Goal: Task Accomplishment & Management: Use online tool/utility

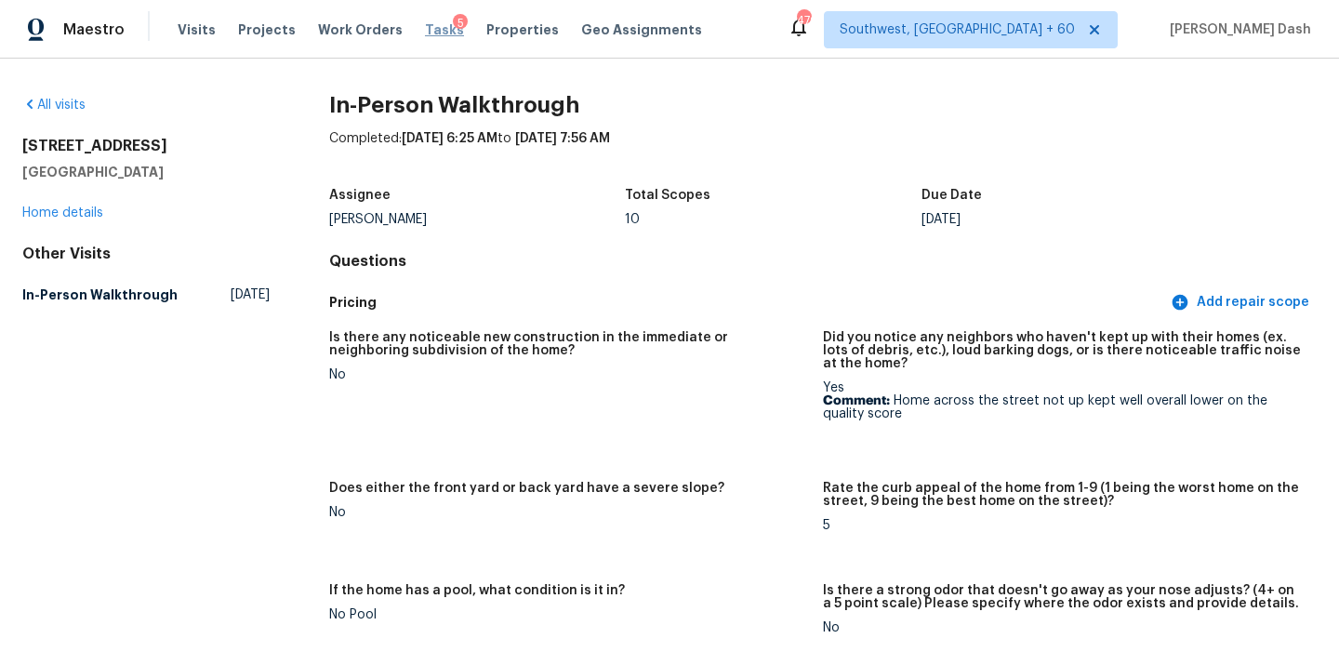
click at [433, 27] on span "Tasks" at bounding box center [444, 29] width 39 height 13
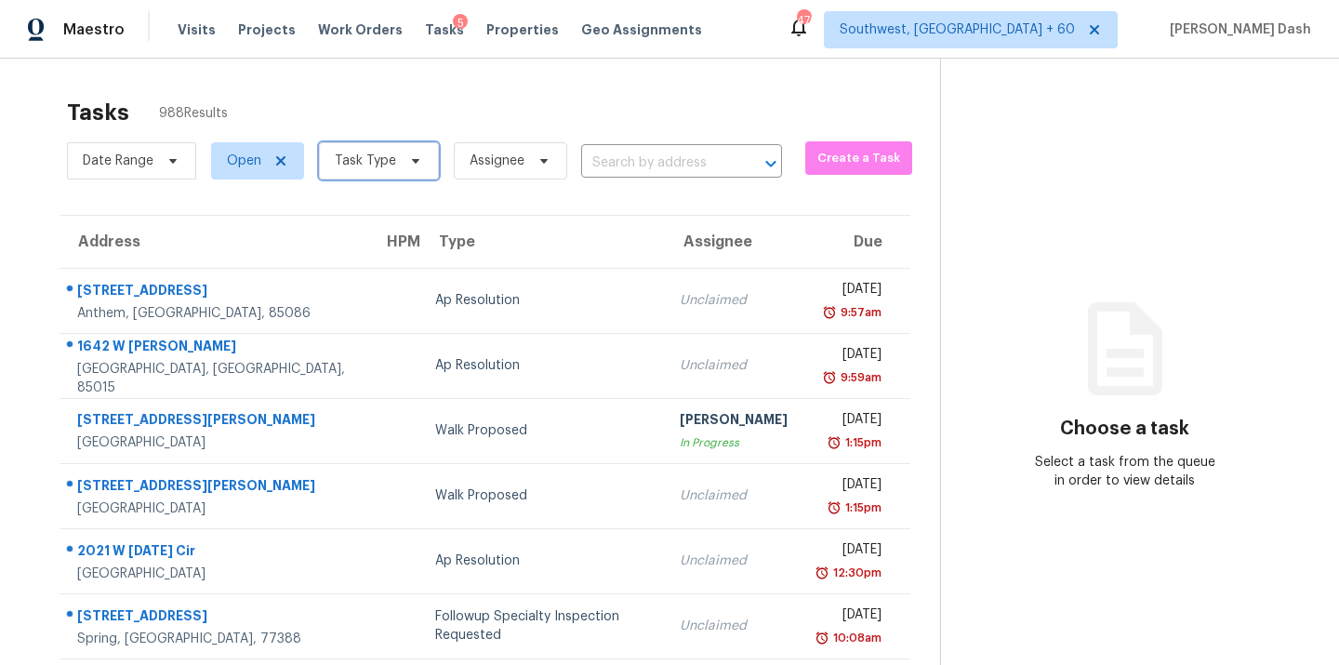
click at [350, 163] on span "Task Type" at bounding box center [365, 161] width 61 height 19
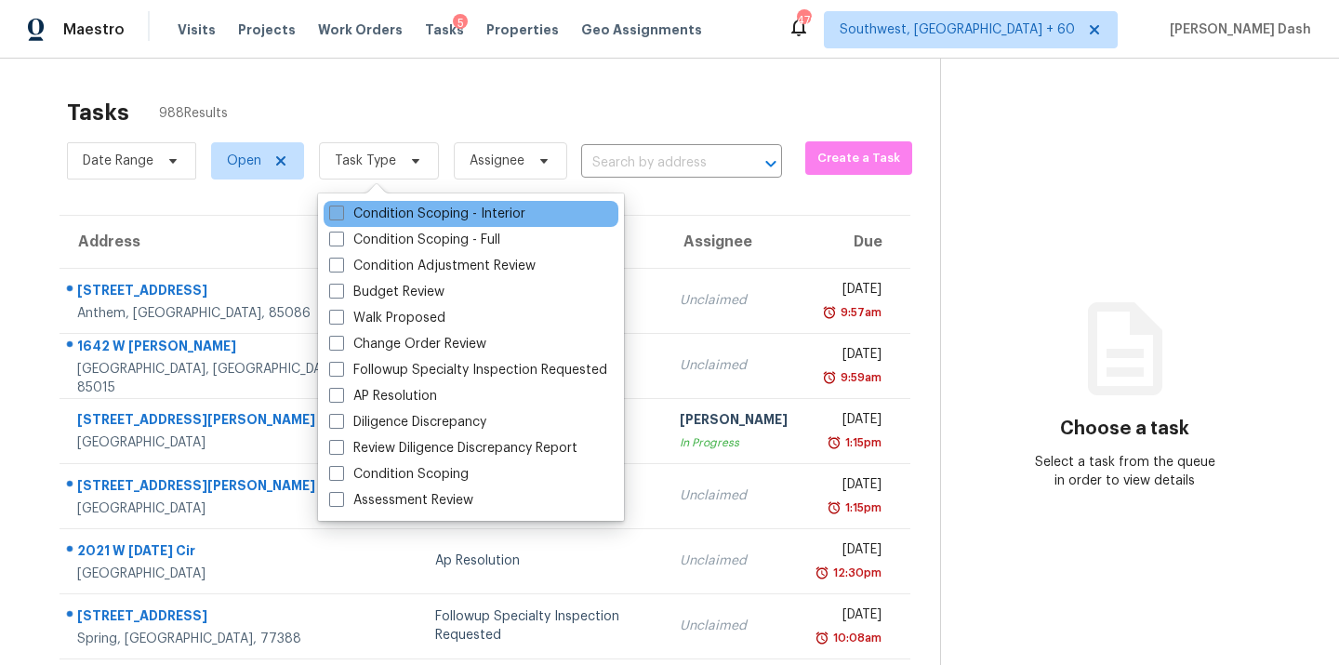
click at [397, 216] on label "Condition Scoping - Interior" at bounding box center [427, 214] width 196 height 19
click at [341, 216] on input "Condition Scoping - Interior" at bounding box center [335, 211] width 12 height 12
checkbox input "true"
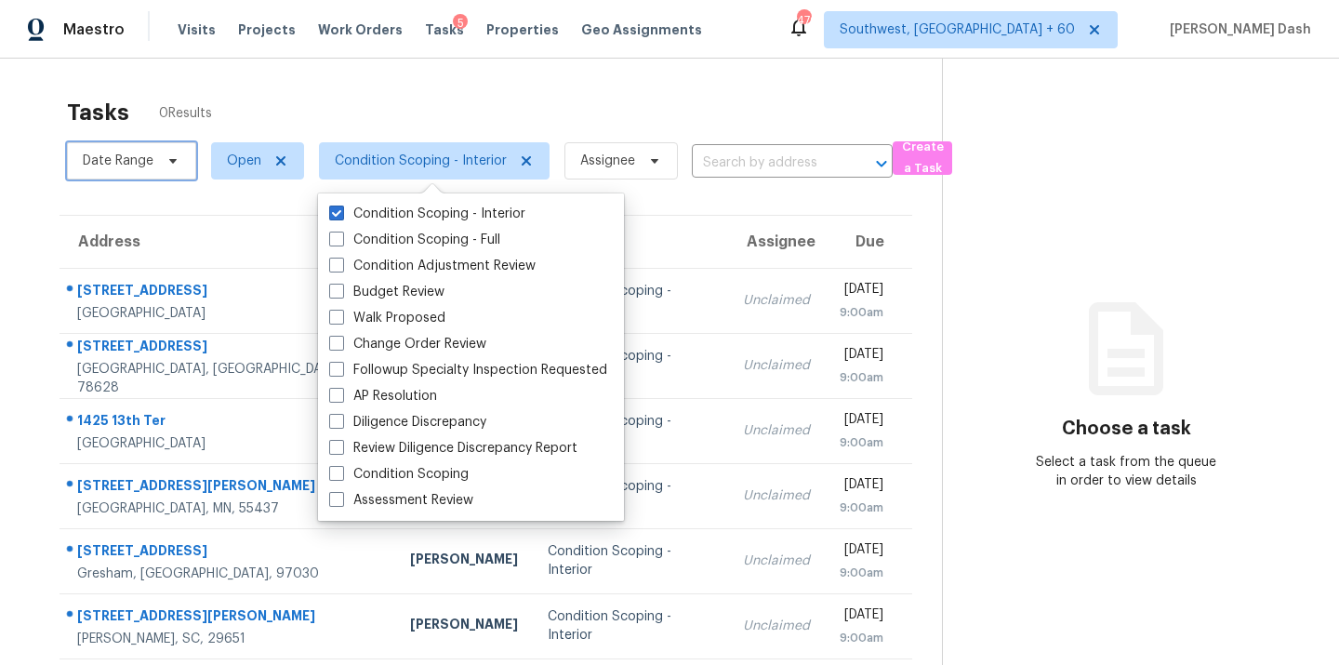
click at [157, 165] on span "Date Range" at bounding box center [131, 160] width 129 height 37
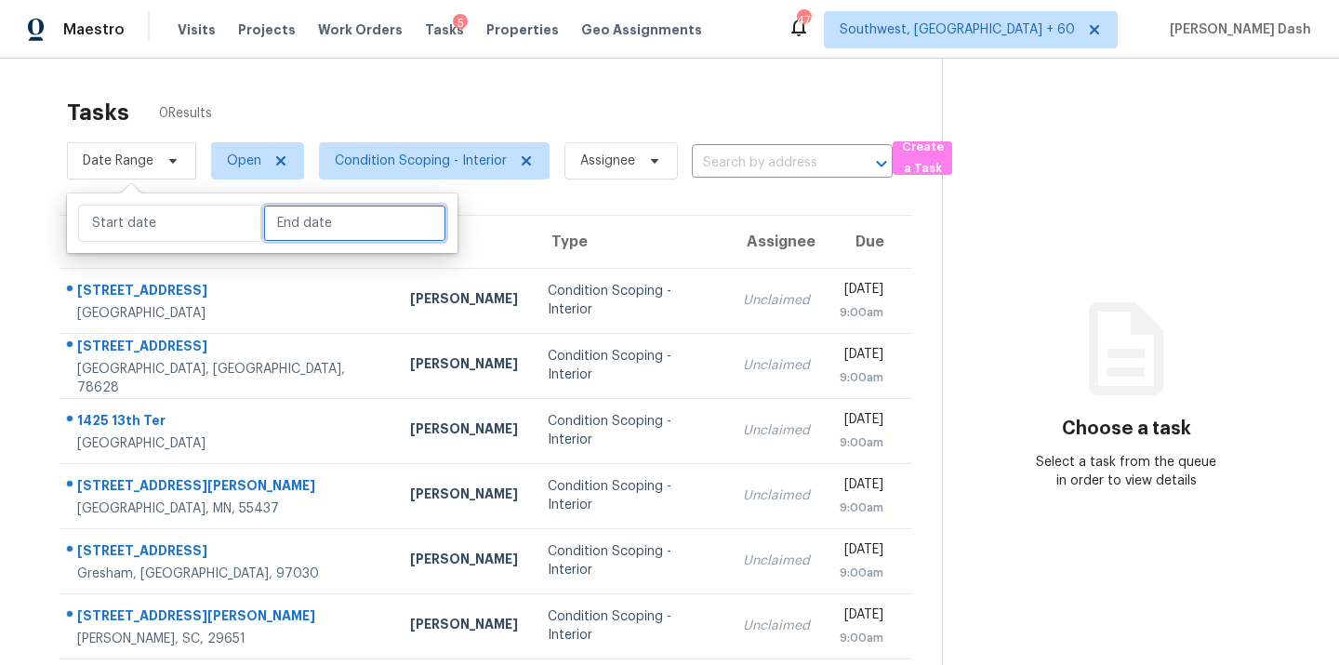
select select "8"
select select "2025"
select select "9"
select select "2025"
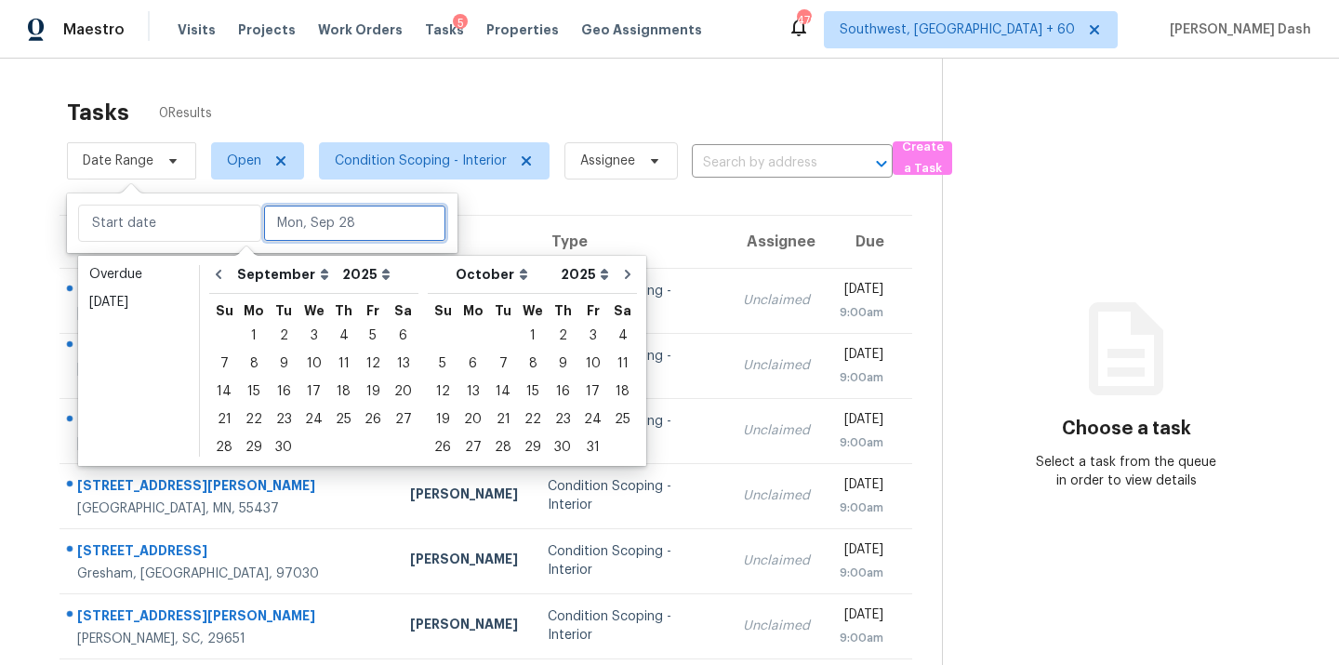
click at [273, 228] on input "text" at bounding box center [354, 223] width 183 height 37
click at [252, 440] on div "29" at bounding box center [254, 447] width 30 height 26
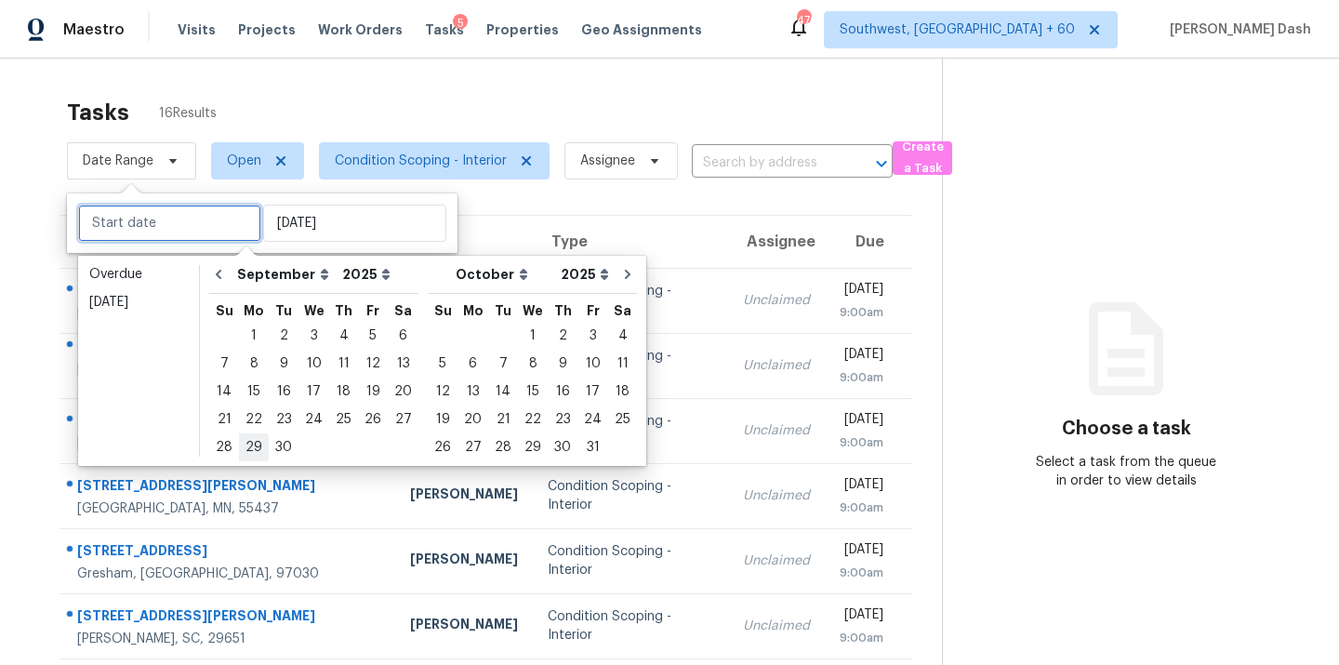
type input "Mon, Sep 29"
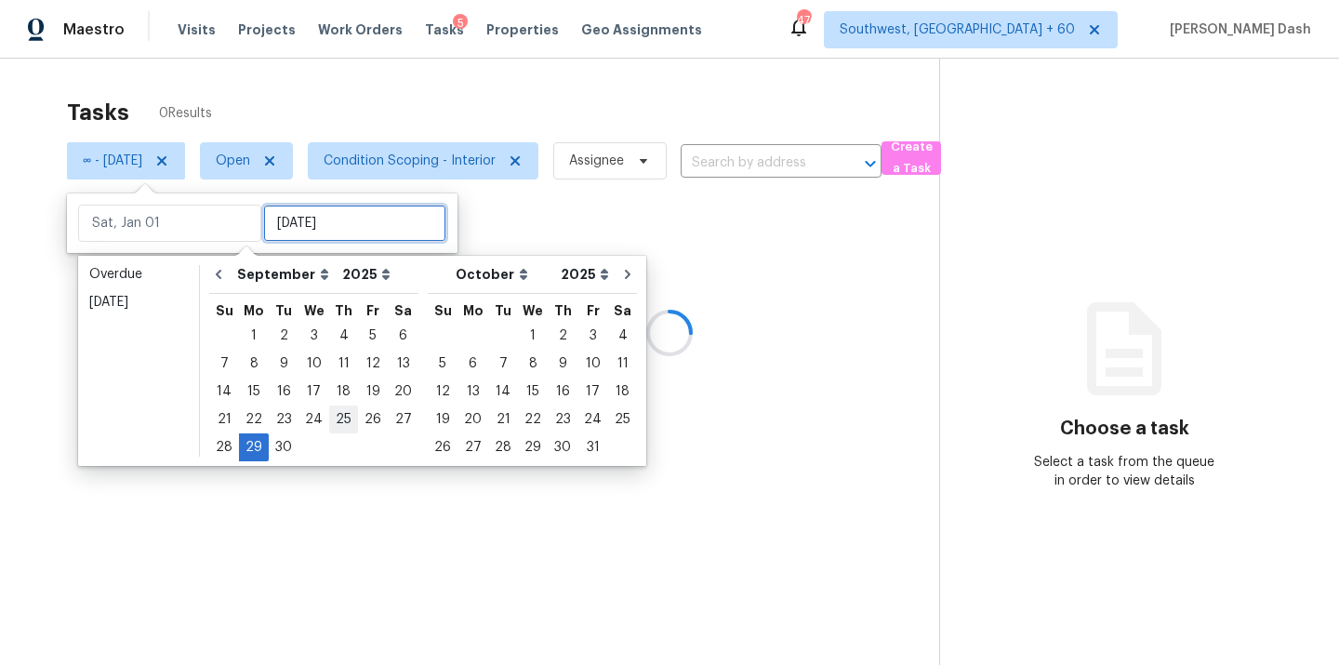
type input "Mon, Sep 29"
type input "Tue, Sep 30"
type input "Tue, Sep 23"
type input "Mon, Sep 29"
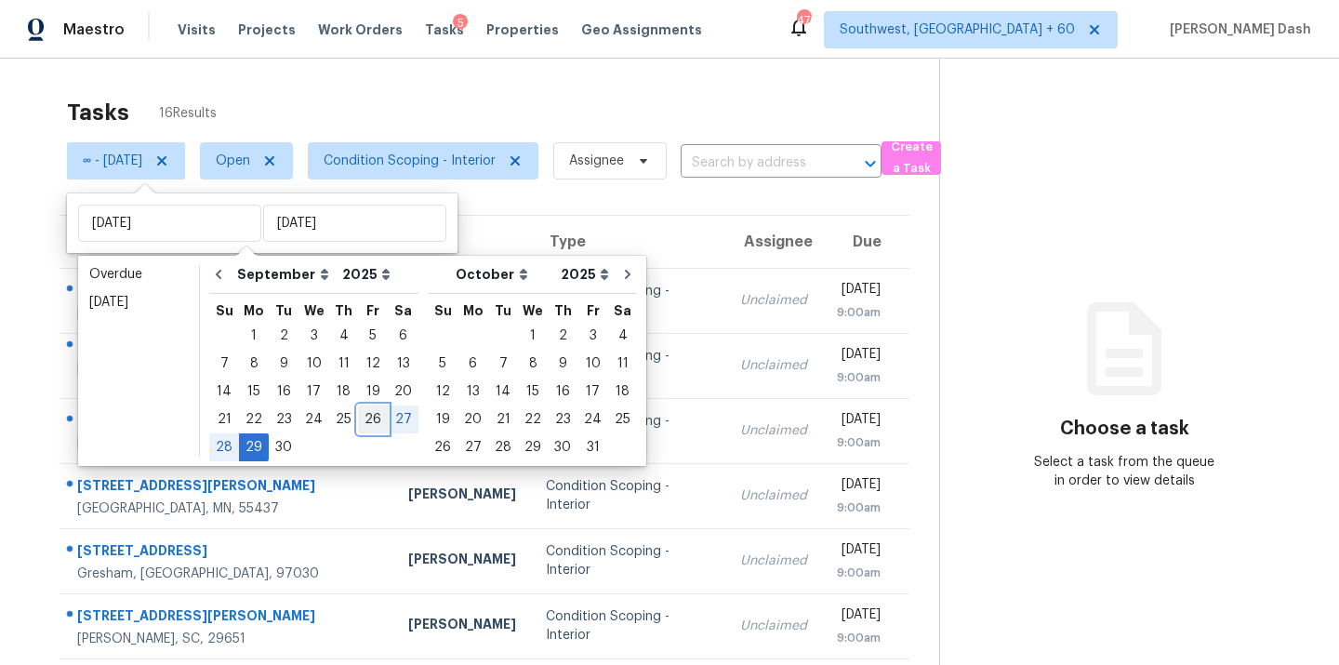
click at [370, 420] on div "26" at bounding box center [373, 419] width 30 height 26
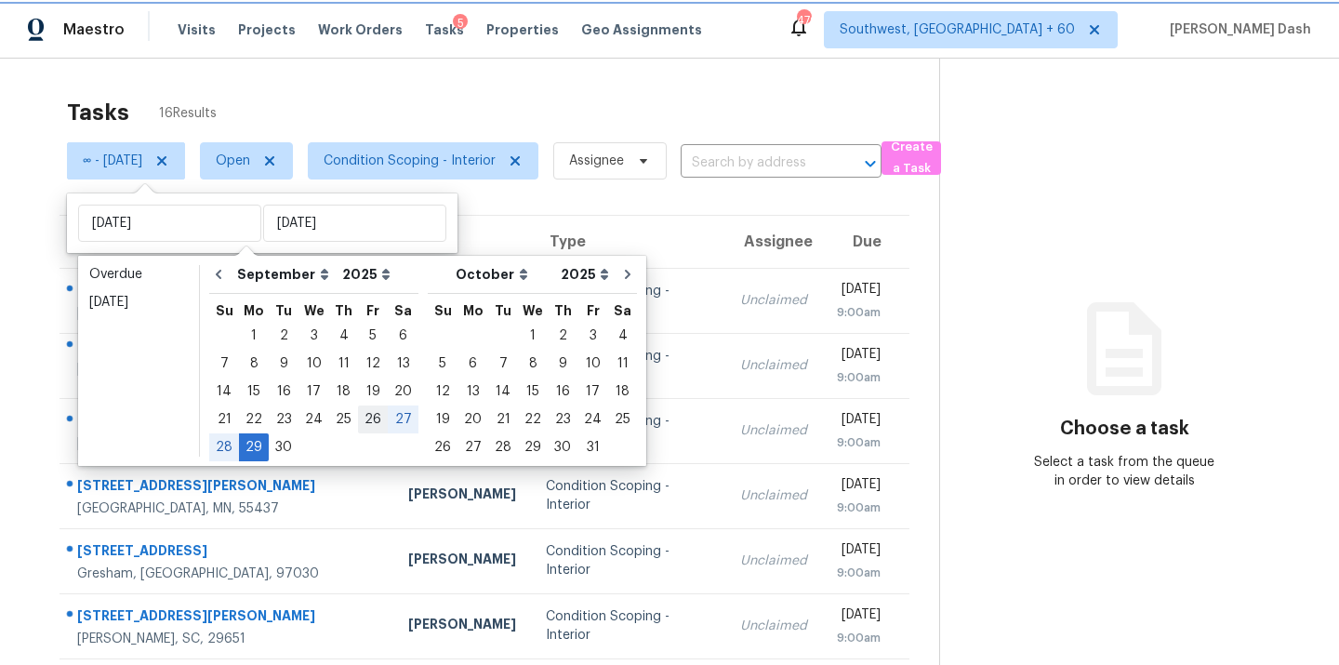
type input "Fri, Sep 26"
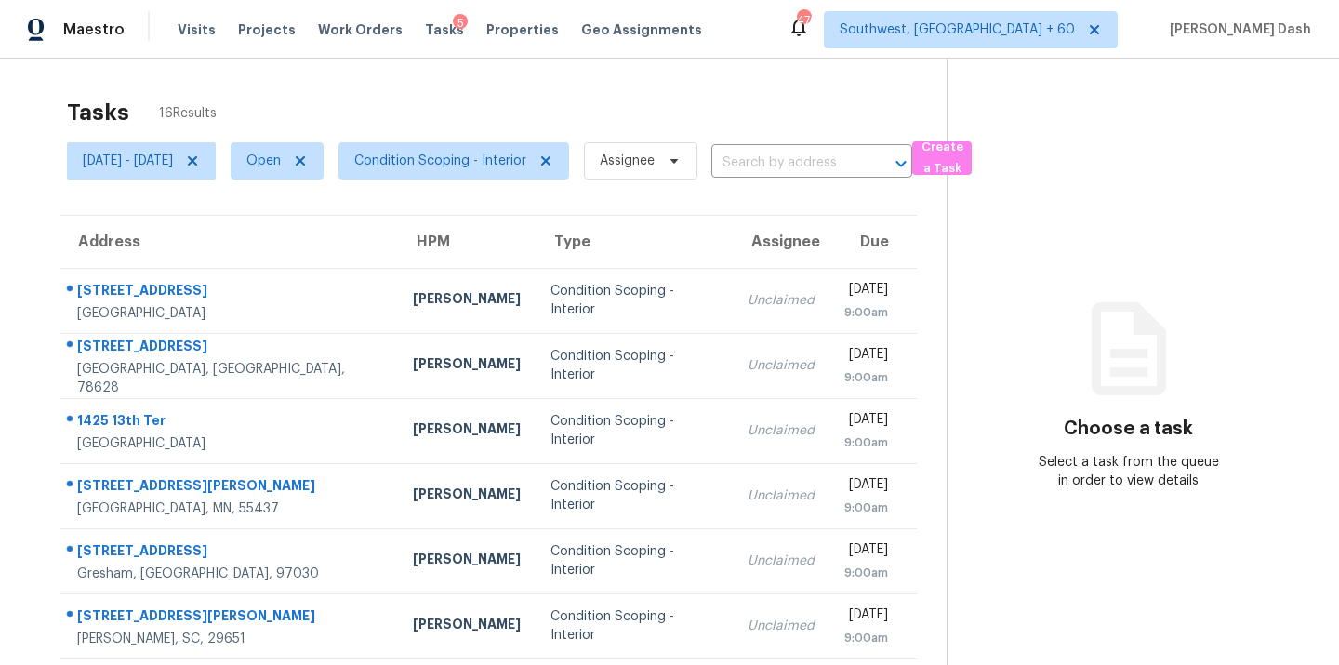
click at [285, 81] on div "Tasks 16 Results Fri, Sep 26 - Mon, Sep 29 Open Condition Scoping - Interior As…" at bounding box center [669, 514] width 1339 height 911
click at [492, 154] on span "Condition Scoping - Interior" at bounding box center [440, 161] width 172 height 19
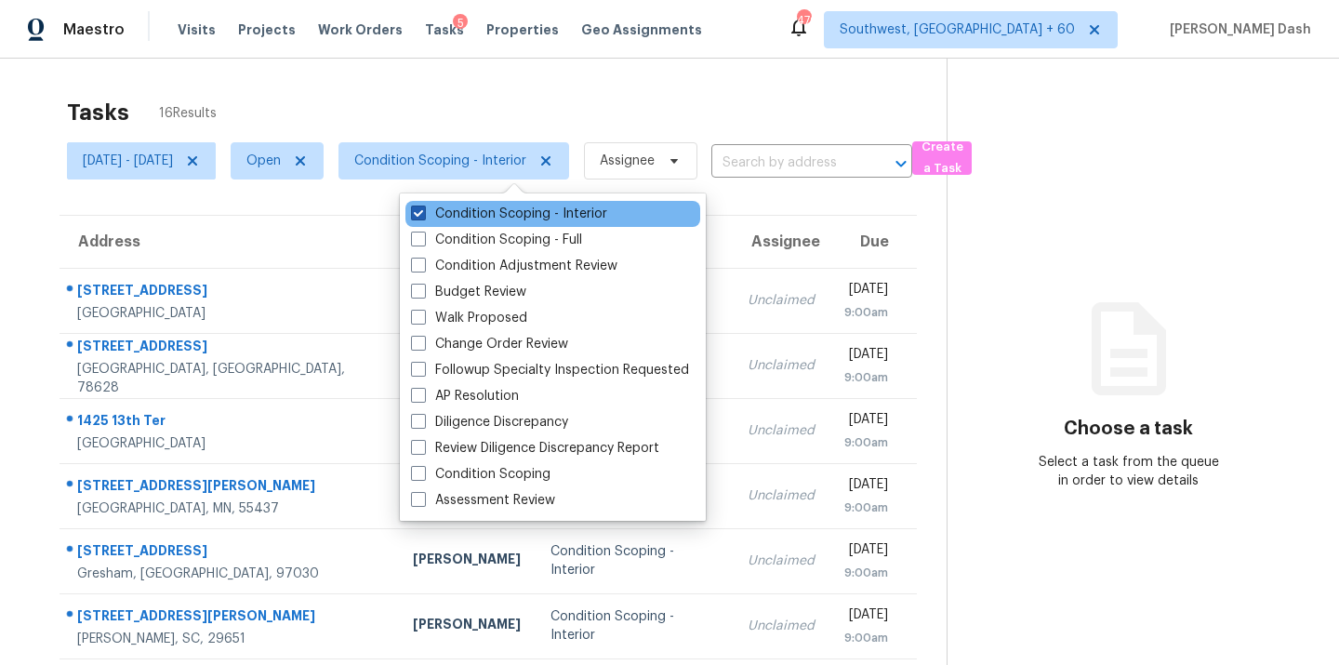
click at [499, 209] on label "Condition Scoping - Interior" at bounding box center [509, 214] width 196 height 19
click at [423, 209] on input "Condition Scoping - Interior" at bounding box center [417, 211] width 12 height 12
checkbox input "false"
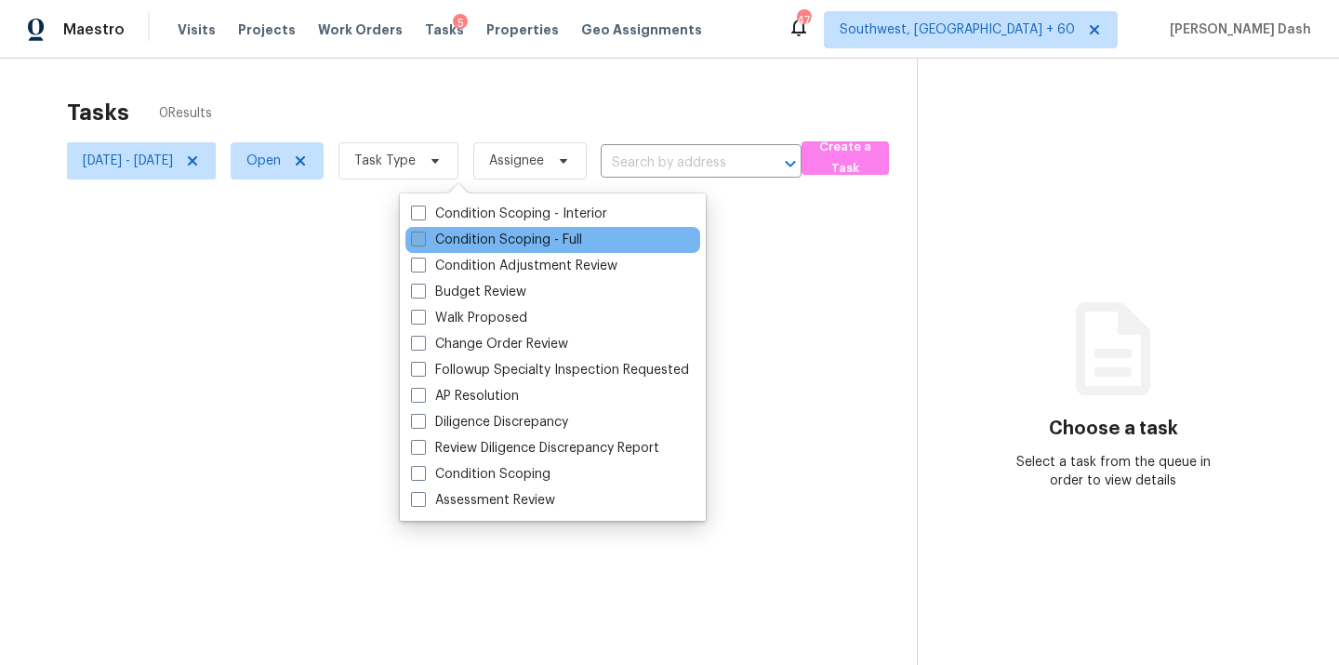
click at [499, 233] on label "Condition Scoping - Full" at bounding box center [496, 240] width 171 height 19
click at [423, 233] on input "Condition Scoping - Full" at bounding box center [417, 237] width 12 height 12
checkbox input "true"
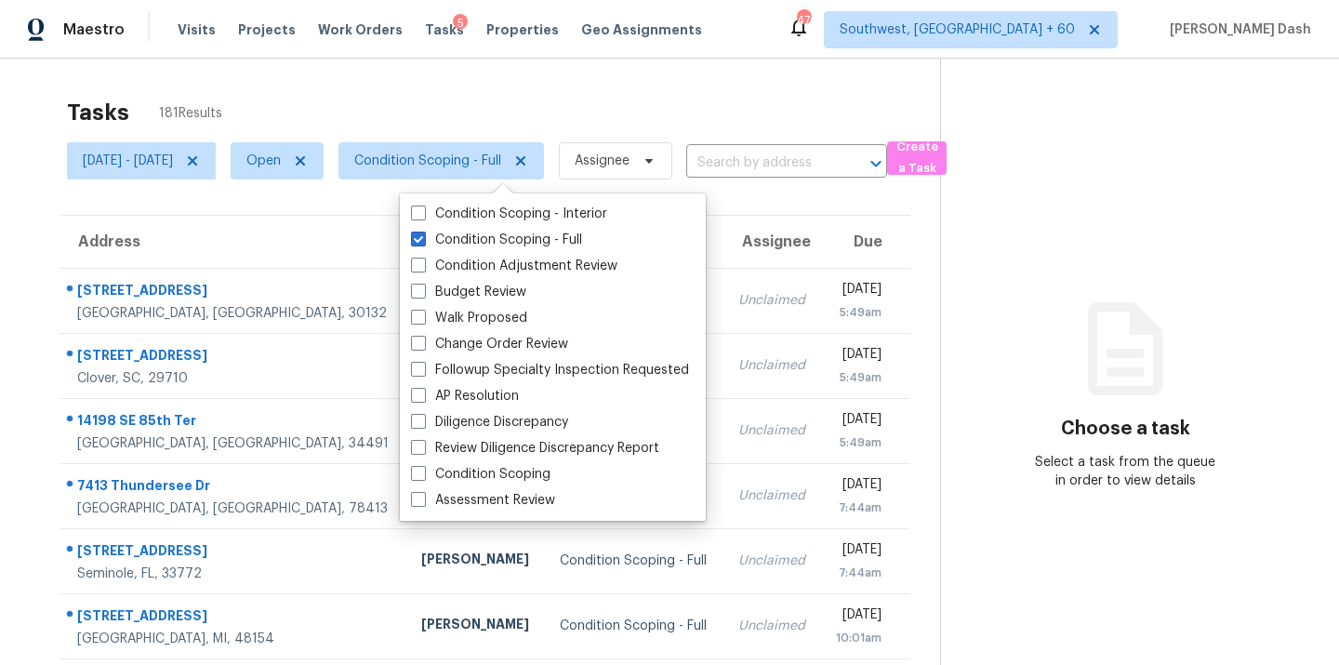
click at [497, 113] on div "Tasks 181 Results" at bounding box center [503, 112] width 873 height 48
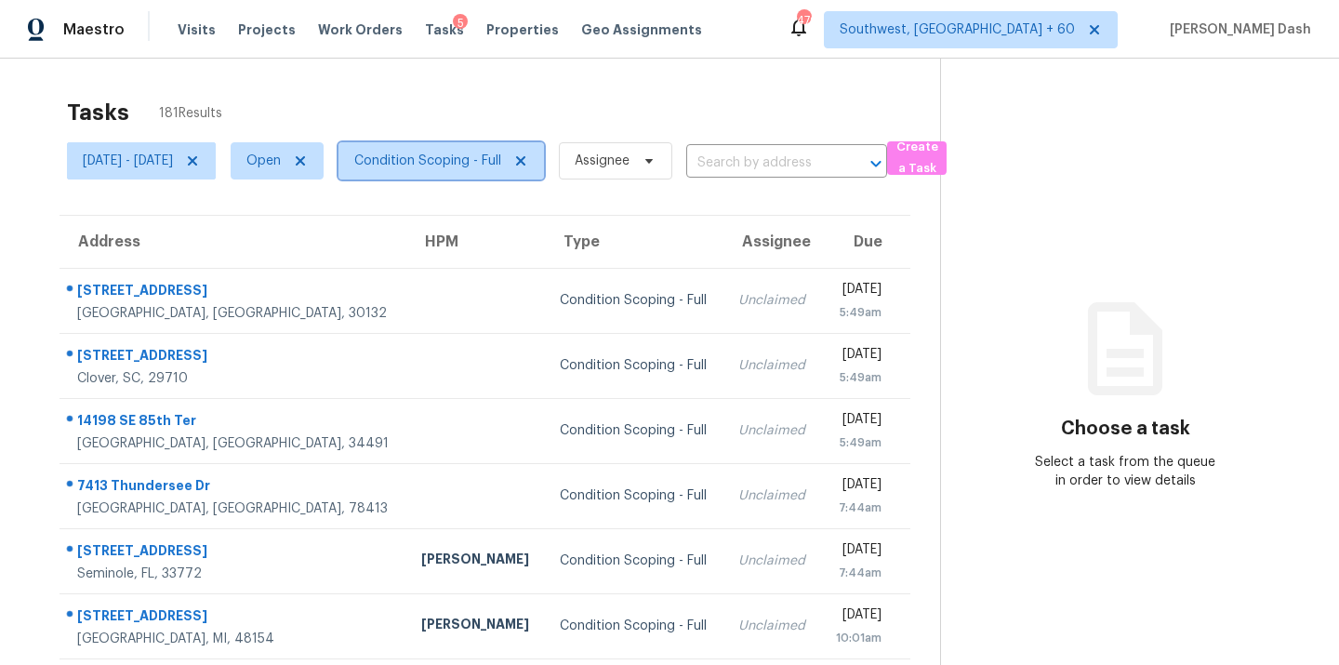
click at [501, 162] on span "Condition Scoping - Full" at bounding box center [427, 161] width 147 height 19
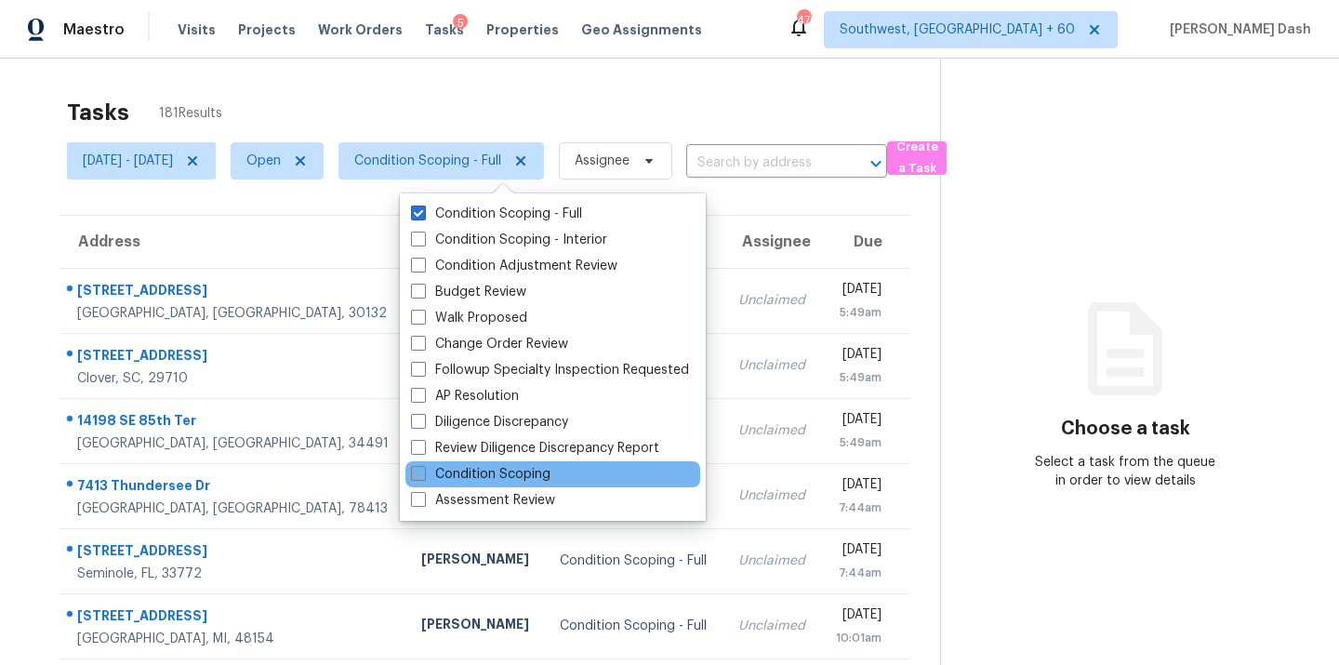
click at [511, 473] on label "Condition Scoping" at bounding box center [481, 474] width 140 height 19
click at [423, 473] on input "Condition Scoping" at bounding box center [417, 471] width 12 height 12
checkbox input "true"
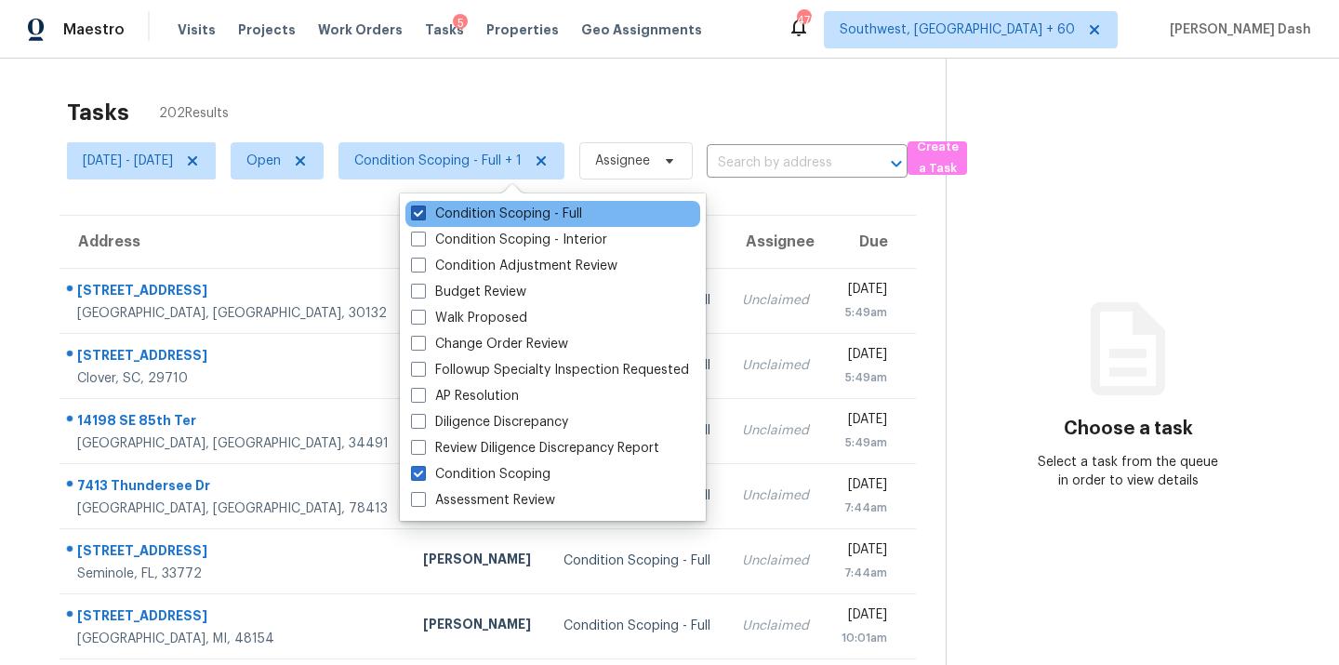
click at [486, 219] on label "Condition Scoping - Full" at bounding box center [496, 214] width 171 height 19
click at [423, 217] on input "Condition Scoping - Full" at bounding box center [417, 211] width 12 height 12
checkbox input "false"
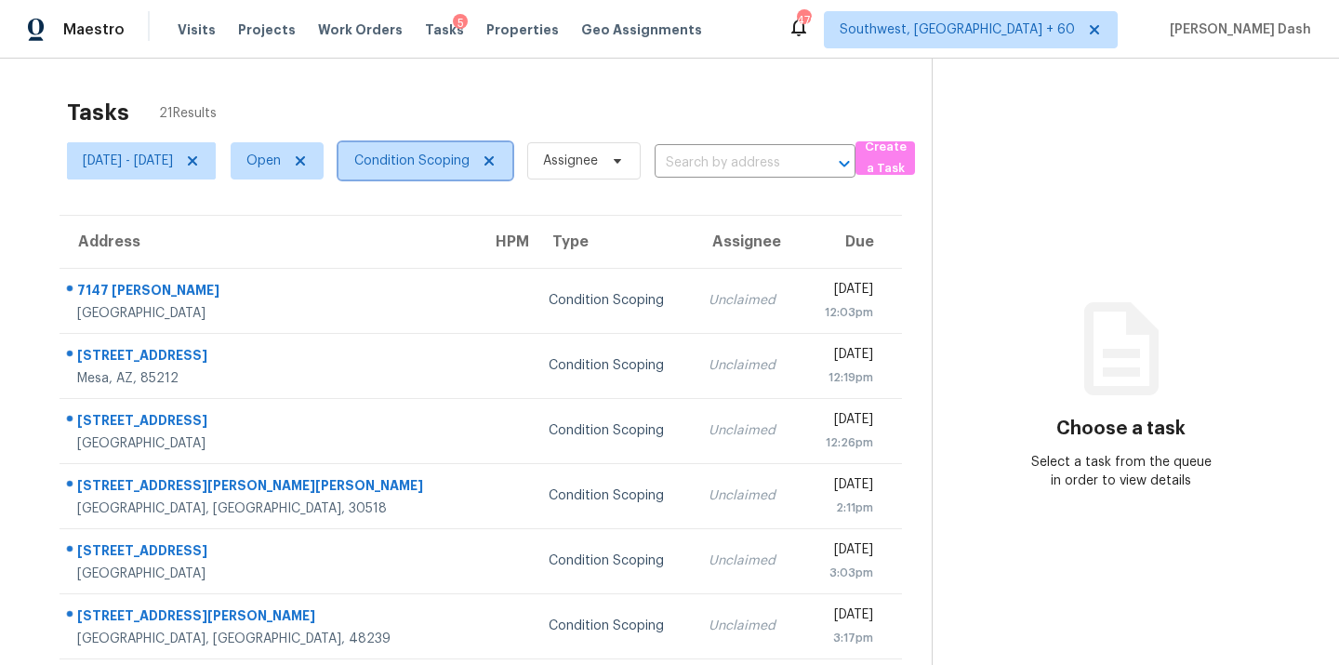
click at [470, 159] on span "Condition Scoping" at bounding box center [411, 161] width 115 height 19
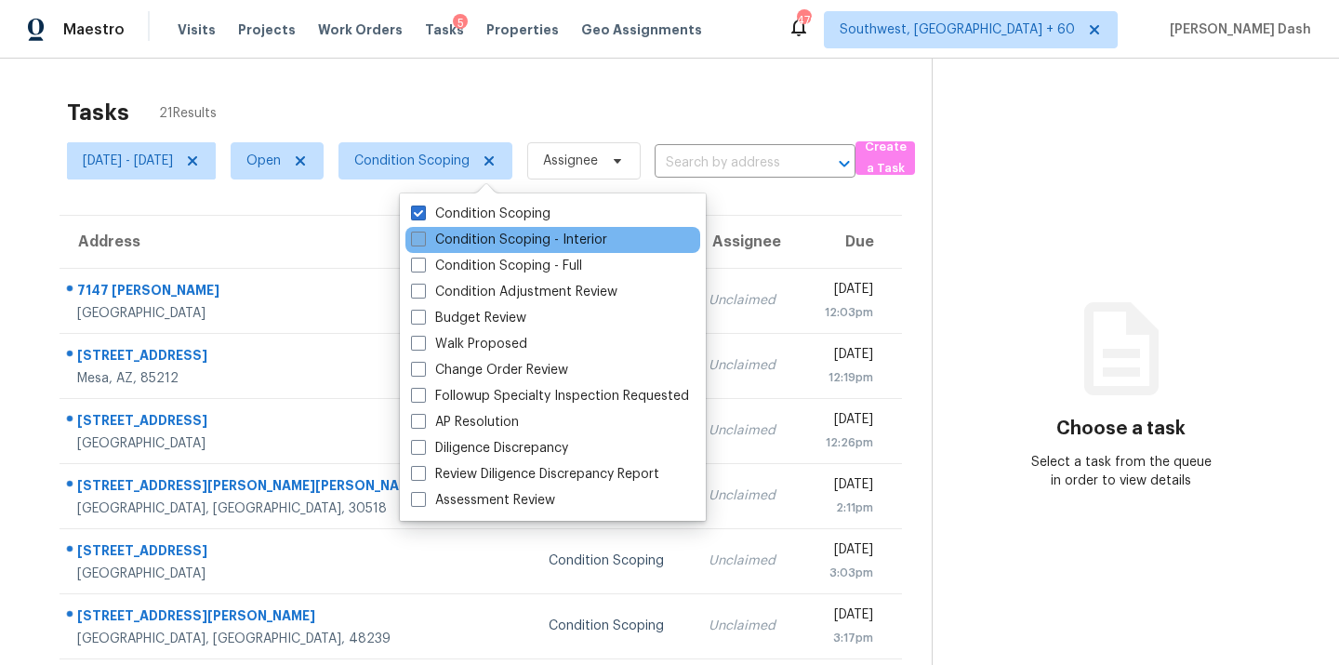
click at [492, 237] on label "Condition Scoping - Interior" at bounding box center [509, 240] width 196 height 19
click at [423, 237] on input "Condition Scoping - Interior" at bounding box center [417, 237] width 12 height 12
checkbox input "true"
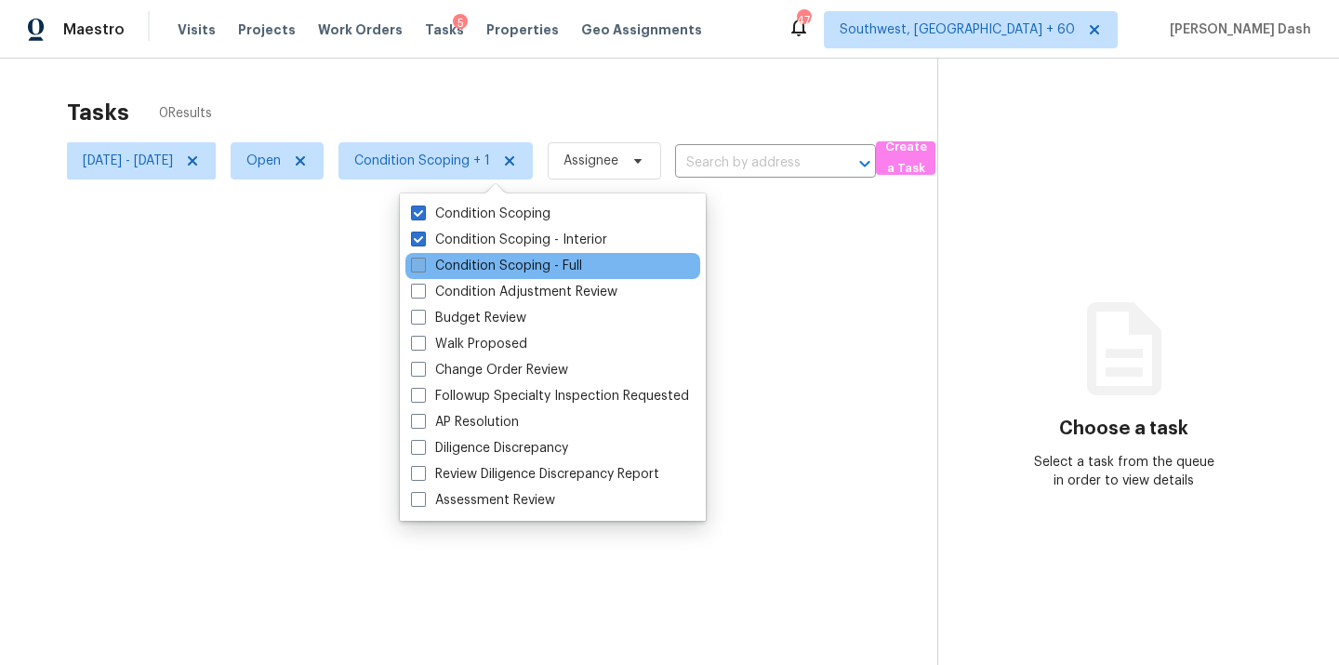
click at [492, 263] on label "Condition Scoping - Full" at bounding box center [496, 266] width 171 height 19
click at [423, 263] on input "Condition Scoping - Full" at bounding box center [417, 263] width 12 height 12
checkbox input "true"
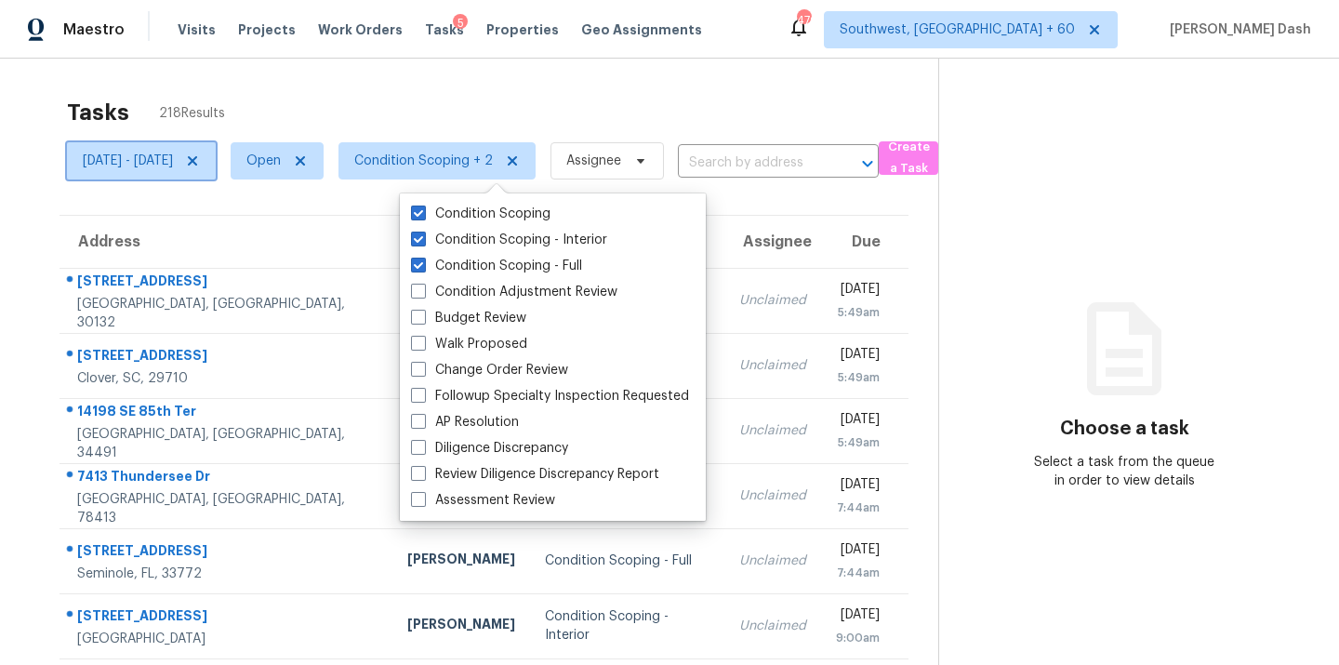
click at [200, 161] on icon at bounding box center [192, 160] width 15 height 15
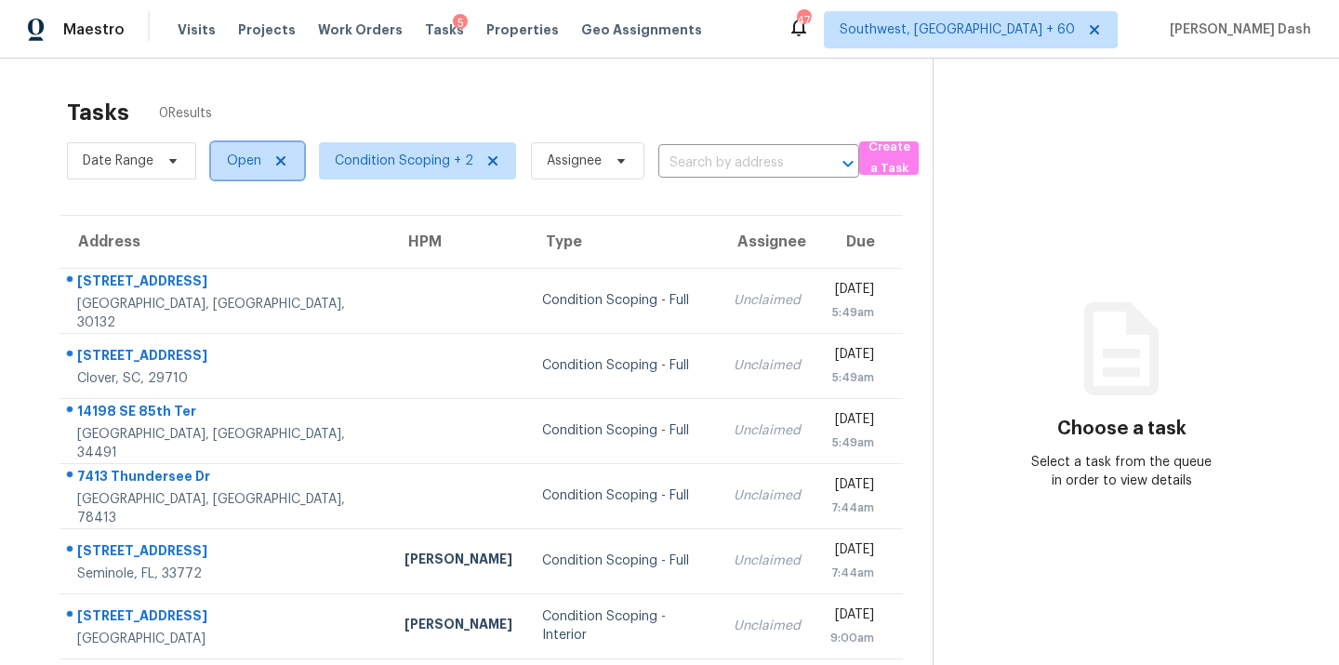
click at [259, 166] on span "Open" at bounding box center [244, 161] width 34 height 19
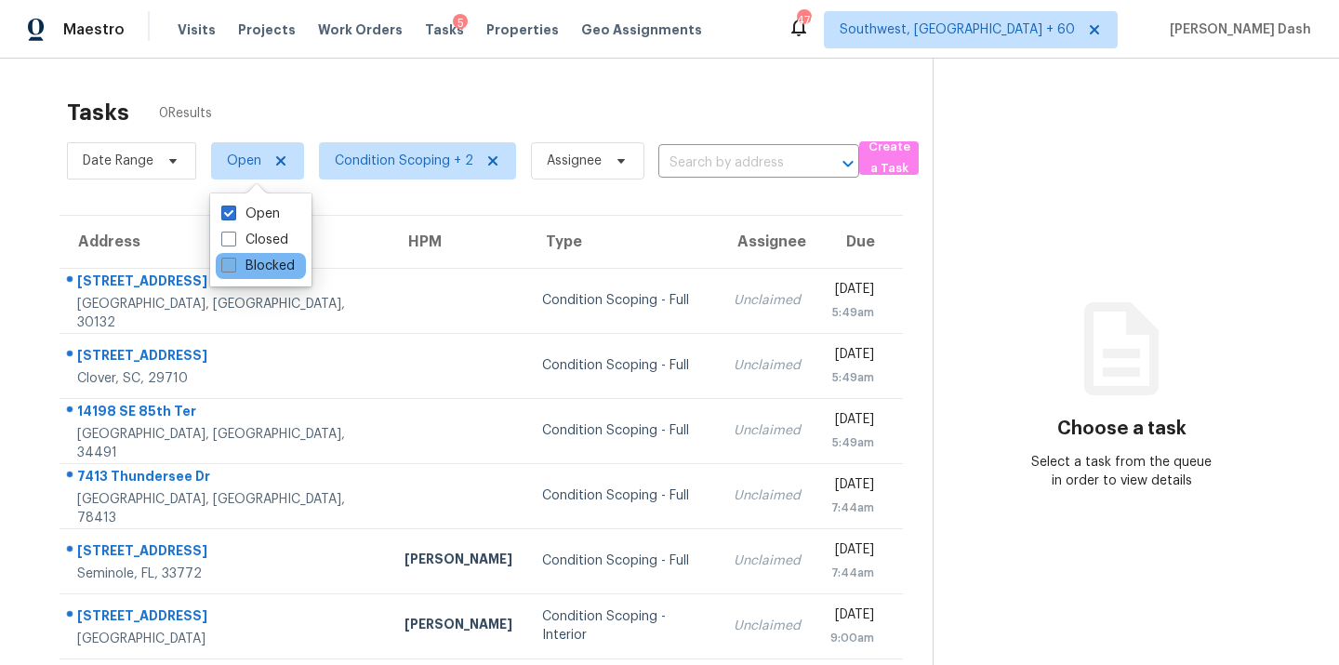
click at [259, 262] on label "Blocked" at bounding box center [257, 266] width 73 height 19
click at [233, 262] on input "Blocked" at bounding box center [227, 263] width 12 height 12
checkbox input "true"
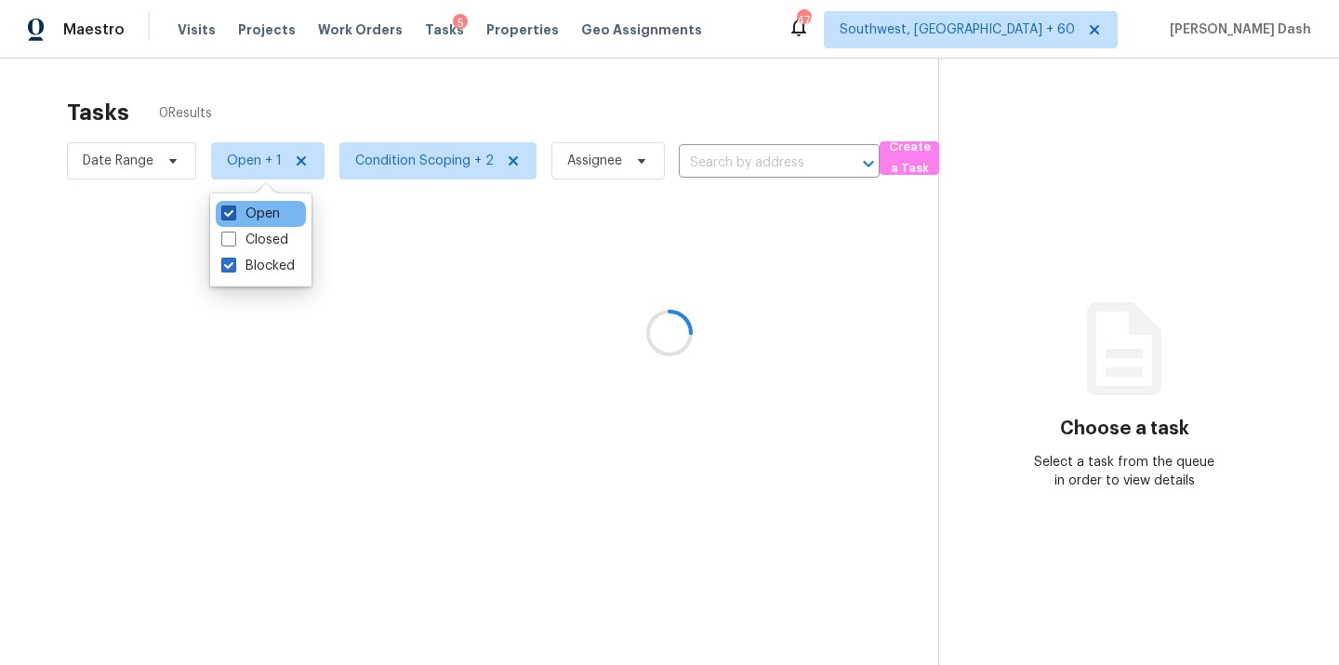
click at [268, 206] on label "Open" at bounding box center [250, 214] width 59 height 19
click at [233, 206] on input "Open" at bounding box center [227, 211] width 12 height 12
checkbox input "false"
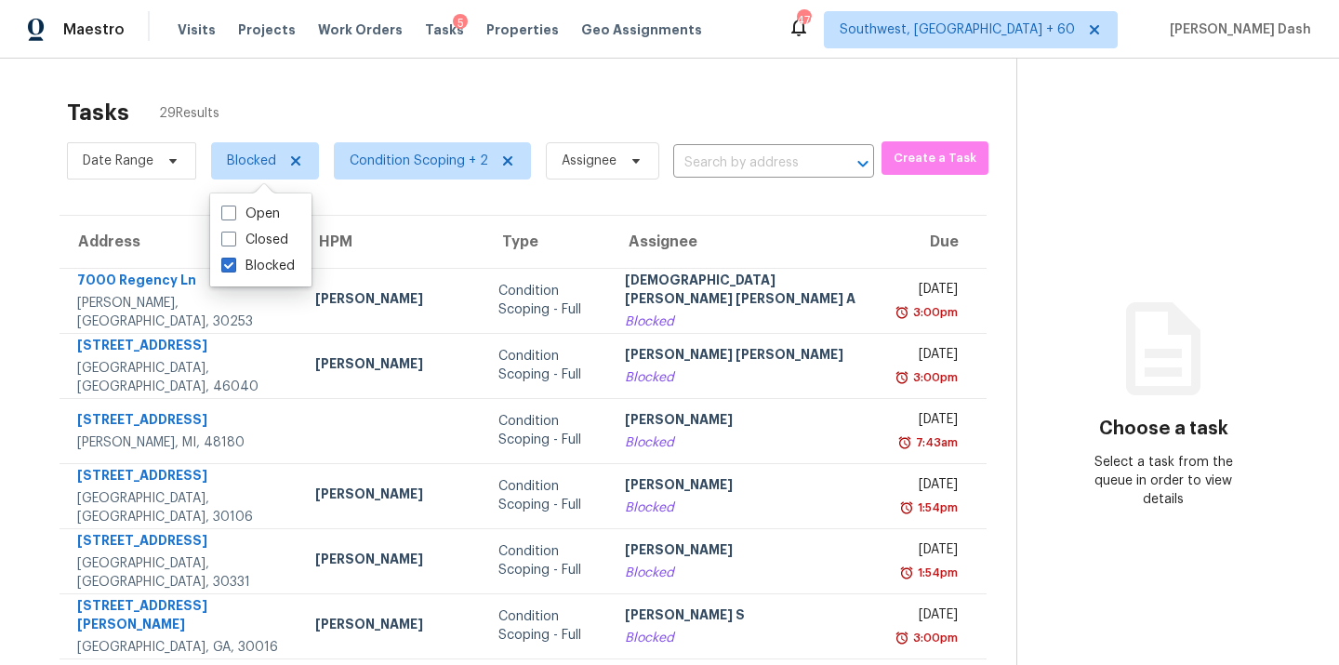
click at [632, 76] on div "Tasks 29 Results Date Range Blocked Condition Scoping + 2 Assignee ​ Create a T…" at bounding box center [669, 522] width 1339 height 927
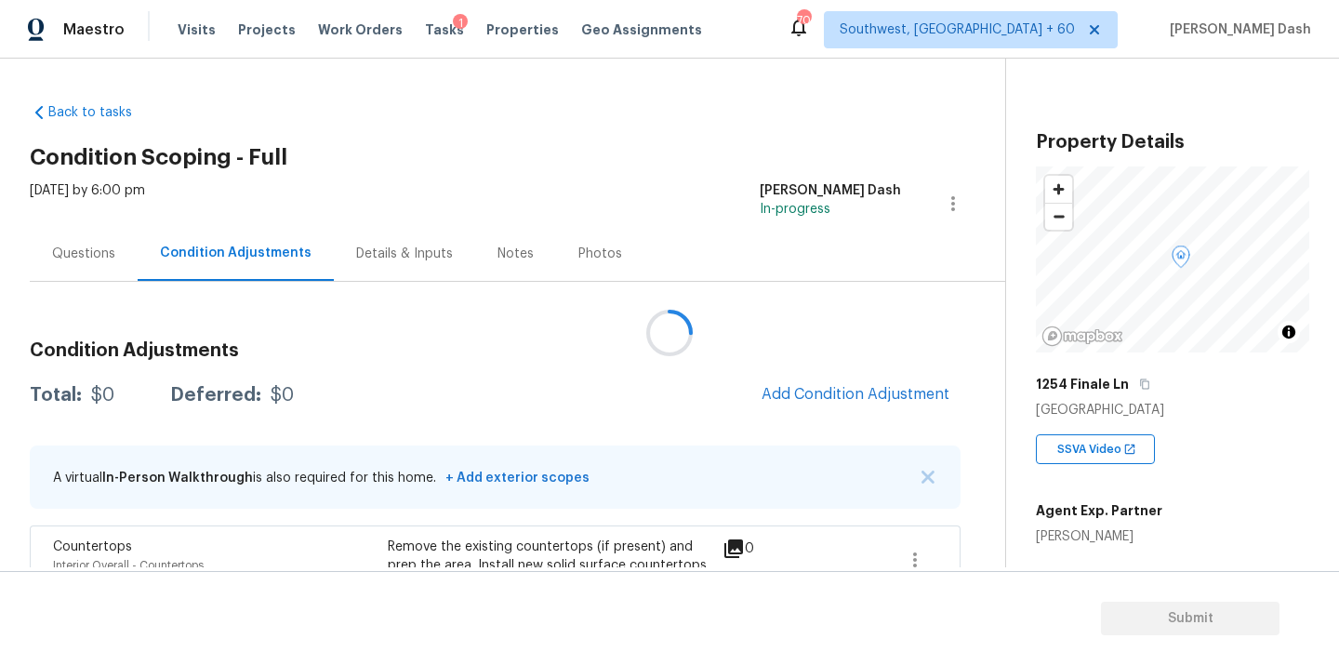
click at [808, 391] on div at bounding box center [669, 332] width 1339 height 665
click at [808, 391] on span "Add Condition Adjustment" at bounding box center [856, 394] width 188 height 17
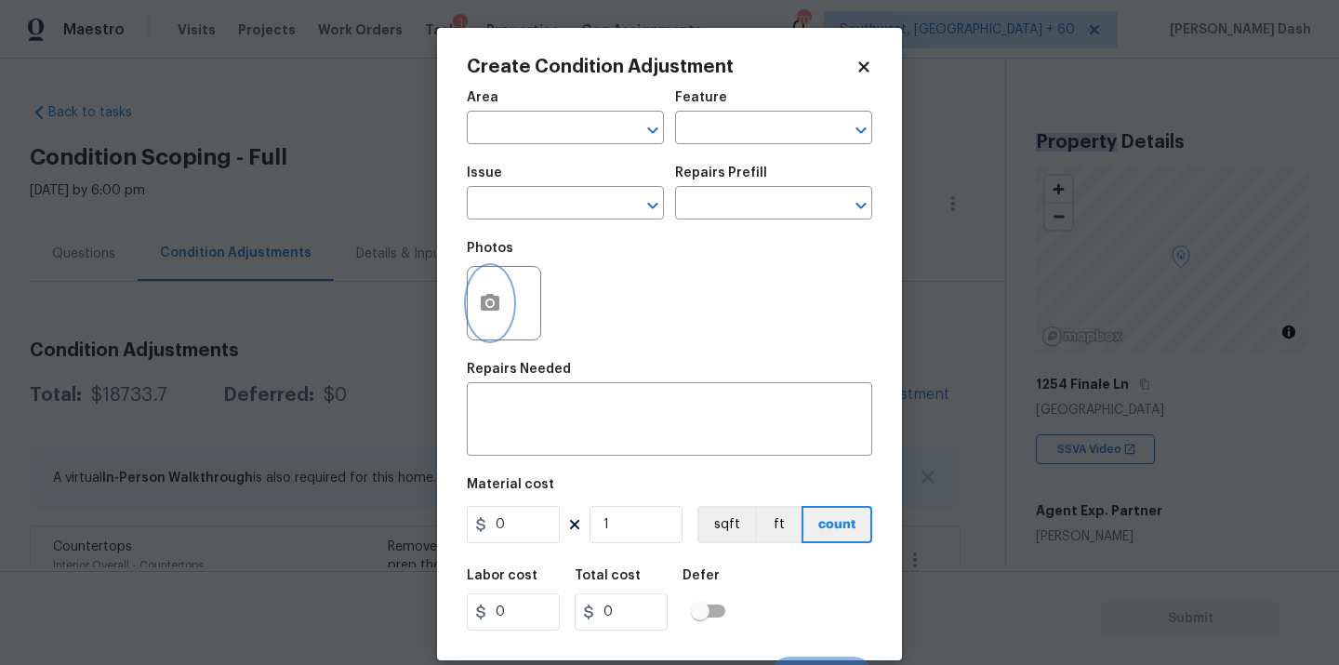
click at [499, 295] on icon "button" at bounding box center [490, 303] width 22 height 22
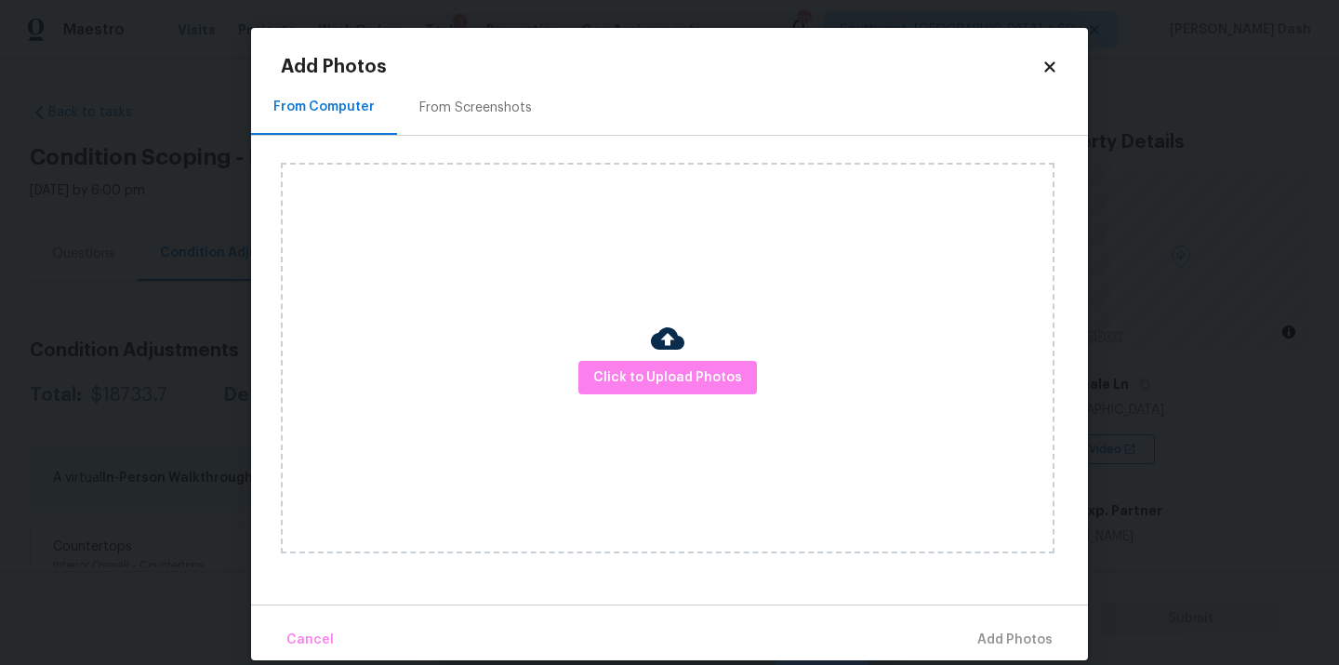
click at [683, 430] on div "Click to Upload Photos" at bounding box center [668, 358] width 774 height 391
click at [673, 385] on span "Click to Upload Photos" at bounding box center [667, 377] width 149 height 23
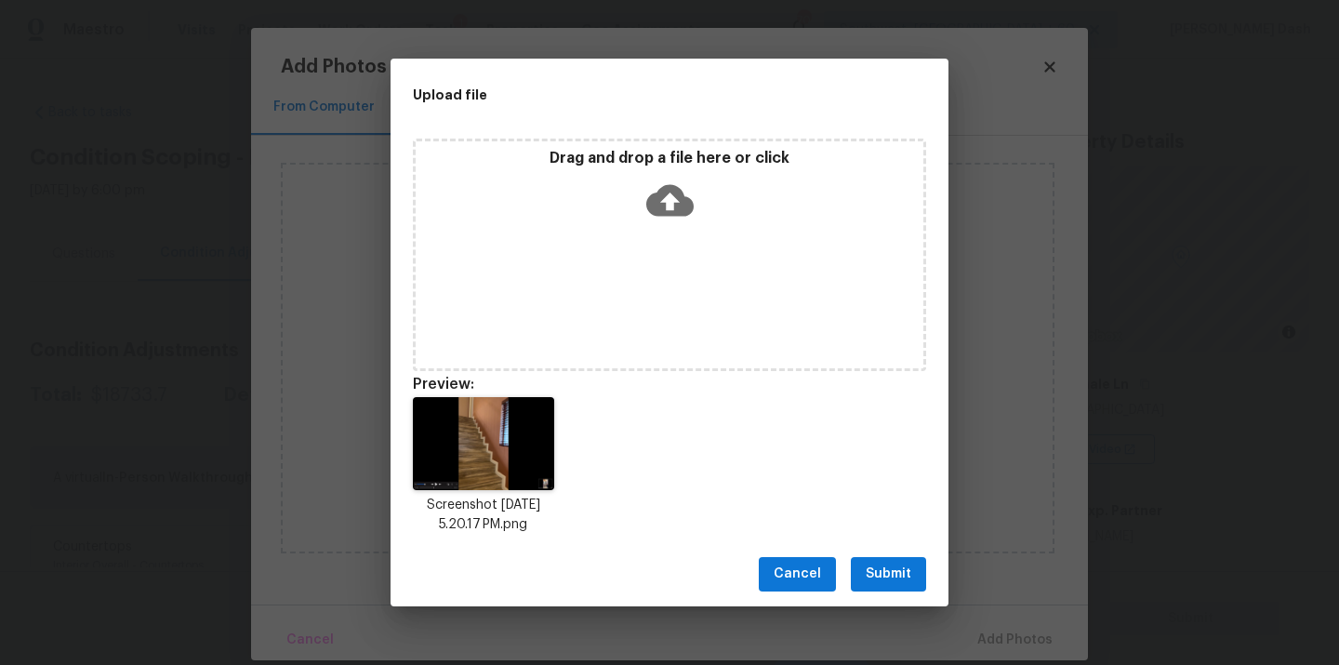
click at [871, 573] on span "Submit" at bounding box center [889, 574] width 46 height 23
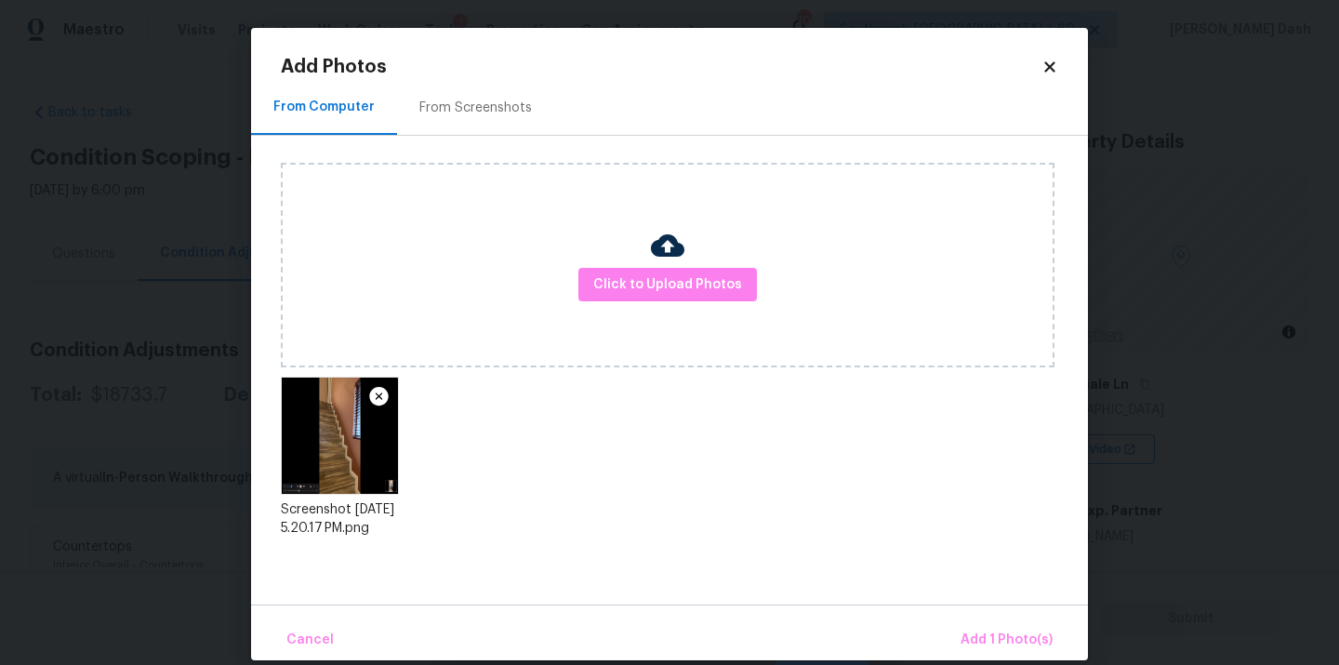
click at [989, 617] on div "Cancel Add 1 Photo(s)" at bounding box center [669, 633] width 837 height 56
click at [990, 627] on button "Add 1 Photo(s)" at bounding box center [1006, 640] width 107 height 40
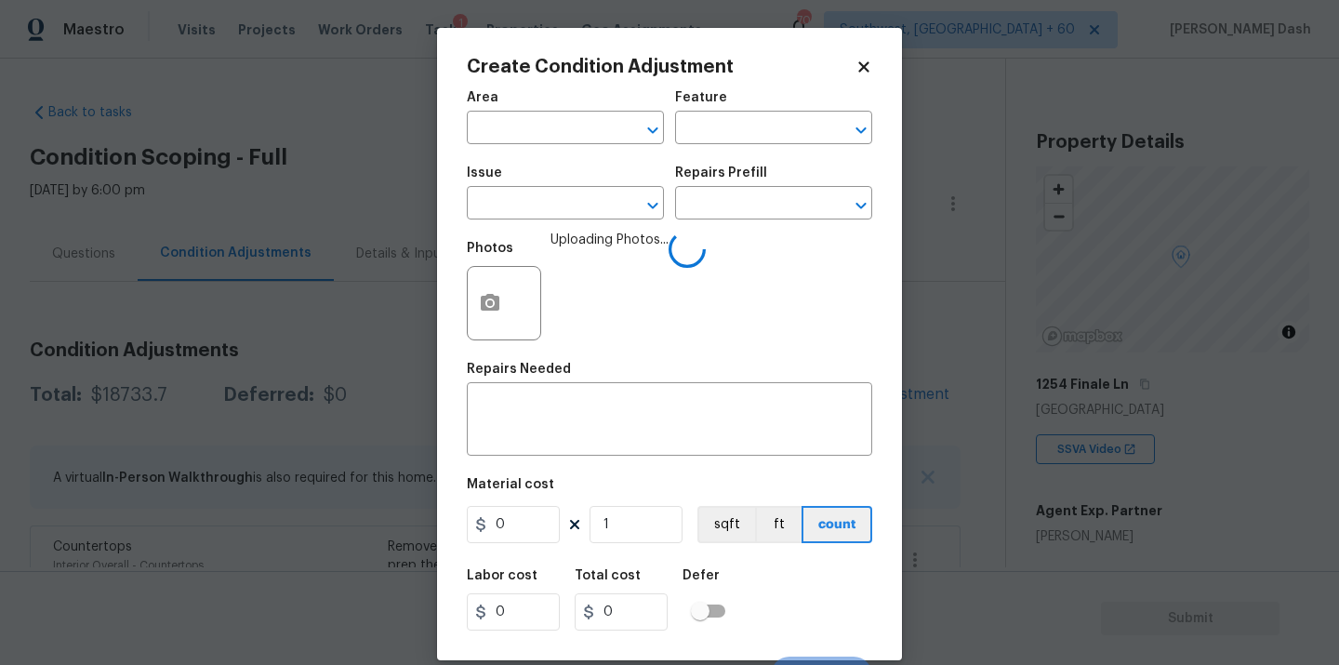
click at [559, 147] on span "Area ​" at bounding box center [565, 117] width 197 height 75
click at [559, 127] on input "text" at bounding box center [539, 129] width 145 height 29
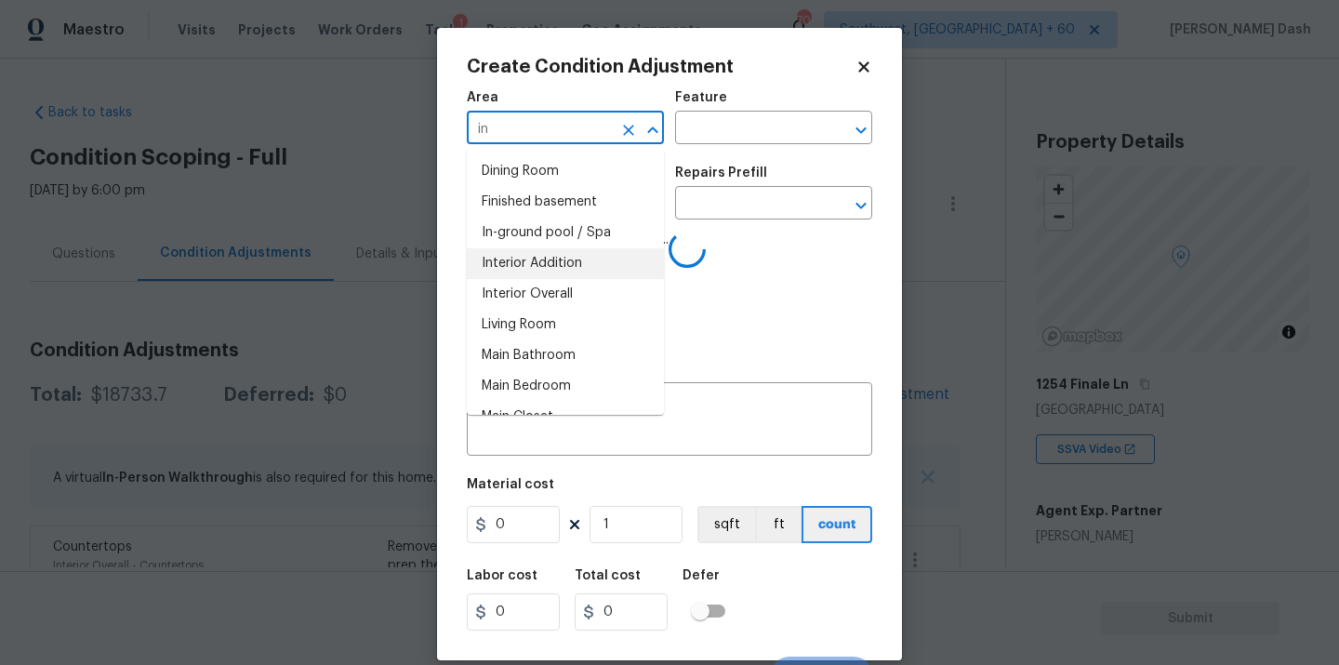
click at [552, 279] on li "Interior Overall" at bounding box center [565, 294] width 197 height 31
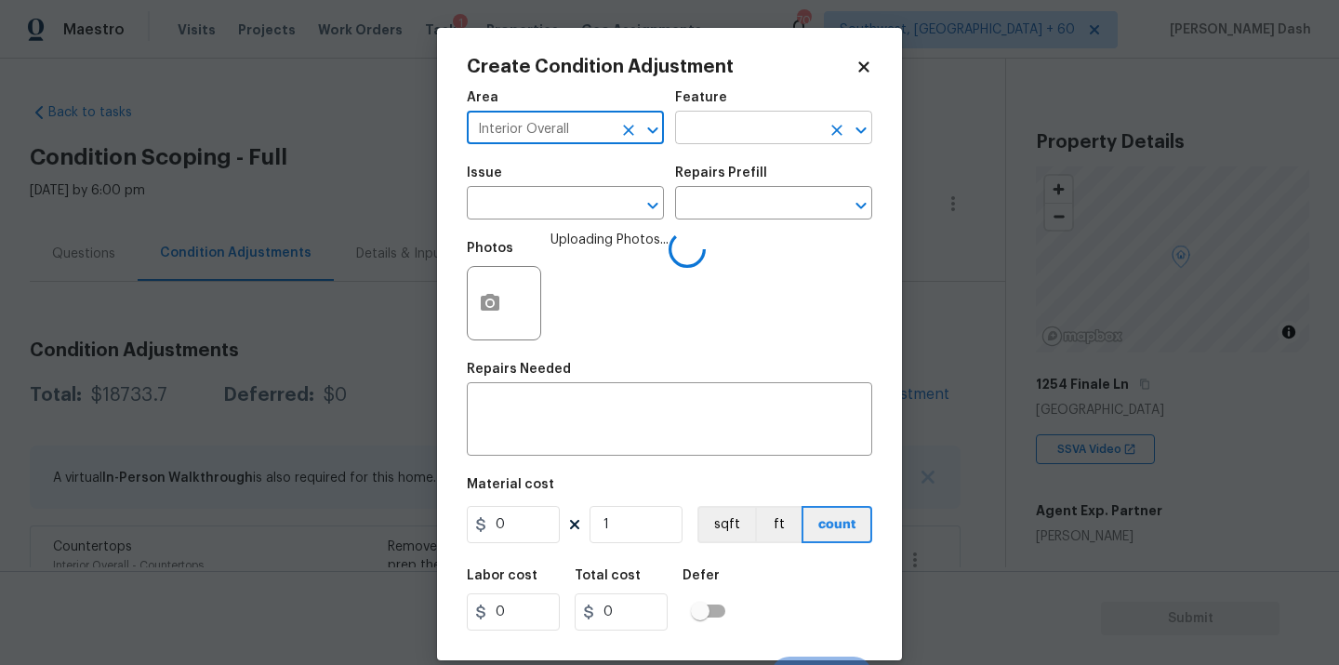
type input "Interior Overall"
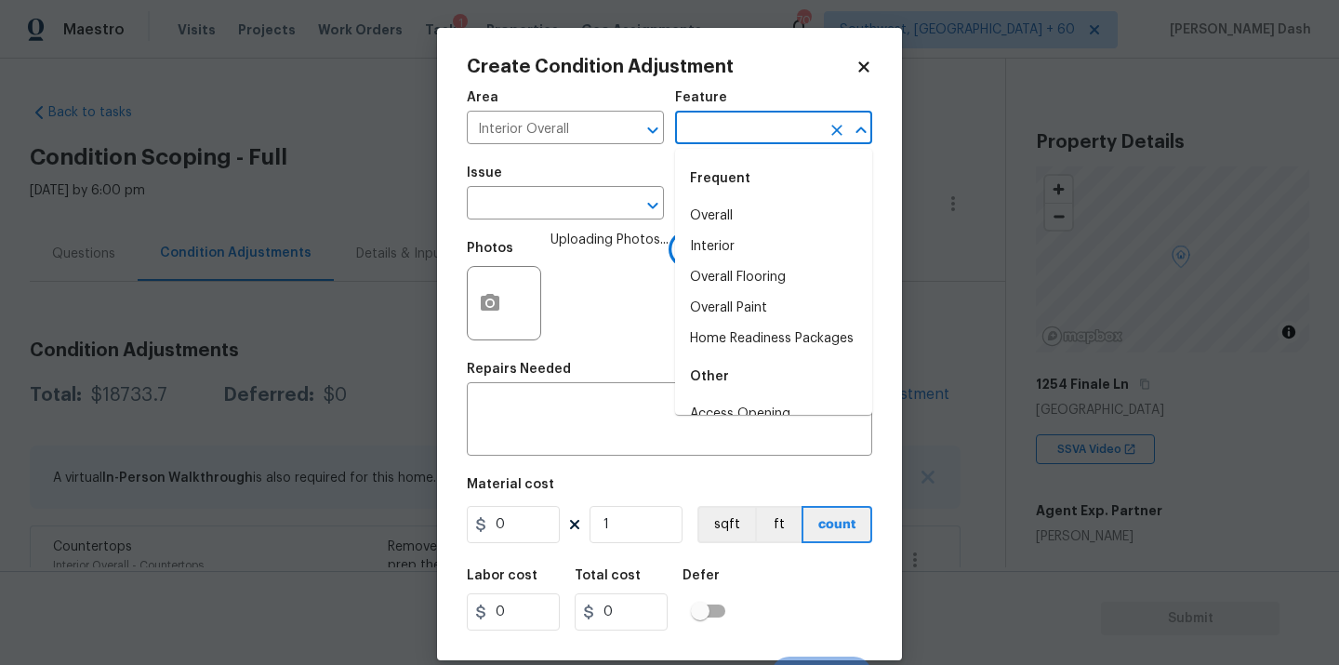
click at [697, 142] on input "text" at bounding box center [747, 129] width 145 height 29
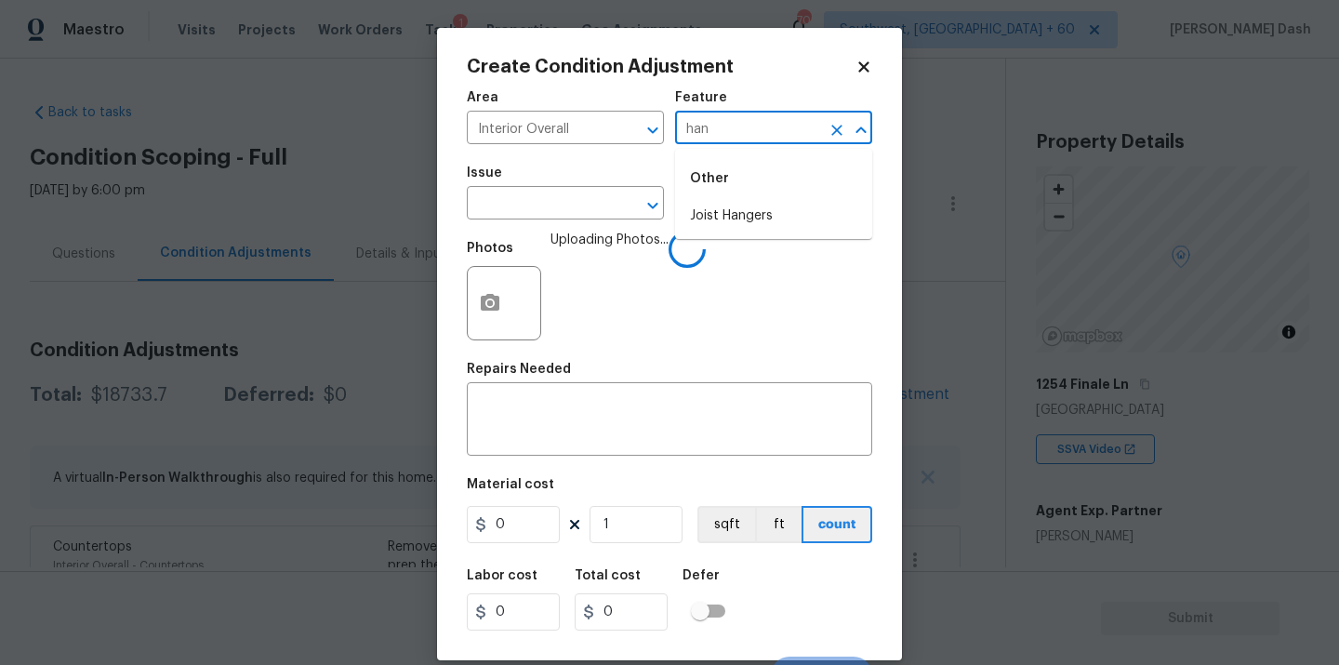
type input "hand"
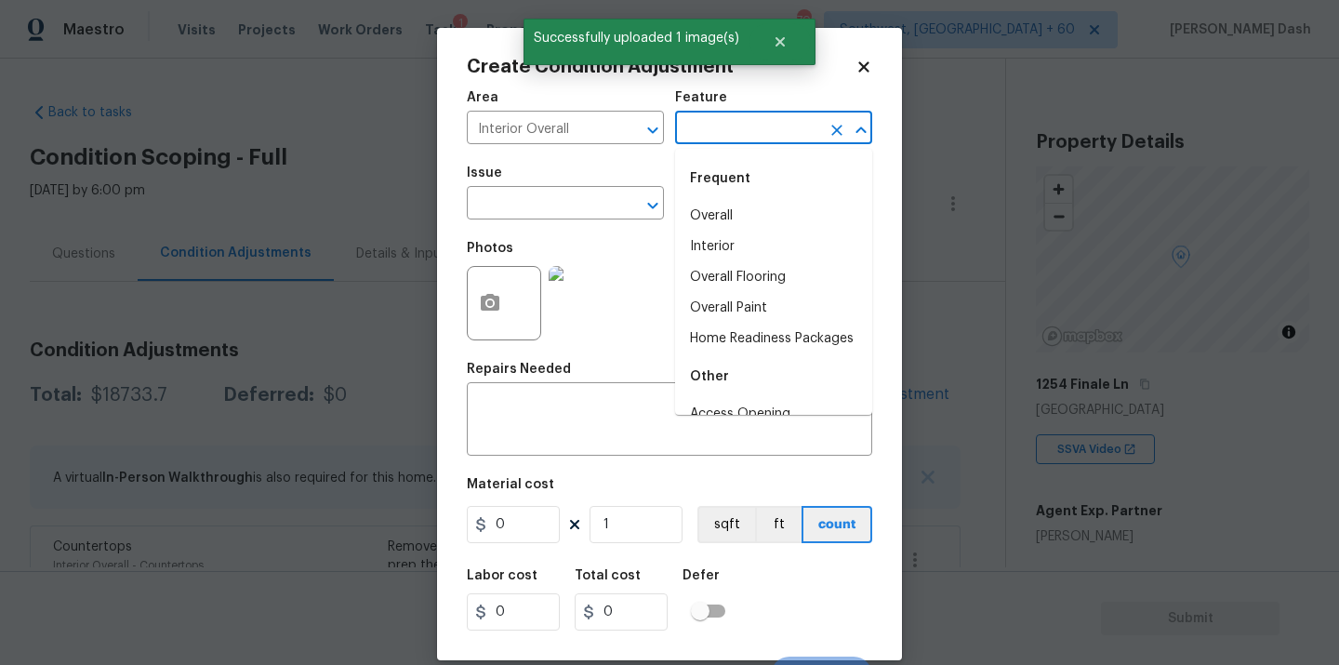
type input "h"
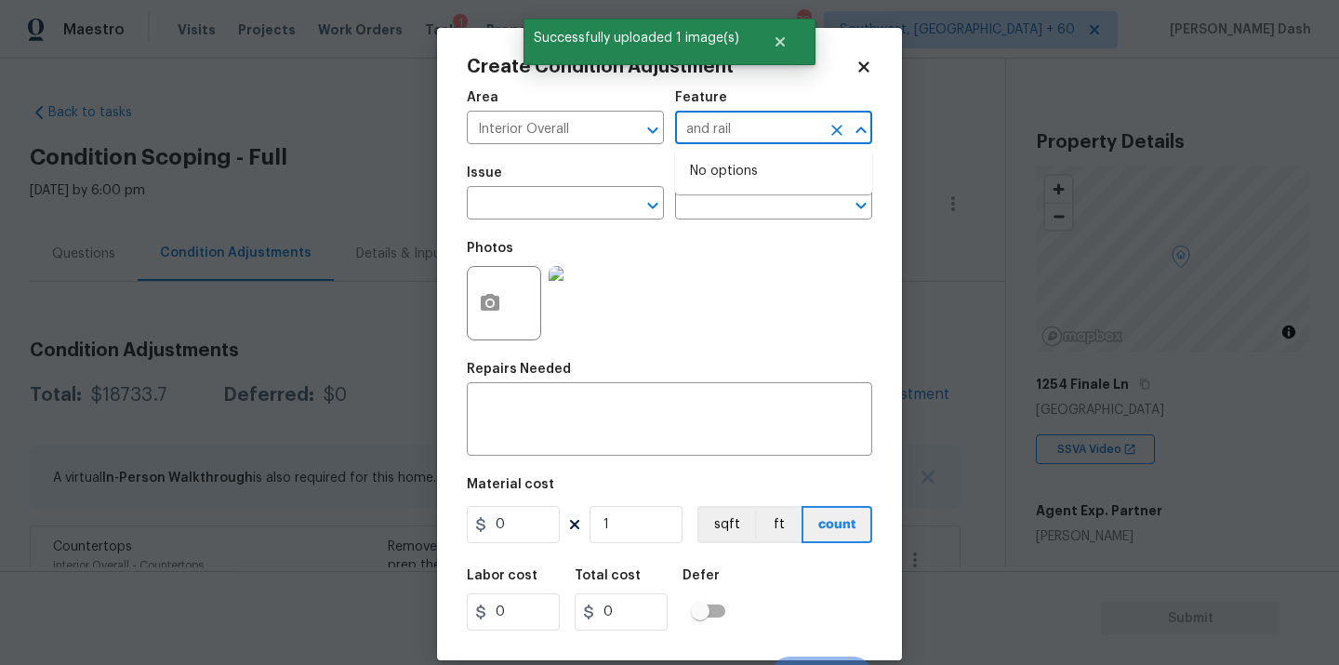
click at [757, 141] on input "and rail" at bounding box center [747, 129] width 145 height 29
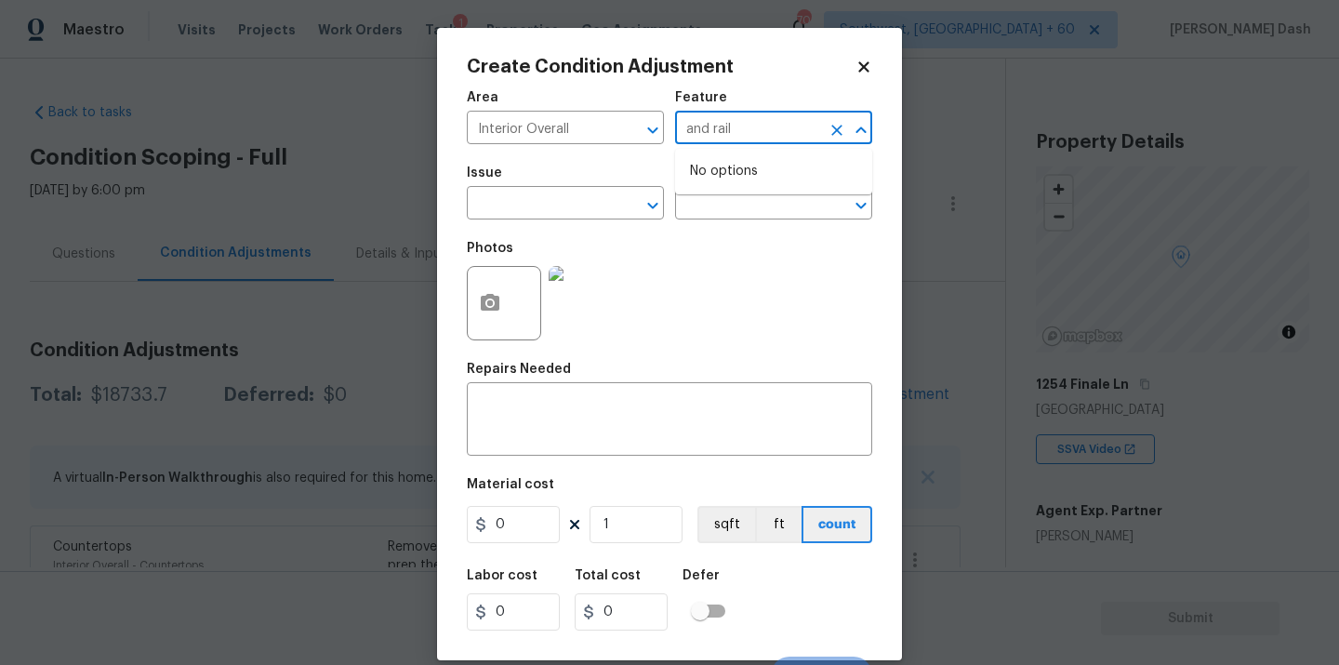
click at [757, 141] on input "and rail" at bounding box center [747, 129] width 145 height 29
type input "h"
click at [728, 244] on li "Stairs" at bounding box center [773, 247] width 197 height 31
type input "Stairs"
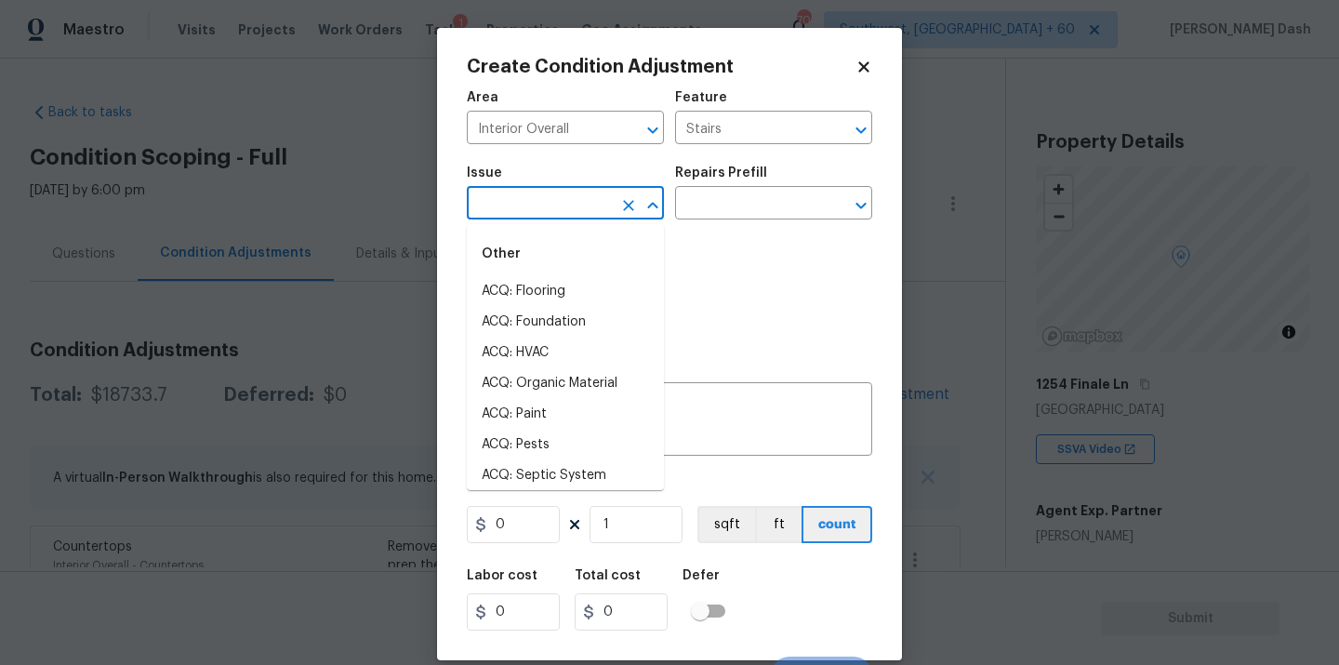
click at [593, 211] on input "text" at bounding box center [539, 205] width 145 height 29
click at [746, 353] on div "Area Interior Overall ​ Feature Stairs ​ Issue ​ Repairs Prefill ​ Photos Repai…" at bounding box center [670, 387] width 406 height 614
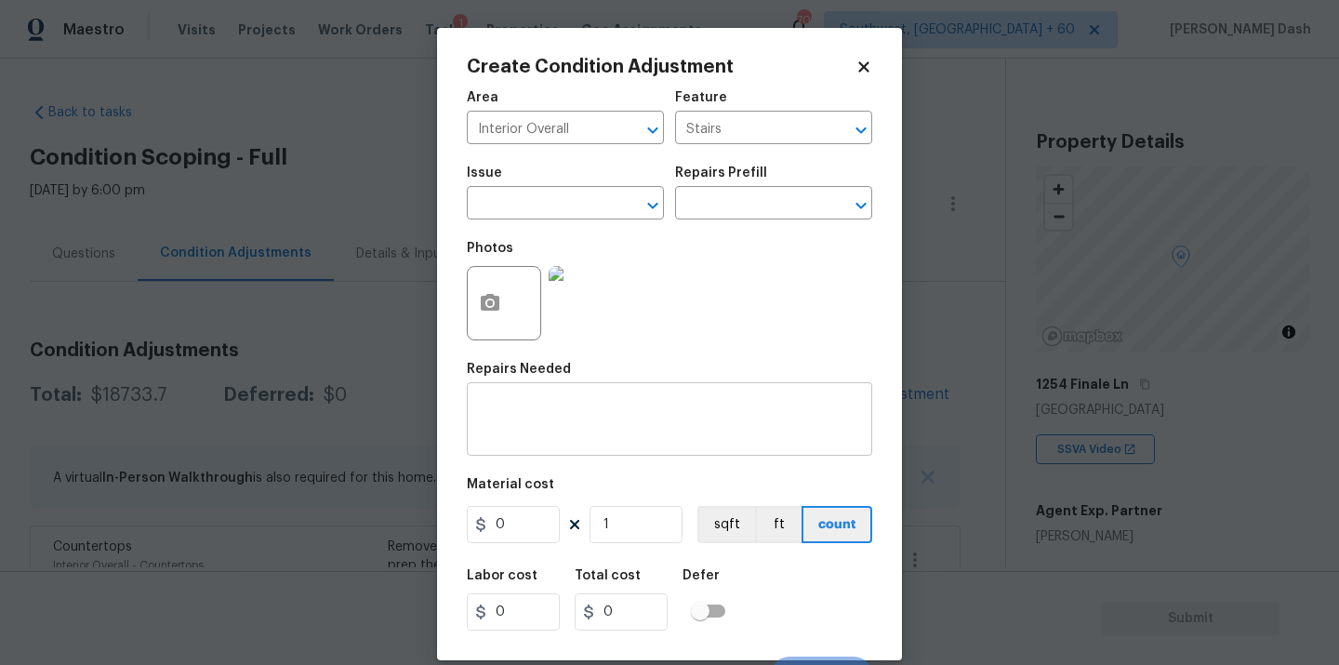
click at [710, 413] on textarea at bounding box center [669, 421] width 383 height 39
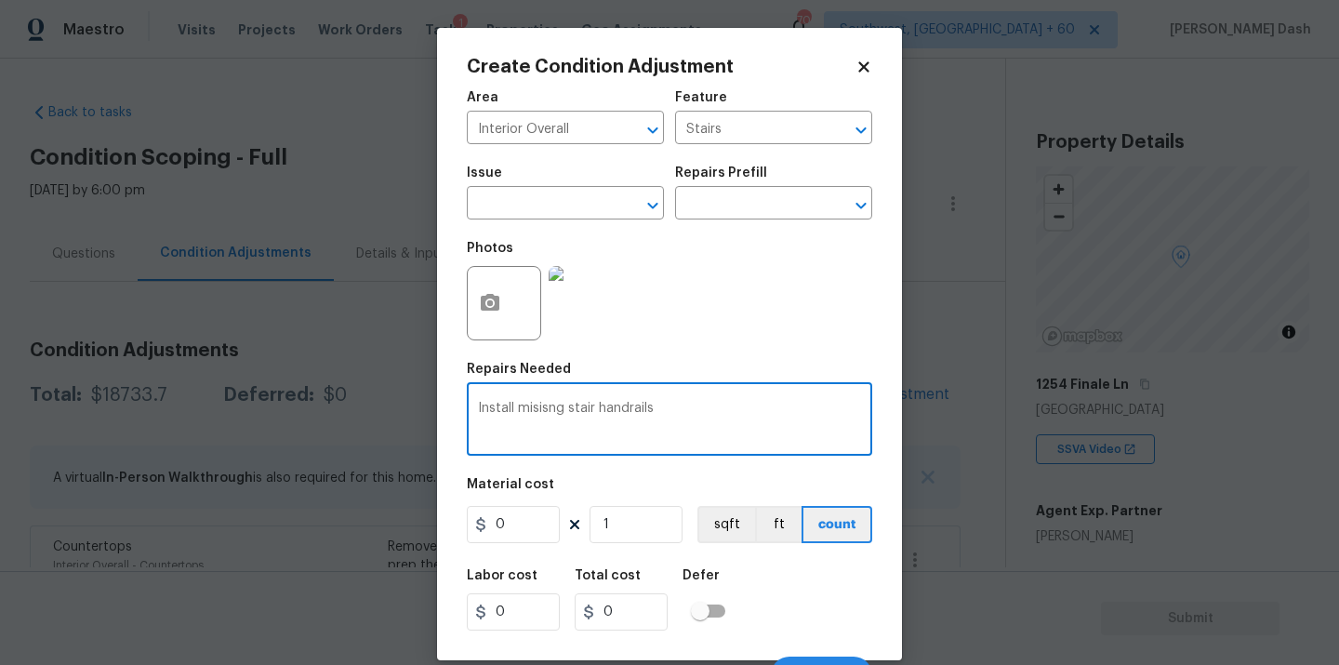
click at [564, 407] on textarea "Install misisng stair handrails" at bounding box center [669, 421] width 383 height 39
type textarea "Install missing stair handrails"
click at [510, 515] on input "0" at bounding box center [513, 524] width 93 height 37
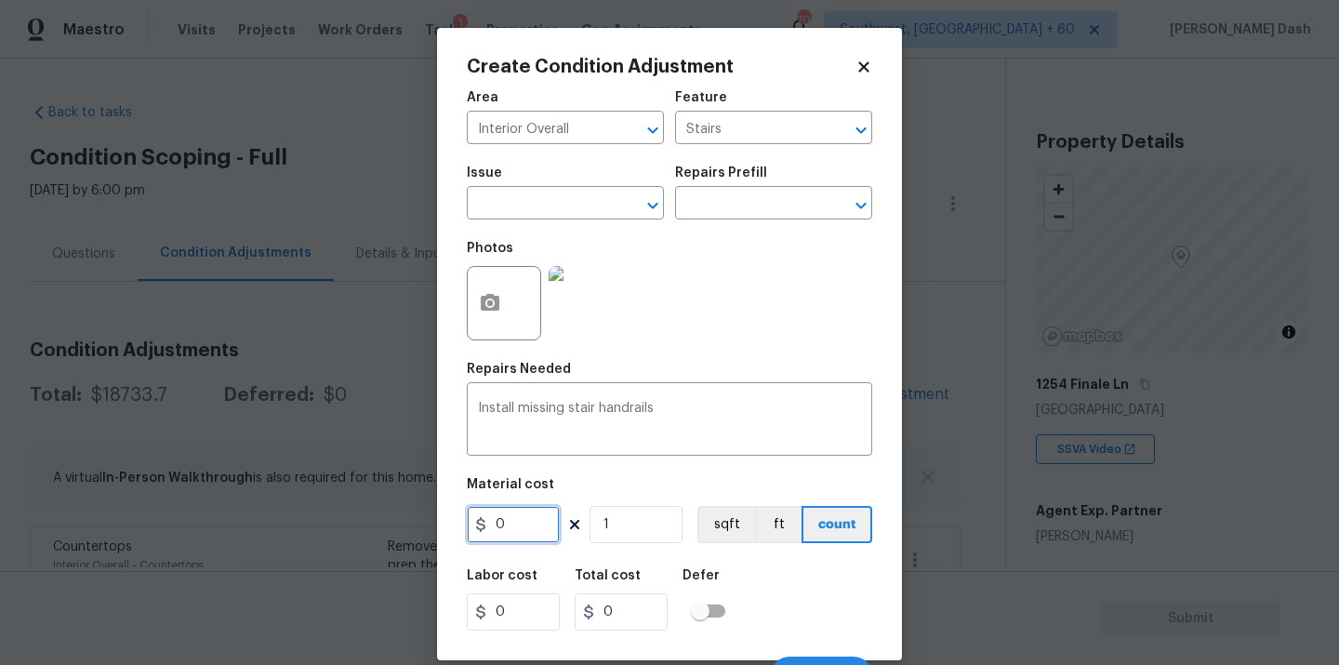
click at [510, 515] on input "0" at bounding box center [513, 524] width 93 height 37
type input "800"
click at [877, 636] on div "Create Condition Adjustment Area Interior Overall ​ Feature Stairs ​ Issue ​ Re…" at bounding box center [669, 344] width 465 height 633
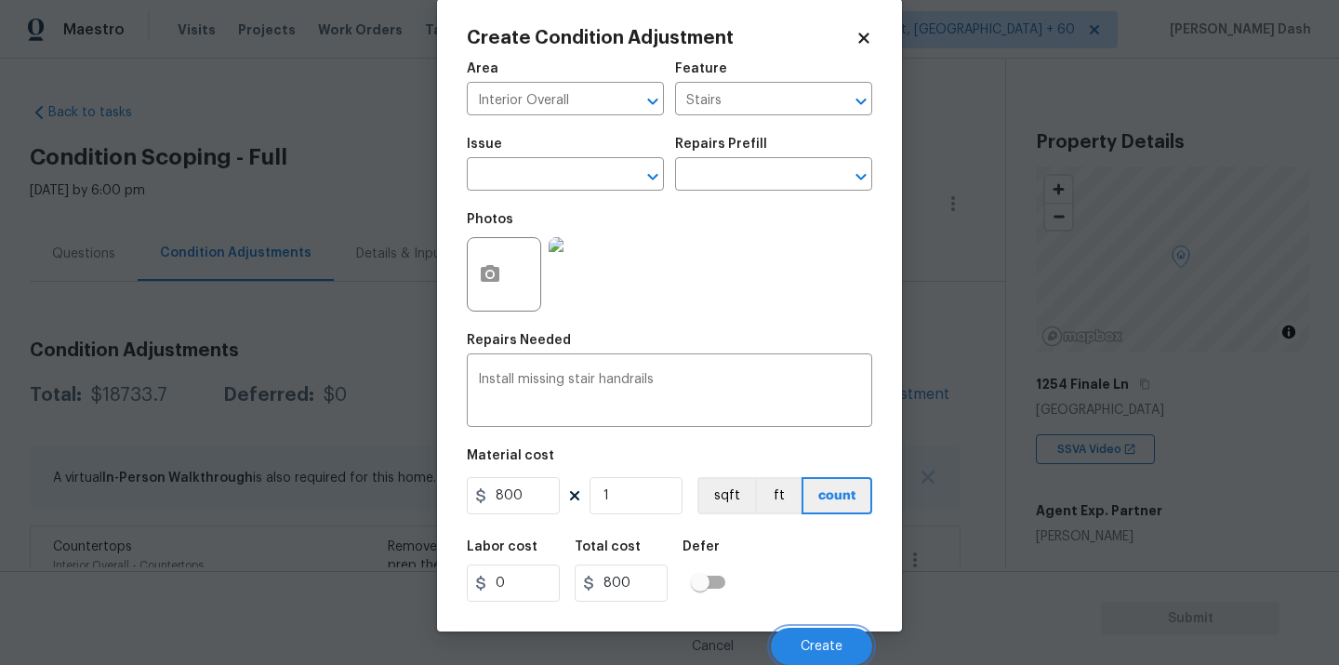
click at [833, 644] on span "Create" at bounding box center [822, 647] width 42 height 14
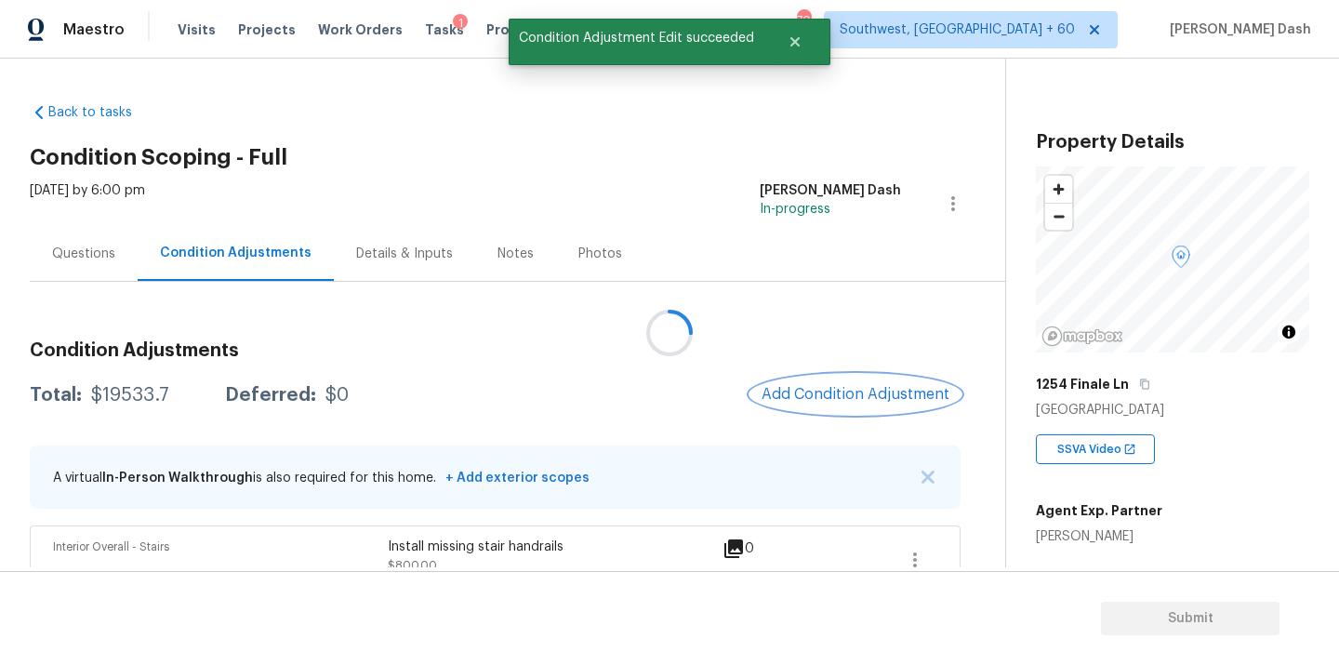
scroll to position [0, 0]
click at [826, 396] on div at bounding box center [669, 332] width 1339 height 665
click at [825, 396] on span "Add Condition Adjustment" at bounding box center [856, 394] width 188 height 17
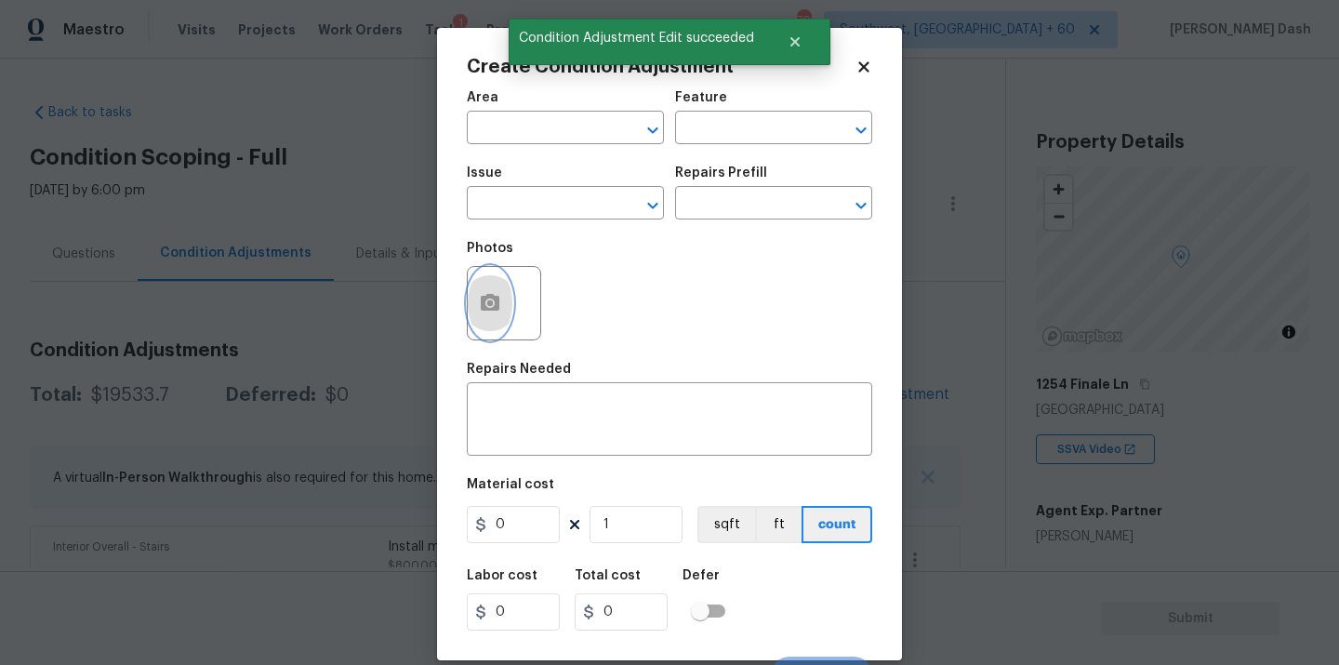
click at [482, 320] on button "button" at bounding box center [490, 303] width 45 height 73
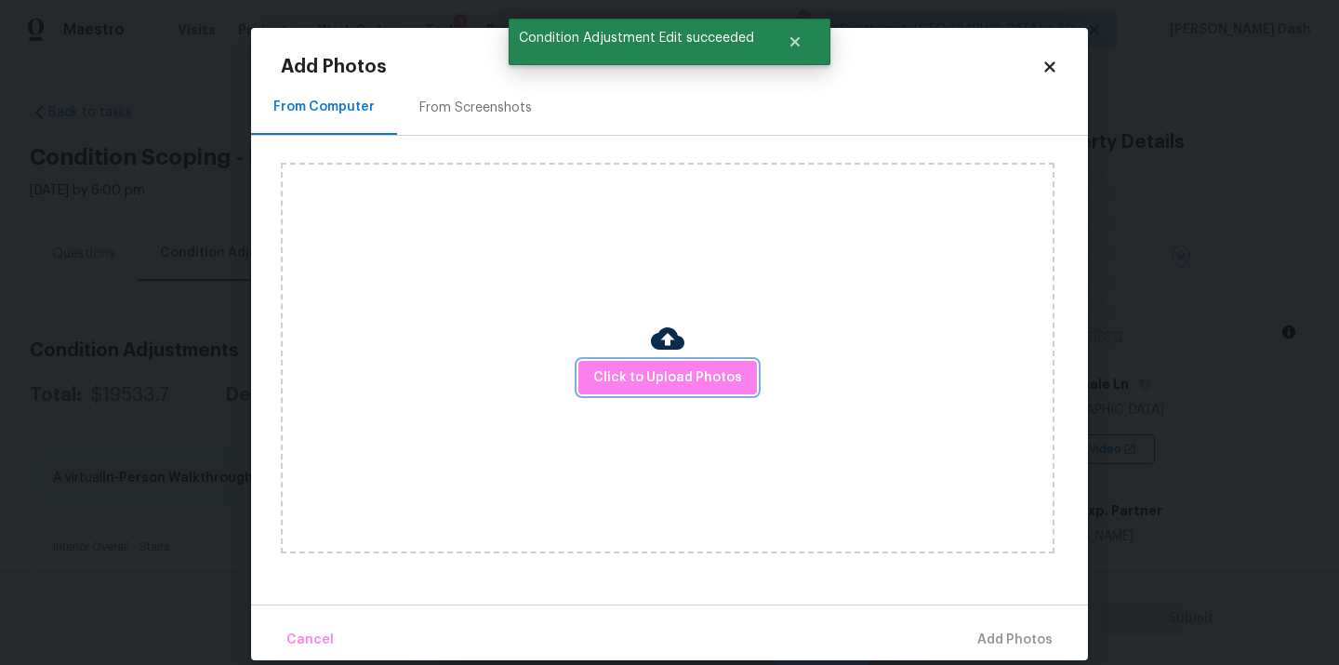
click at [590, 370] on button "Click to Upload Photos" at bounding box center [668, 378] width 179 height 34
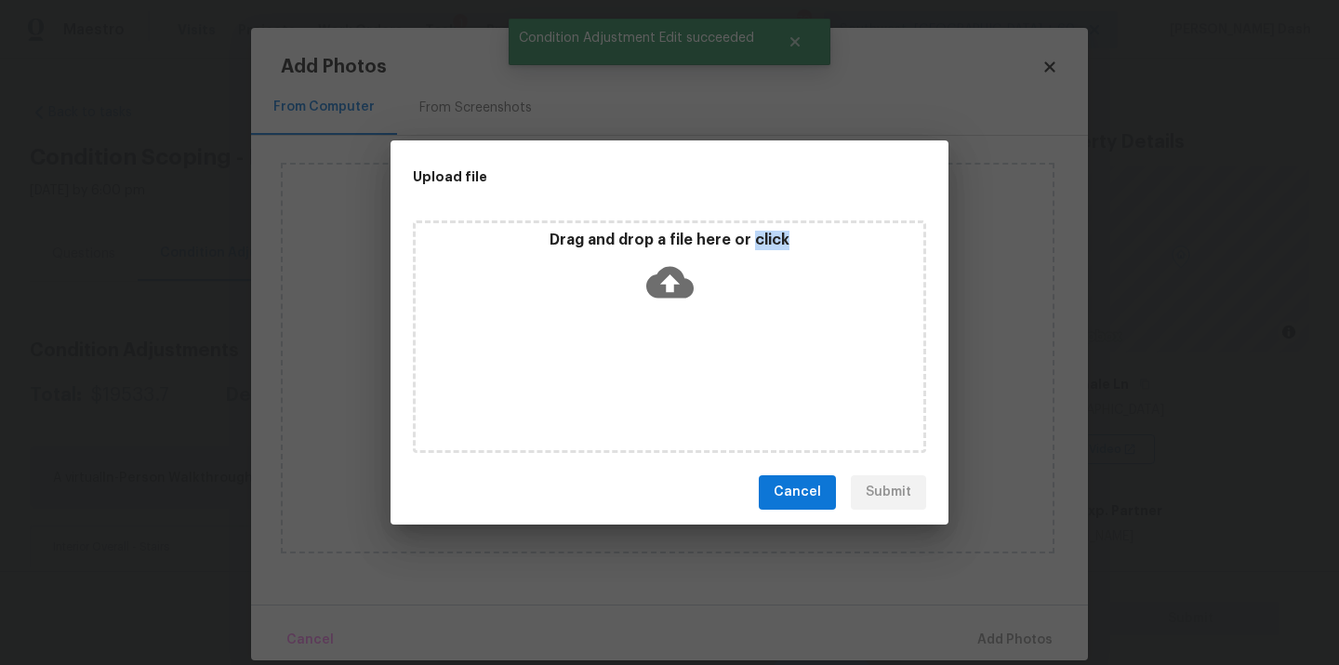
click at [590, 370] on div "Drag and drop a file here or click" at bounding box center [669, 336] width 513 height 233
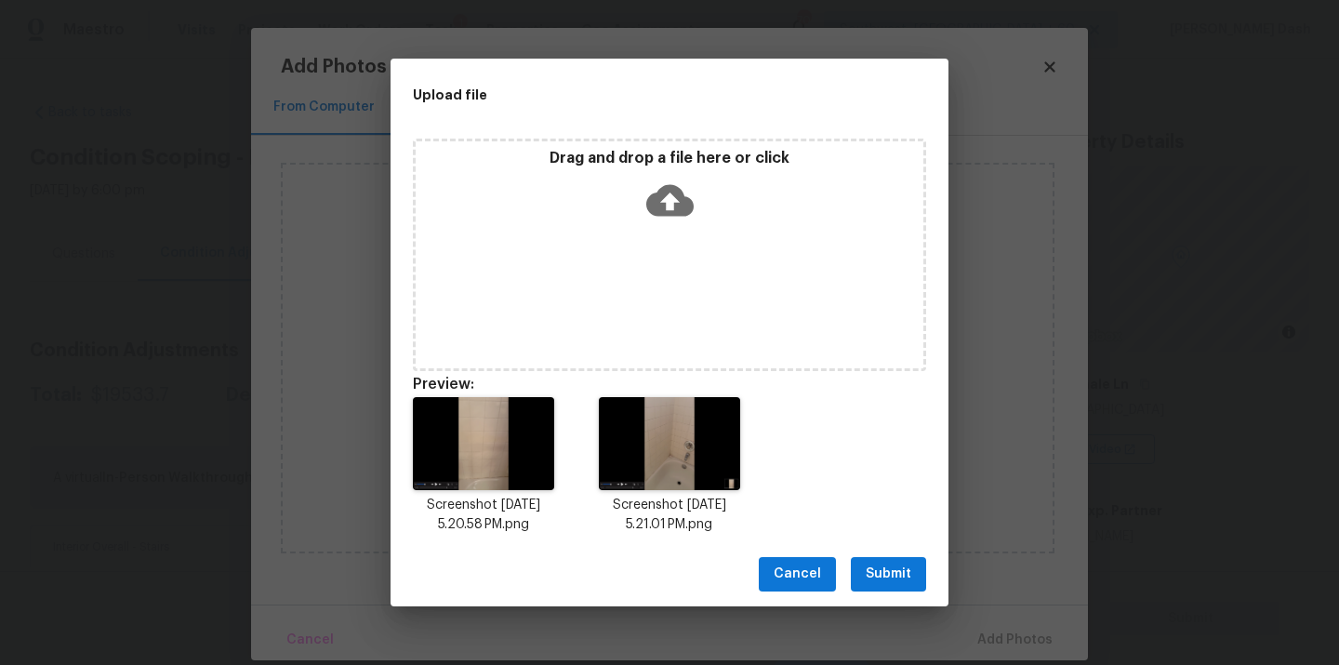
click at [895, 556] on div "Cancel Submit" at bounding box center [670, 574] width 558 height 64
click at [1000, 625] on div "Upload file Drag and drop a file here or click Preview: Screenshot 2025-09-28 a…" at bounding box center [669, 332] width 1339 height 665
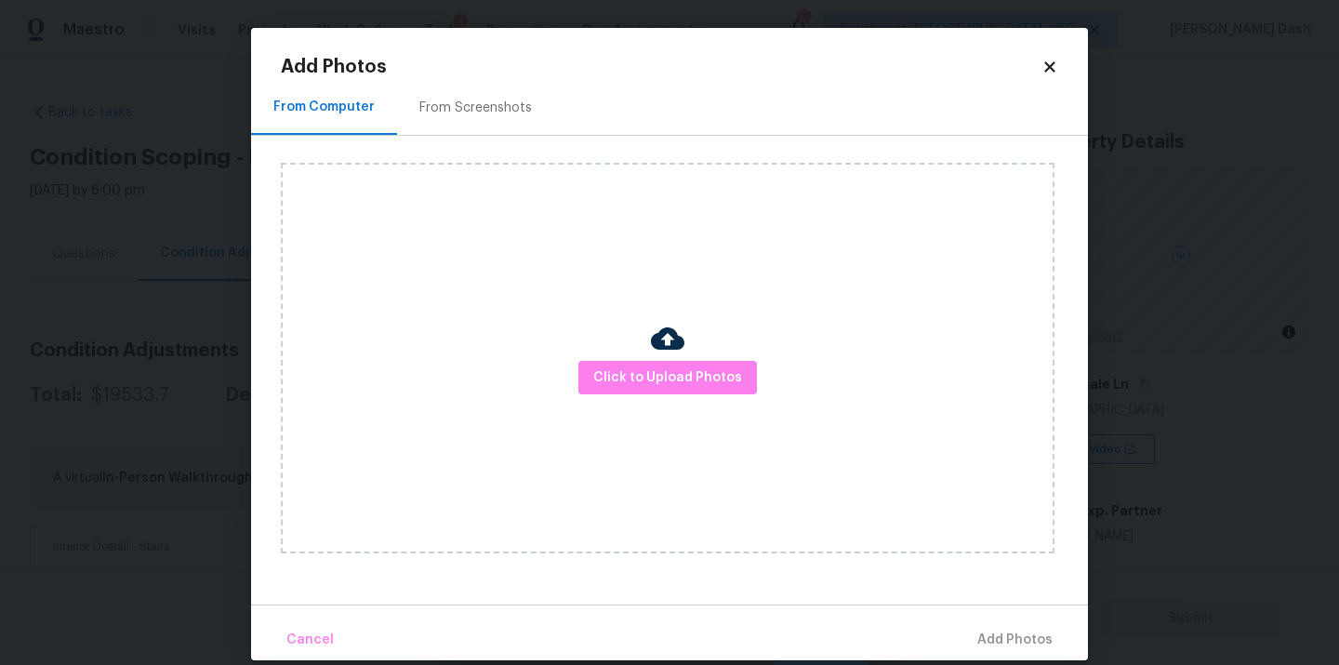
click at [1000, 629] on div "Cancel Add Photos" at bounding box center [669, 633] width 837 height 56
click at [1004, 633] on div "Cancel Add Photos" at bounding box center [669, 633] width 837 height 56
click at [706, 369] on span "Click to Upload Photos" at bounding box center [667, 377] width 149 height 23
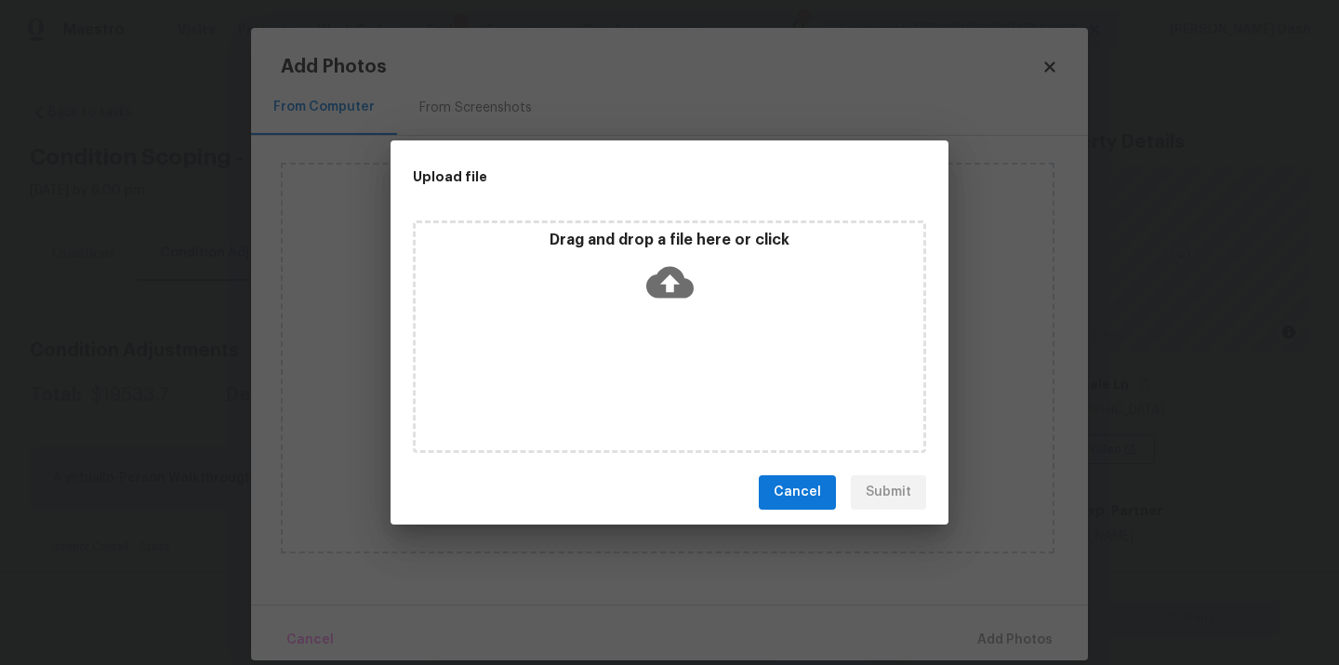
click at [706, 369] on div "Drag and drop a file here or click" at bounding box center [669, 336] width 513 height 233
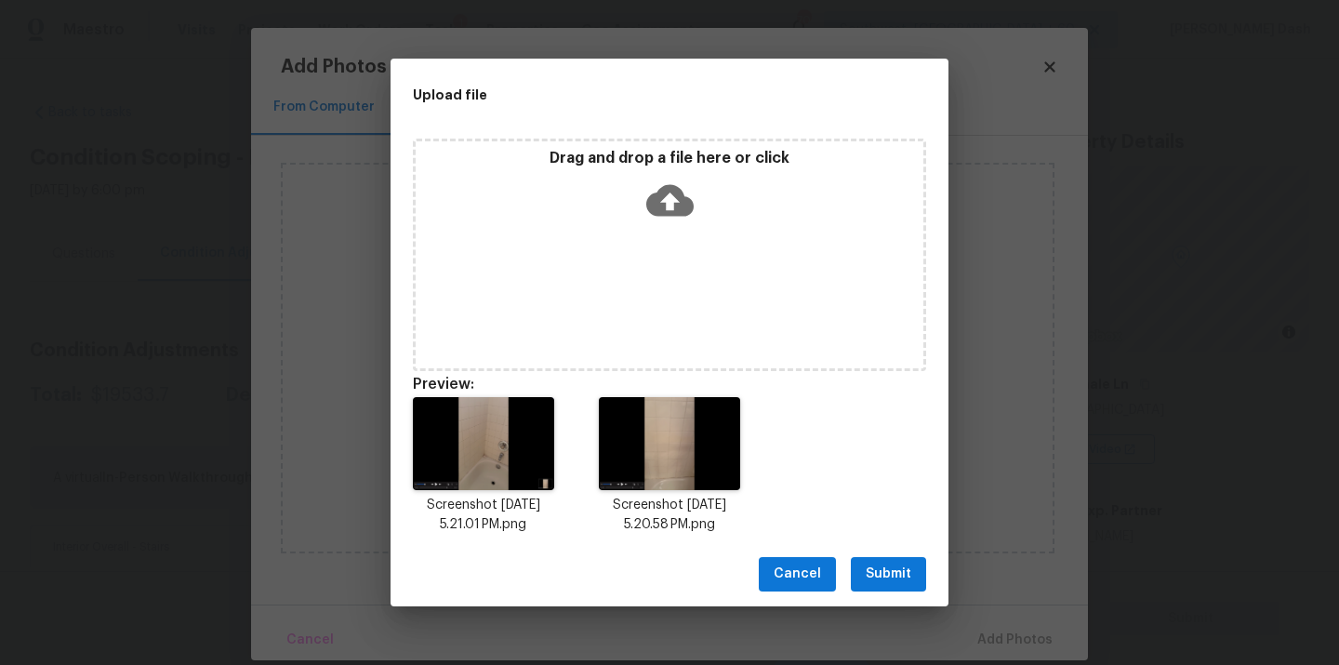
click at [880, 559] on button "Submit" at bounding box center [888, 574] width 75 height 34
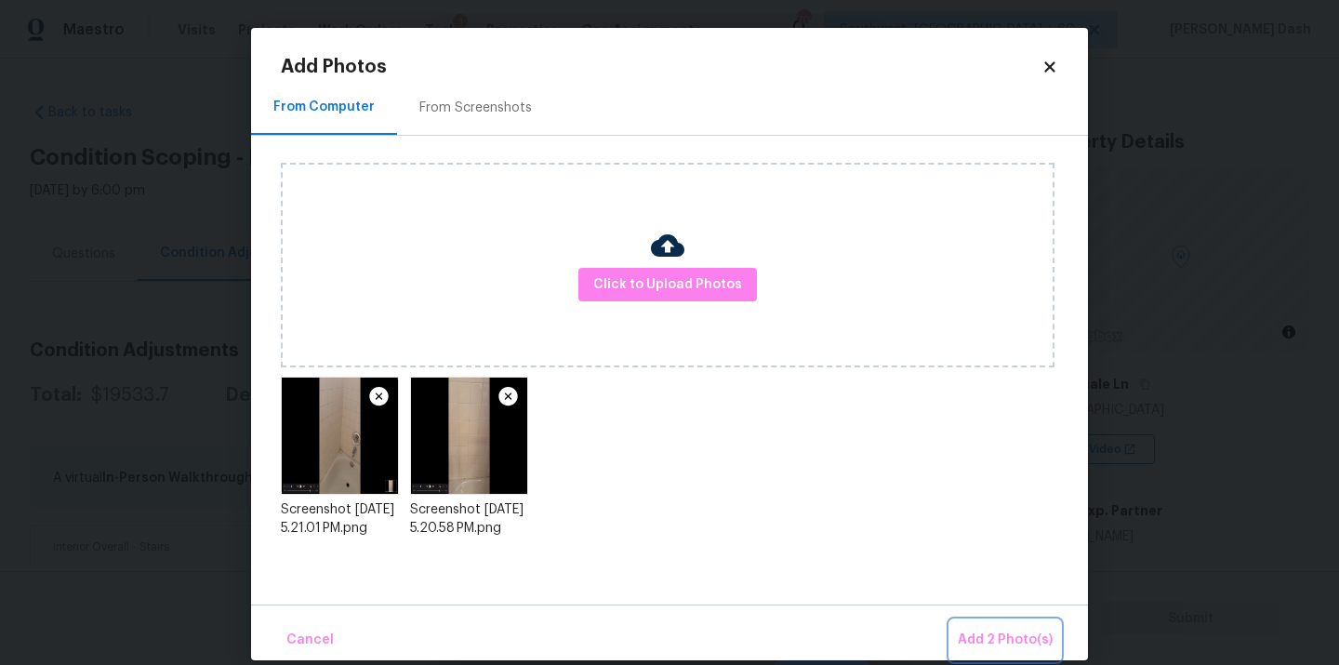
click at [994, 634] on span "Add 2 Photo(s)" at bounding box center [1005, 640] width 95 height 23
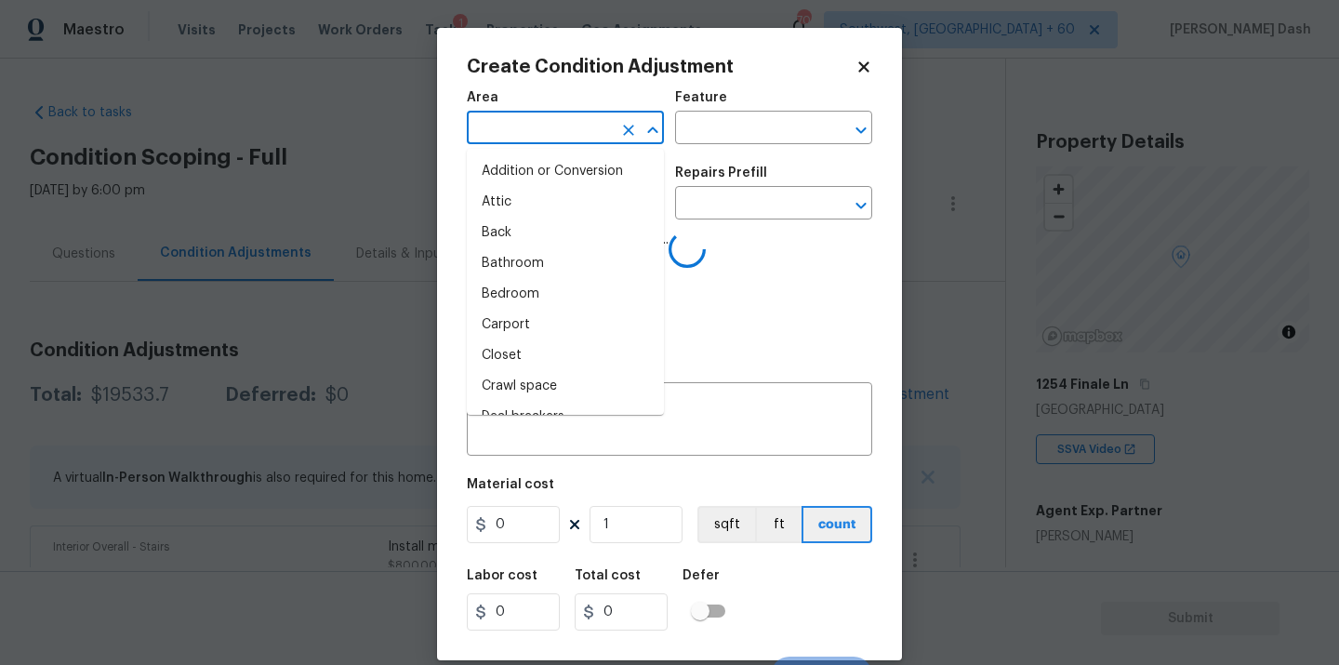
click at [531, 123] on input "text" at bounding box center [539, 129] width 145 height 29
click at [524, 288] on li "Interior Overall" at bounding box center [565, 294] width 197 height 31
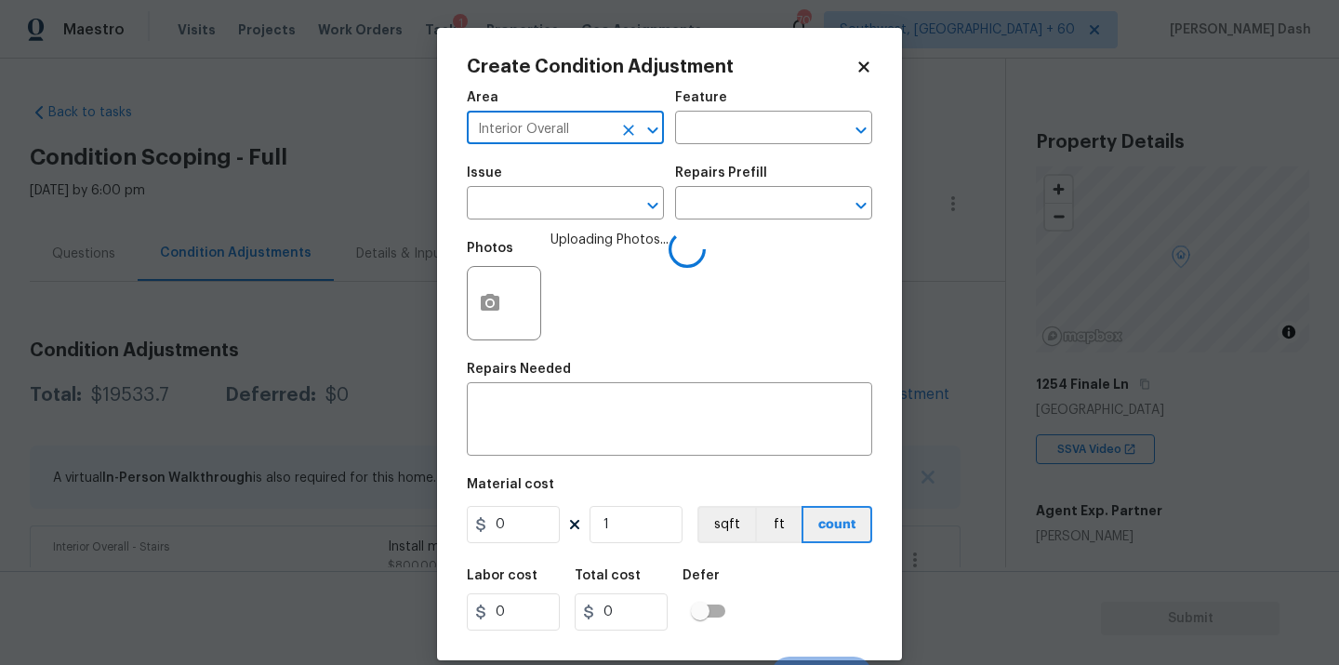
type input "Interior Overall"
click at [726, 162] on div "Issue ​ Repairs Prefill ​" at bounding box center [670, 192] width 406 height 75
click at [726, 137] on input "text" at bounding box center [747, 129] width 145 height 29
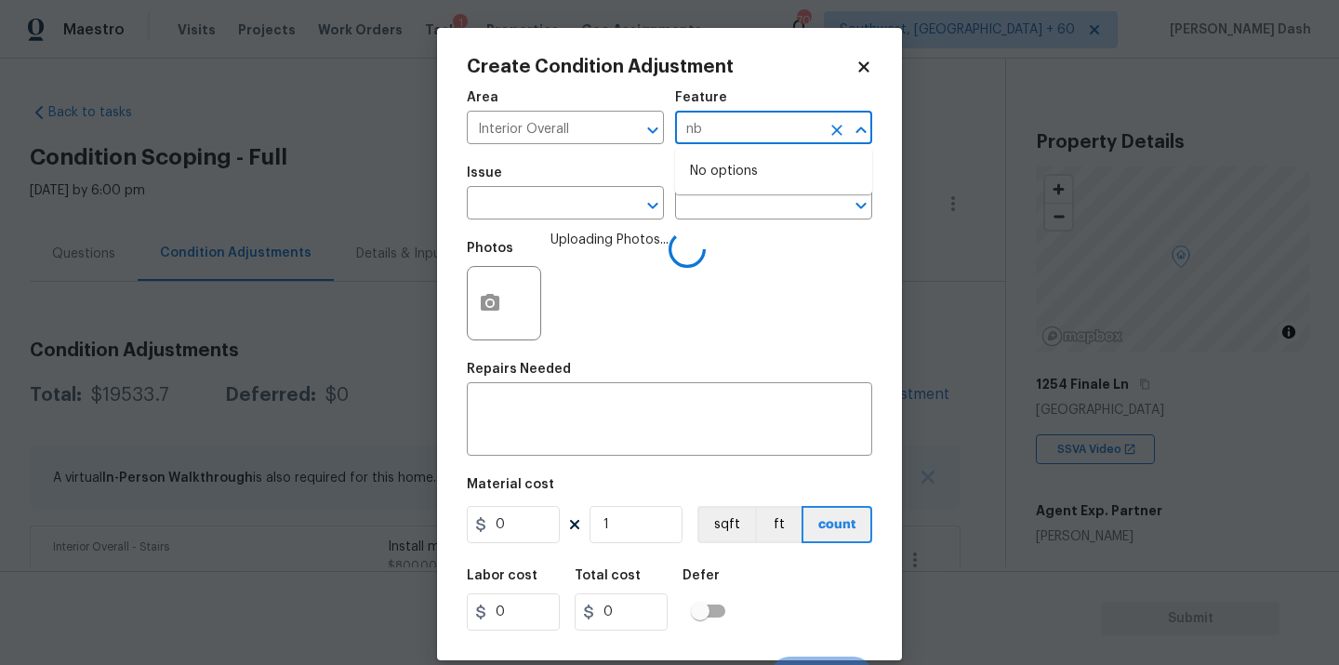
type input "n"
type input "nba"
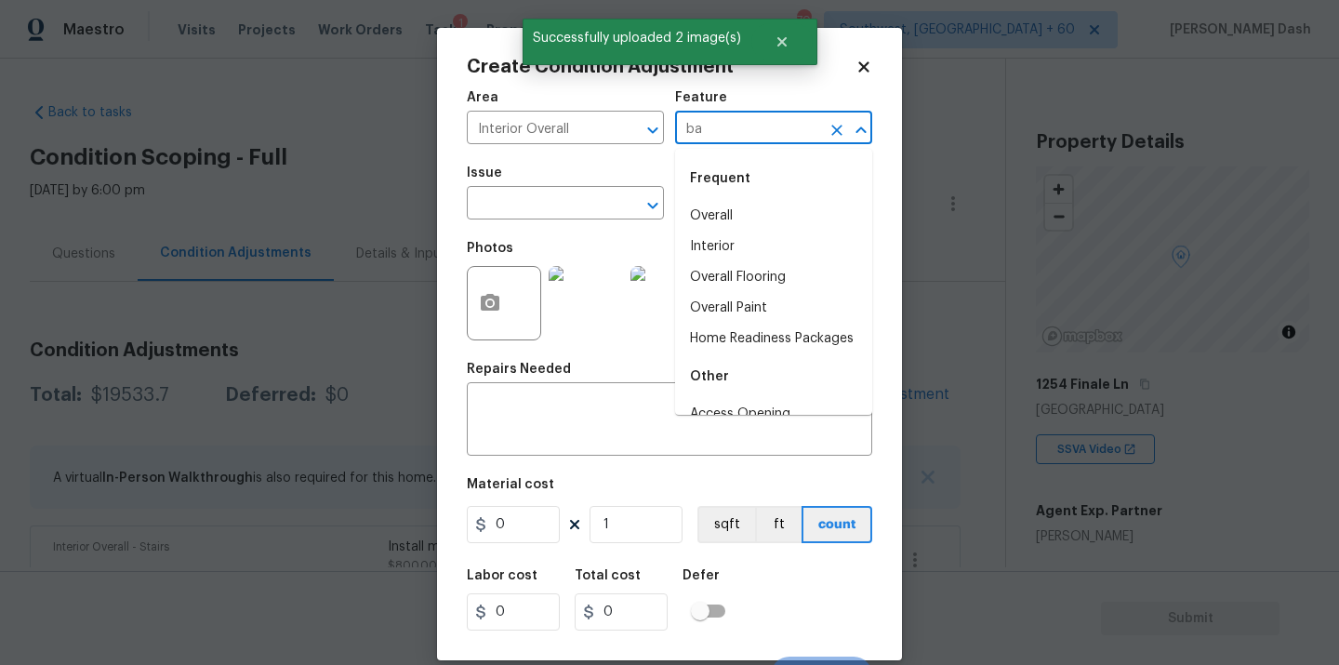
type input "bat"
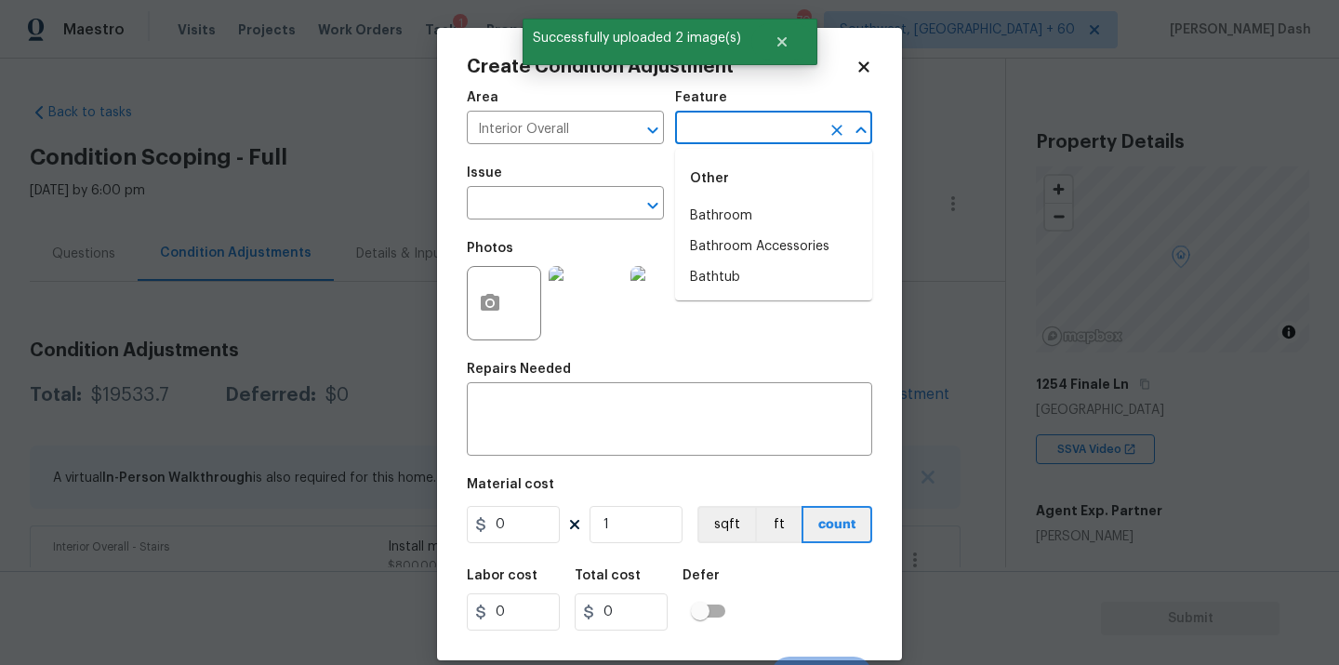
type input "h"
click at [716, 263] on li "Bathtub" at bounding box center [773, 277] width 197 height 31
type input "Bathtub"
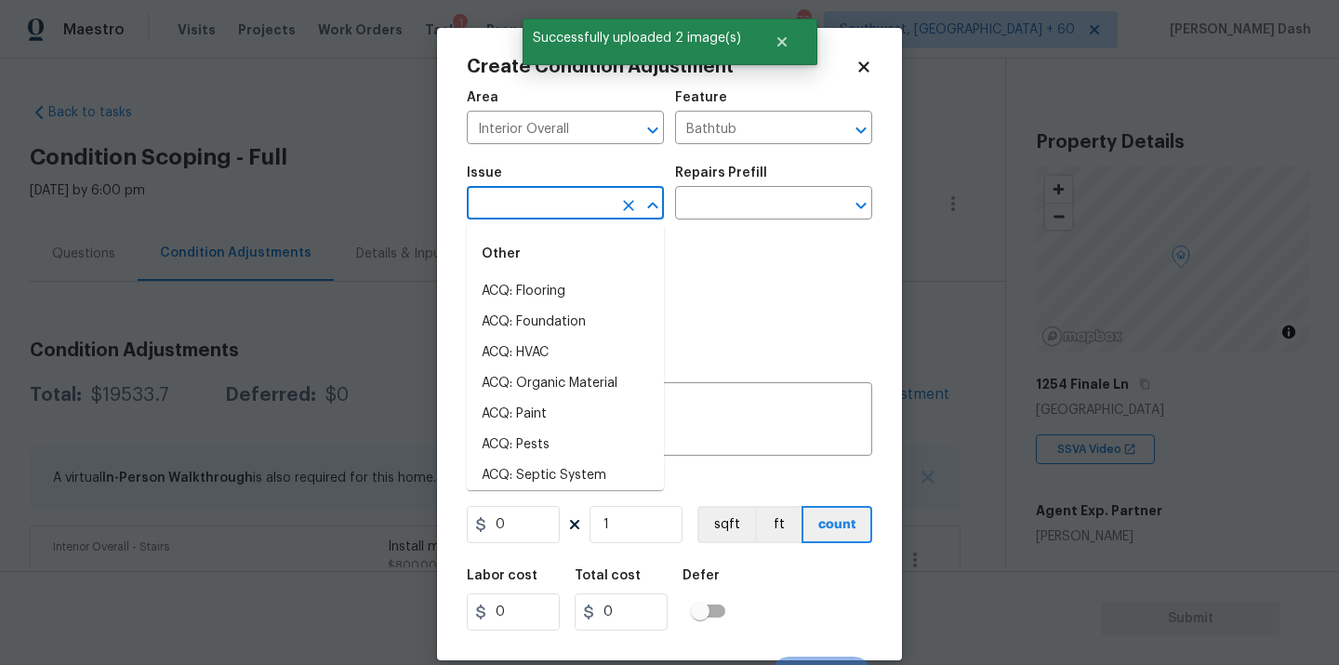
click at [598, 218] on input "text" at bounding box center [539, 205] width 145 height 29
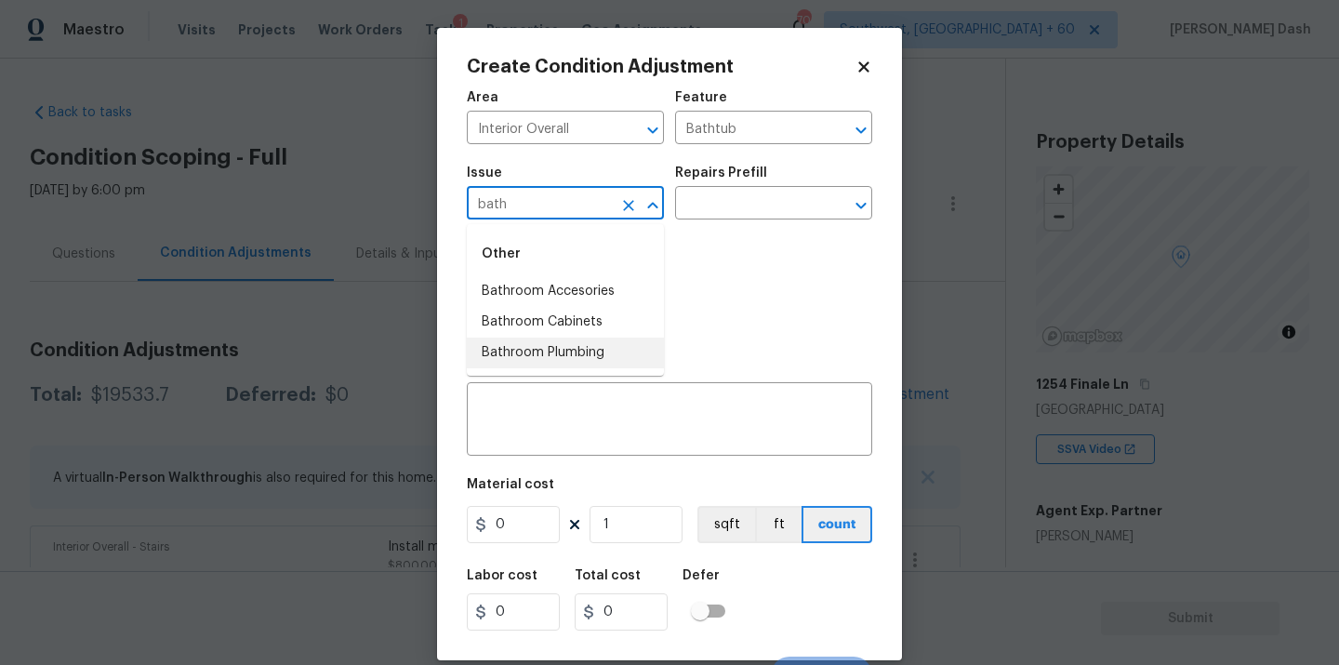
click at [574, 339] on li "Bathroom Plumbing" at bounding box center [565, 353] width 197 height 31
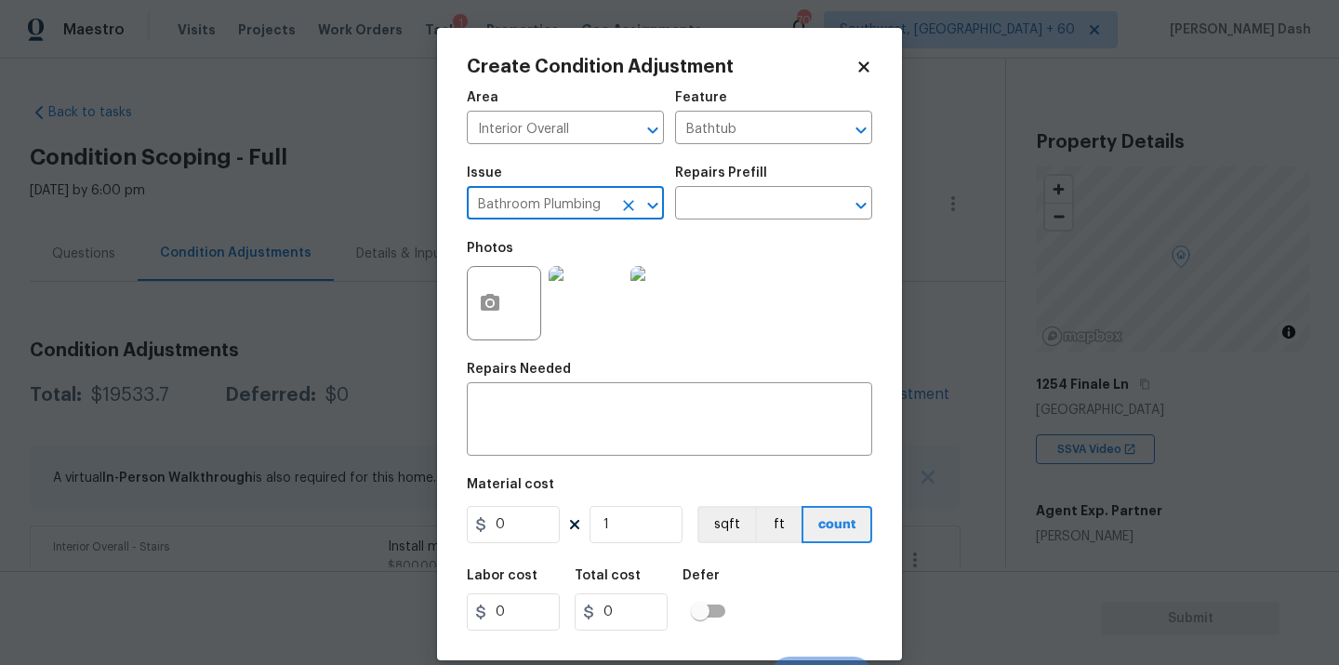
type input "Bathroom Plumbing"
click at [731, 178] on h5 "Repairs Prefill" at bounding box center [721, 173] width 92 height 13
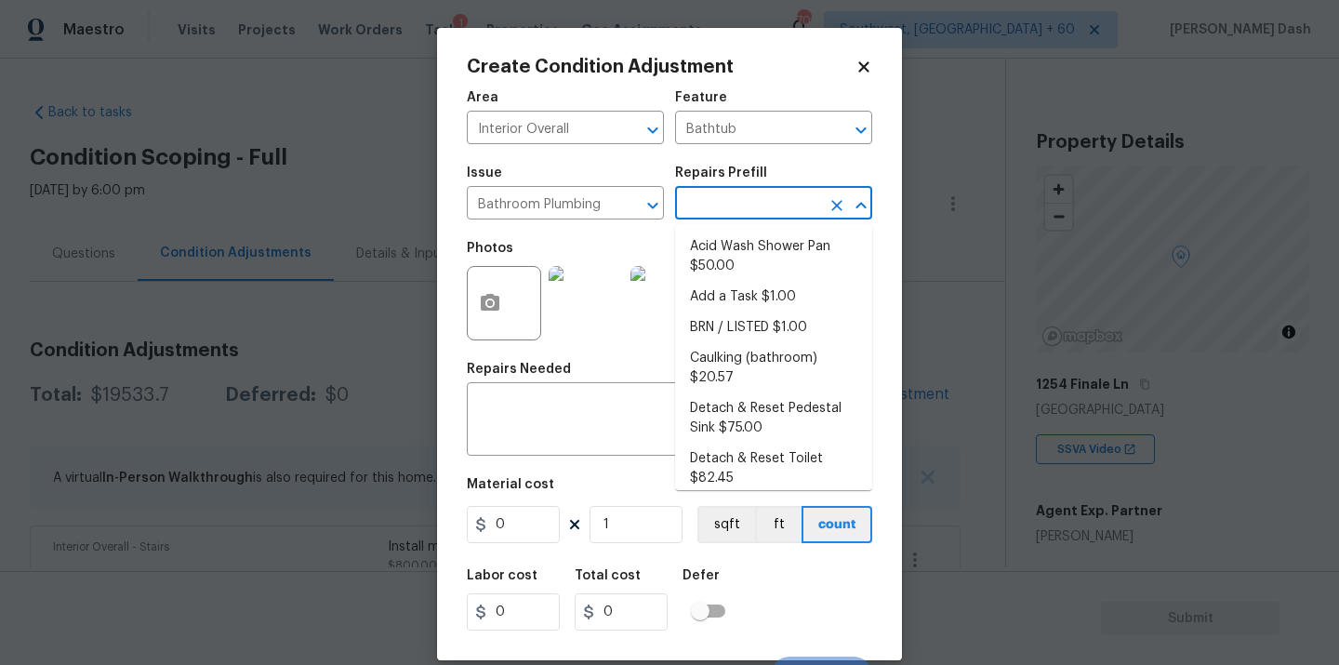
click at [731, 199] on input "text" at bounding box center [747, 205] width 145 height 29
click at [733, 367] on li "Caulking (bathroom) $20.57" at bounding box center [773, 368] width 197 height 50
type input "Plumbing"
type textarea "Overall Interior Caulking Package (Wet Areas) to include sinks, bathtubs, showe…"
type input "20.57"
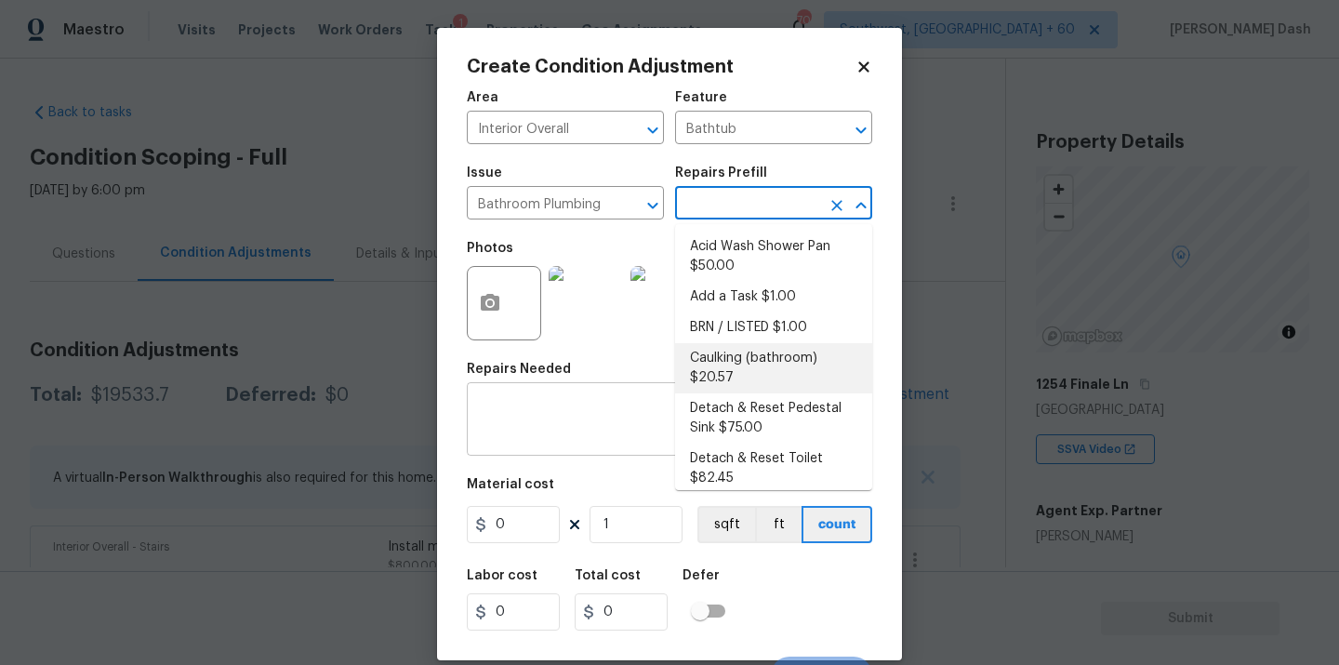
type input "20.57"
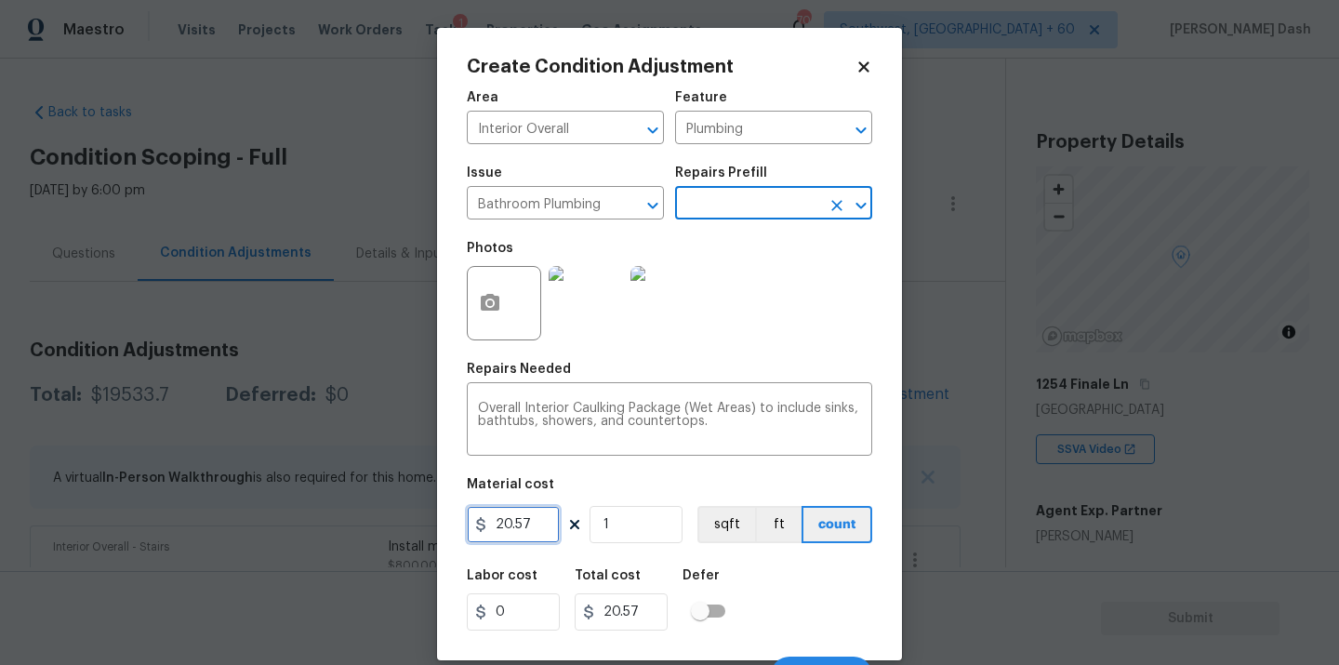
click at [532, 524] on input "20.57" at bounding box center [513, 524] width 93 height 37
type input "50"
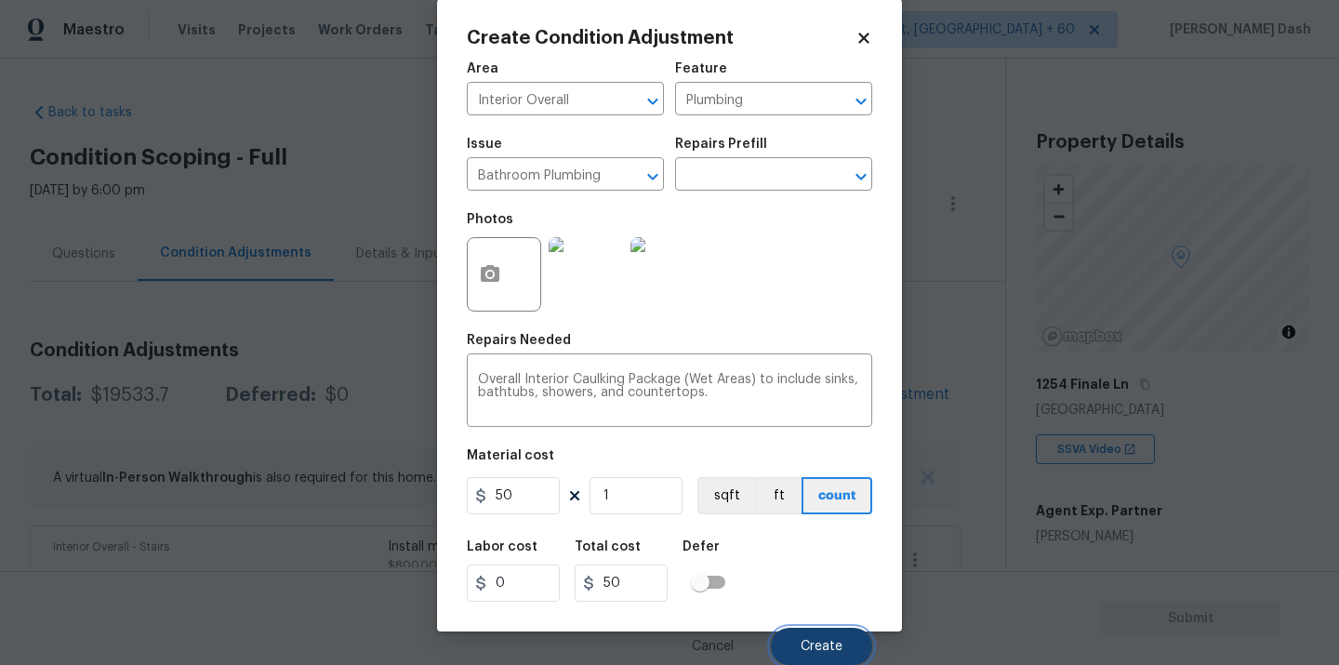
click at [836, 644] on span "Create" at bounding box center [822, 647] width 42 height 14
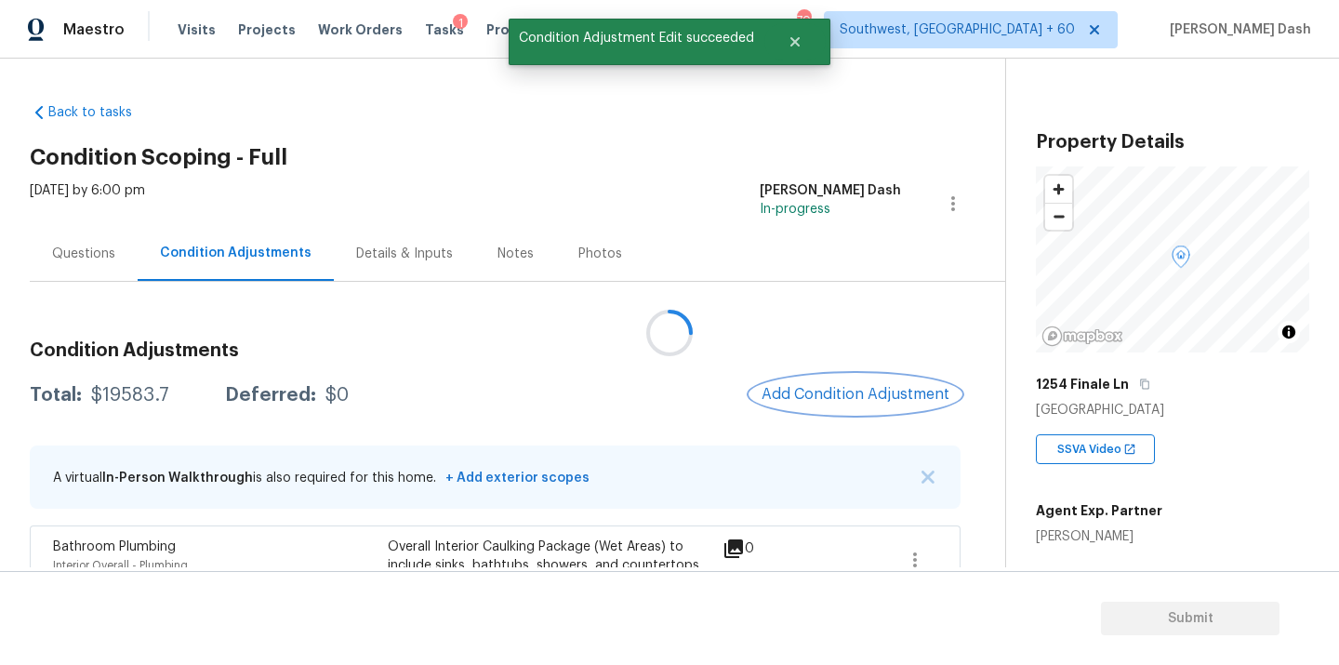
scroll to position [0, 0]
click at [804, 384] on button "Add Condition Adjustment" at bounding box center [856, 394] width 210 height 39
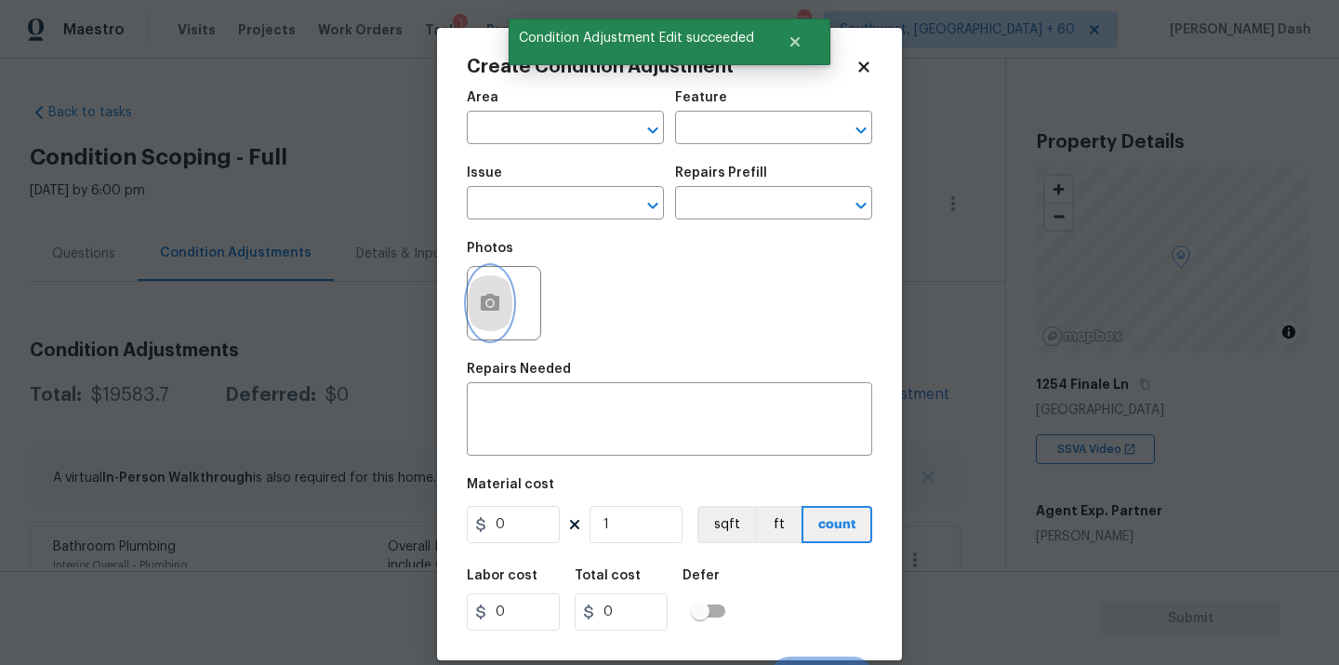
click at [487, 312] on icon "button" at bounding box center [490, 303] width 22 height 22
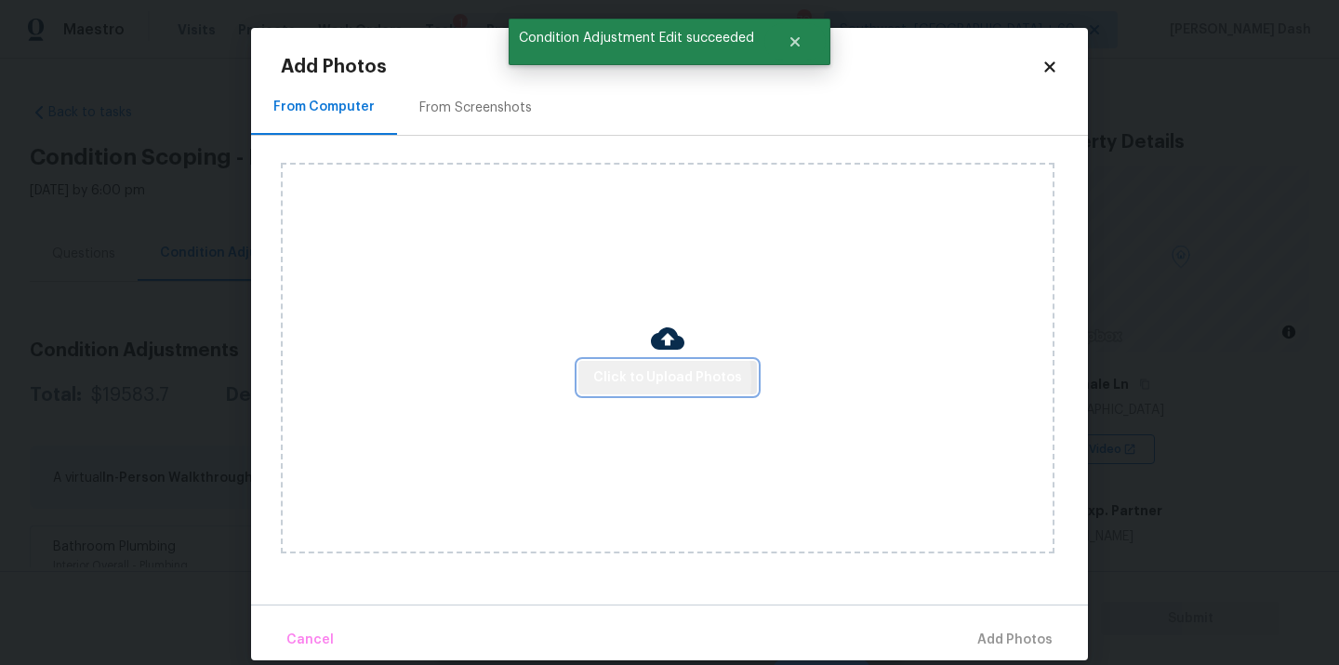
click at [618, 379] on span "Click to Upload Photos" at bounding box center [667, 377] width 149 height 23
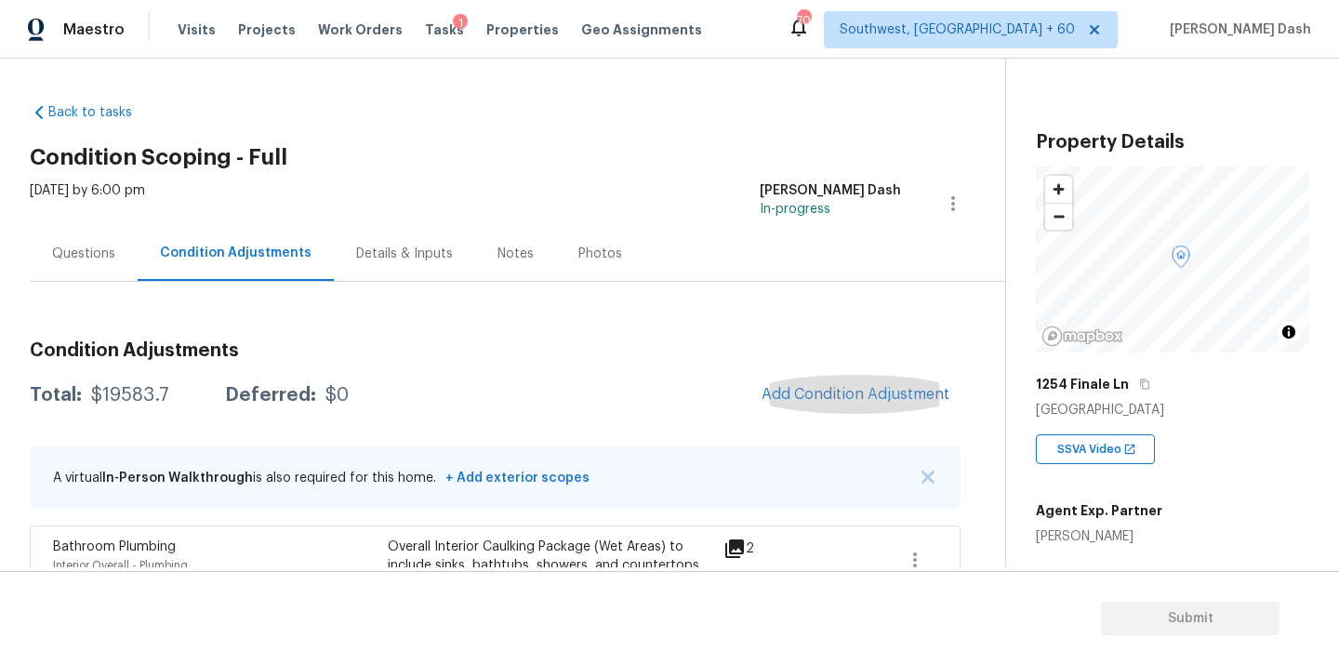
click at [127, 412] on div "Total: $19583.7 Deferred: $0 Add Condition Adjustment" at bounding box center [495, 395] width 931 height 41
click at [127, 401] on div "$19583.7" at bounding box center [130, 395] width 78 height 19
copy div "$19583.7"
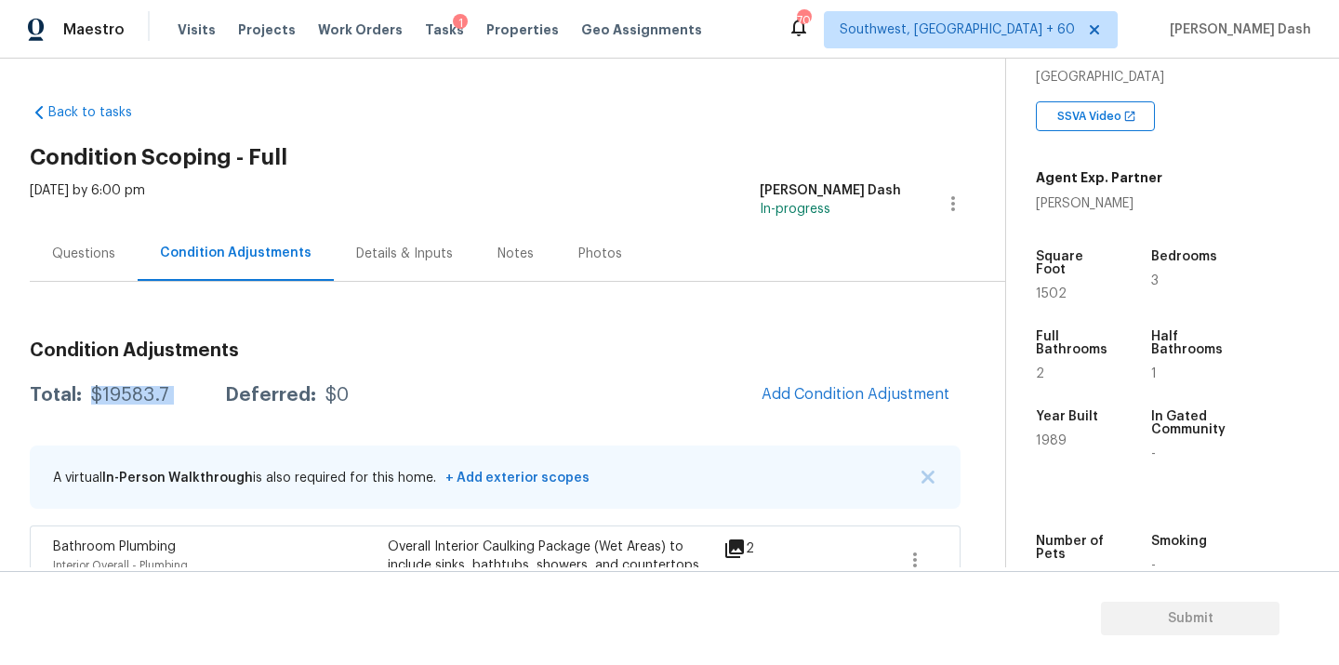
scroll to position [339, 0]
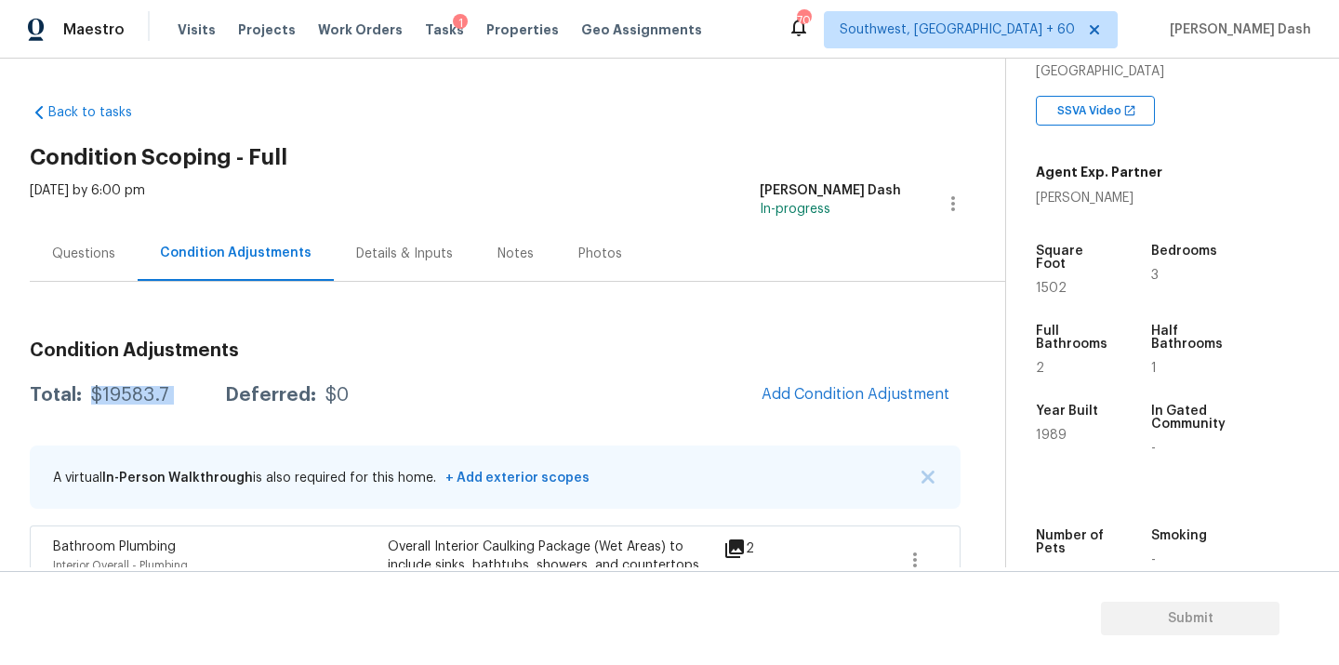
click at [117, 393] on div "$19583.7" at bounding box center [130, 395] width 78 height 19
click at [100, 246] on div "Questions" at bounding box center [83, 254] width 63 height 19
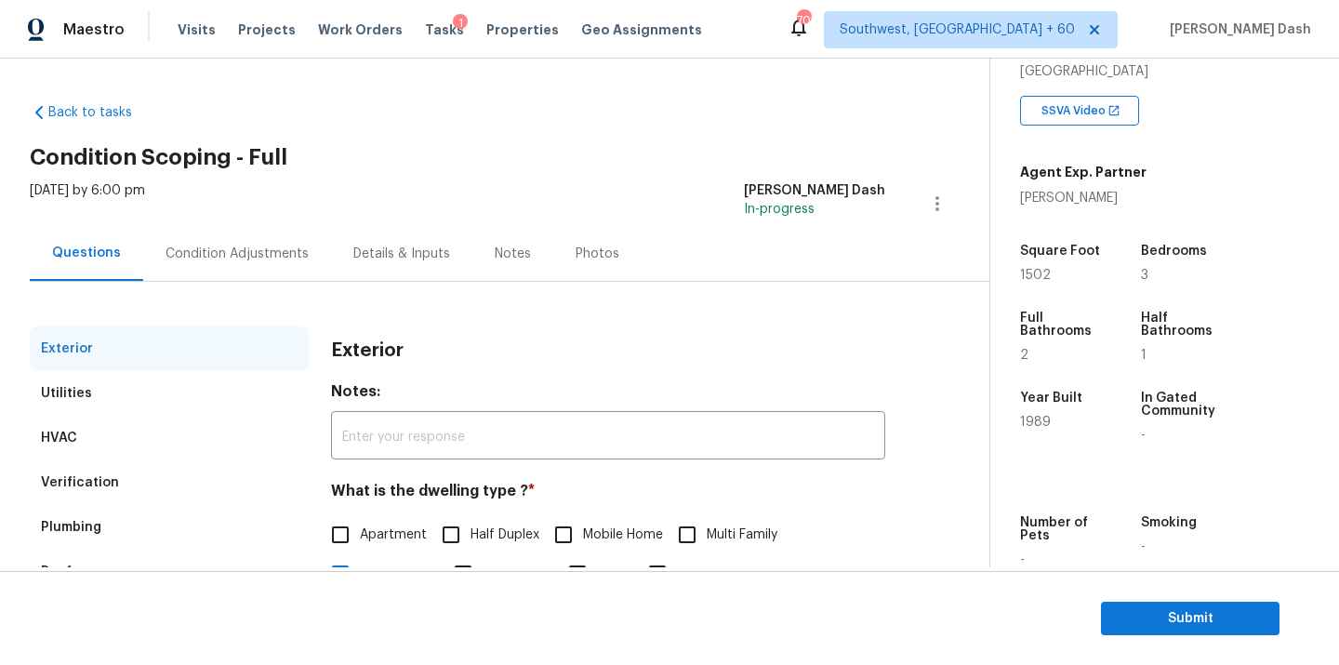
click at [210, 247] on div "Condition Adjustments" at bounding box center [237, 254] width 143 height 19
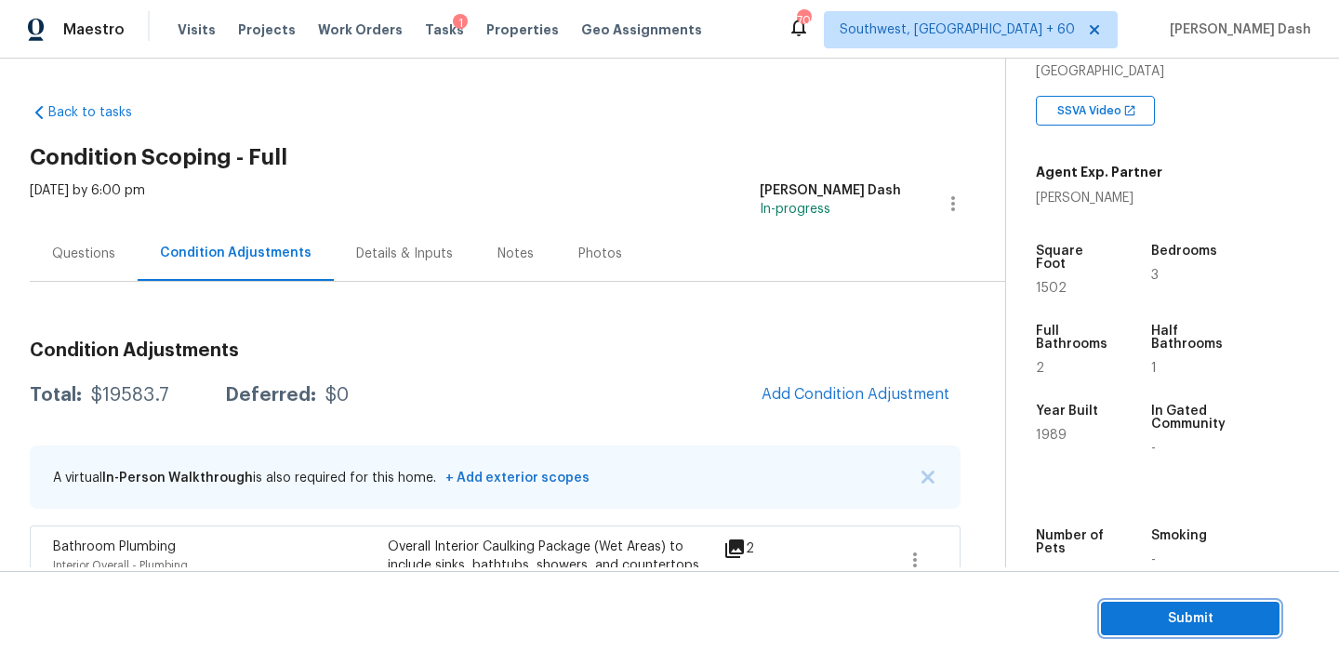
click at [1175, 620] on span "Submit" at bounding box center [1190, 618] width 149 height 23
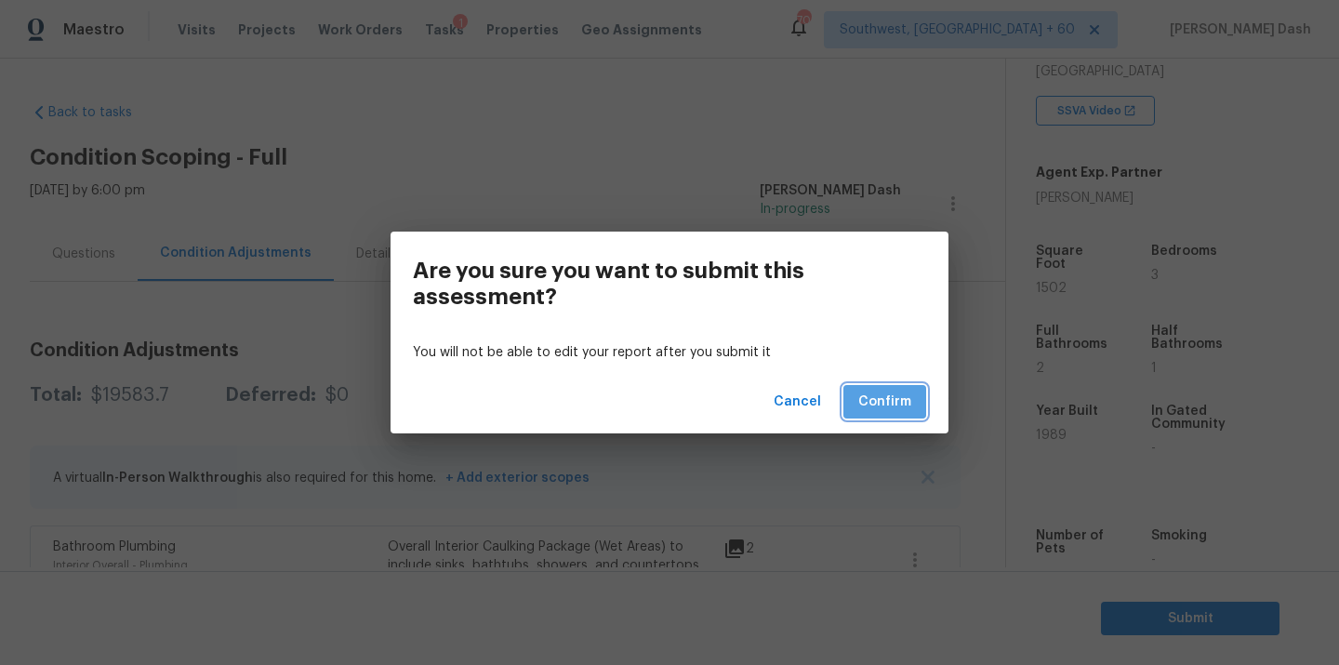
click at [886, 412] on span "Confirm" at bounding box center [885, 402] width 53 height 23
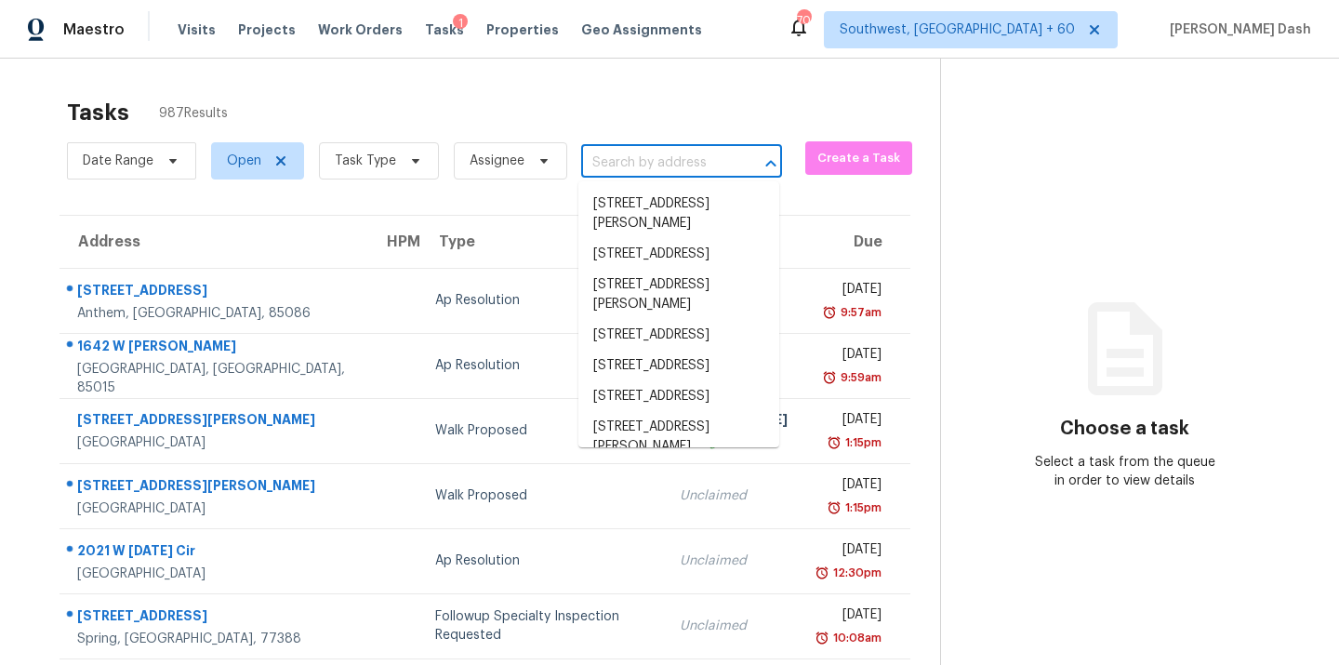
click at [602, 155] on input "text" at bounding box center [655, 163] width 149 height 29
paste input "305 Gannet Ct, Lincoln, CA 95648"
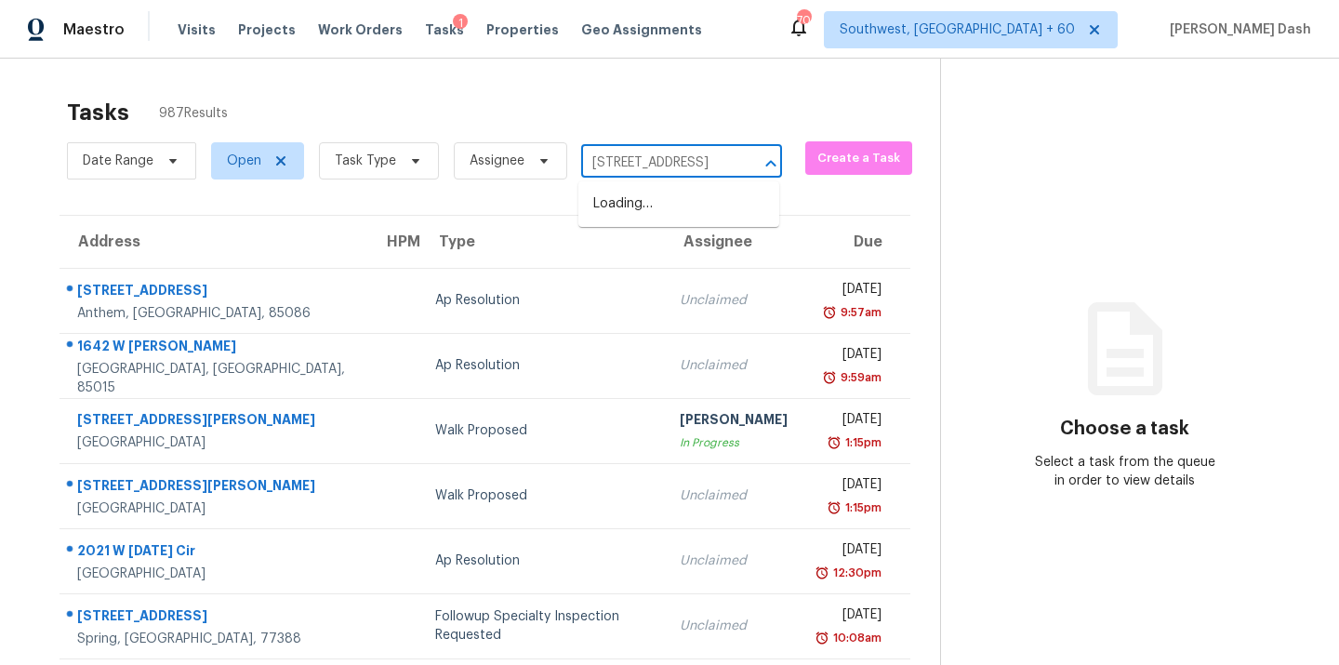
scroll to position [0, 72]
type input "305 Gannet Ct, Lincoln, CA 95648"
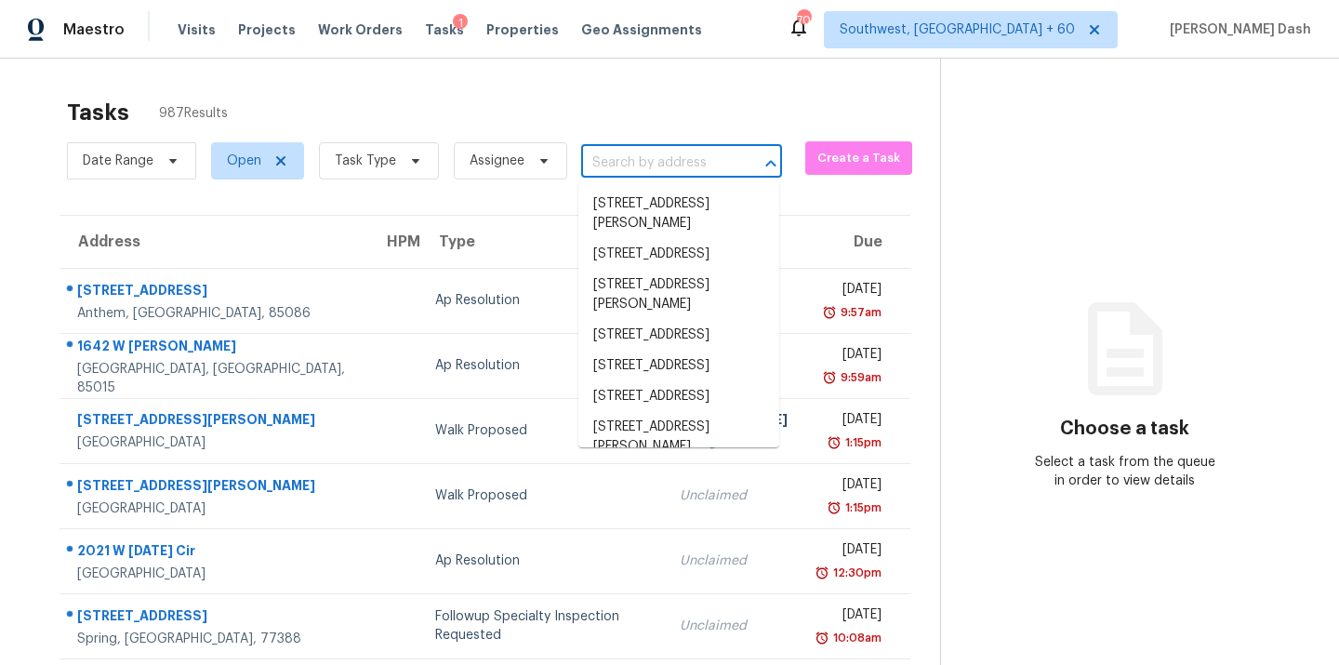
scroll to position [0, 0]
paste input "305 Gannet Ct, Lincoln, CA 95648"
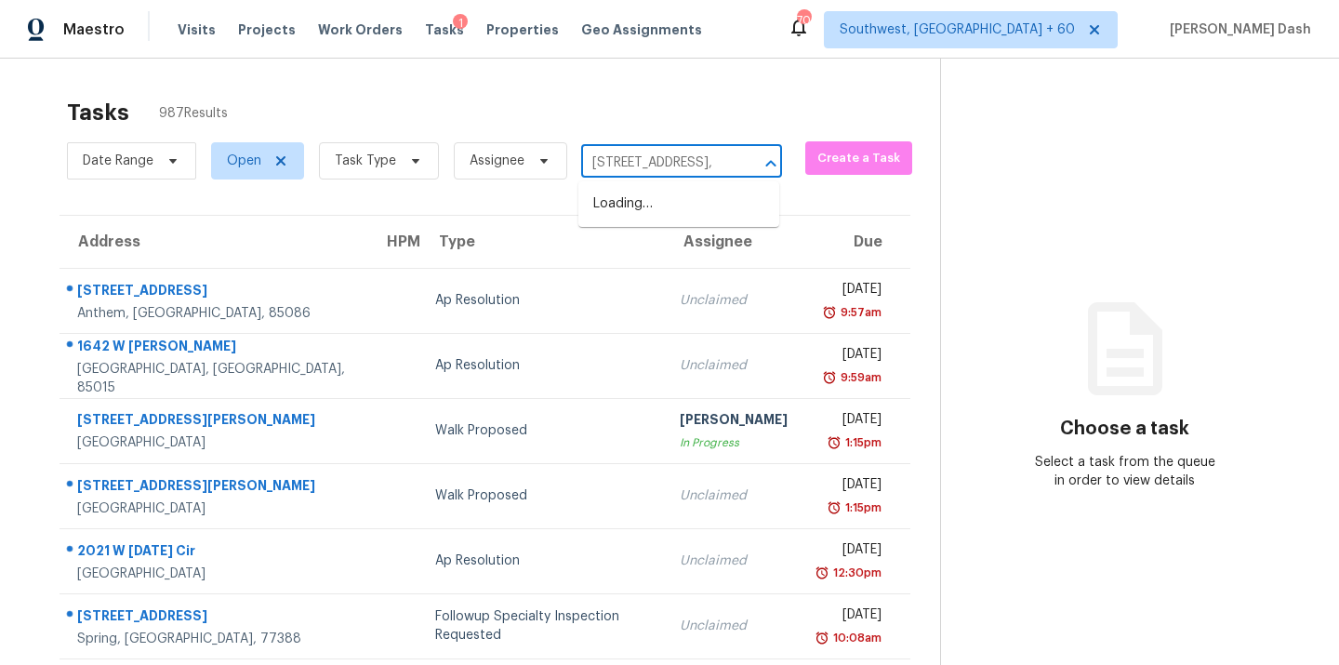
type input "305 Gannet Ct, Lincoln"
click at [697, 207] on li "305 Gannet Ct, Lincoln, CA 95648" at bounding box center [679, 204] width 201 height 31
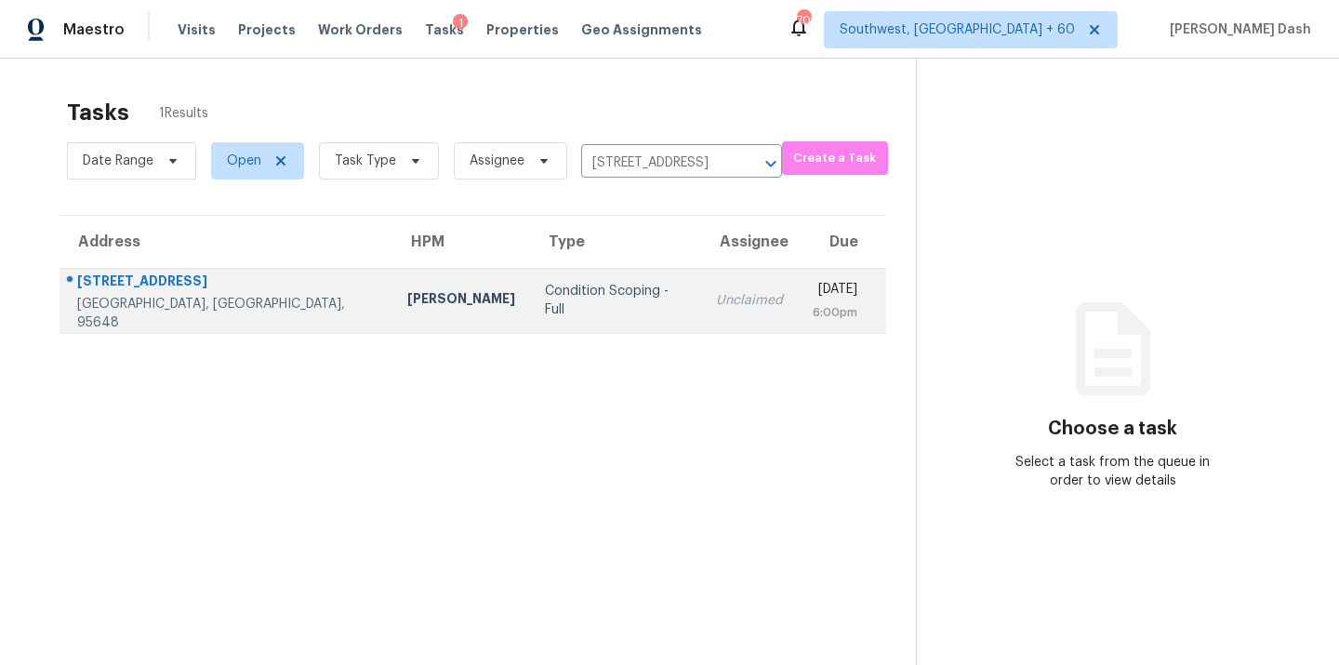
click at [545, 299] on div "Condition Scoping - Full" at bounding box center [615, 300] width 141 height 37
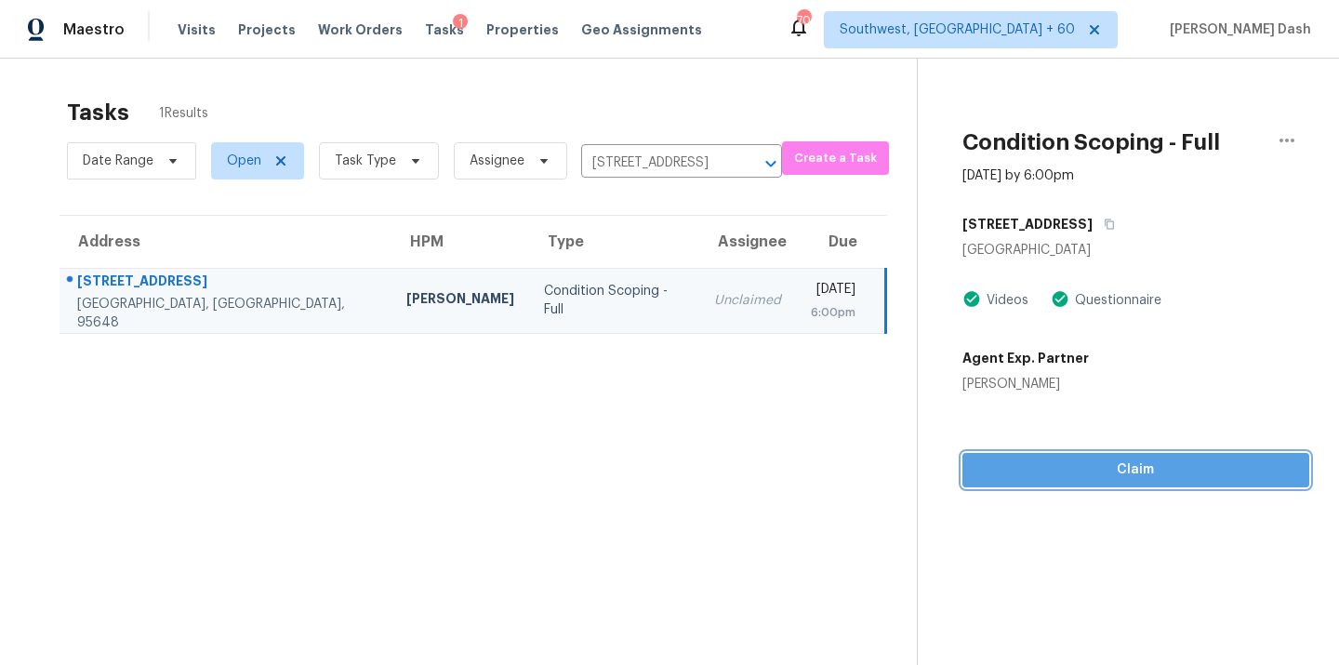
click at [1099, 475] on span "Claim" at bounding box center [1136, 470] width 317 height 23
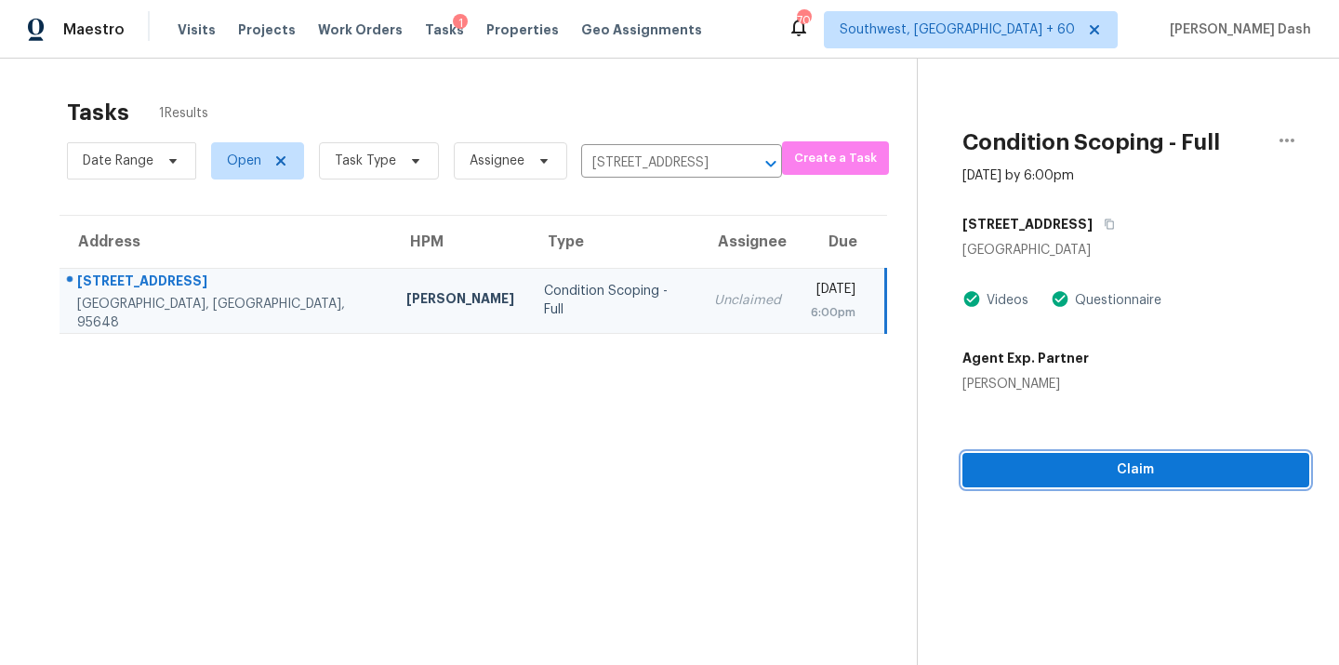
click at [1108, 474] on span "Claim" at bounding box center [1136, 470] width 317 height 23
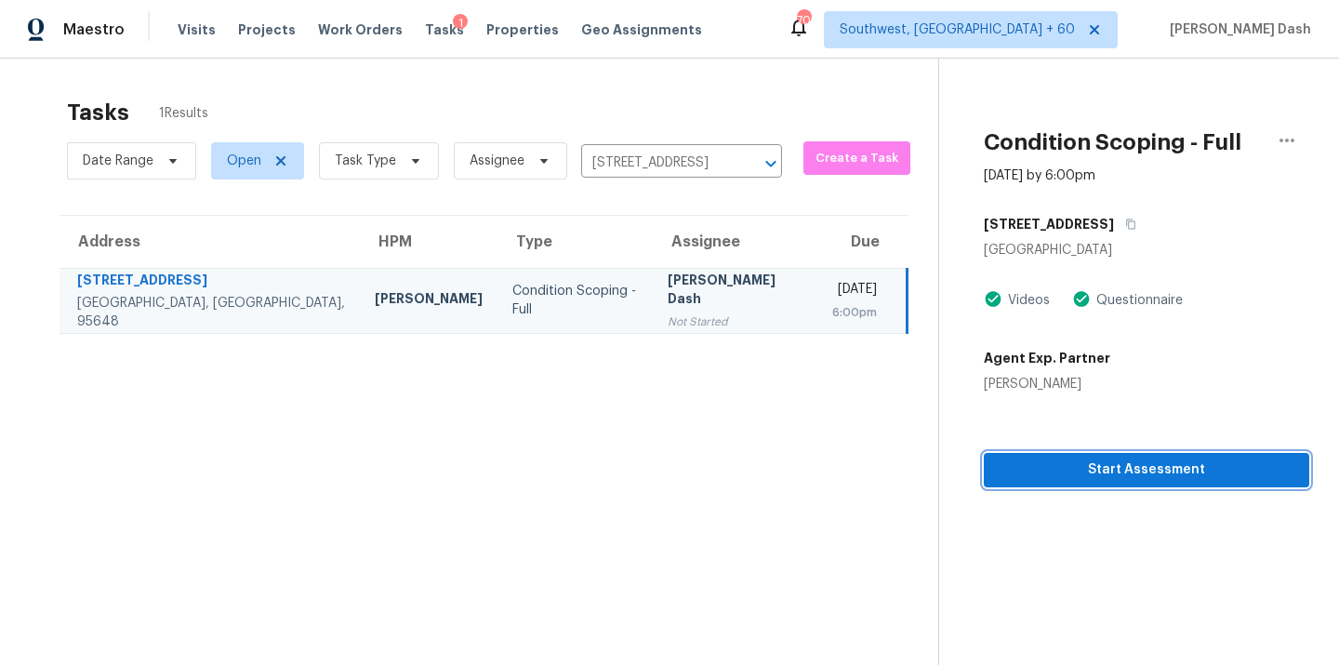
click at [1108, 474] on span "Start Assessment" at bounding box center [1147, 470] width 296 height 23
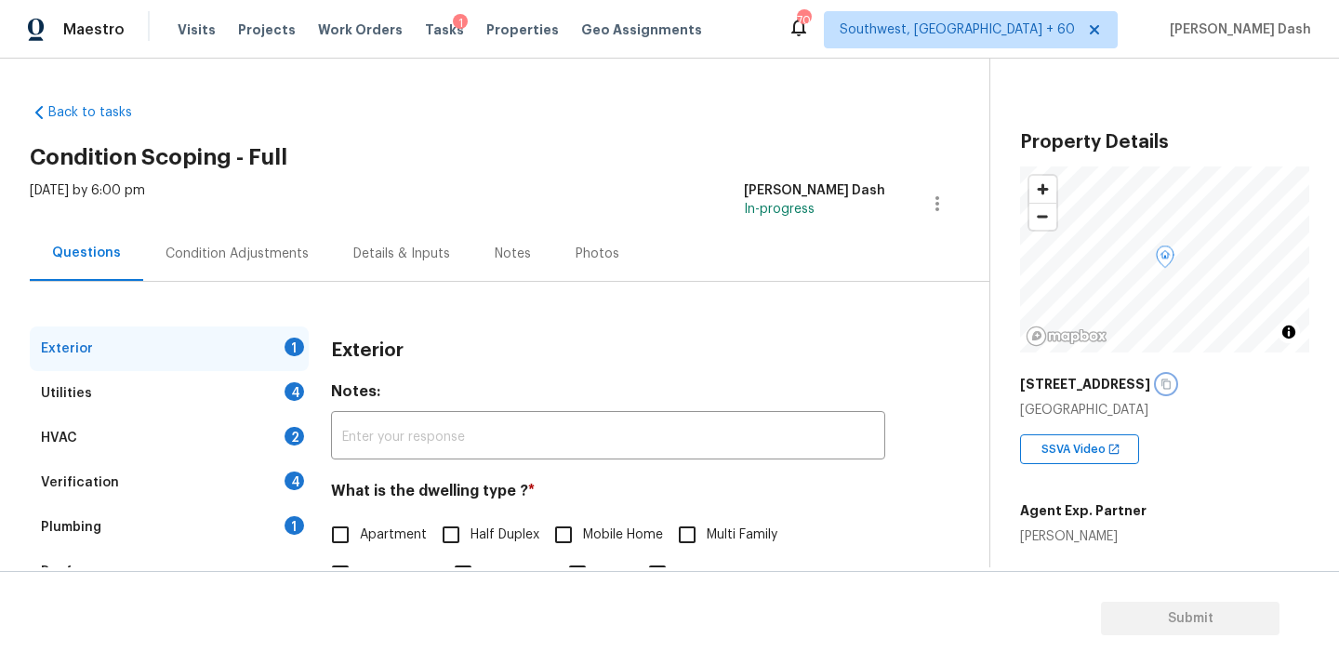
click at [1161, 380] on icon "button" at bounding box center [1166, 384] width 11 height 11
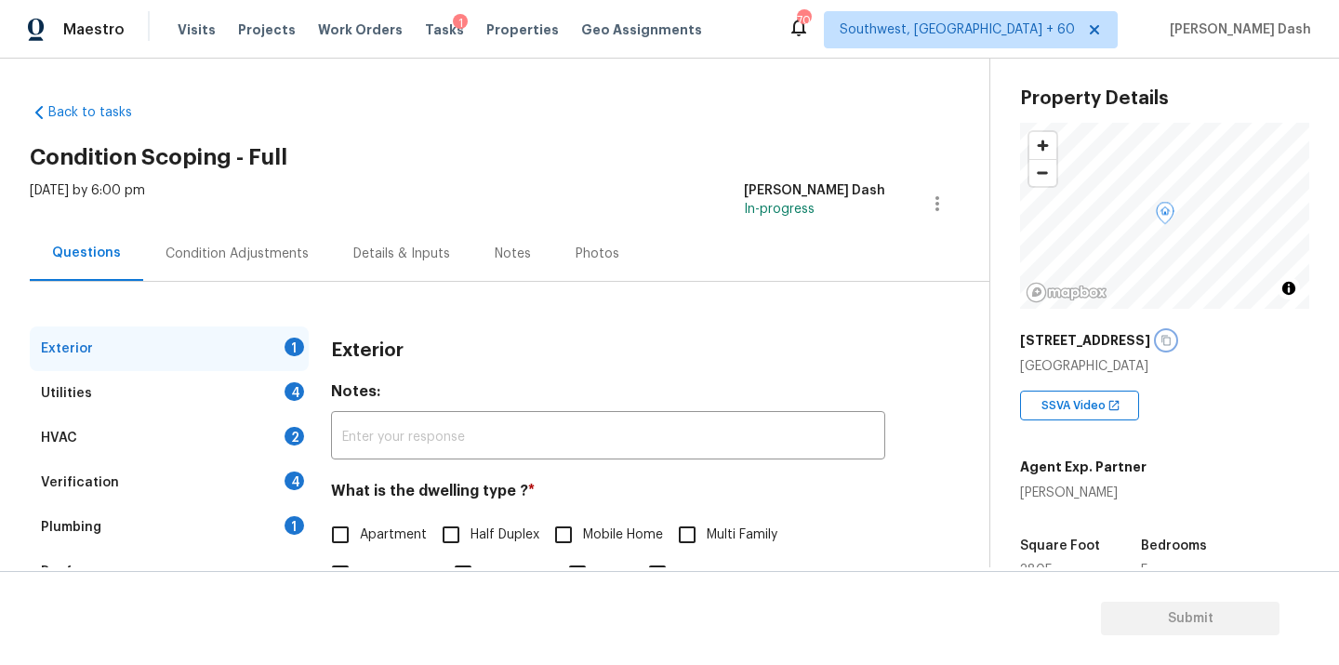
scroll to position [50, 0]
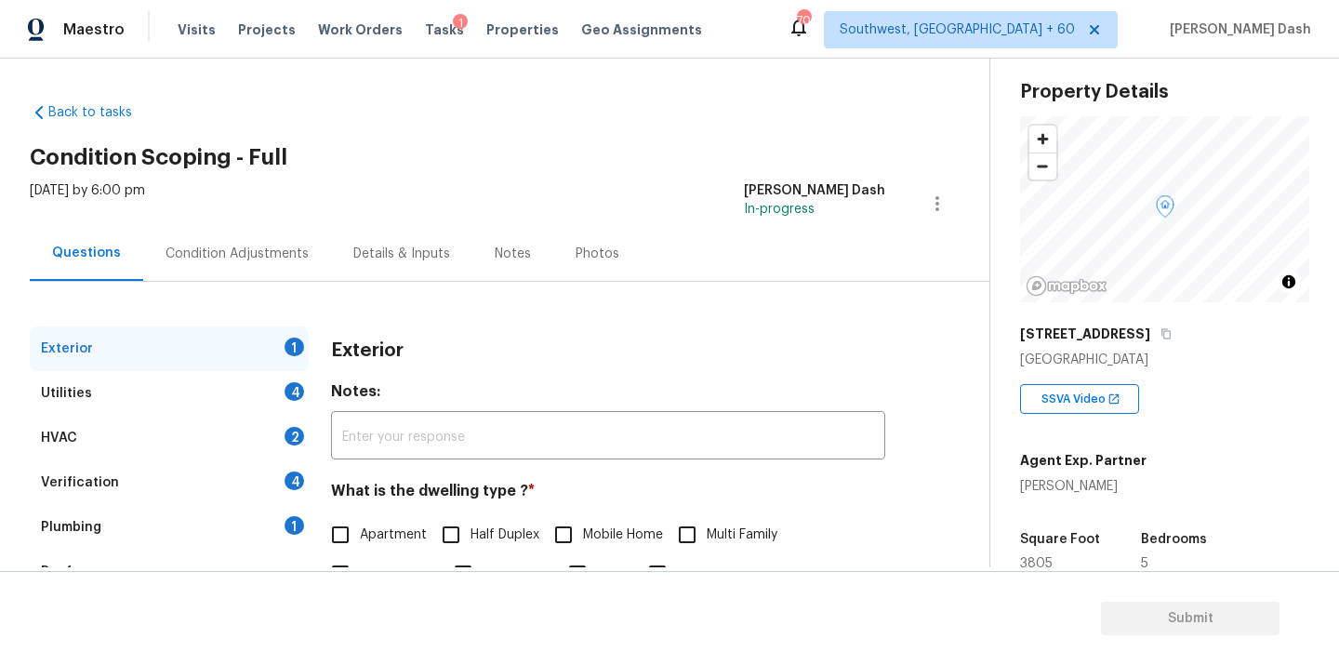
click at [1039, 485] on div "Adam Wright" at bounding box center [1083, 486] width 127 height 19
copy div "Adam Wright"
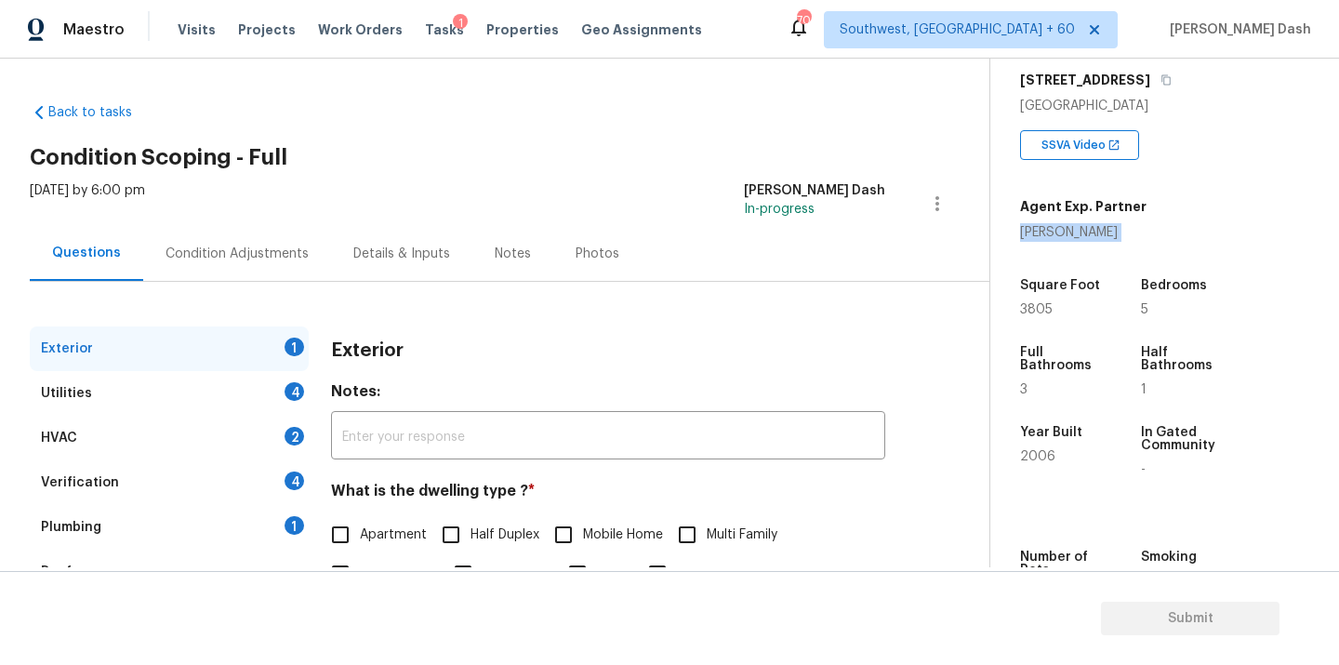
scroll to position [348, 0]
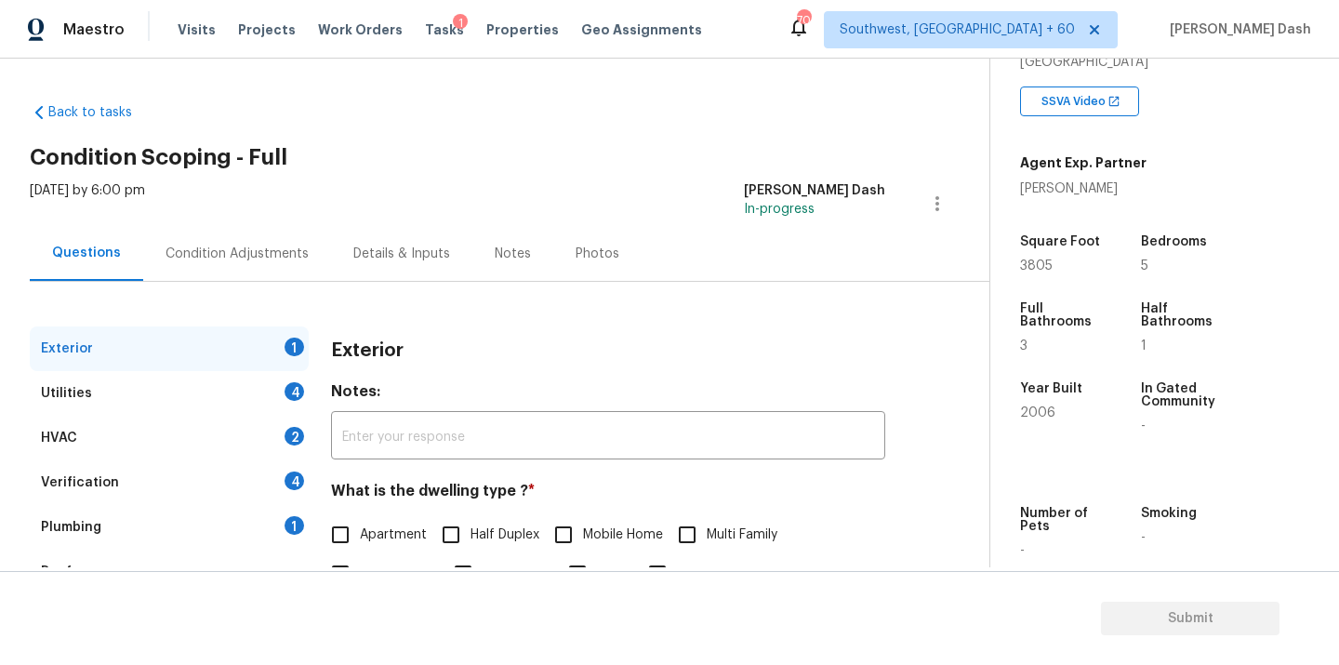
click at [191, 249] on div "Condition Adjustments" at bounding box center [237, 254] width 143 height 19
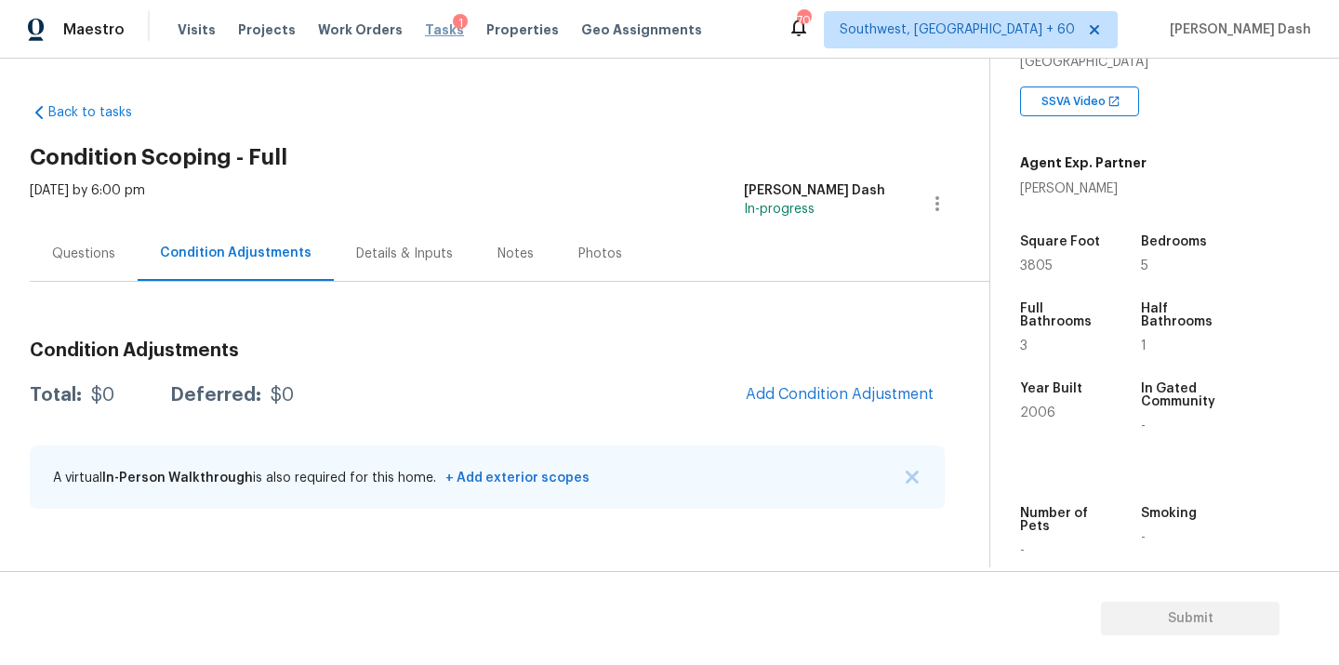
click at [425, 32] on span "Tasks" at bounding box center [444, 29] width 39 height 13
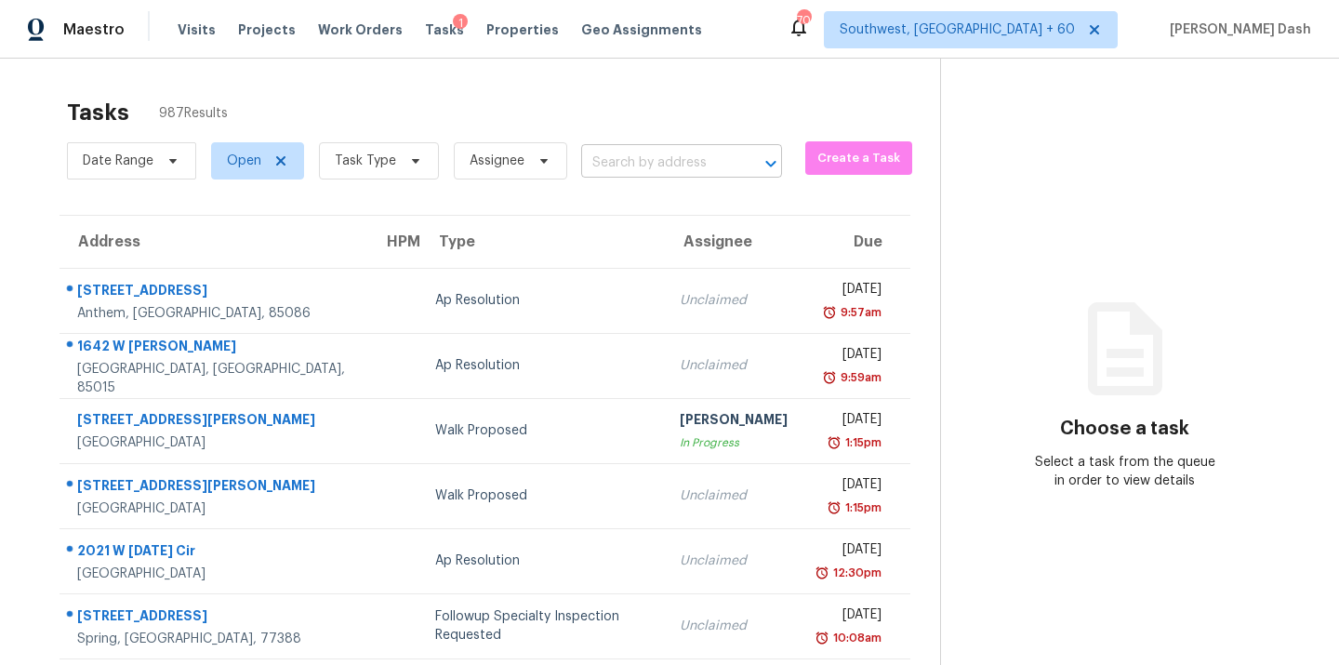
click at [611, 171] on input "text" at bounding box center [655, 163] width 149 height 29
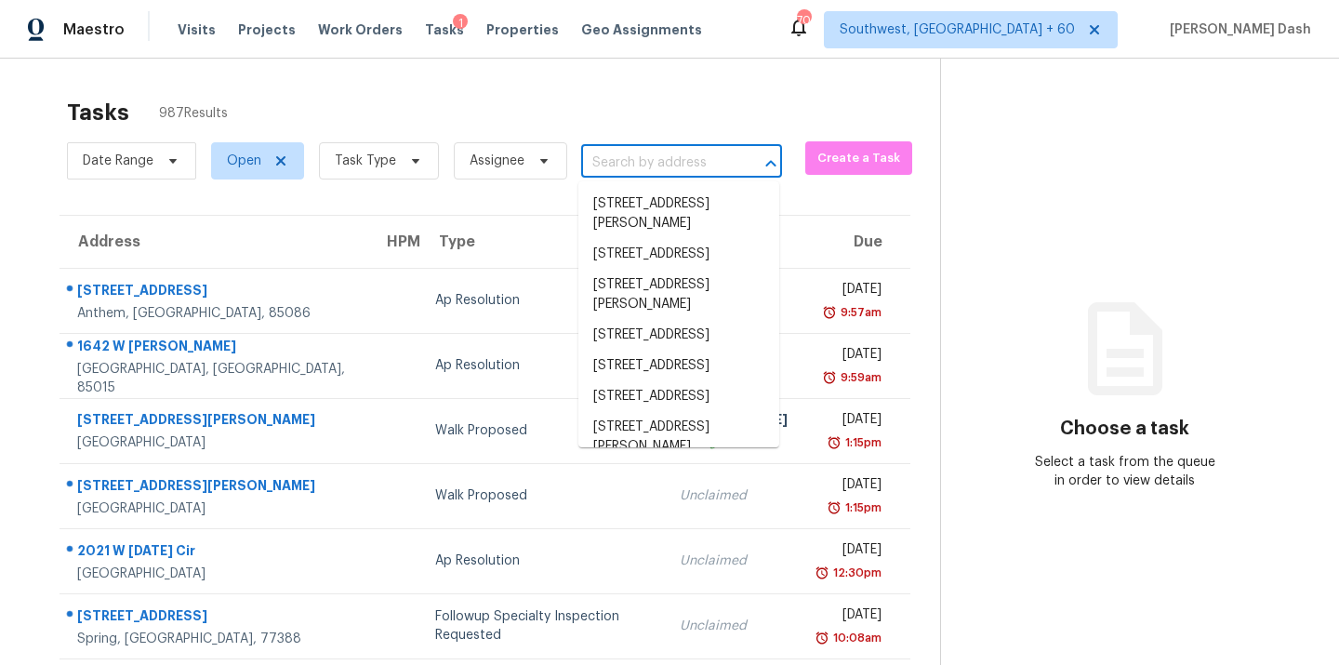
paste input "955 Euclid Ave, Berkeley, CA 94708"
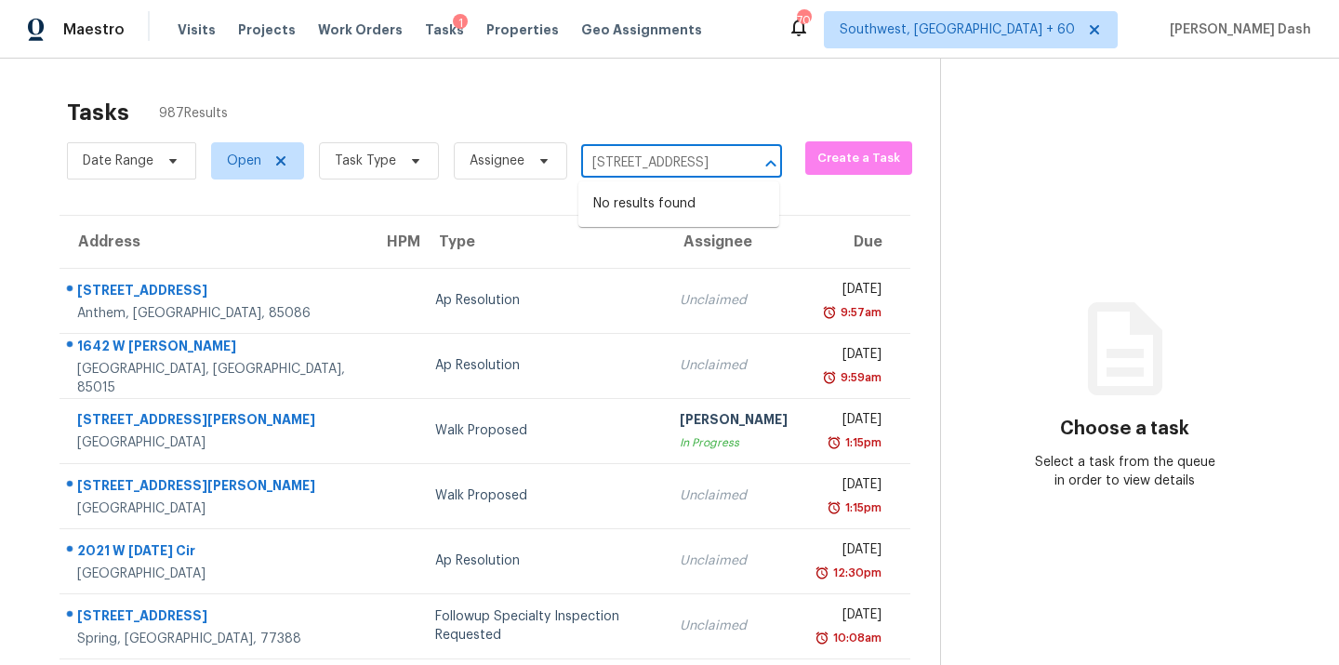
type input "955 Euclid Ave, Berkeley, CA 94708"
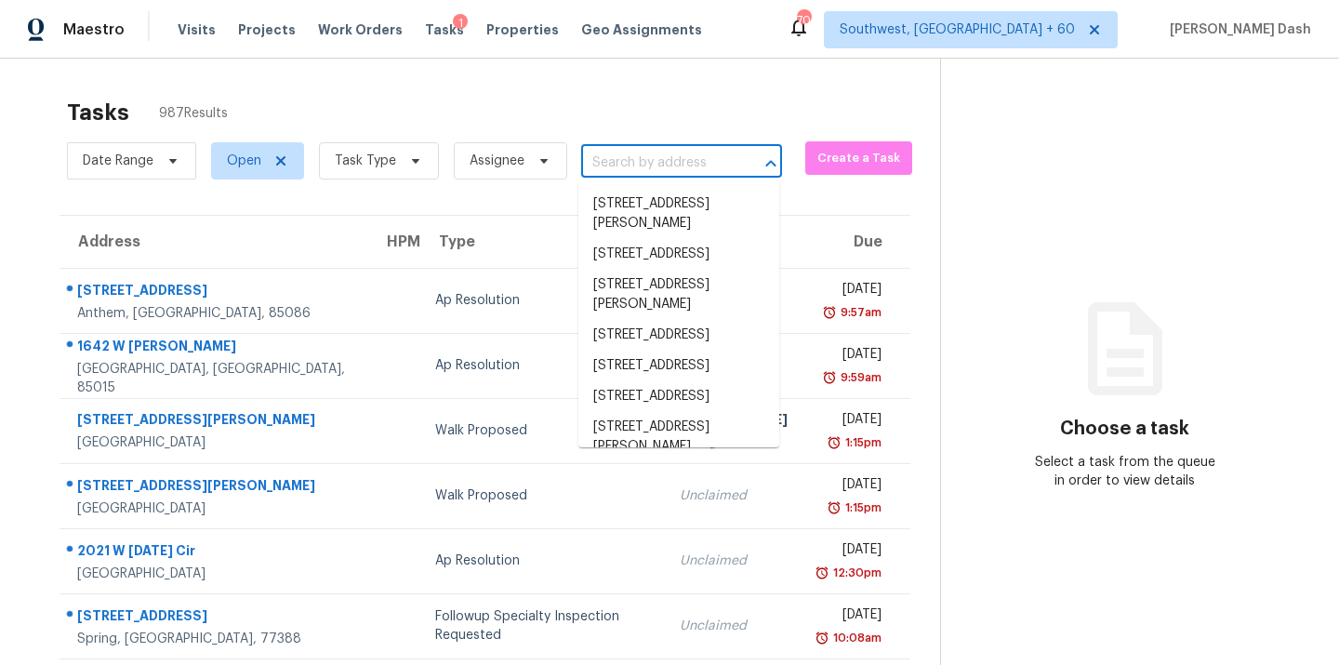
scroll to position [0, 0]
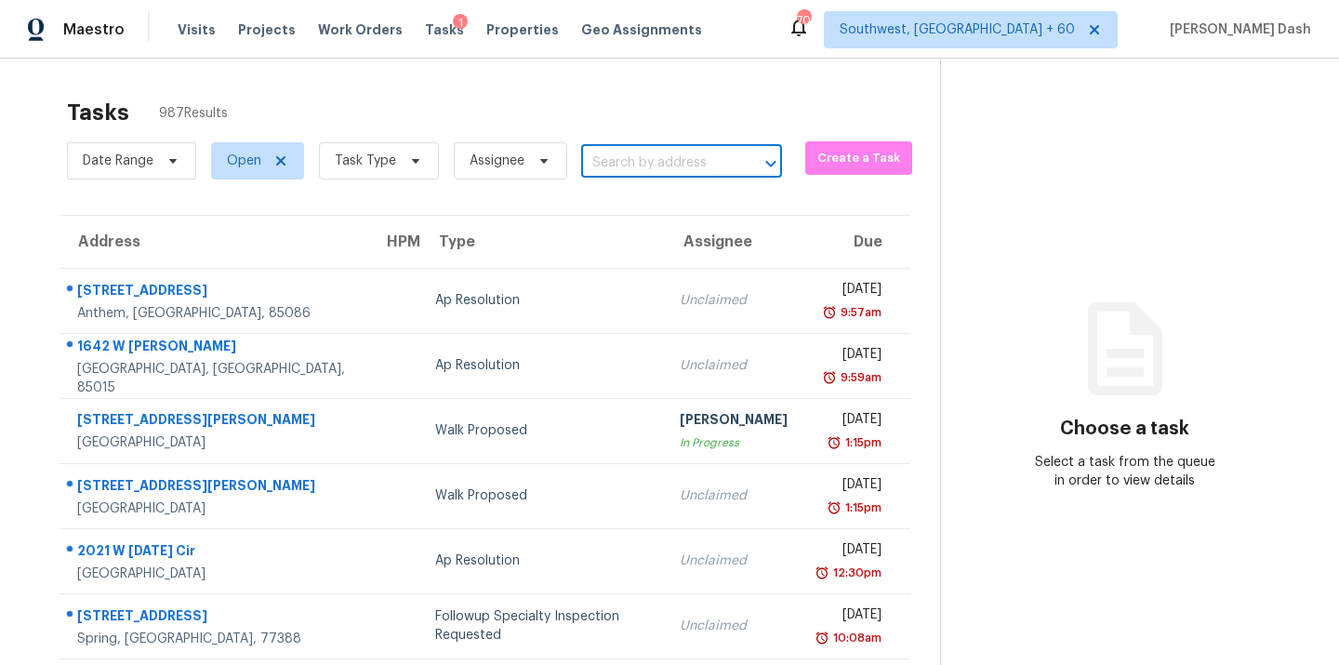
click at [664, 165] on input "text" at bounding box center [655, 163] width 149 height 29
paste input "955 Euclid Ave, Berkeley, CA 94708"
type input "955 Euclid Ave, Berkeley"
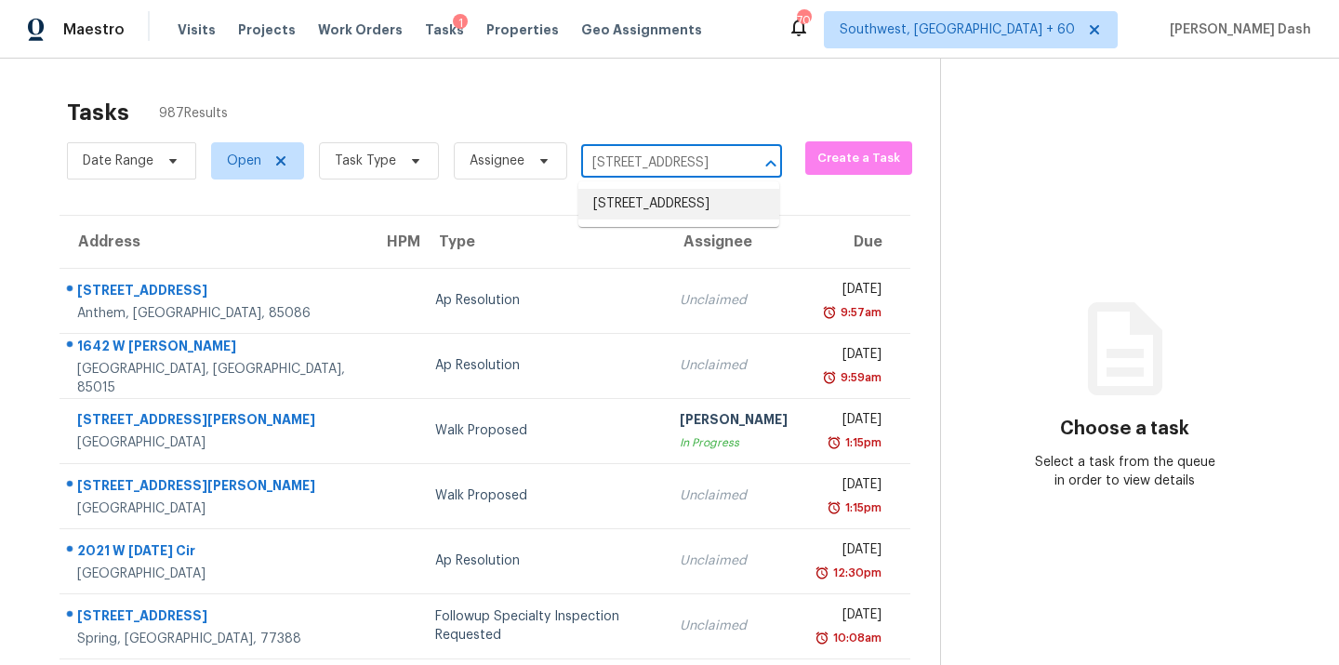
click at [667, 213] on li "955 Euclid Ave, Berkeley, CA 94708" at bounding box center [679, 204] width 201 height 31
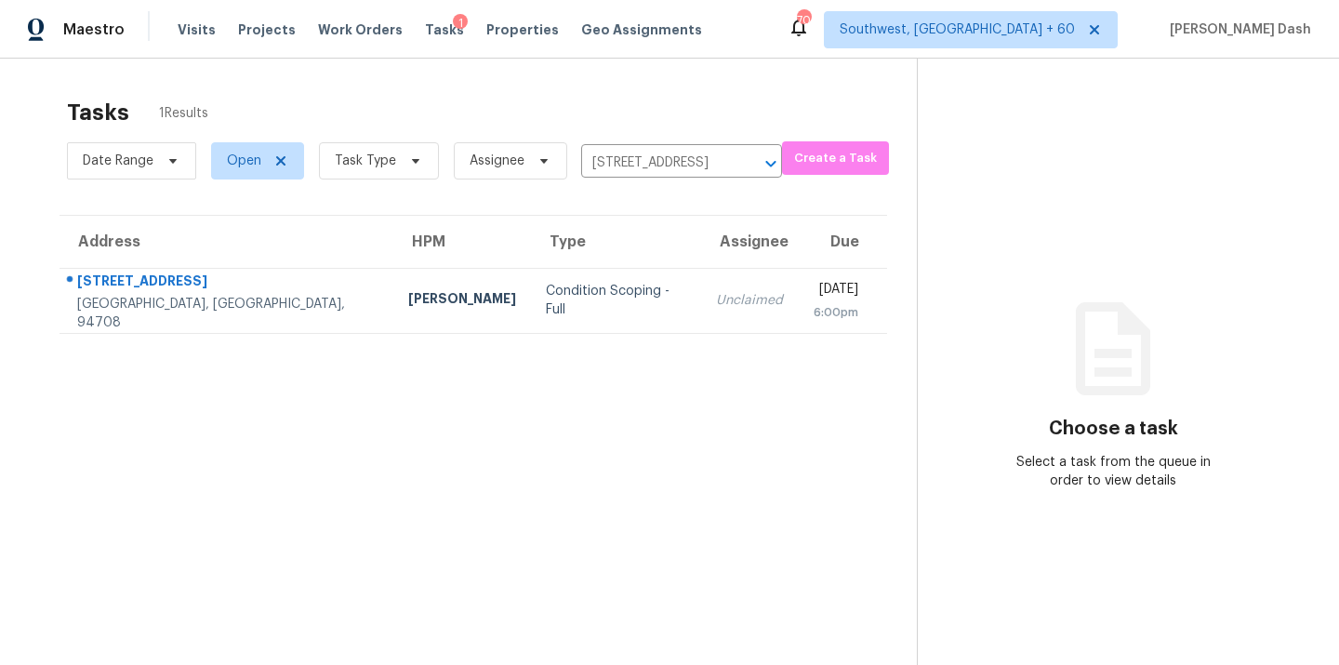
click at [531, 285] on td "Condition Scoping - Full" at bounding box center [616, 300] width 170 height 65
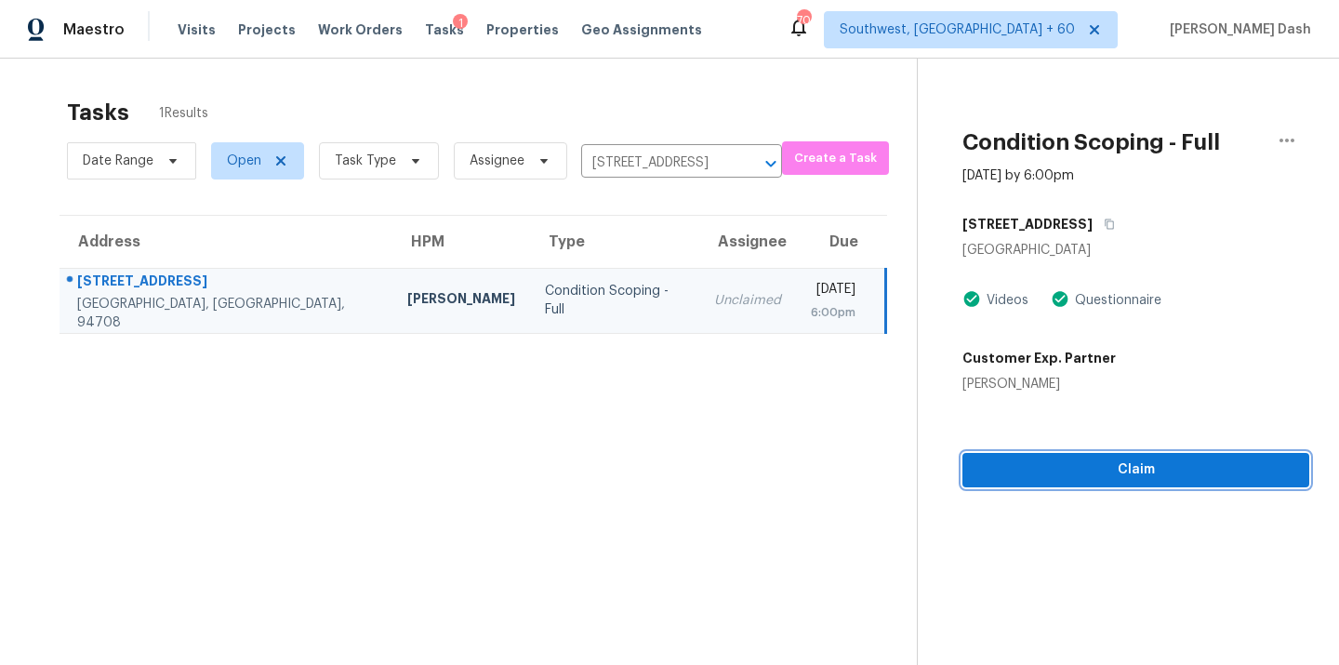
click at [1128, 485] on button "Claim" at bounding box center [1136, 470] width 347 height 34
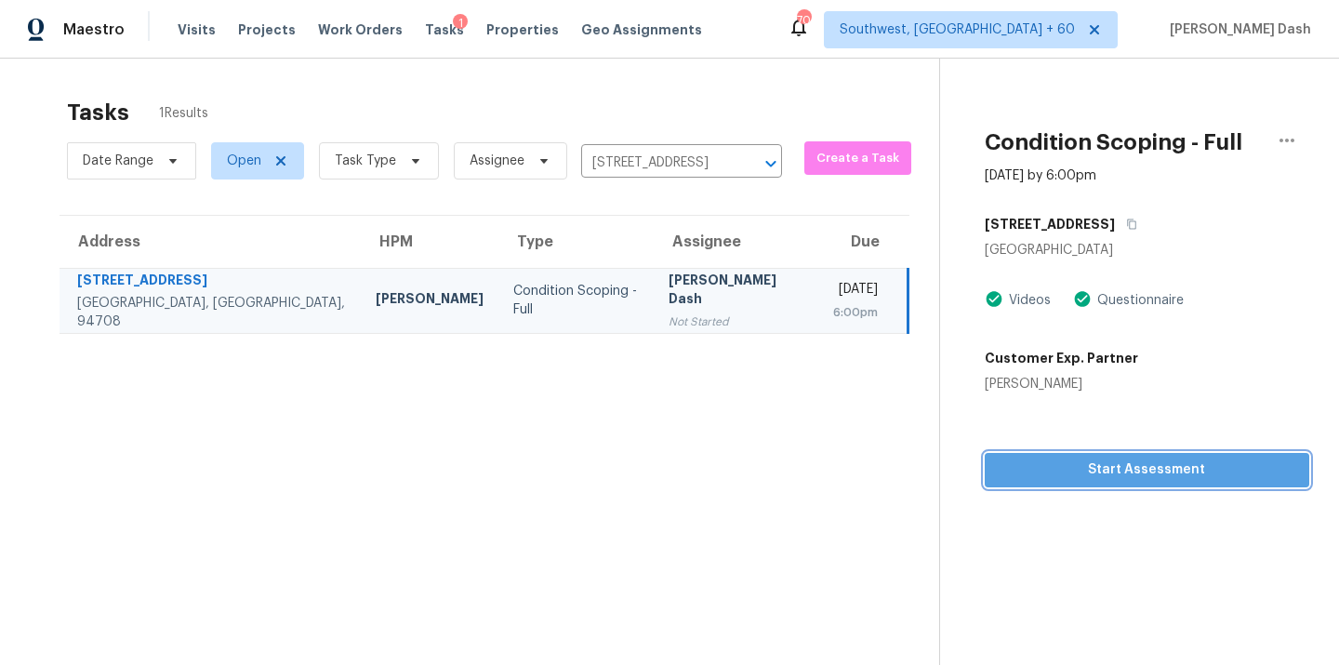
click at [1114, 475] on span "Start Assessment" at bounding box center [1147, 470] width 295 height 23
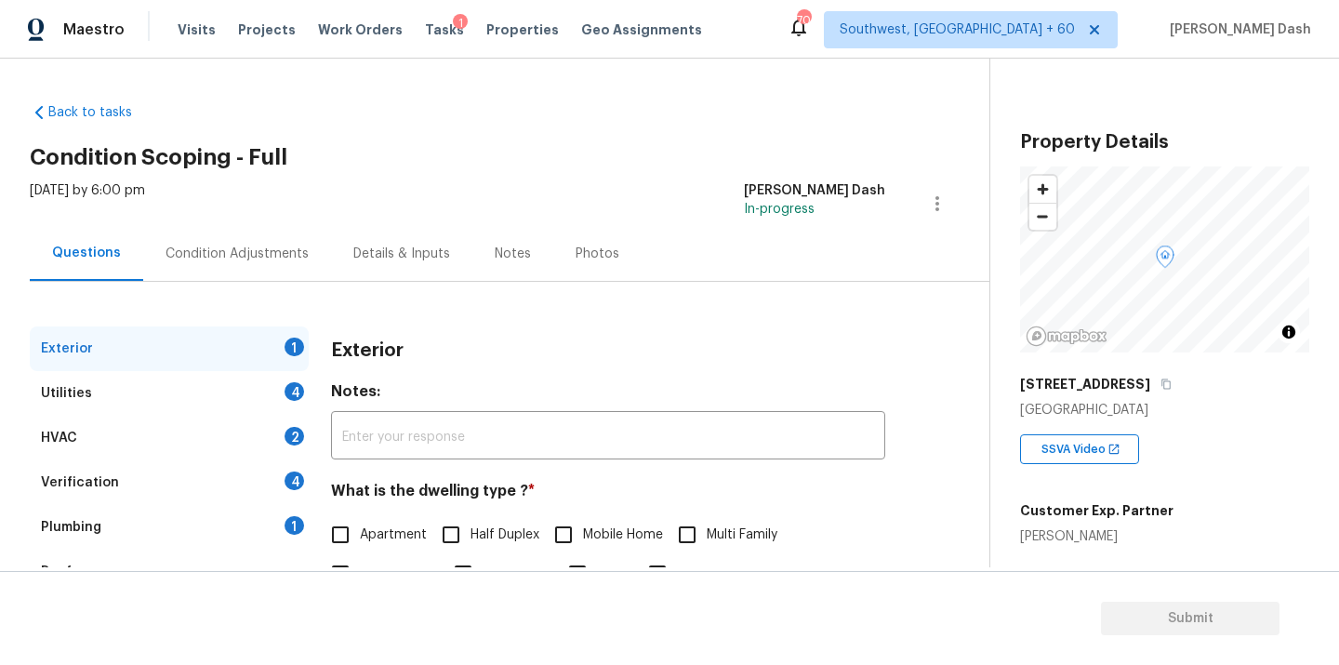
scroll to position [231, 0]
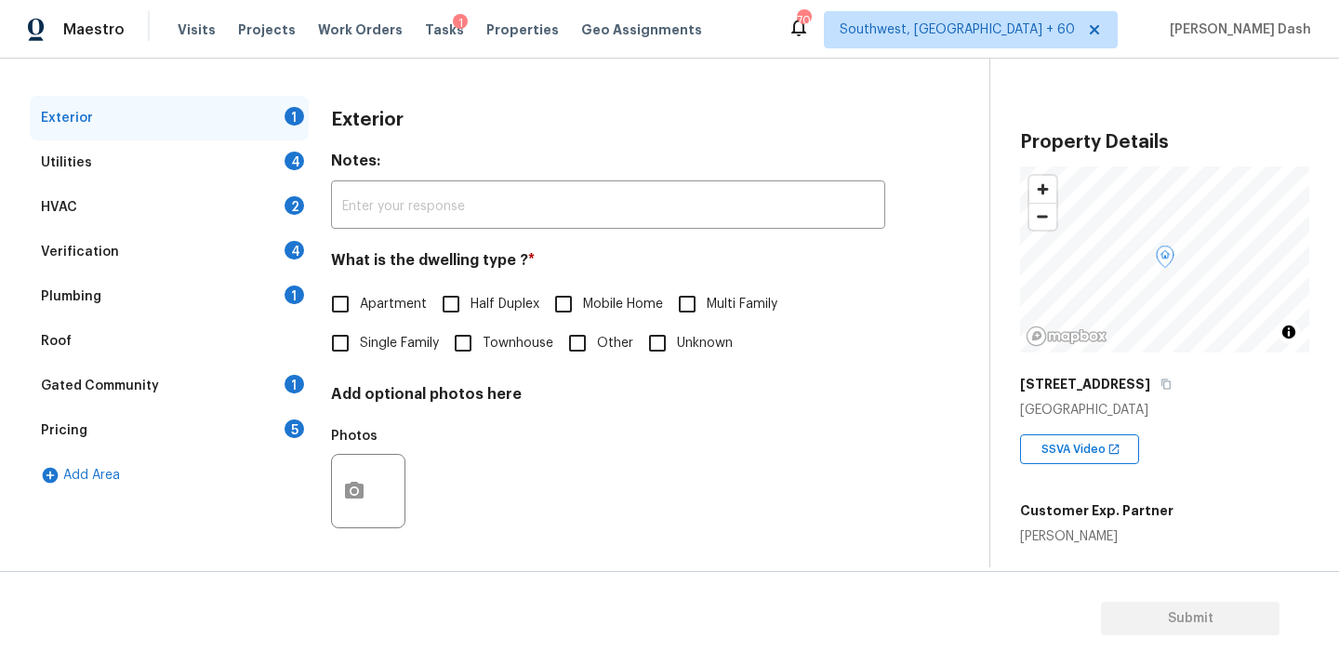
click at [372, 348] on span "Single Family" at bounding box center [399, 344] width 79 height 20
click at [360, 348] on input "Single Family" at bounding box center [340, 343] width 39 height 39
checkbox input "true"
click at [284, 154] on div "Utilities 4" at bounding box center [169, 162] width 279 height 45
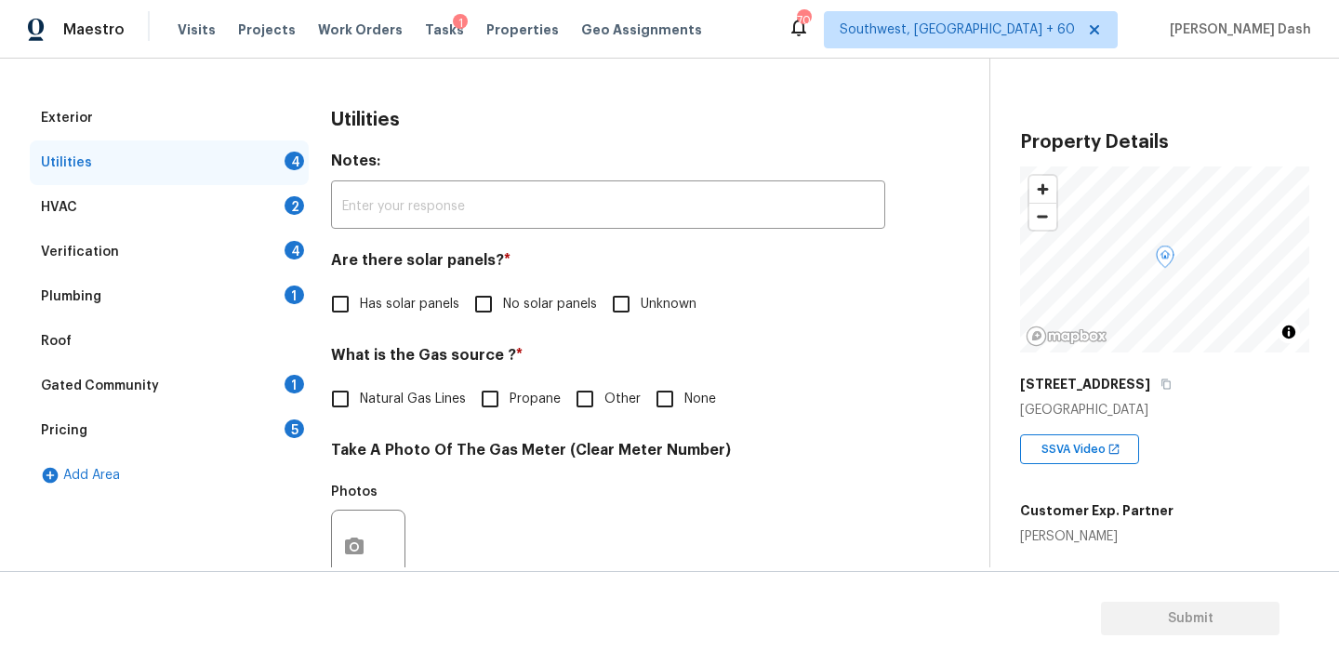
click at [491, 283] on div "Are there solar panels? * Has solar panels No solar panels Unknown" at bounding box center [608, 287] width 554 height 73
click at [395, 388] on label "Natural Gas Lines" at bounding box center [393, 399] width 145 height 39
click at [360, 388] on input "Natural Gas Lines" at bounding box center [340, 399] width 39 height 39
checkbox input "true"
click at [512, 306] on span "No solar panels" at bounding box center [550, 305] width 94 height 20
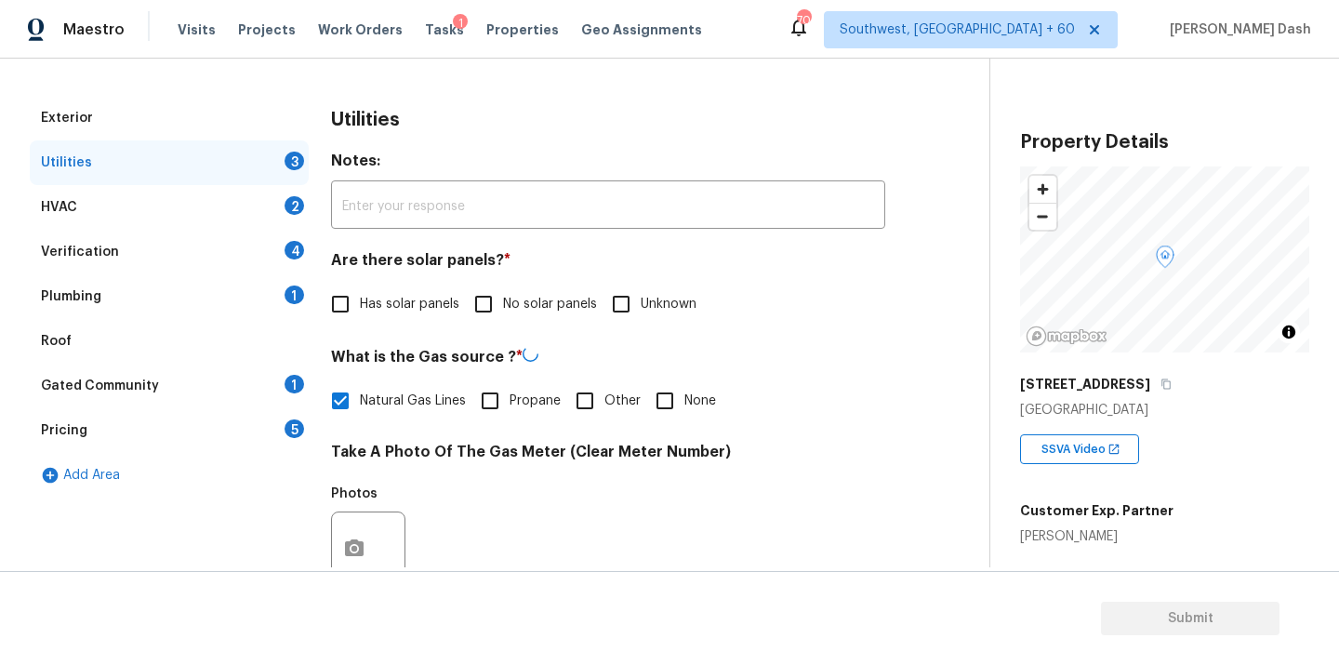
click at [503, 306] on input "No solar panels" at bounding box center [483, 304] width 39 height 39
checkbox input "true"
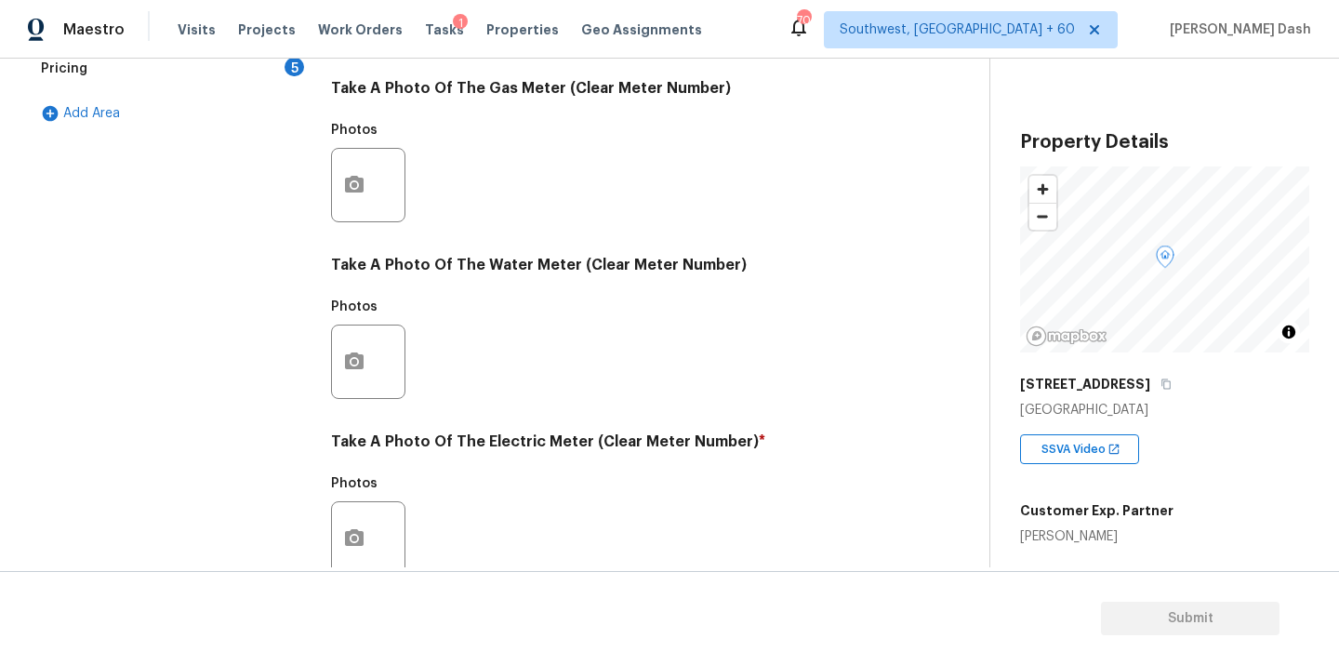
scroll to position [659, 0]
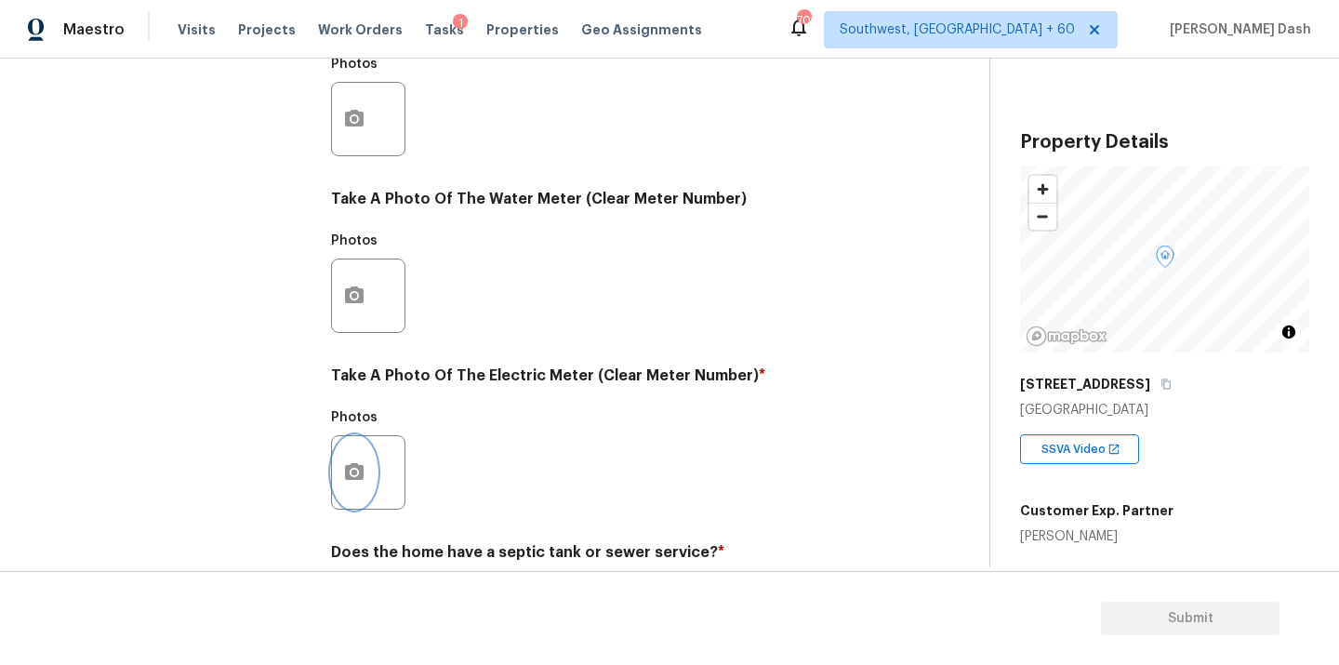
click at [367, 475] on button "button" at bounding box center [354, 472] width 45 height 73
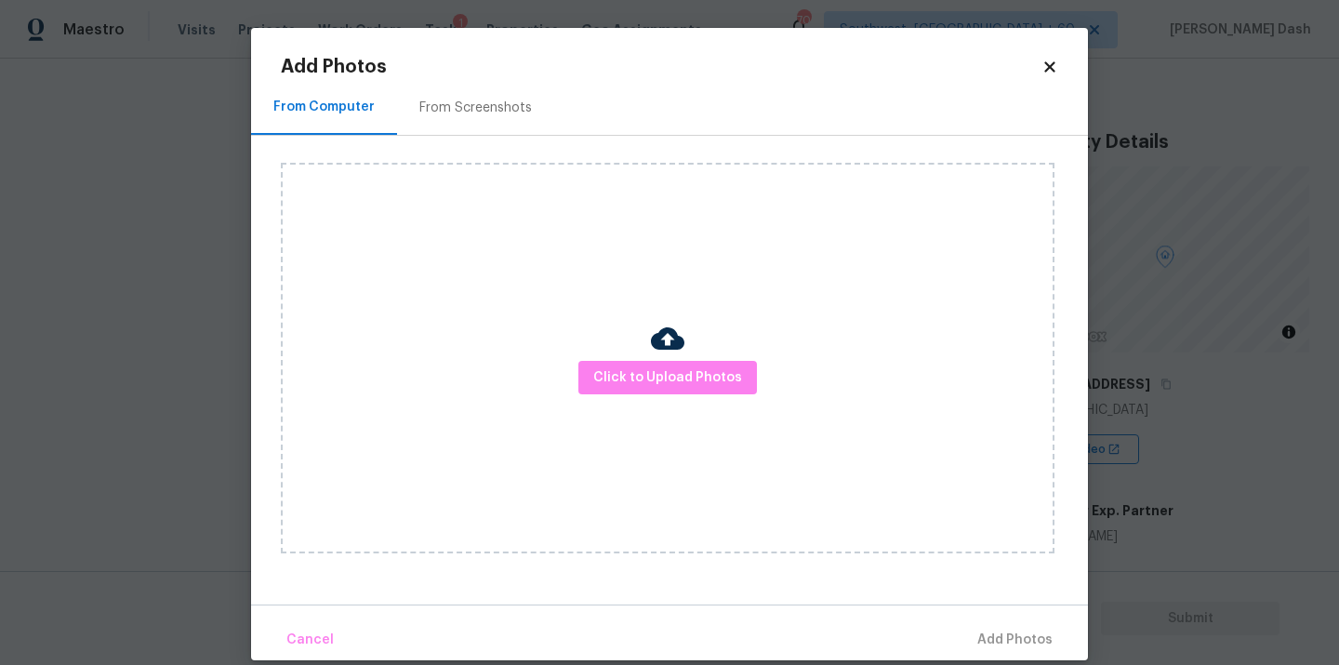
click at [653, 394] on div "Click to Upload Photos" at bounding box center [668, 358] width 774 height 391
click at [653, 391] on button "Click to Upload Photos" at bounding box center [668, 378] width 179 height 34
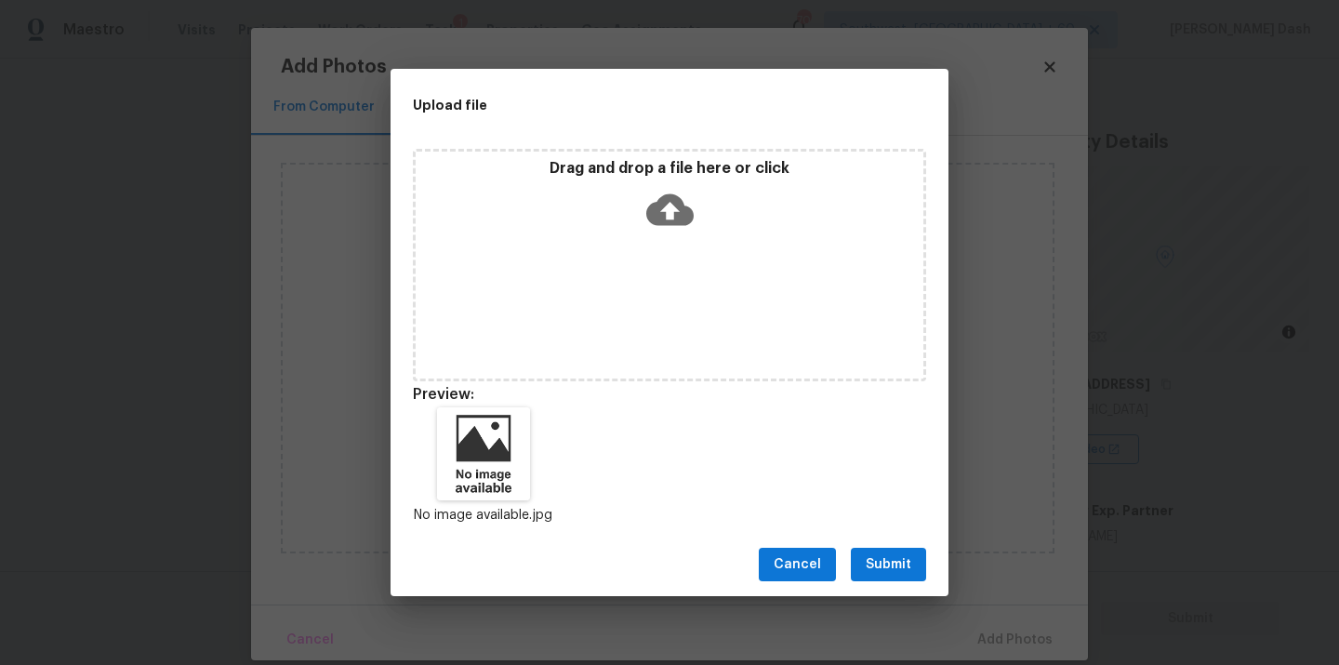
click at [899, 564] on span "Submit" at bounding box center [889, 564] width 46 height 23
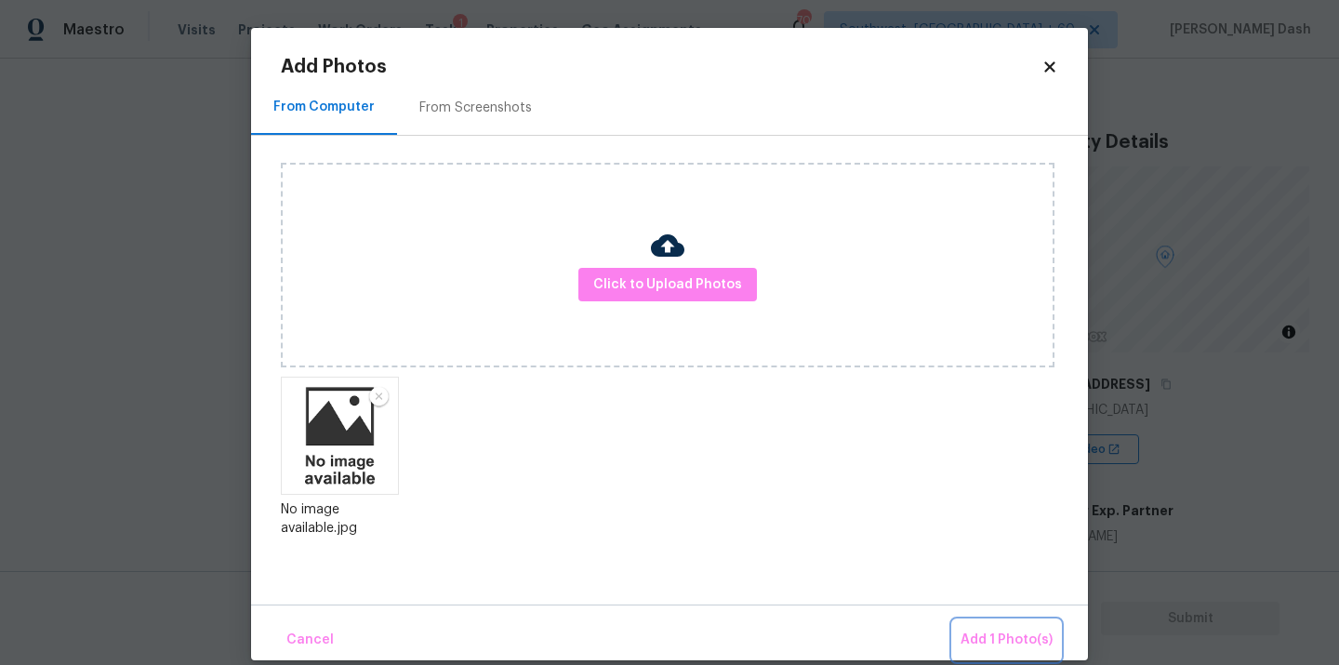
click at [981, 635] on span "Add 1 Photo(s)" at bounding box center [1007, 640] width 92 height 23
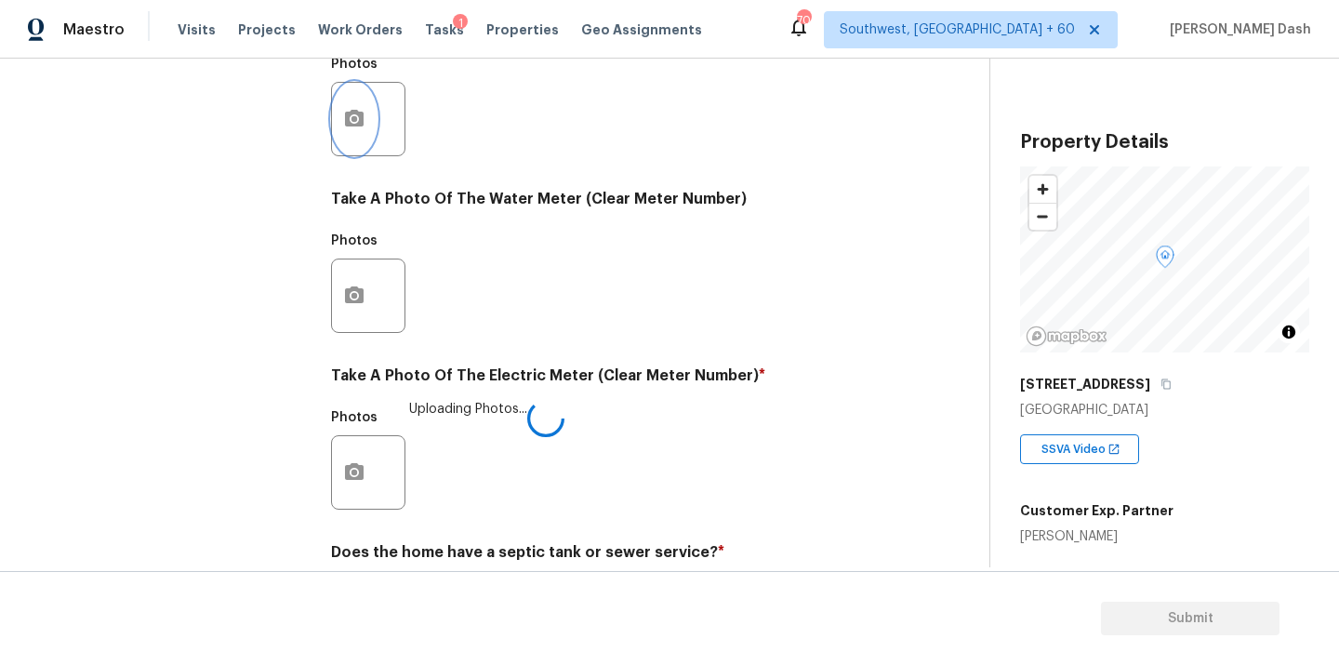
click at [366, 108] on button "button" at bounding box center [354, 119] width 45 height 73
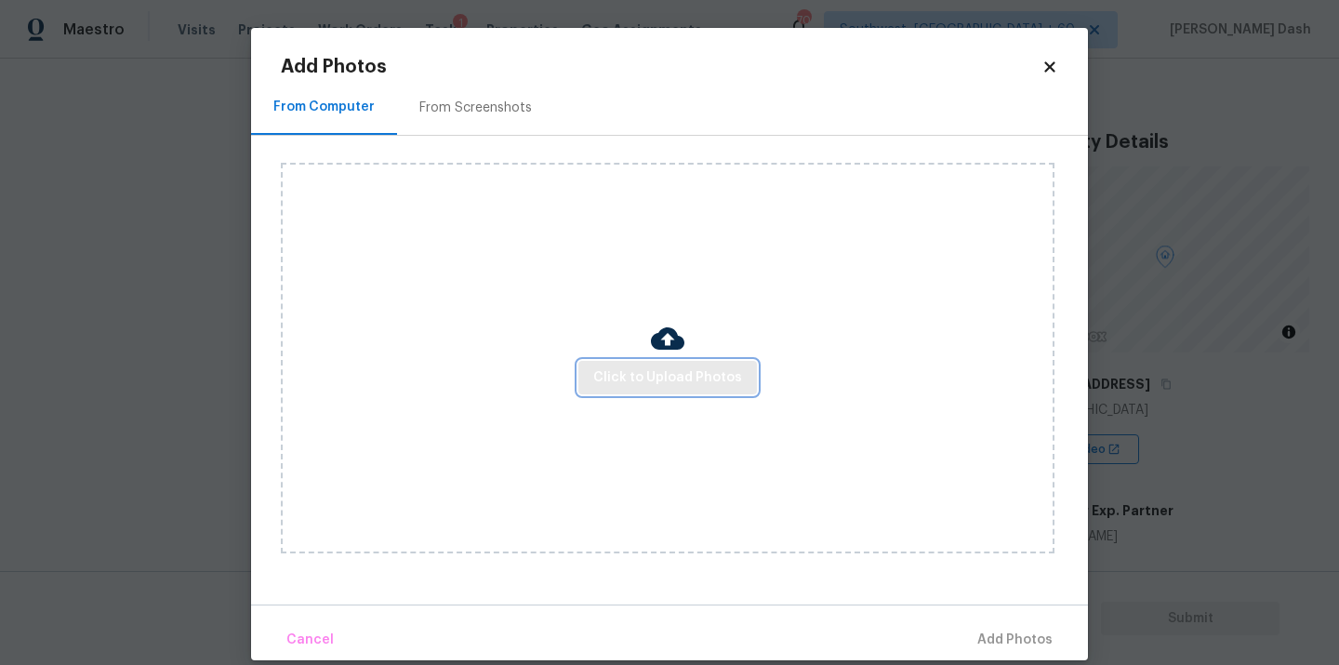
click at [697, 369] on span "Click to Upload Photos" at bounding box center [667, 377] width 149 height 23
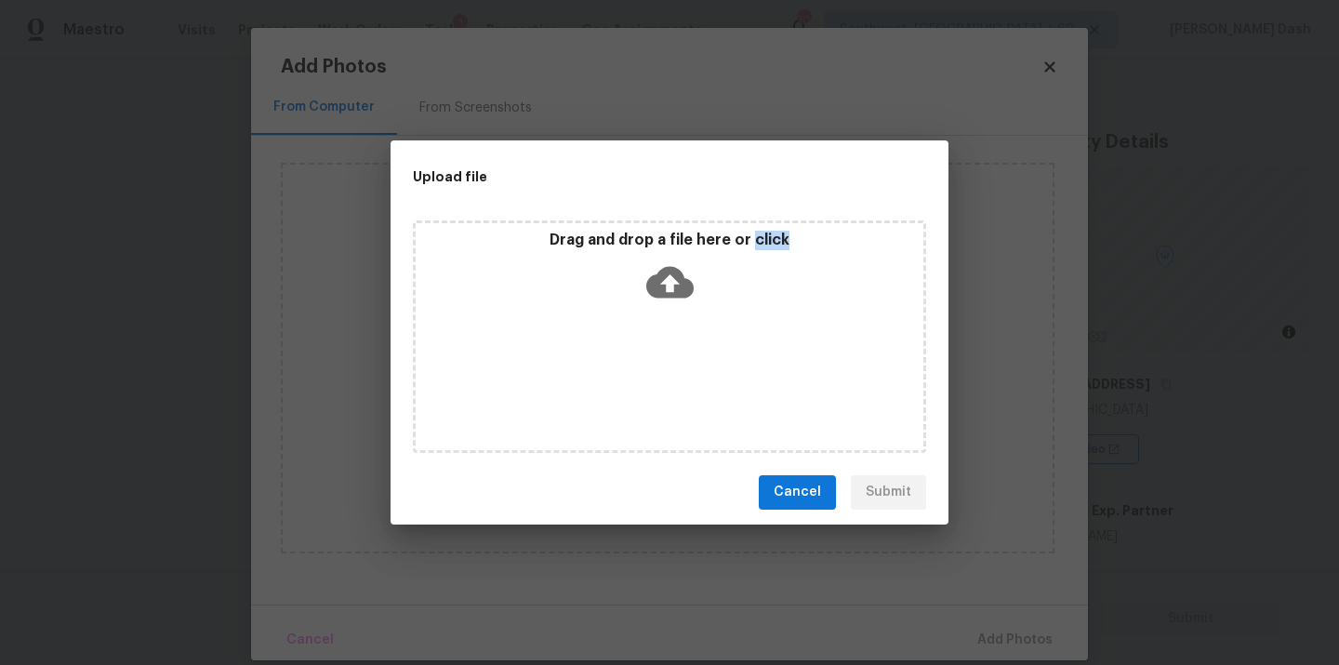
click at [697, 369] on div "Drag and drop a file here or click" at bounding box center [669, 336] width 513 height 233
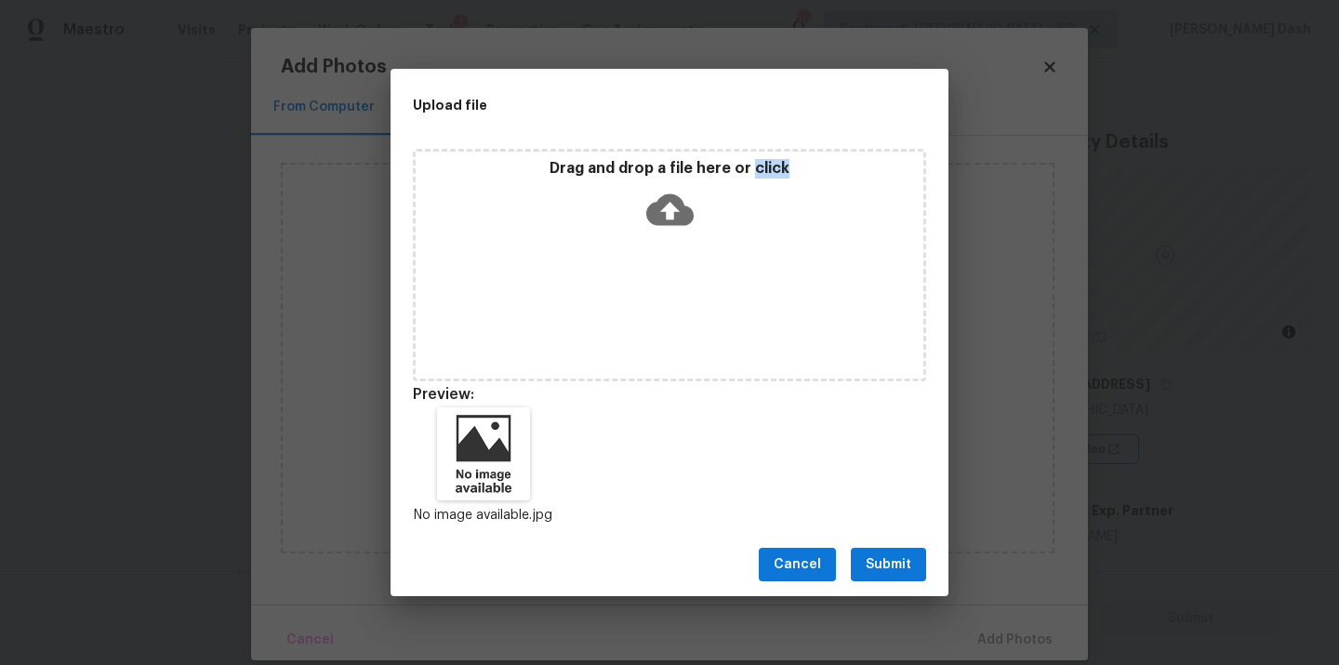
click at [894, 571] on span "Submit" at bounding box center [889, 564] width 46 height 23
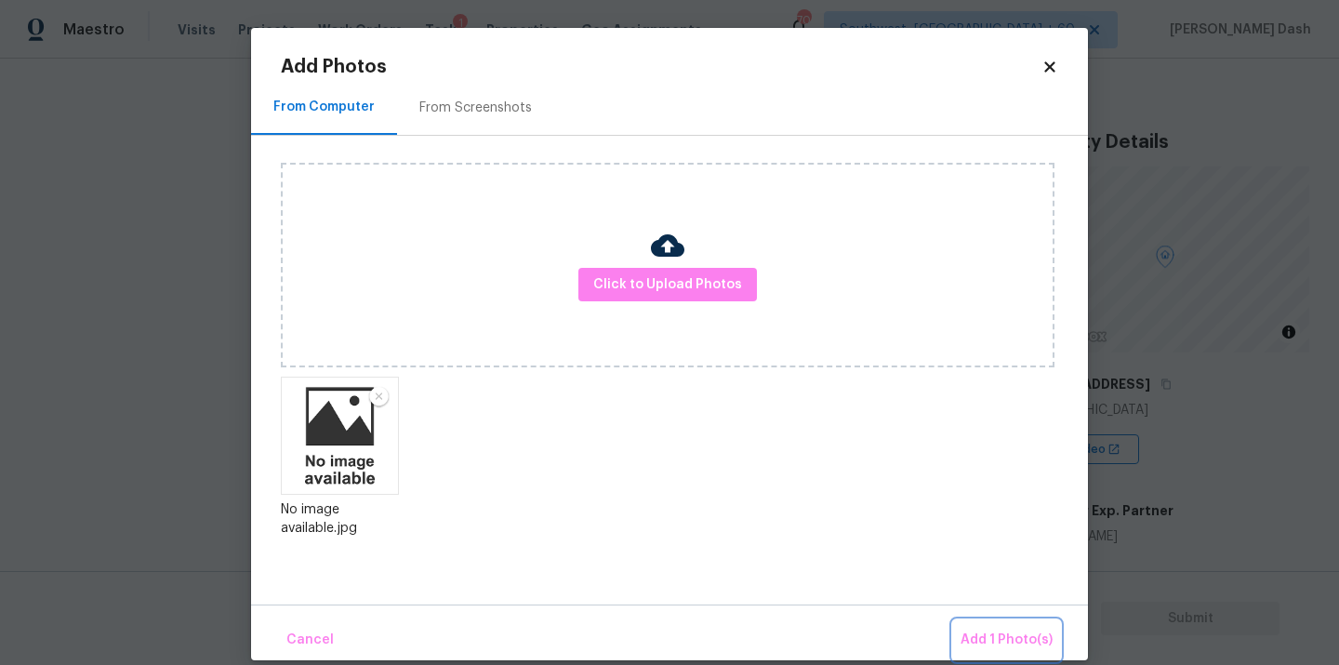
click at [1001, 623] on button "Add 1 Photo(s)" at bounding box center [1006, 640] width 107 height 40
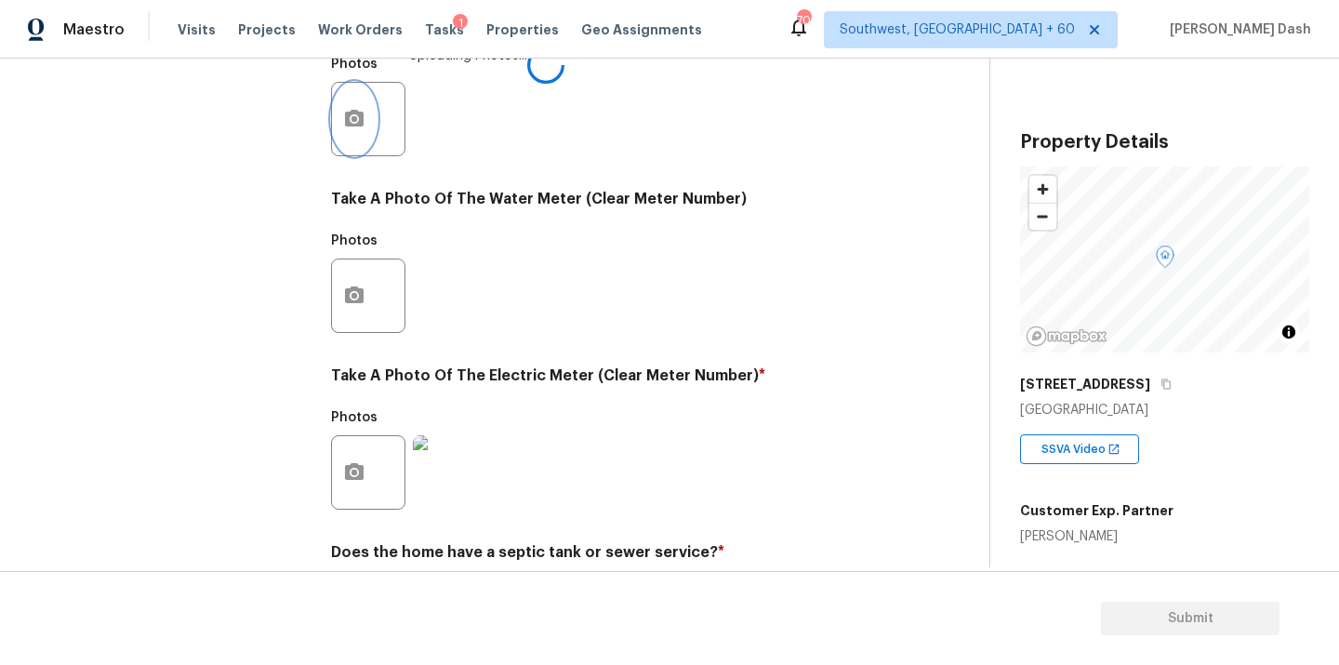
scroll to position [735, 0]
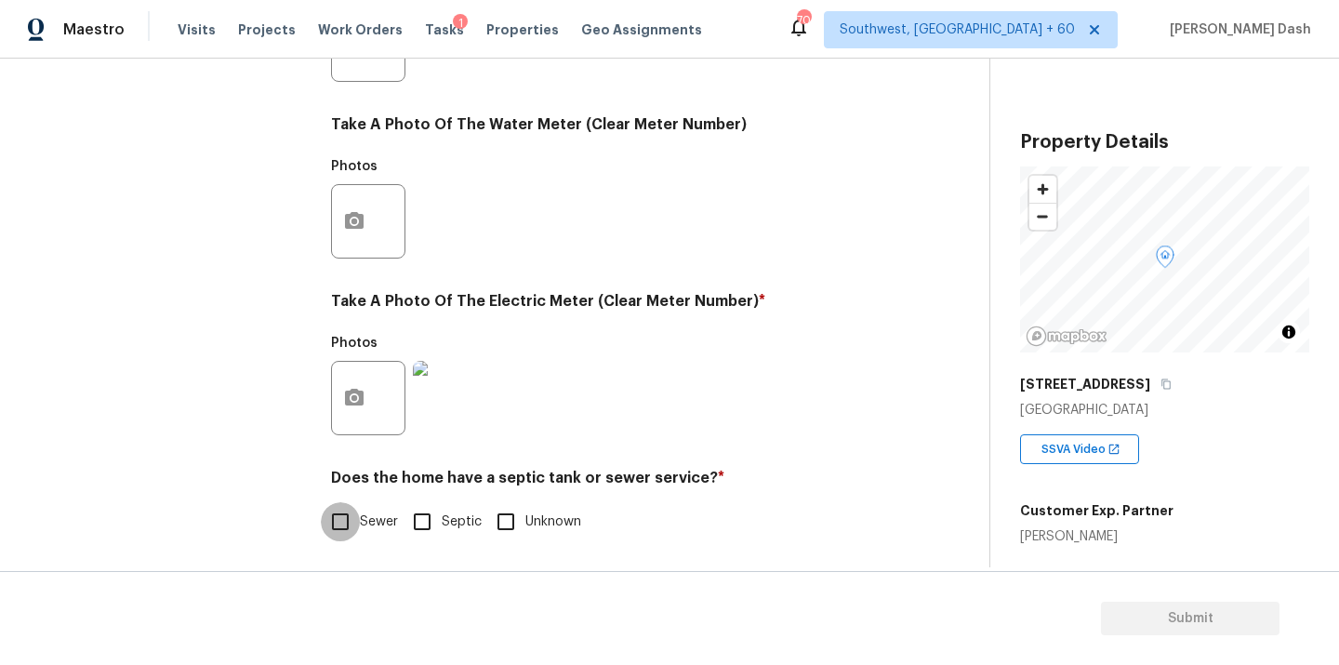
click at [332, 528] on input "Sewer" at bounding box center [340, 521] width 39 height 39
checkbox input "true"
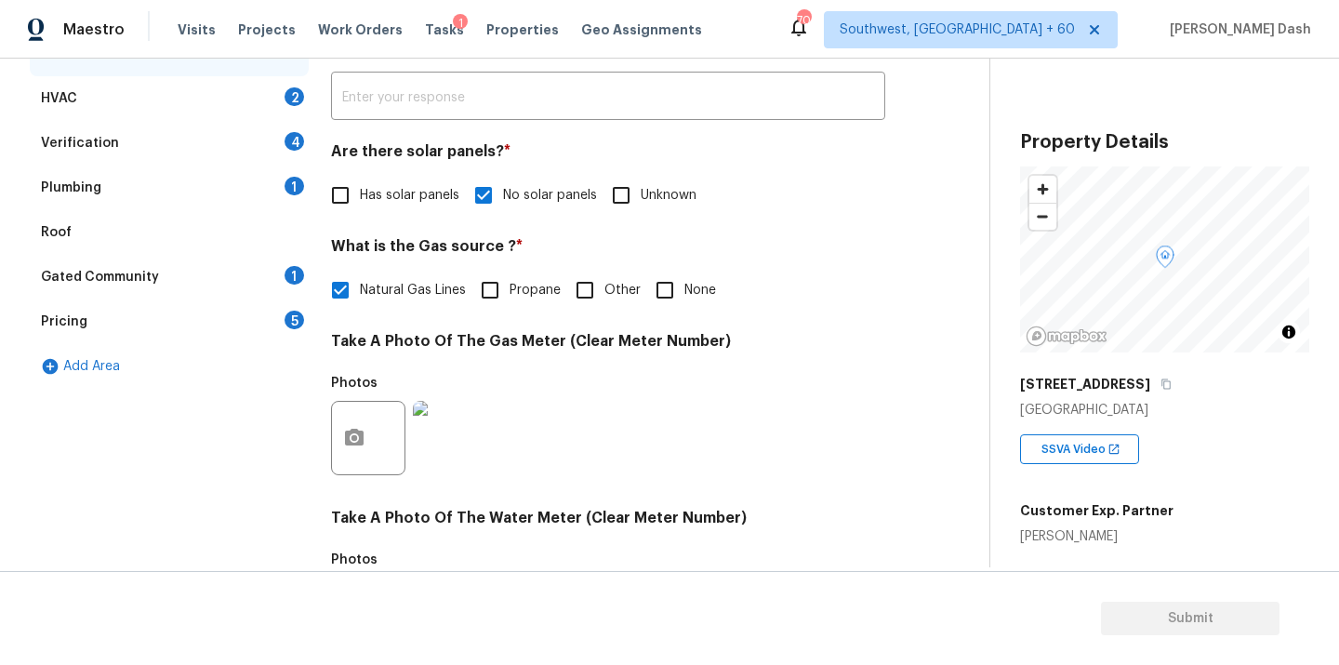
scroll to position [215, 0]
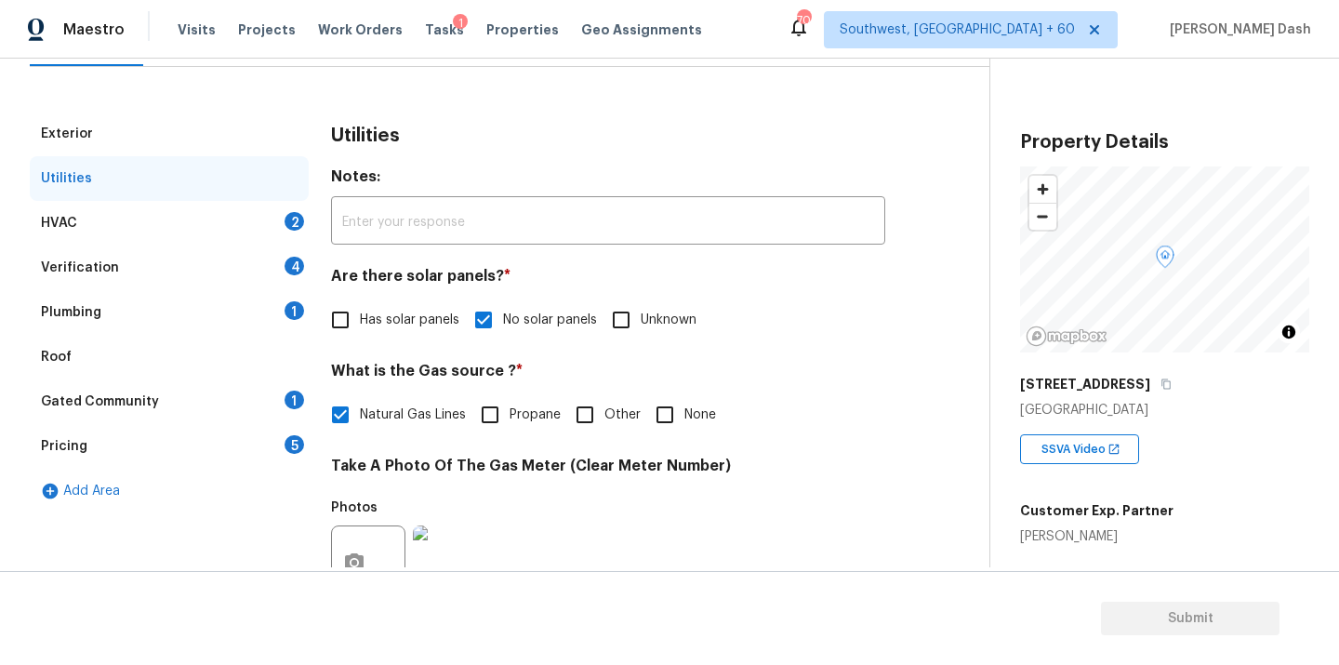
click at [274, 220] on div "HVAC 2" at bounding box center [169, 223] width 279 height 45
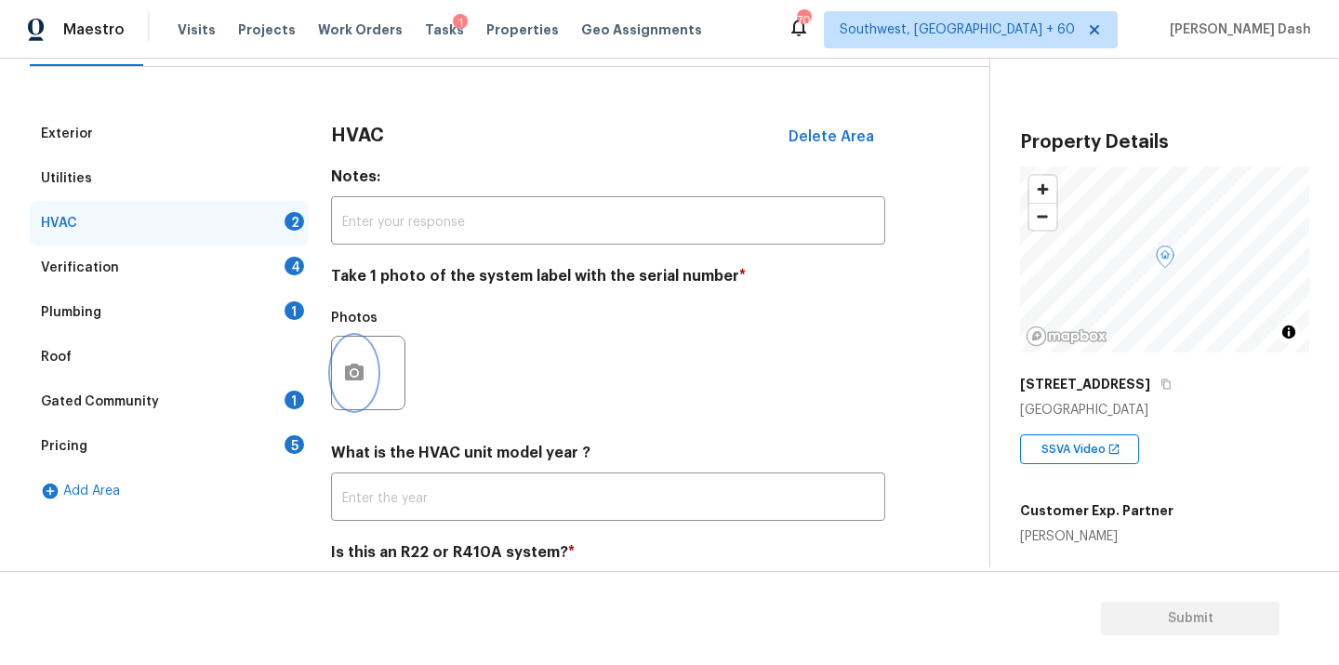
click at [352, 381] on icon "button" at bounding box center [354, 373] width 22 height 22
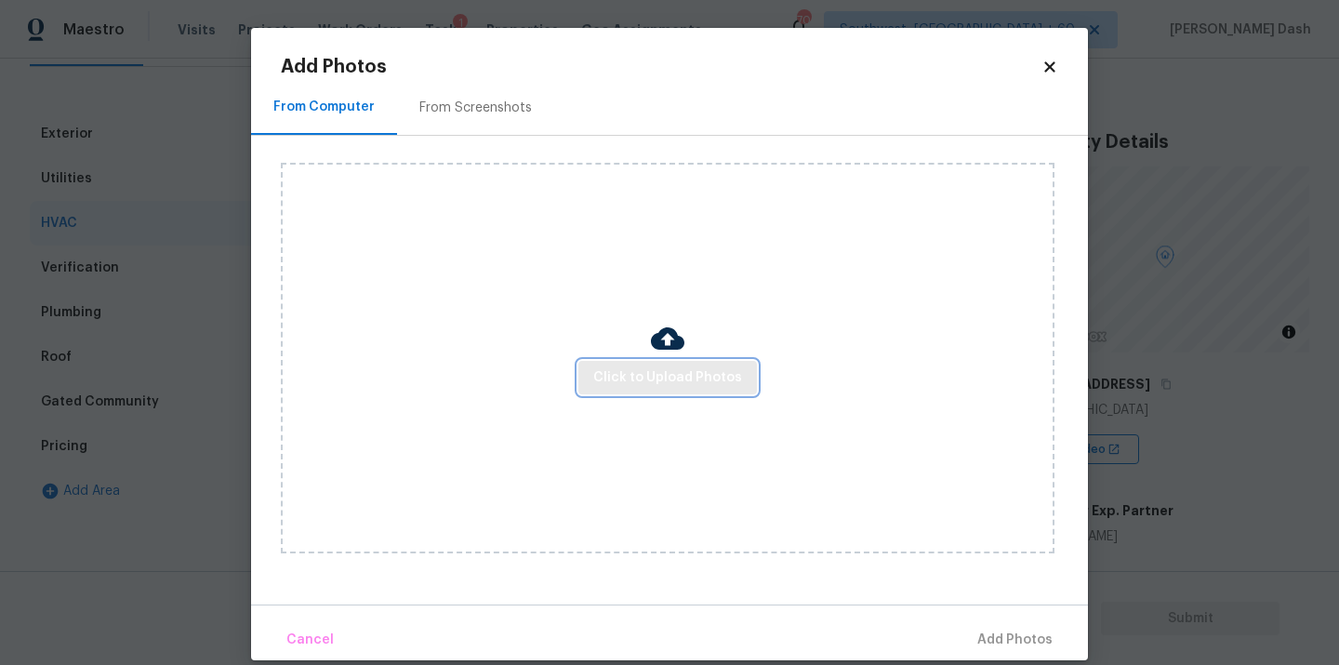
click at [630, 364] on button "Click to Upload Photos" at bounding box center [668, 378] width 179 height 34
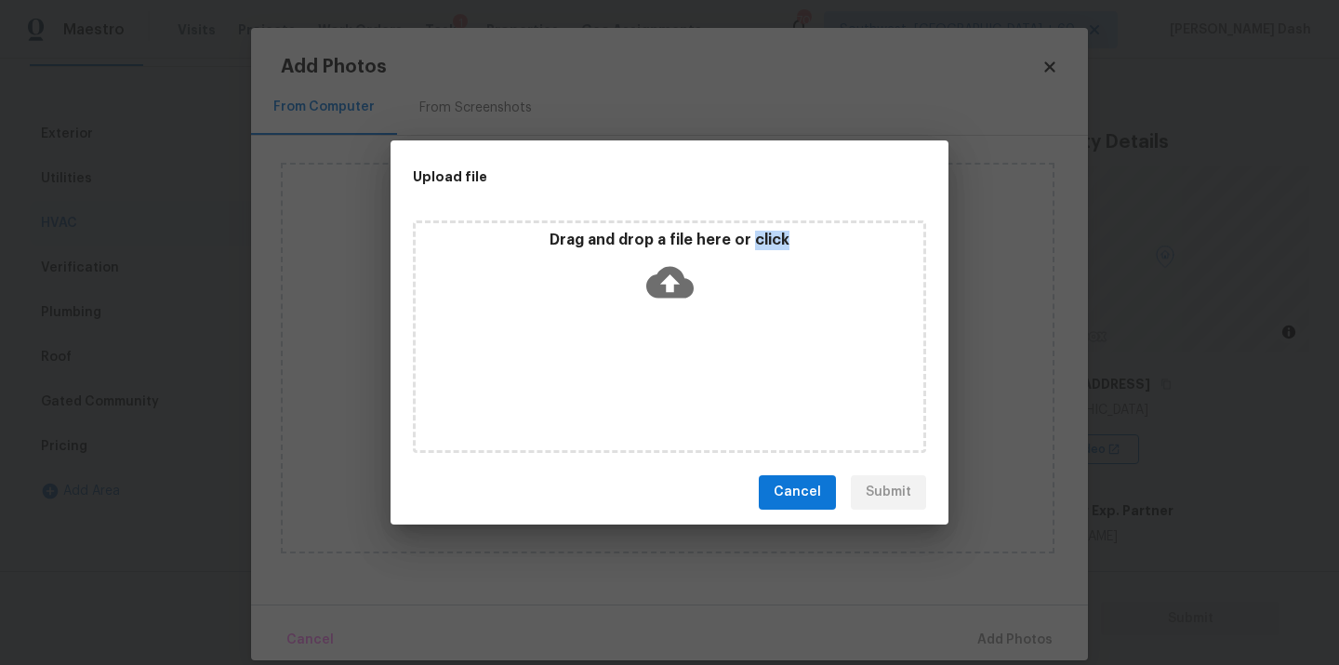
click at [630, 364] on div "Drag and drop a file here or click" at bounding box center [669, 336] width 513 height 233
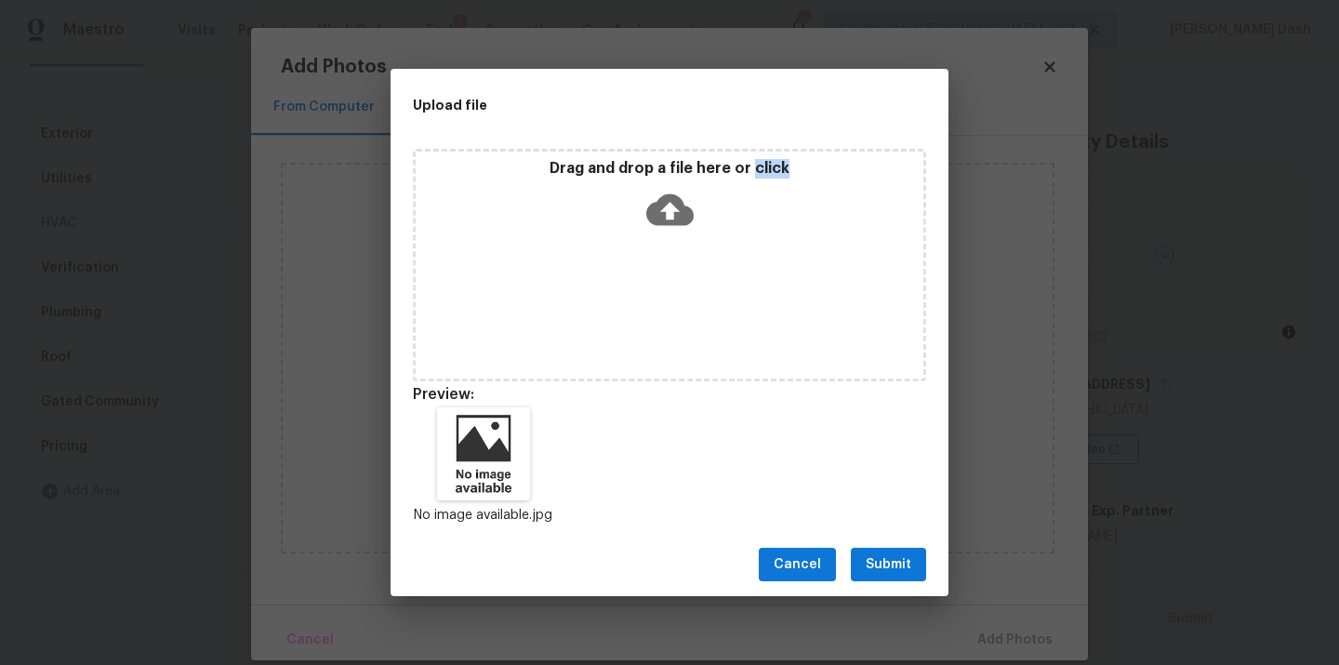
click at [895, 566] on span "Submit" at bounding box center [889, 564] width 46 height 23
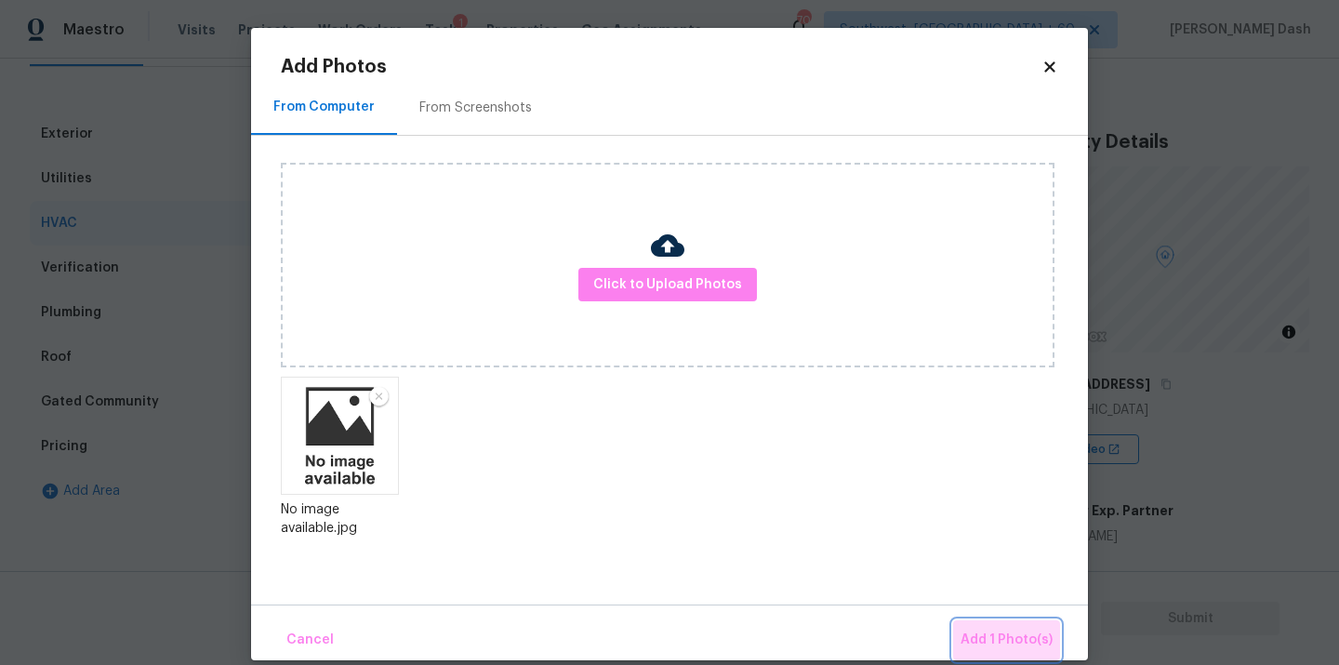
click at [1018, 647] on span "Add 1 Photo(s)" at bounding box center [1007, 640] width 92 height 23
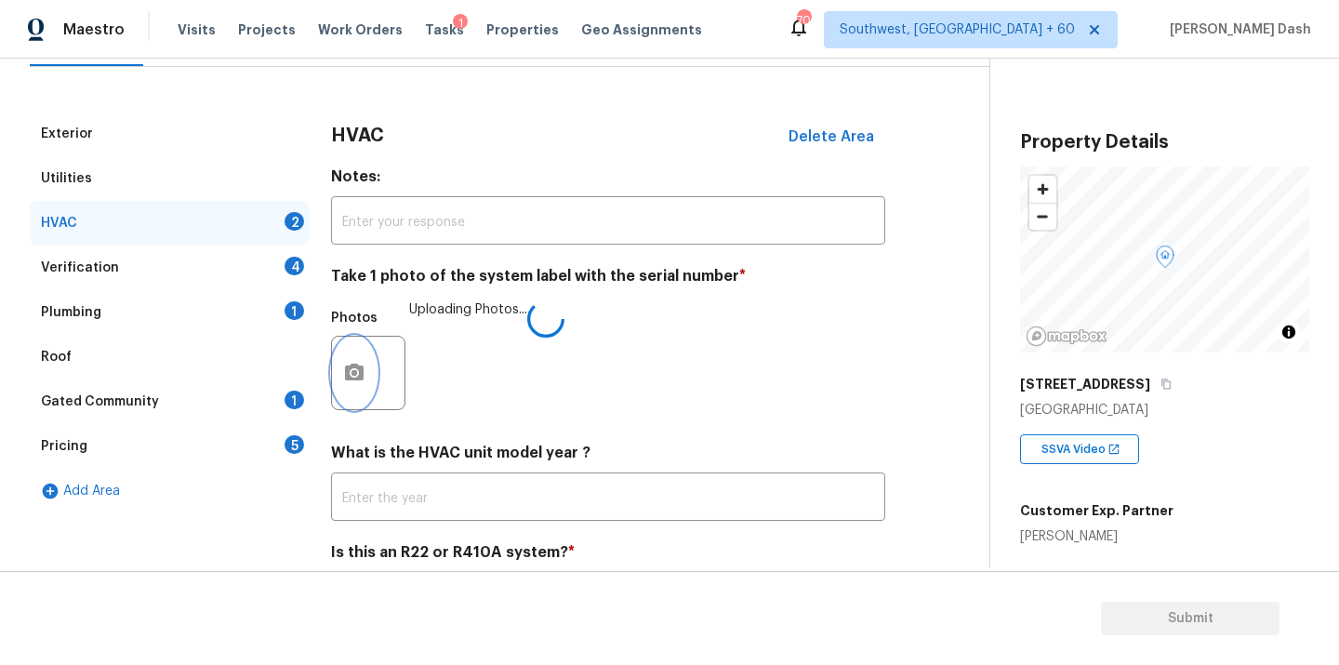
scroll to position [292, 0]
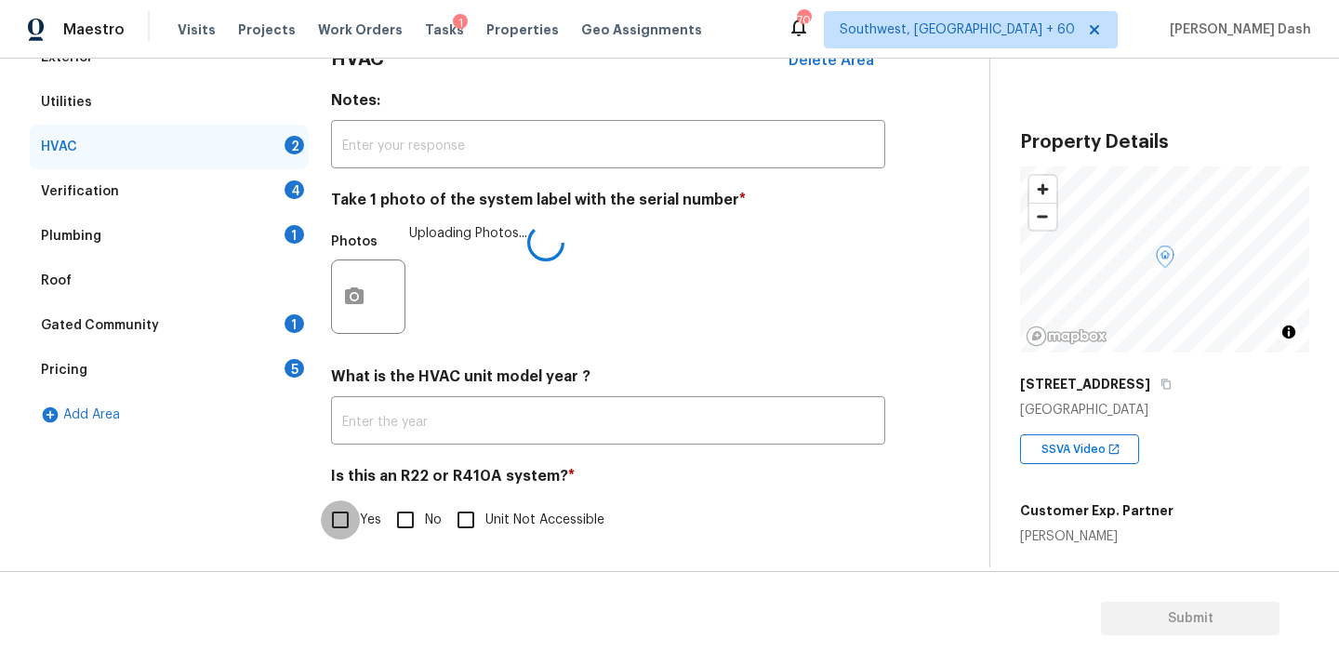
click at [343, 505] on input "Yes" at bounding box center [340, 519] width 39 height 39
checkbox input "true"
click at [511, 519] on span "Unit Not Accessible" at bounding box center [545, 522] width 119 height 20
click at [486, 519] on input "Unit Not Accessible" at bounding box center [465, 520] width 39 height 39
checkbox input "true"
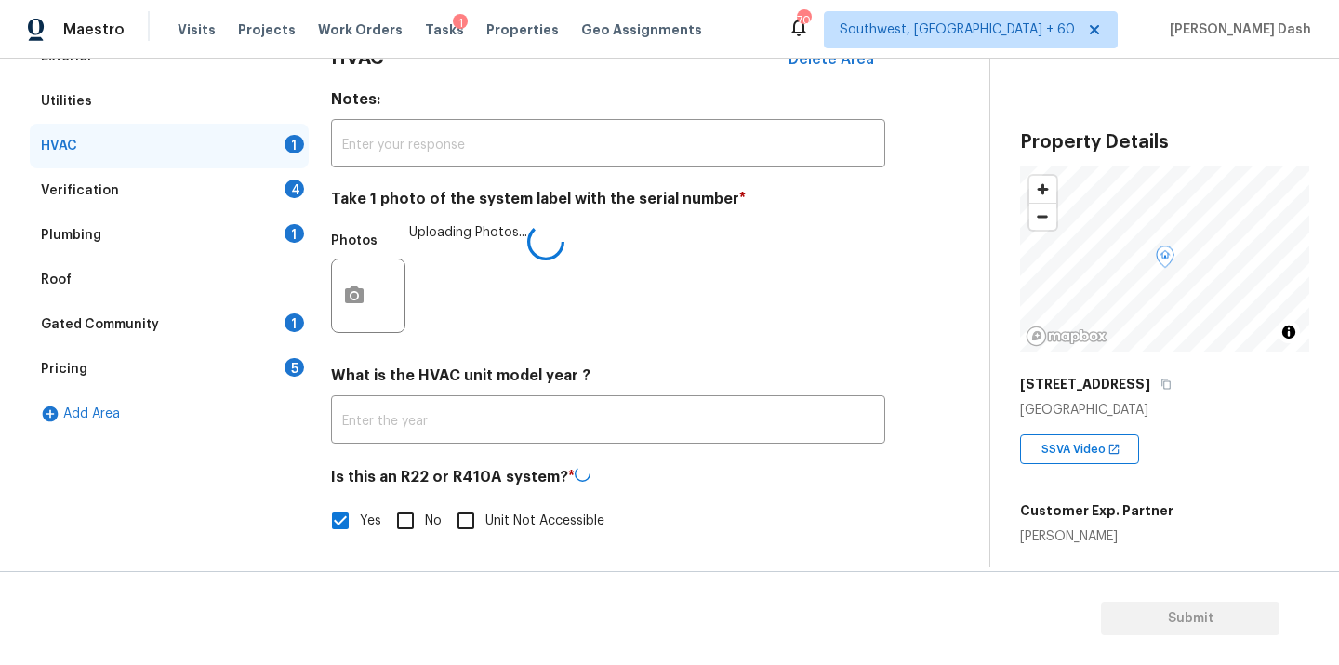
checkbox input "false"
click at [262, 181] on div "Verification 4" at bounding box center [169, 191] width 279 height 45
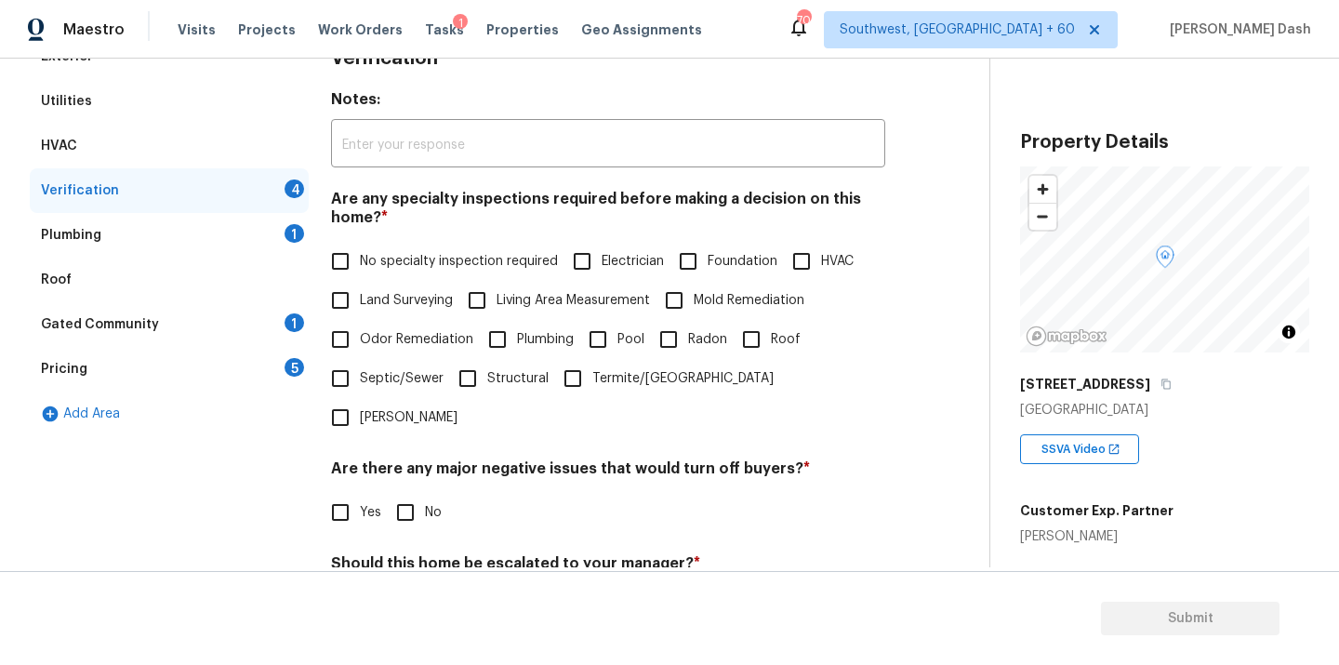
click at [344, 260] on input "No specialty inspection required" at bounding box center [340, 261] width 39 height 39
checkbox input "true"
click at [415, 493] on input "No" at bounding box center [405, 512] width 39 height 39
checkbox input "true"
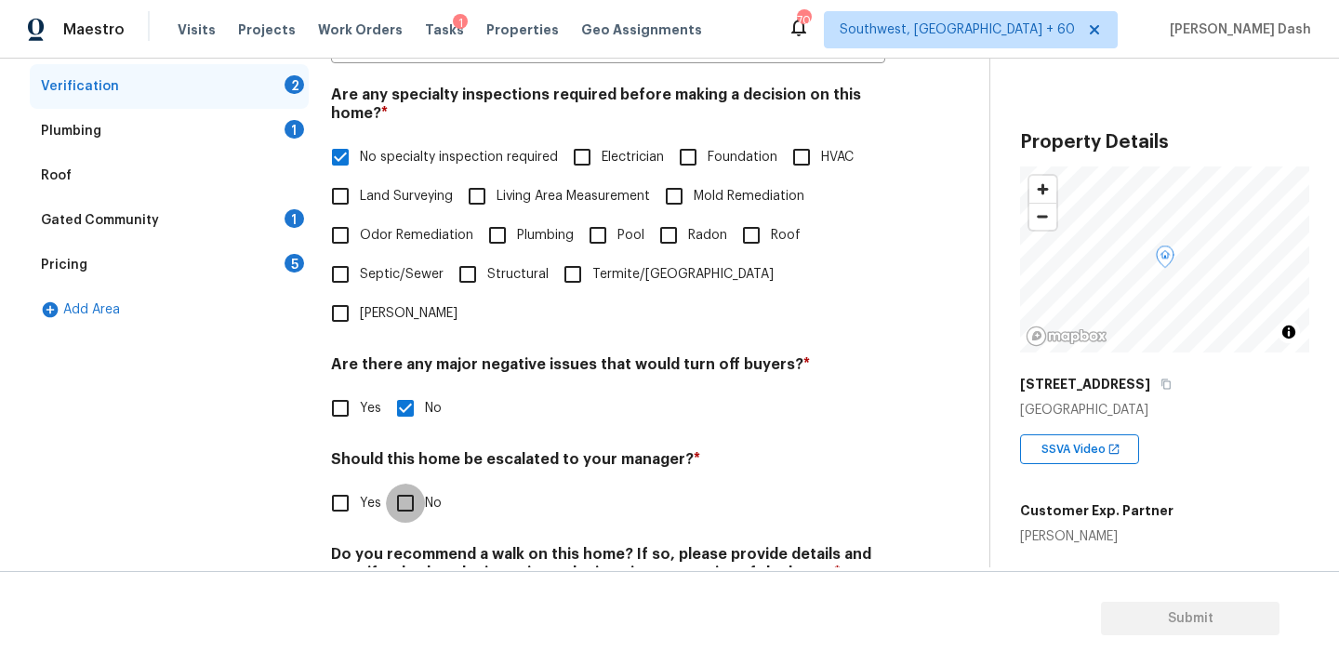
click at [415, 484] on input "No" at bounding box center [405, 503] width 39 height 39
checkbox input "true"
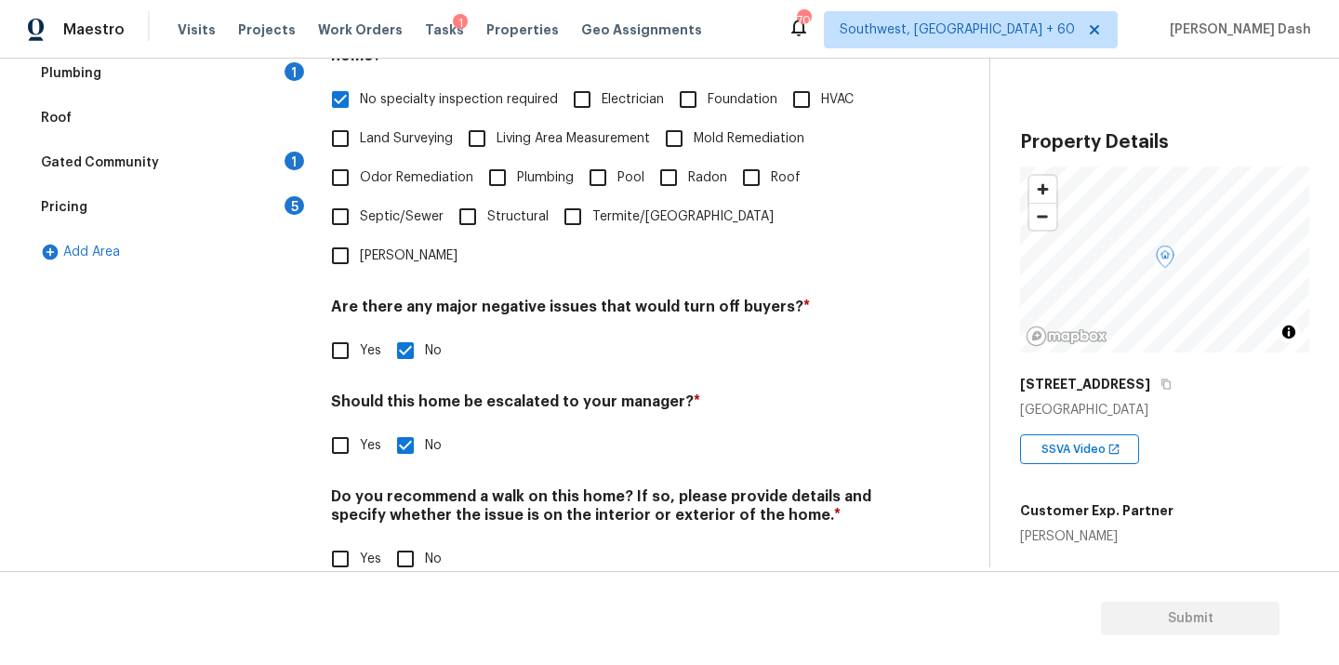
click at [409, 540] on input "No" at bounding box center [405, 559] width 39 height 39
checkbox input "true"
click at [258, 55] on div "Maestro Visits Projects Work Orders Tasks 1 Properties Geo Assignments 700 Sout…" at bounding box center [669, 29] width 1339 height 59
click at [260, 67] on div "Plumbing 1" at bounding box center [169, 73] width 279 height 45
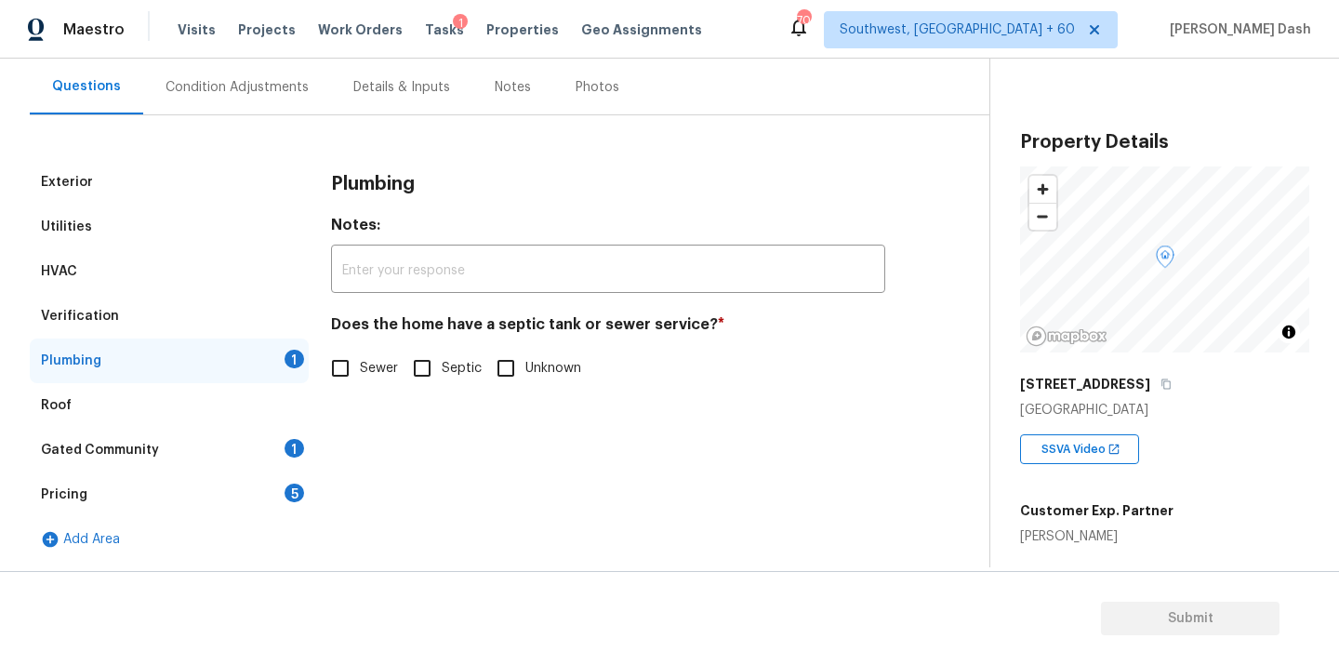
click at [329, 351] on input "Sewer" at bounding box center [340, 368] width 39 height 39
checkbox input "true"
click at [286, 444] on div "1" at bounding box center [295, 448] width 20 height 19
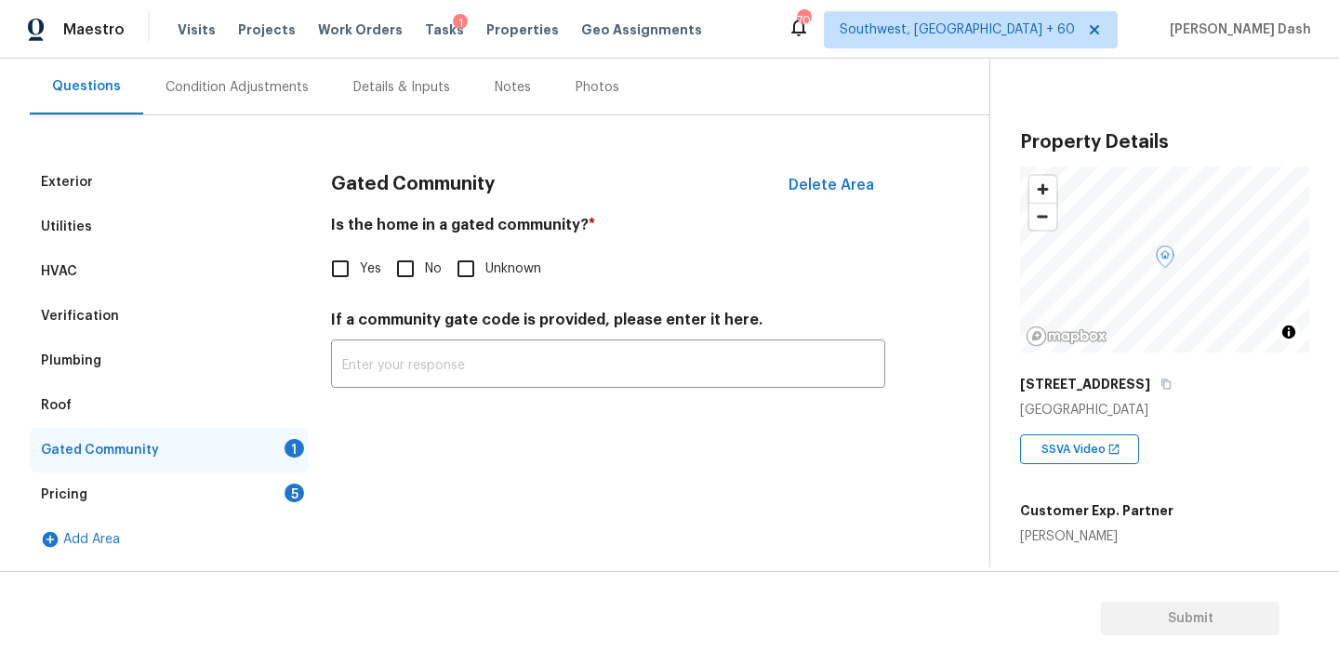
click at [394, 288] on div "Gated Community Delete Area Is the home in a gated community? * Yes No Unknown …" at bounding box center [608, 285] width 554 height 250
click at [388, 273] on input "No" at bounding box center [405, 268] width 39 height 39
checkbox input "true"
click at [301, 493] on div "5" at bounding box center [295, 493] width 20 height 19
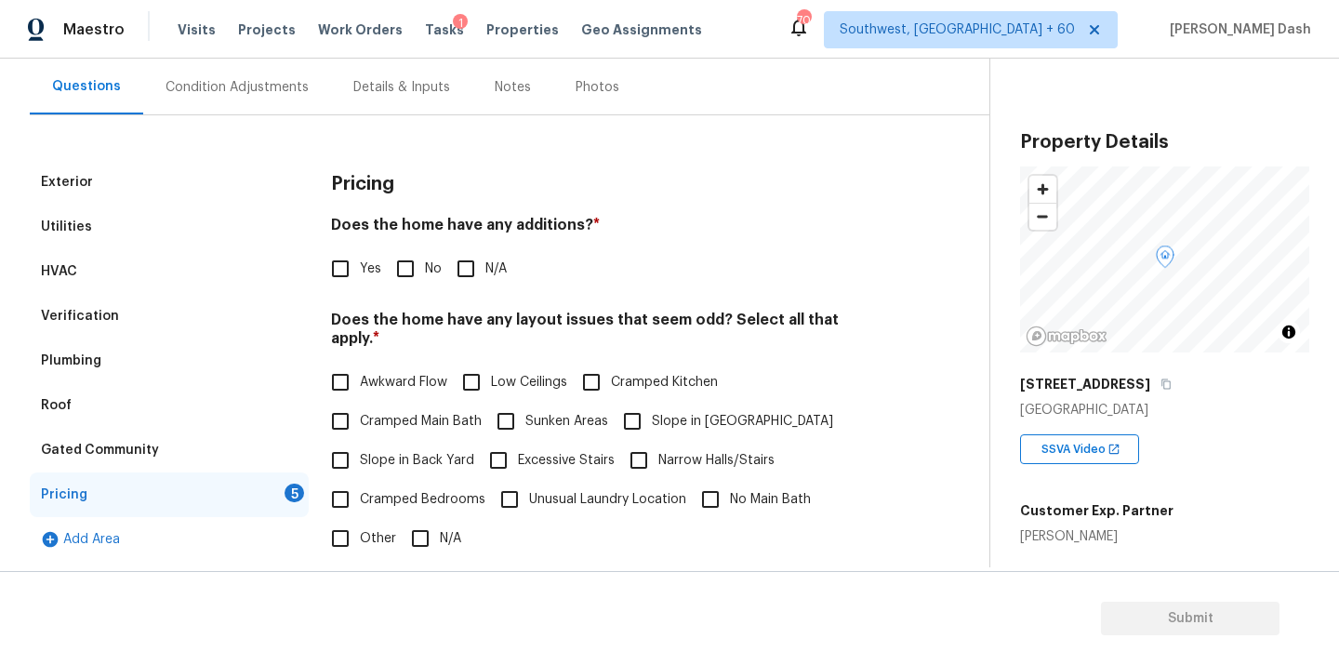
click at [401, 249] on input "No" at bounding box center [405, 268] width 39 height 39
click at [401, 254] on input "No" at bounding box center [405, 270] width 39 height 39
click at [401, 254] on input "No" at bounding box center [405, 268] width 39 height 39
checkbox input "true"
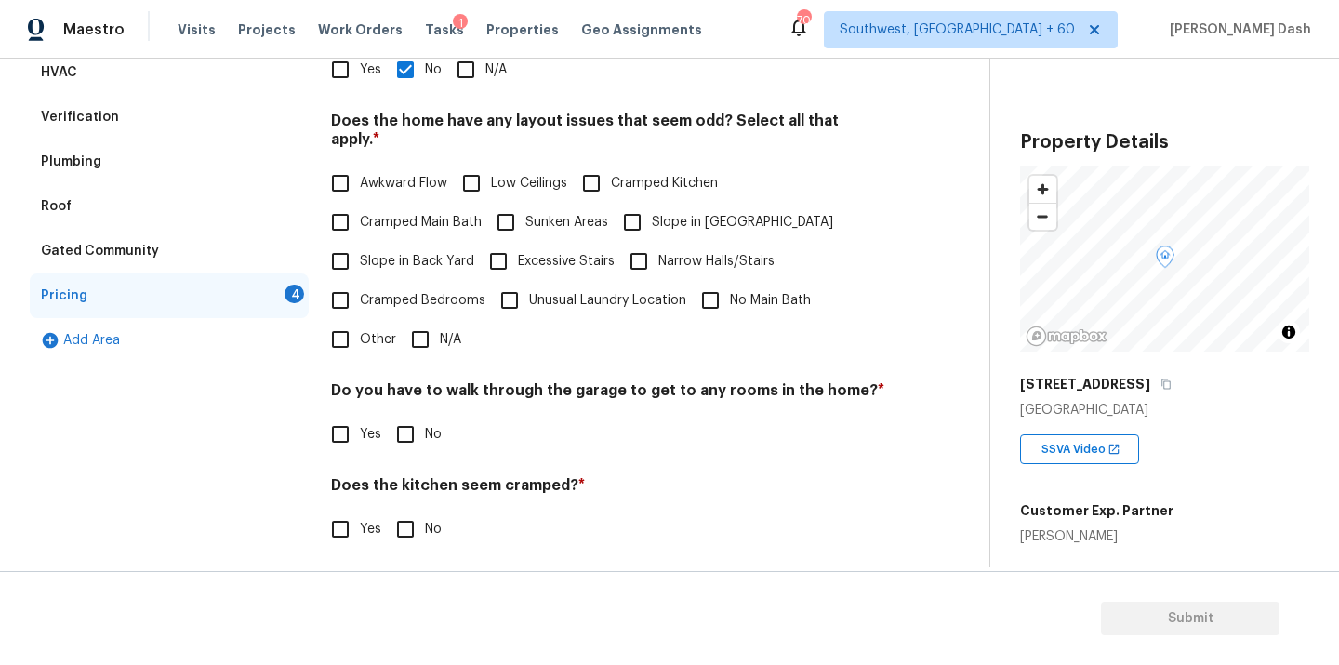
scroll to position [369, 0]
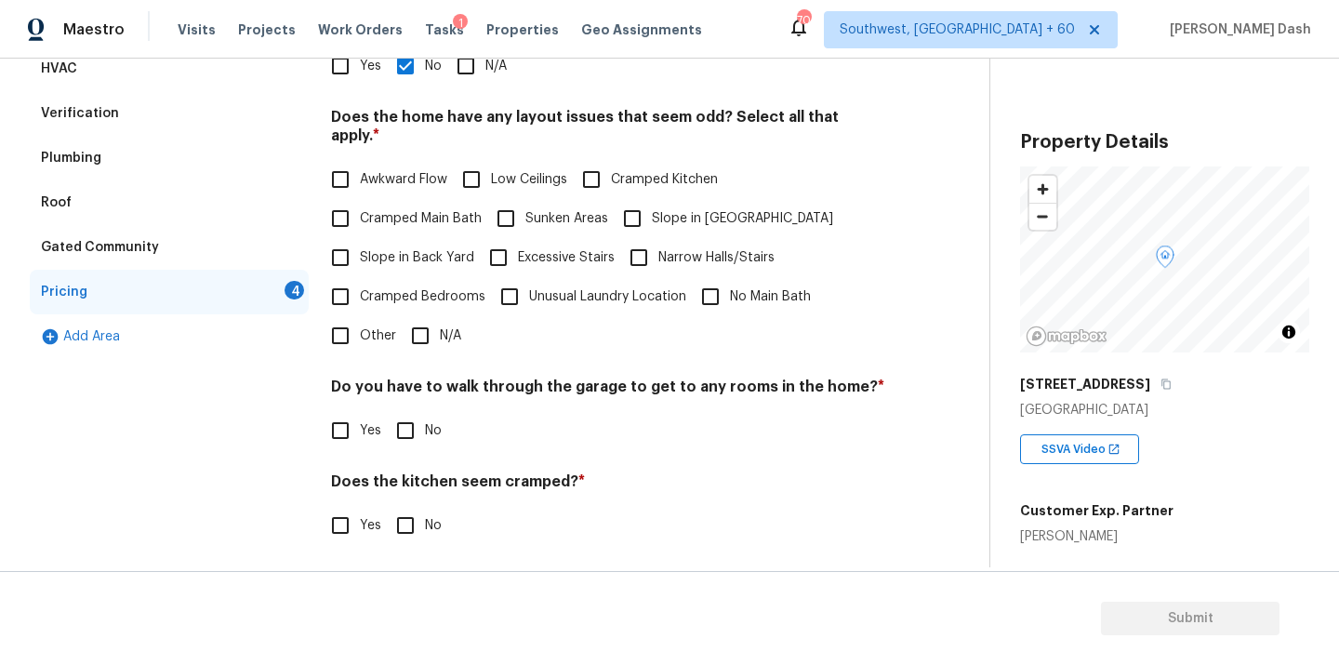
click at [671, 209] on span "Slope in Front Yard" at bounding box center [742, 219] width 181 height 20
click at [652, 199] on input "Slope in Front Yard" at bounding box center [632, 218] width 39 height 39
checkbox input "true"
click at [378, 277] on label "Cramped Bedrooms" at bounding box center [403, 296] width 165 height 39
click at [360, 277] on input "Cramped Bedrooms" at bounding box center [340, 296] width 39 height 39
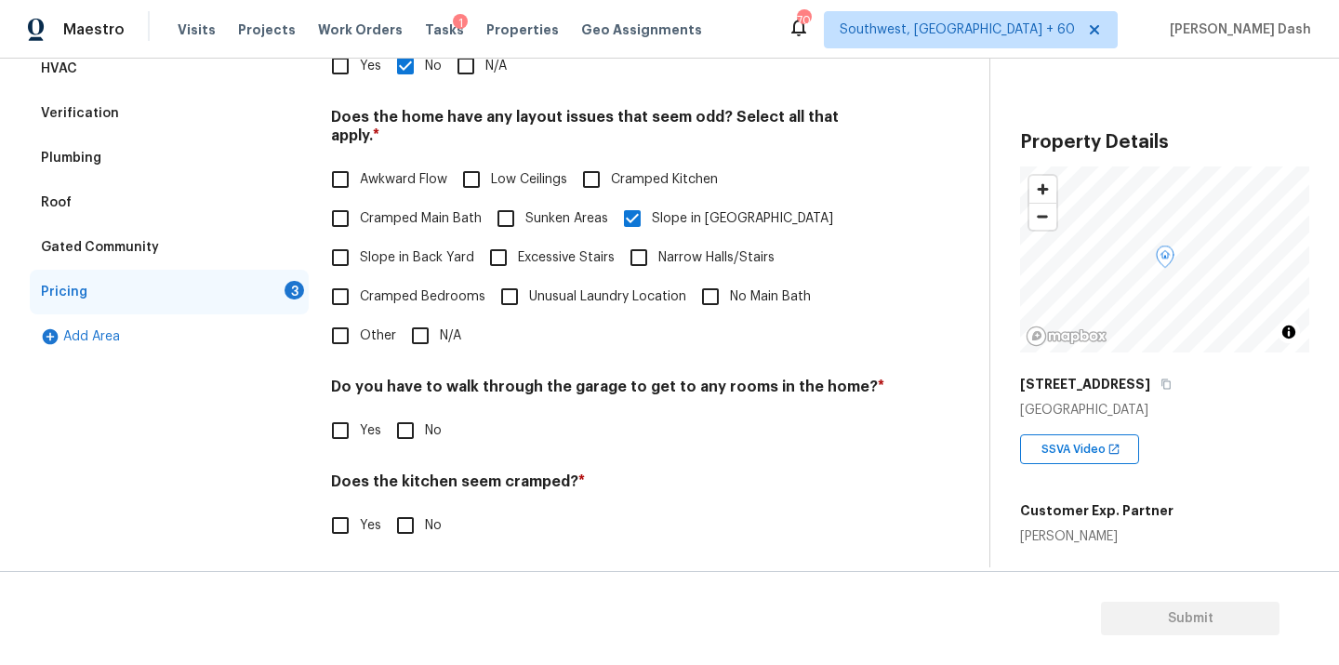
checkbox input "true"
click at [388, 248] on span "Slope in Back Yard" at bounding box center [417, 258] width 114 height 20
click at [360, 244] on input "Slope in Back Yard" at bounding box center [340, 257] width 39 height 39
checkbox input "true"
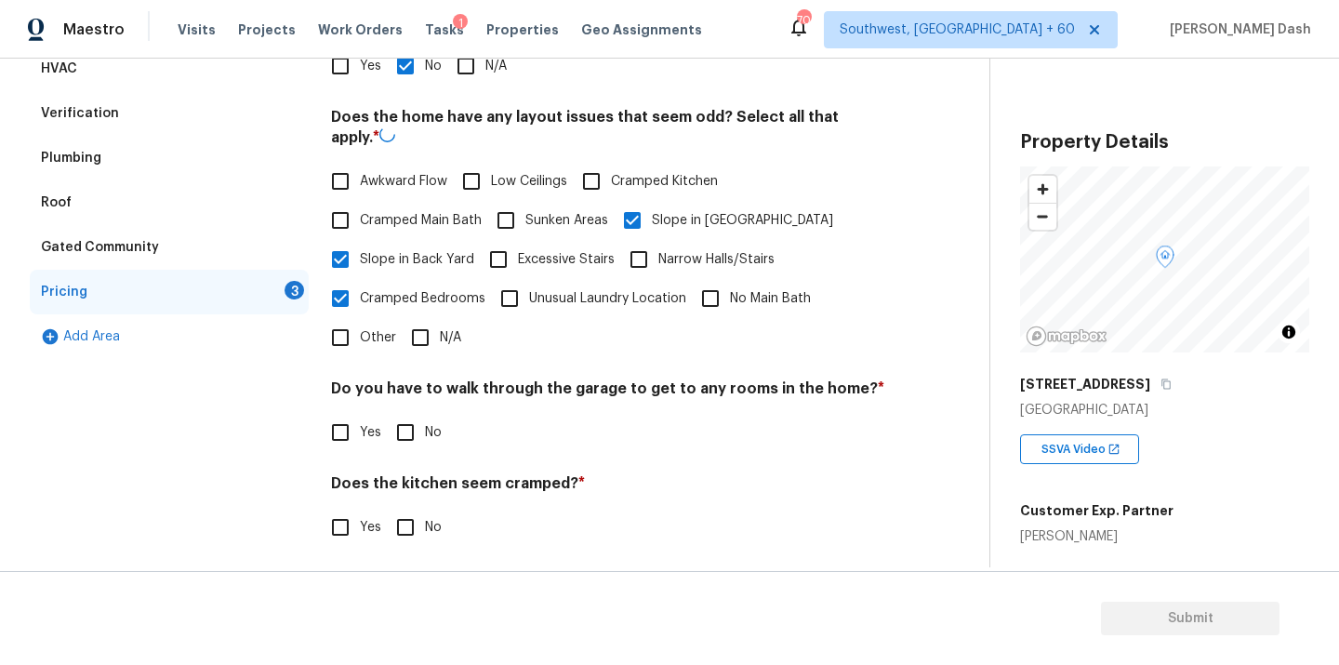
click at [378, 292] on span "Cramped Bedrooms" at bounding box center [423, 299] width 126 height 20
click at [360, 292] on input "Cramped Bedrooms" at bounding box center [340, 298] width 39 height 39
checkbox input "false"
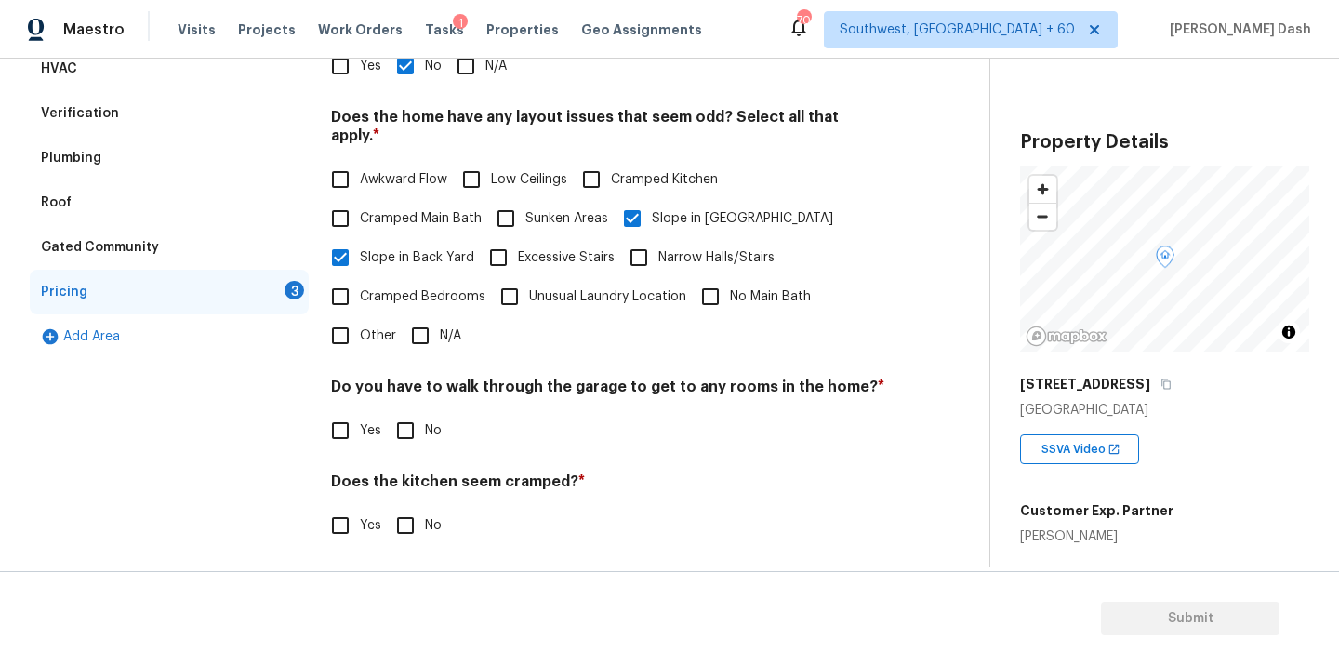
click at [372, 326] on span "Other" at bounding box center [378, 336] width 36 height 20
click at [360, 316] on input "Other" at bounding box center [340, 335] width 39 height 39
checkbox input "true"
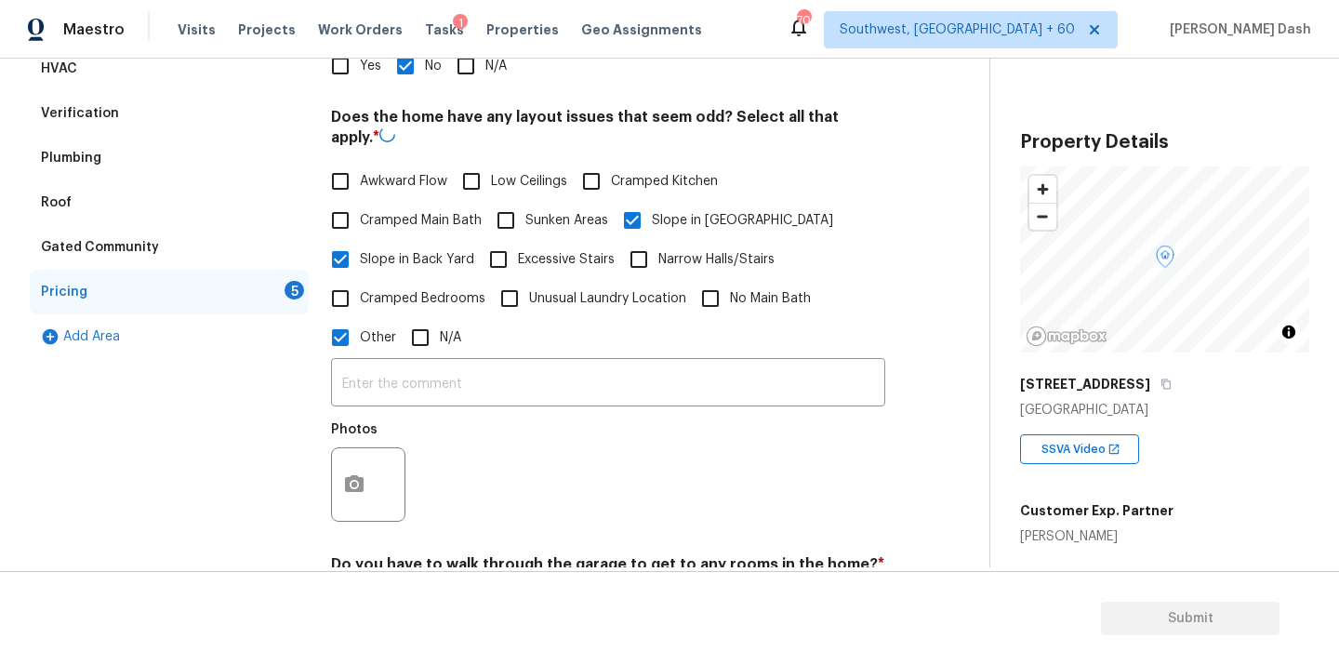
click at [390, 360] on div "​ Photos" at bounding box center [608, 445] width 554 height 176
click at [390, 361] on input "text" at bounding box center [608, 383] width 554 height 44
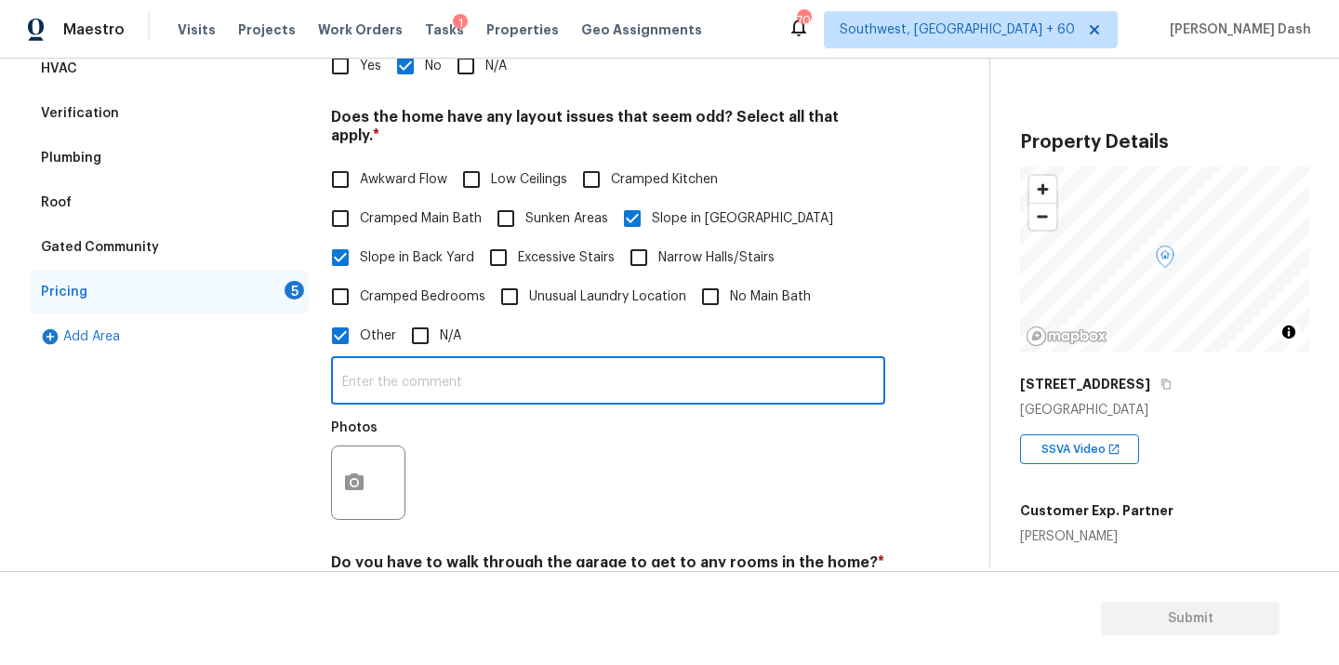
click at [383, 368] on input "text" at bounding box center [608, 383] width 554 height 44
type input "The house has major slope on both front and back yard."
click at [351, 470] on button "button" at bounding box center [354, 482] width 45 height 73
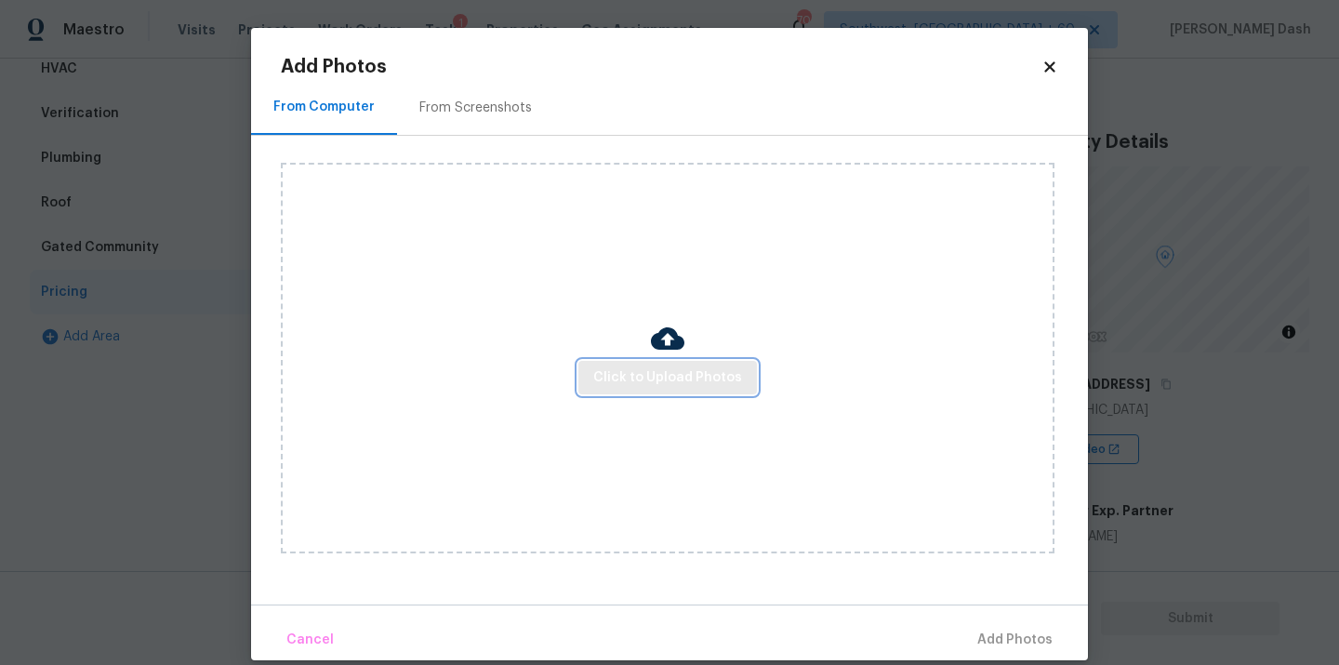
click at [662, 366] on span "Click to Upload Photos" at bounding box center [667, 377] width 149 height 23
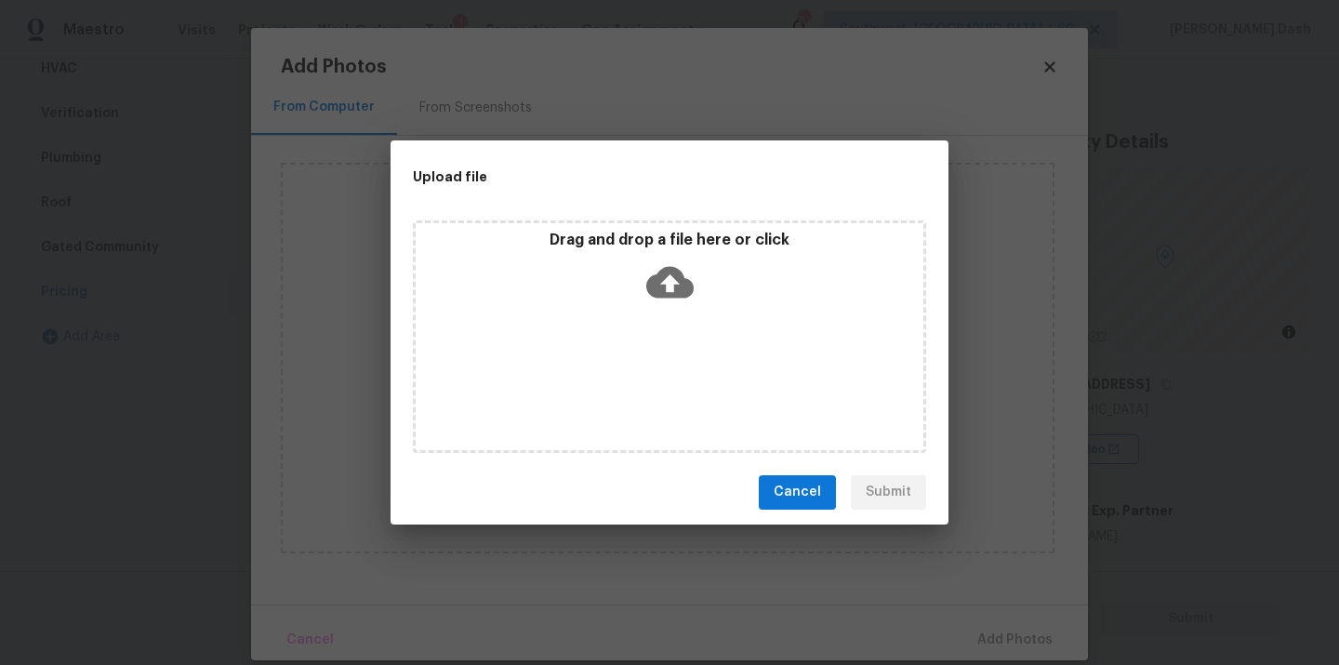
click at [662, 366] on div "Drag and drop a file here or click" at bounding box center [669, 336] width 513 height 233
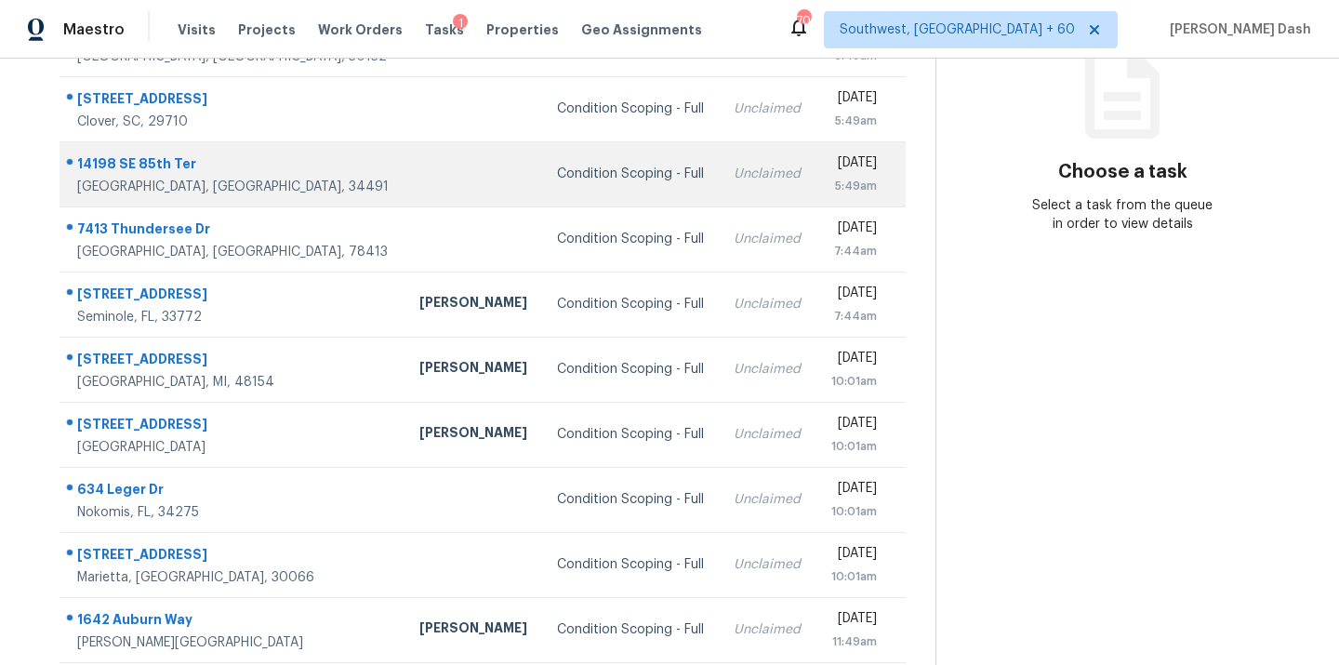
scroll to position [303, 0]
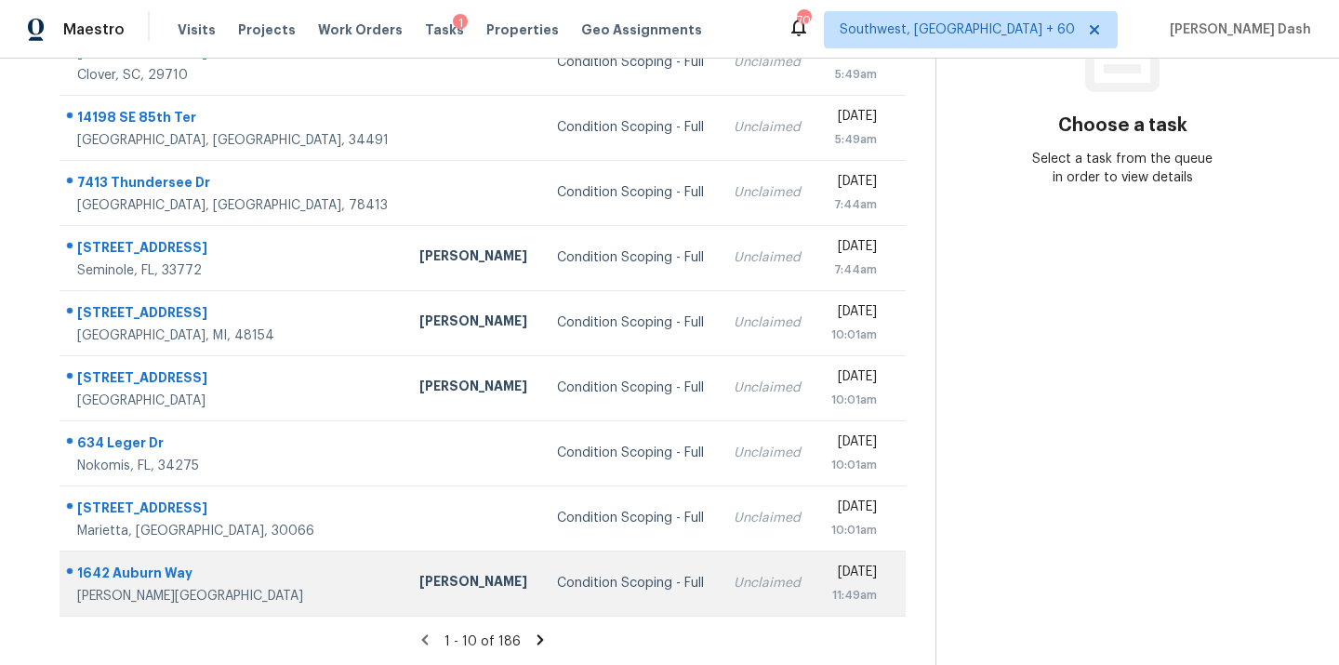
click at [542, 566] on td "Condition Scoping - Full" at bounding box center [630, 583] width 177 height 65
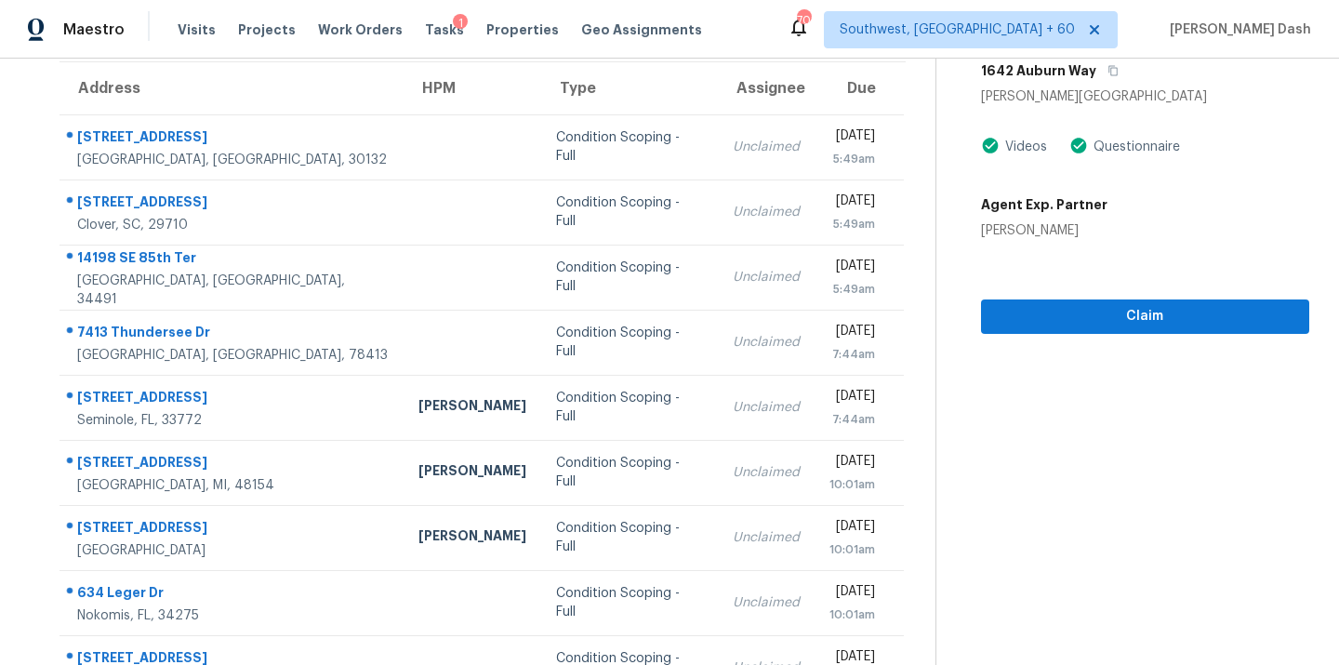
scroll to position [0, 0]
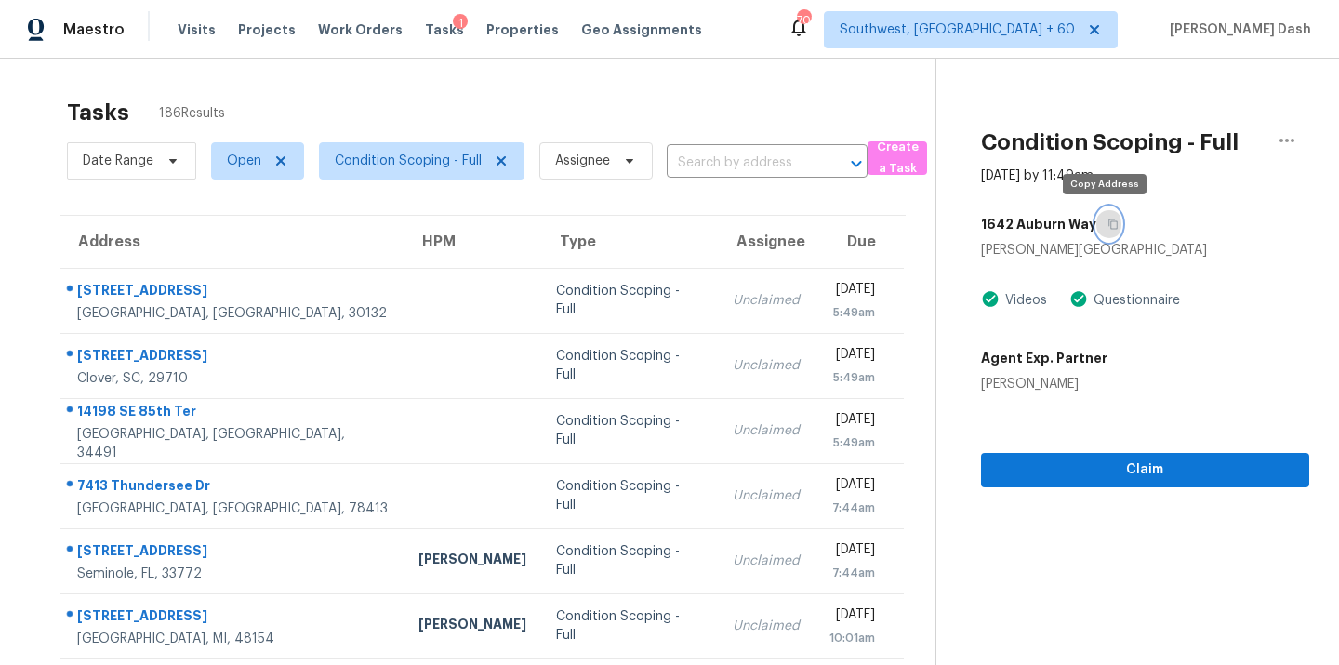
click at [1109, 224] on icon "button" at bounding box center [1113, 225] width 9 height 10
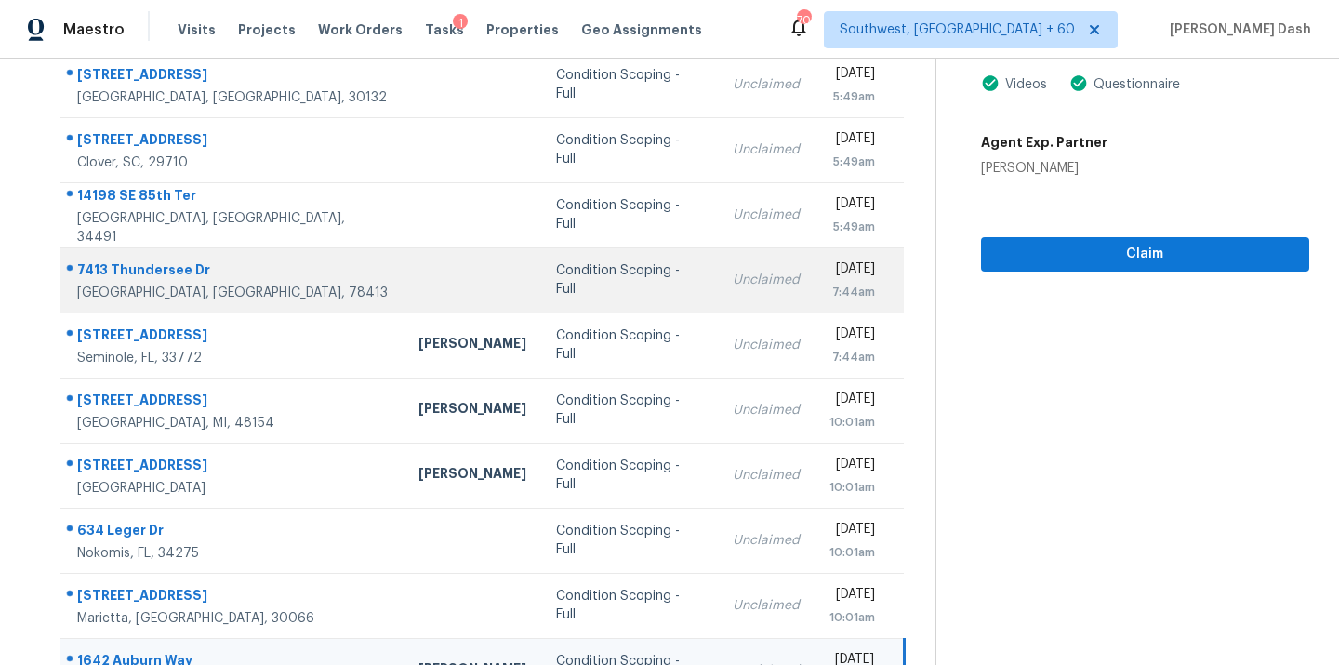
scroll to position [28, 0]
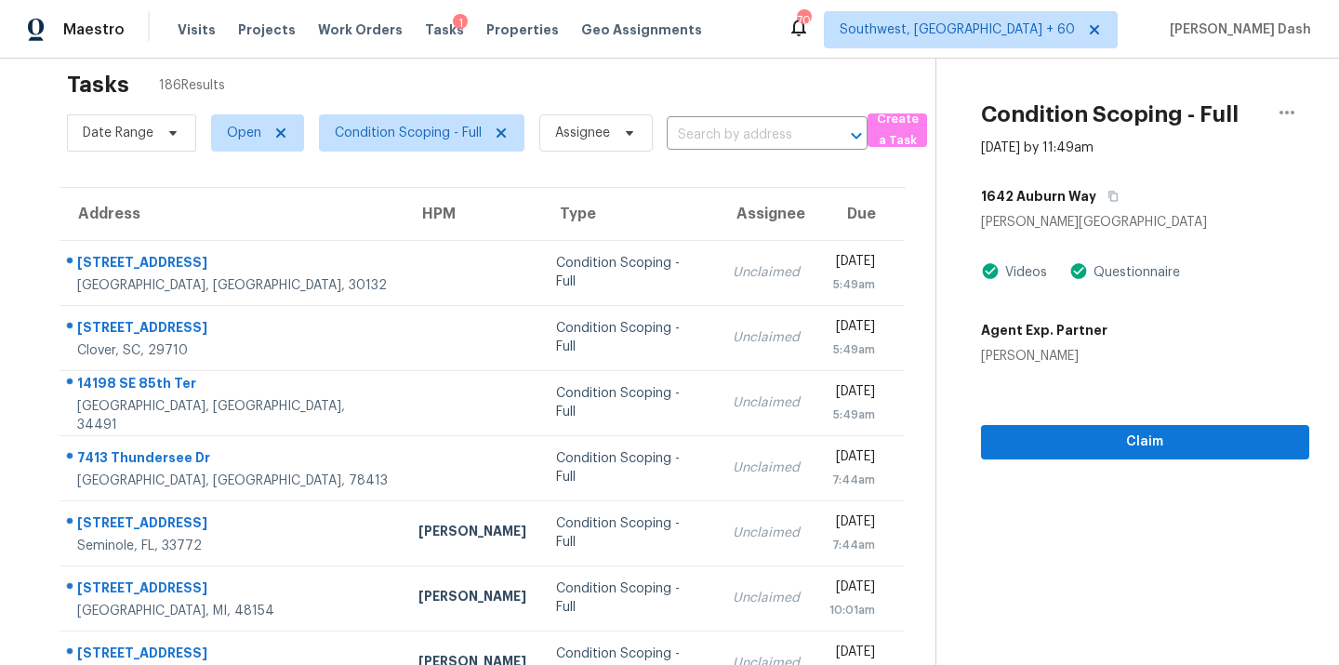
click at [1108, 460] on section "Condition Scoping - Full Sep 29th 2025 by 11:49am 1642 Auburn Way Glenn Heights…" at bounding box center [1123, 486] width 374 height 911
click at [1108, 449] on span "Claim" at bounding box center [1145, 442] width 299 height 23
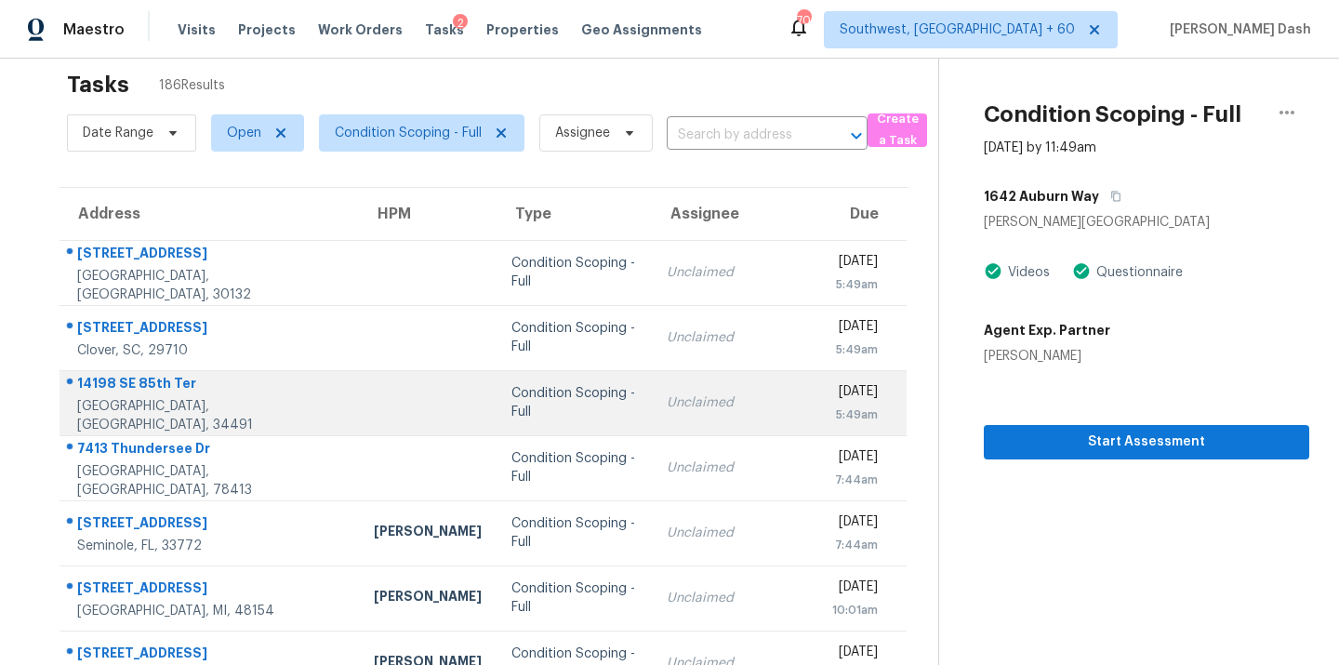
scroll to position [303, 0]
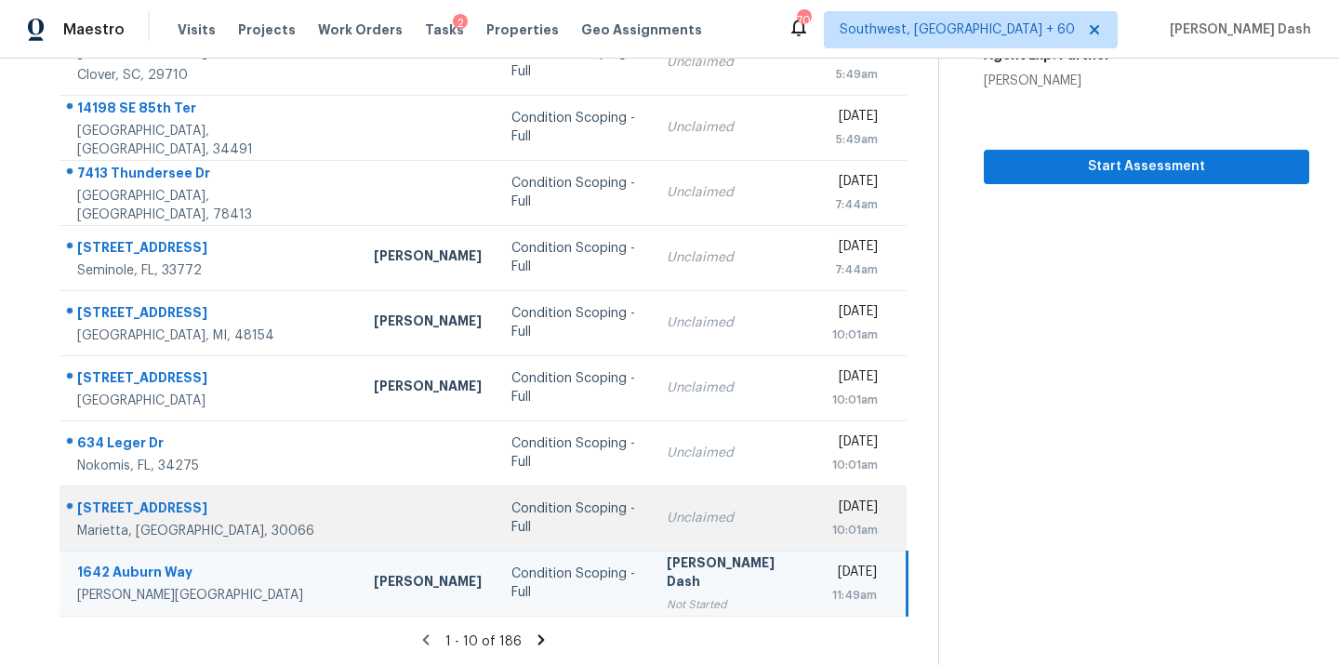
click at [416, 518] on td at bounding box center [428, 518] width 138 height 65
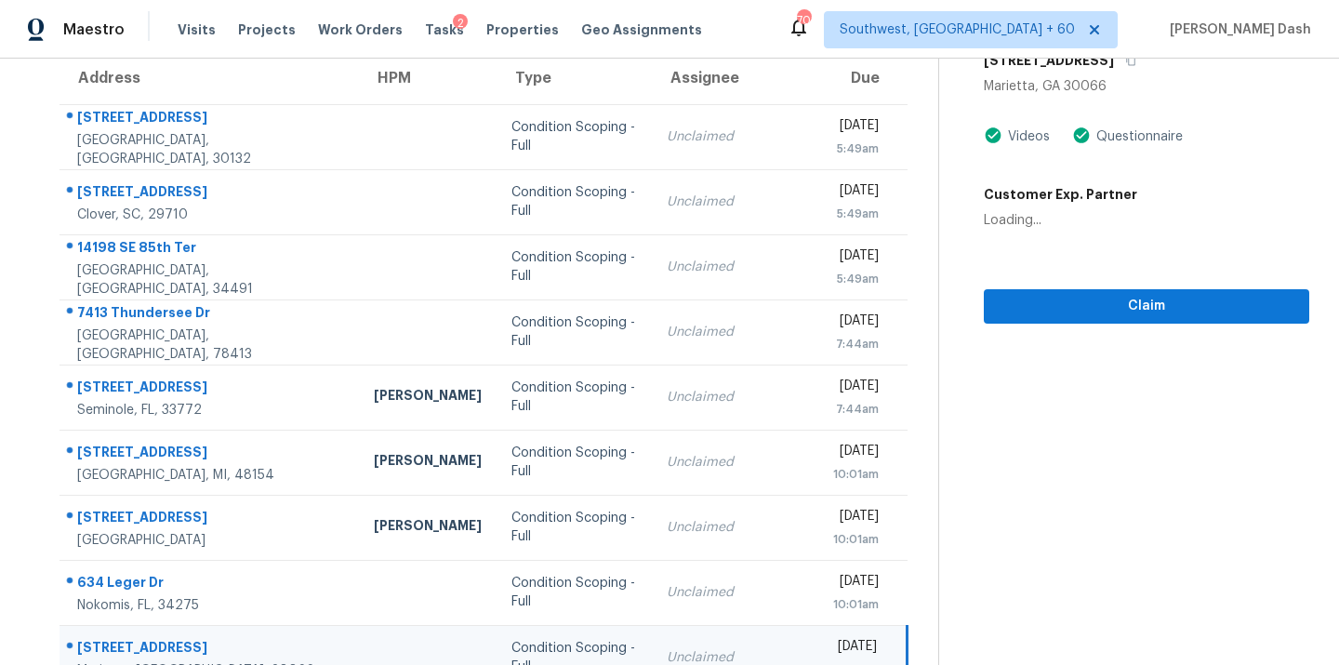
scroll to position [0, 0]
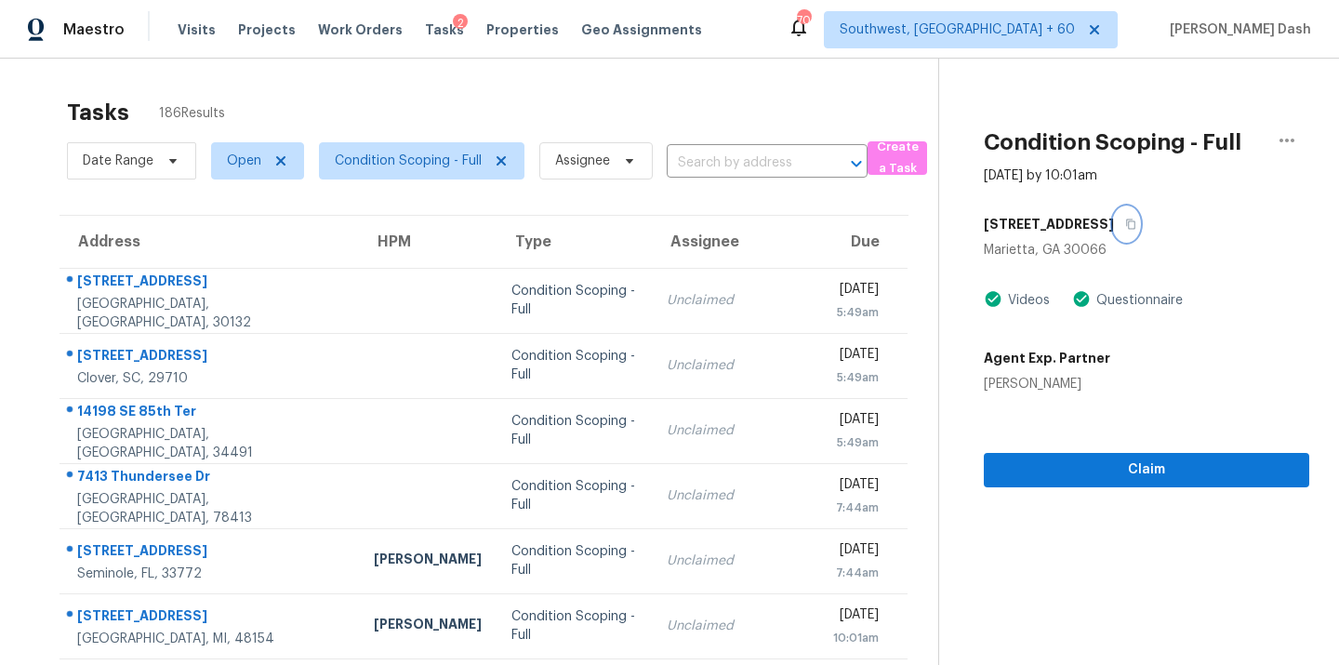
click at [1137, 233] on button "button" at bounding box center [1126, 223] width 25 height 33
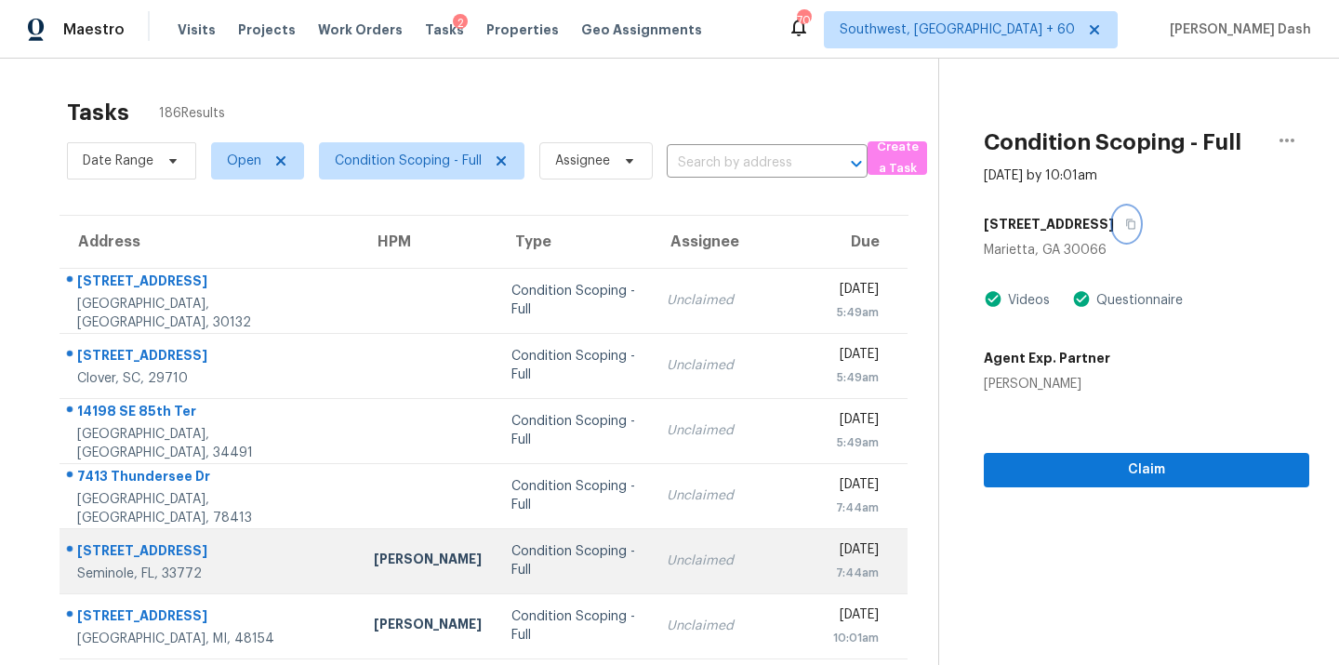
scroll to position [303, 0]
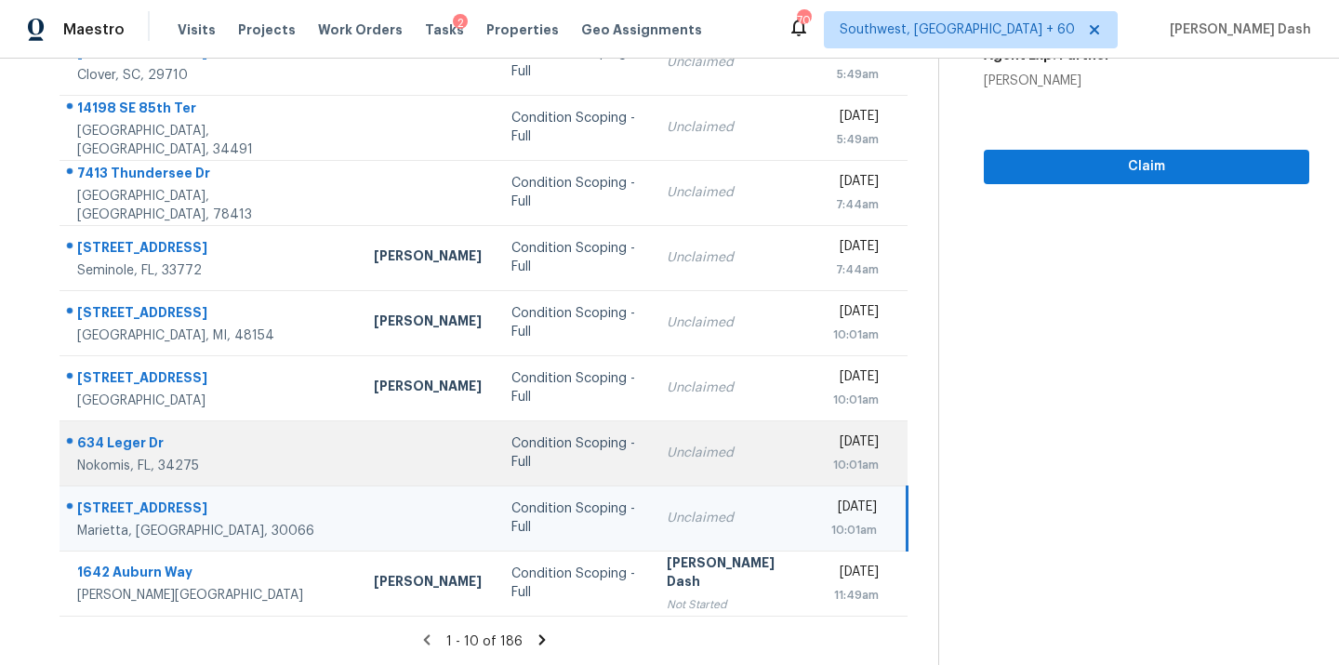
click at [390, 446] on td at bounding box center [428, 452] width 138 height 65
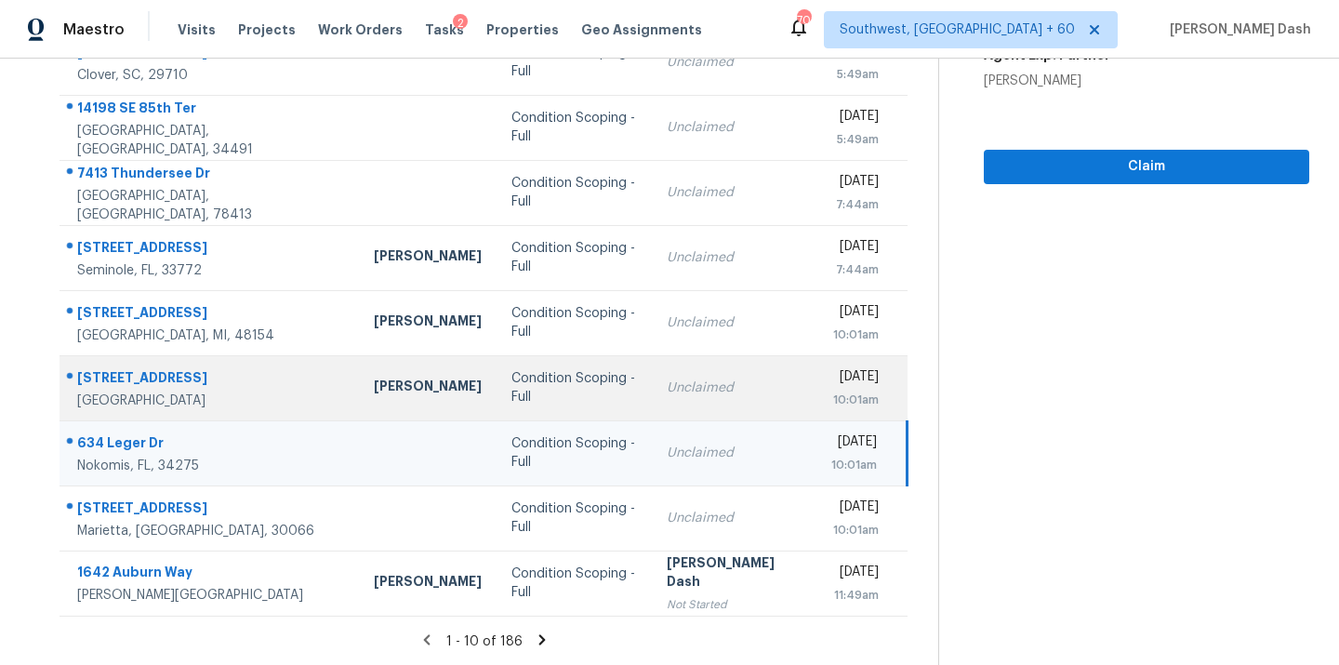
click at [512, 386] on div "Condition Scoping - Full" at bounding box center [575, 387] width 126 height 37
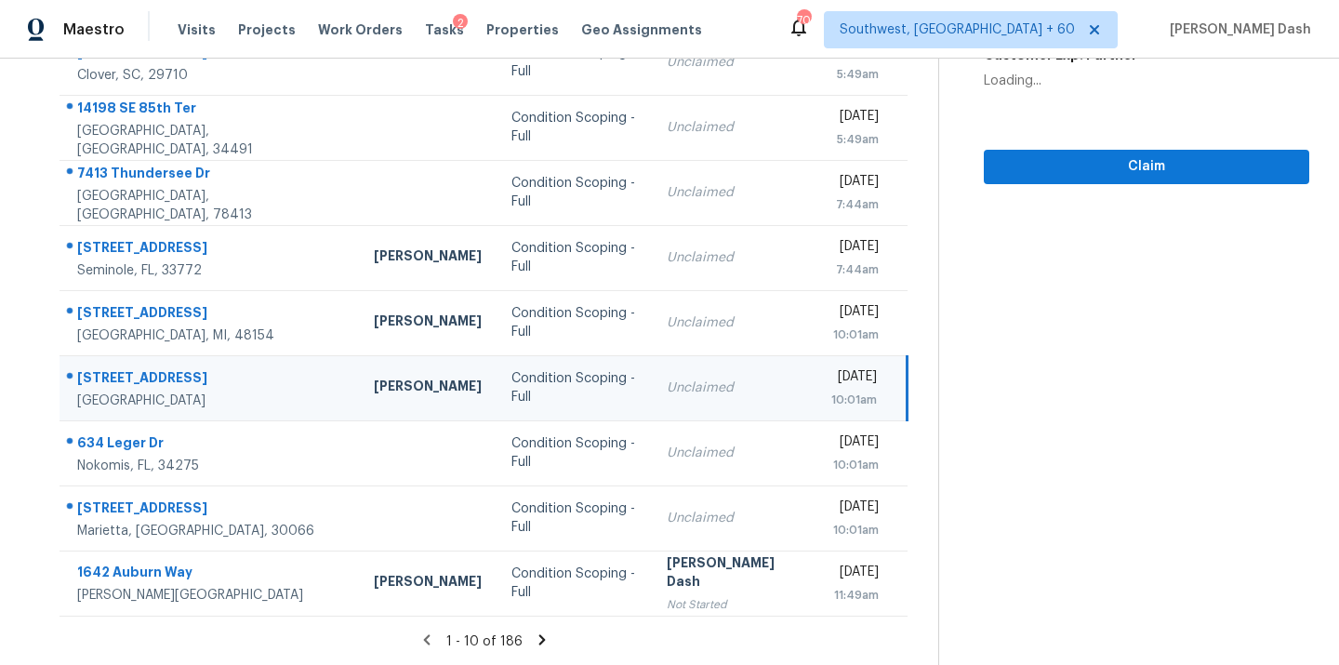
scroll to position [0, 0]
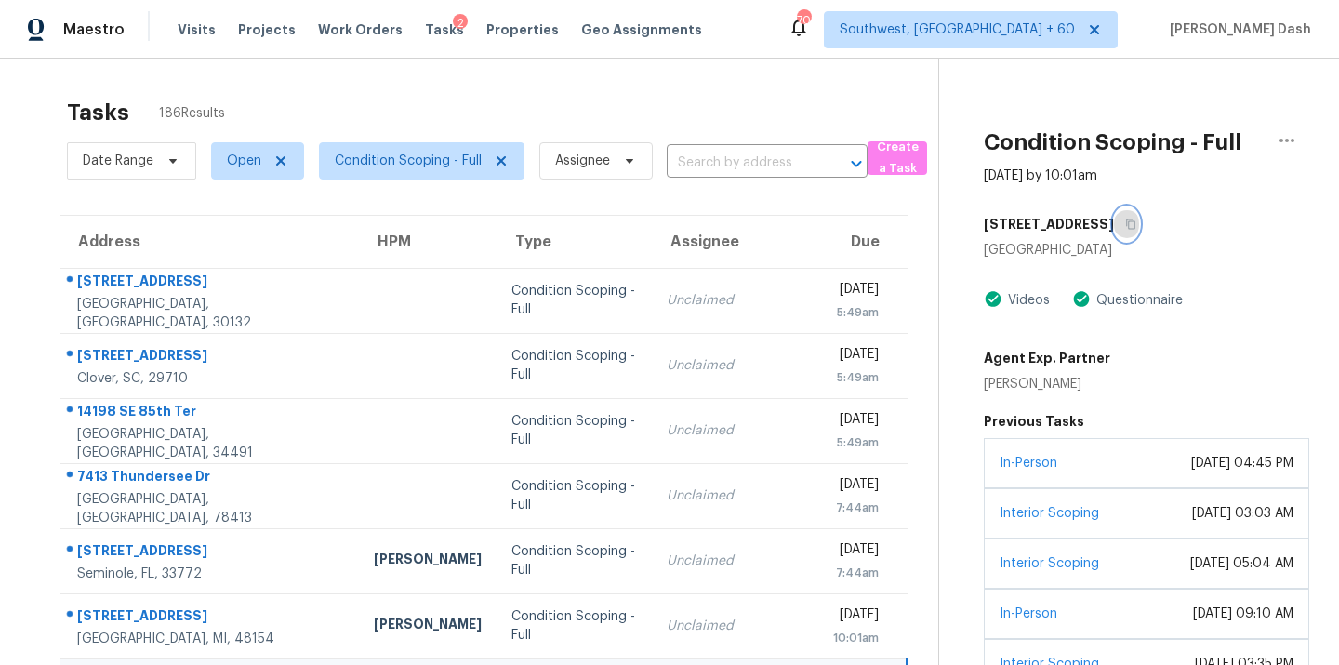
click at [1126, 221] on icon "button" at bounding box center [1131, 224] width 11 height 11
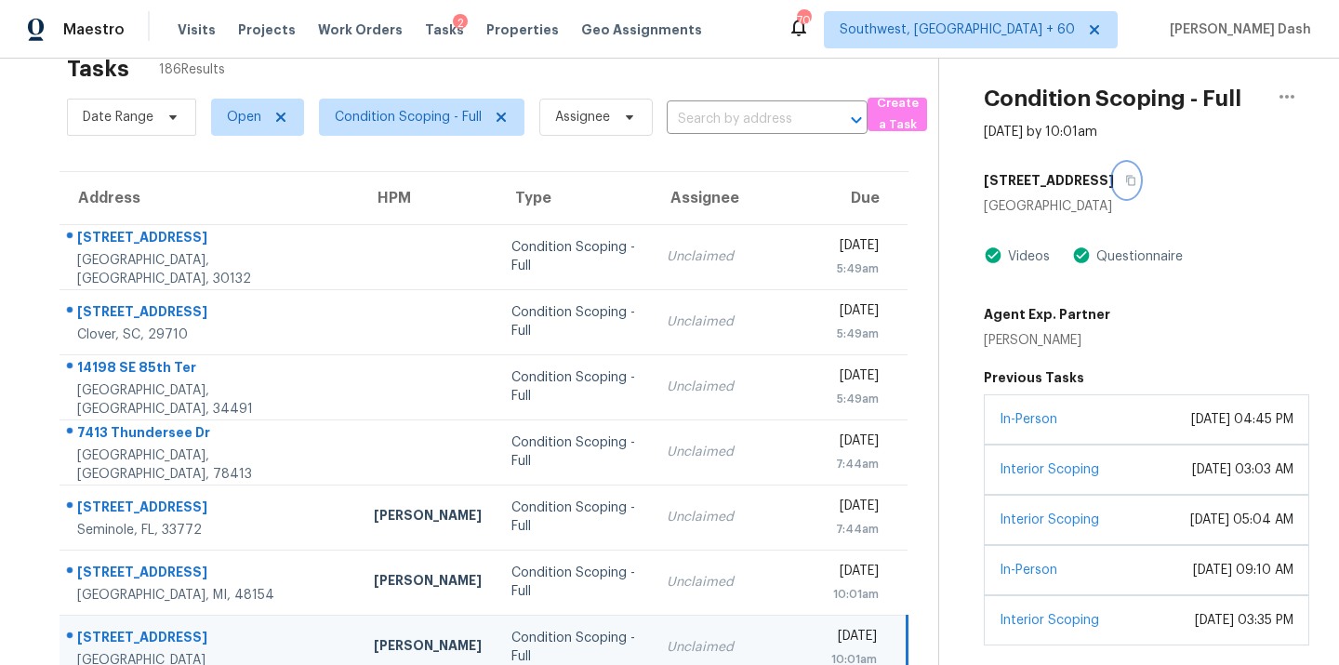
scroll to position [303, 0]
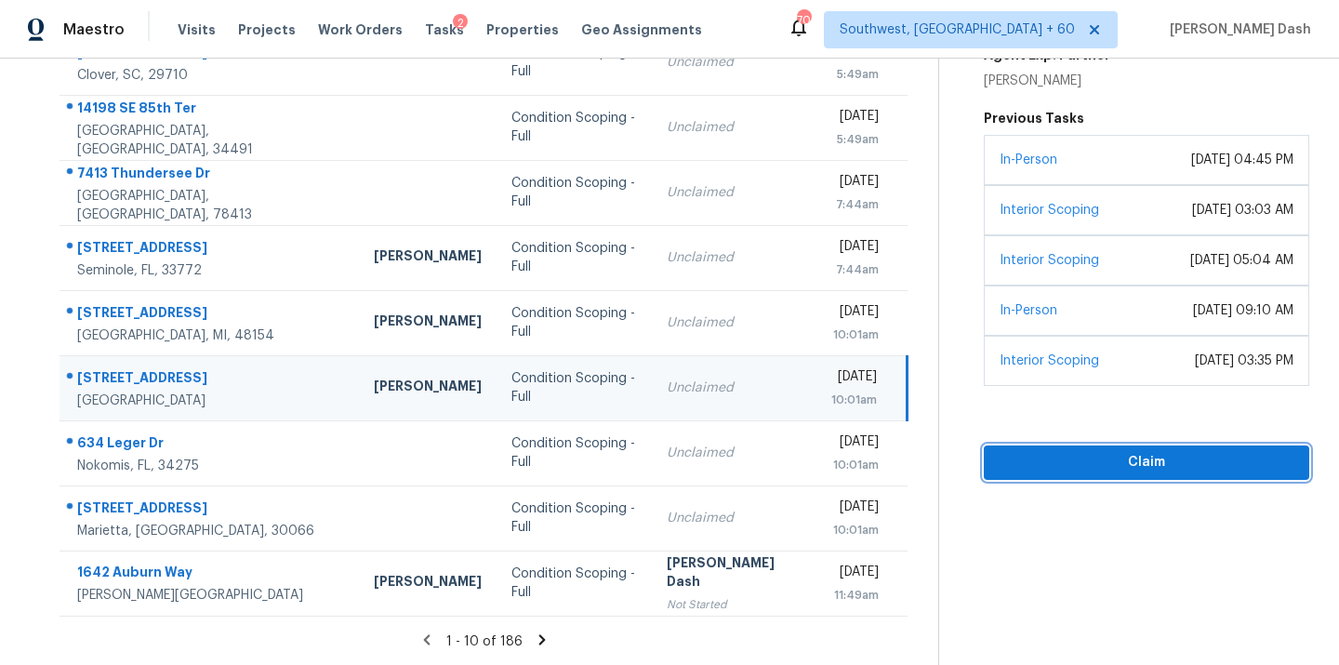
click at [1099, 462] on span "Claim" at bounding box center [1147, 462] width 296 height 23
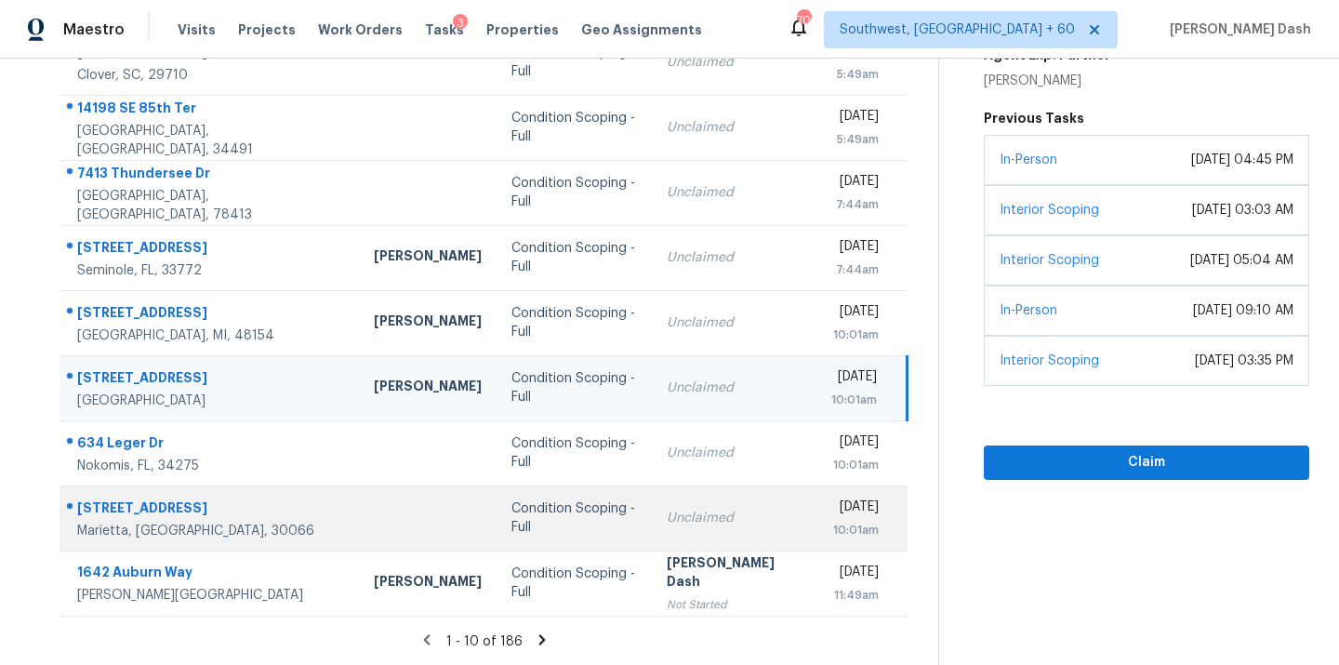
click at [411, 536] on td at bounding box center [428, 518] width 138 height 65
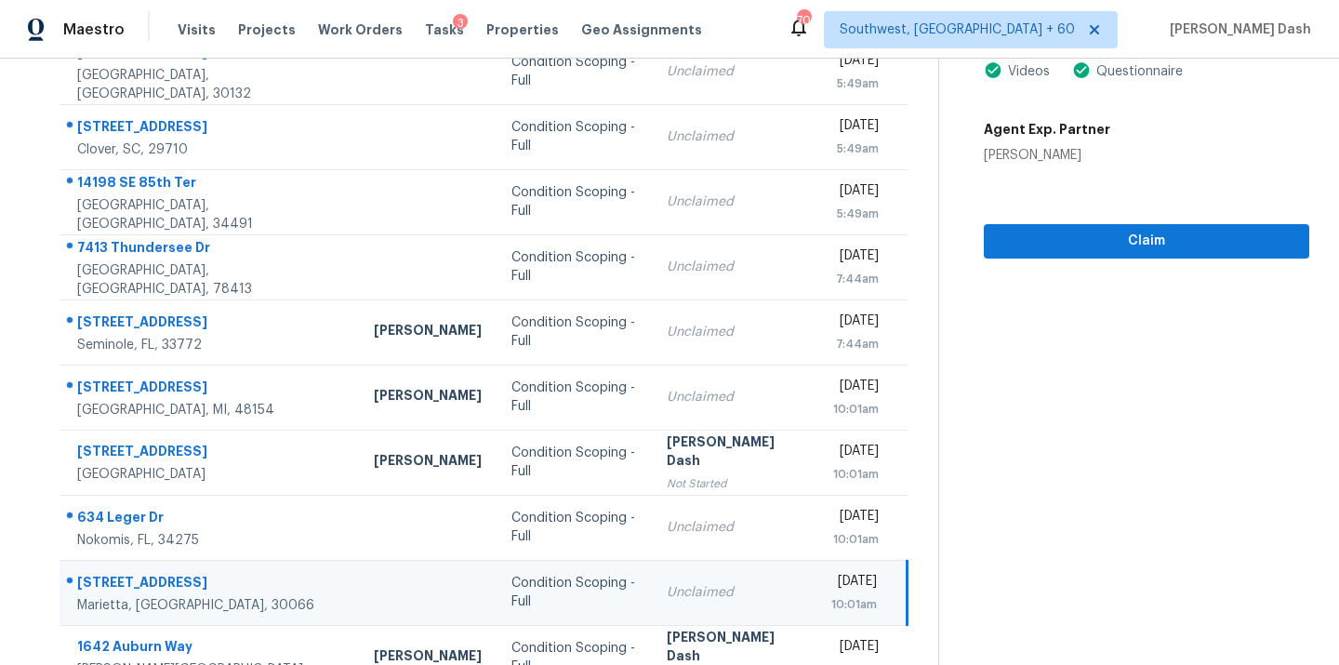
scroll to position [41, 0]
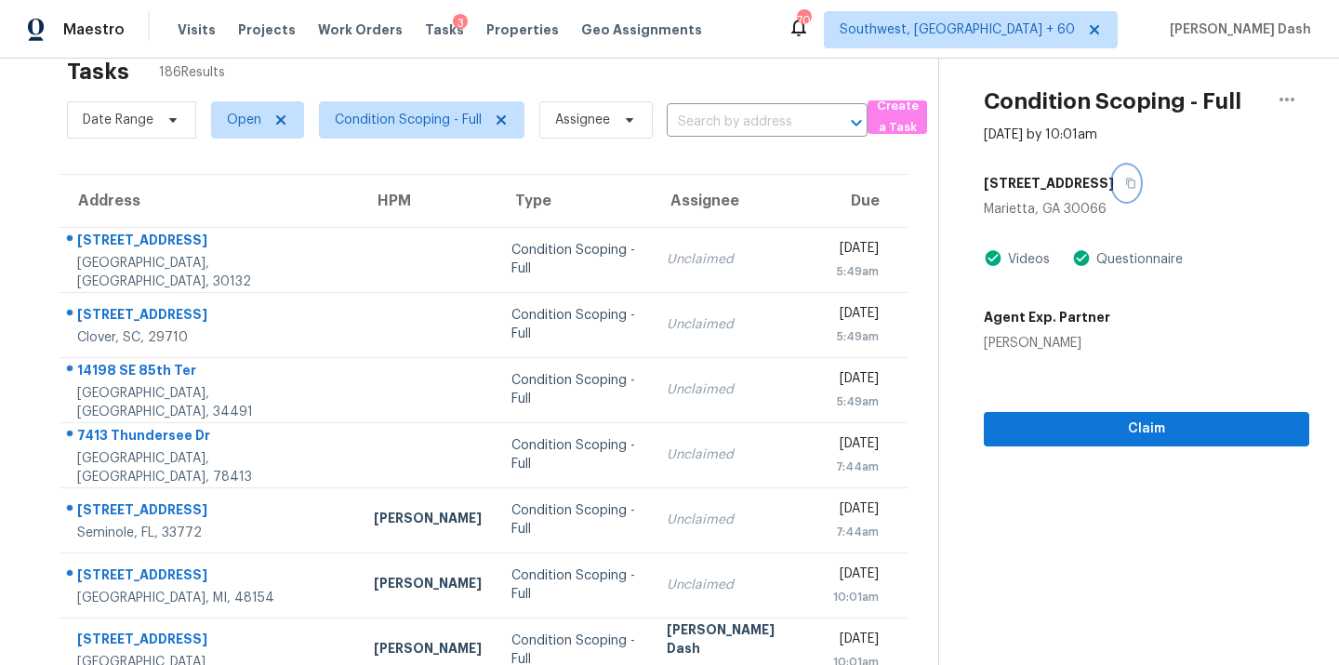
click at [1137, 180] on icon "button" at bounding box center [1131, 183] width 11 height 11
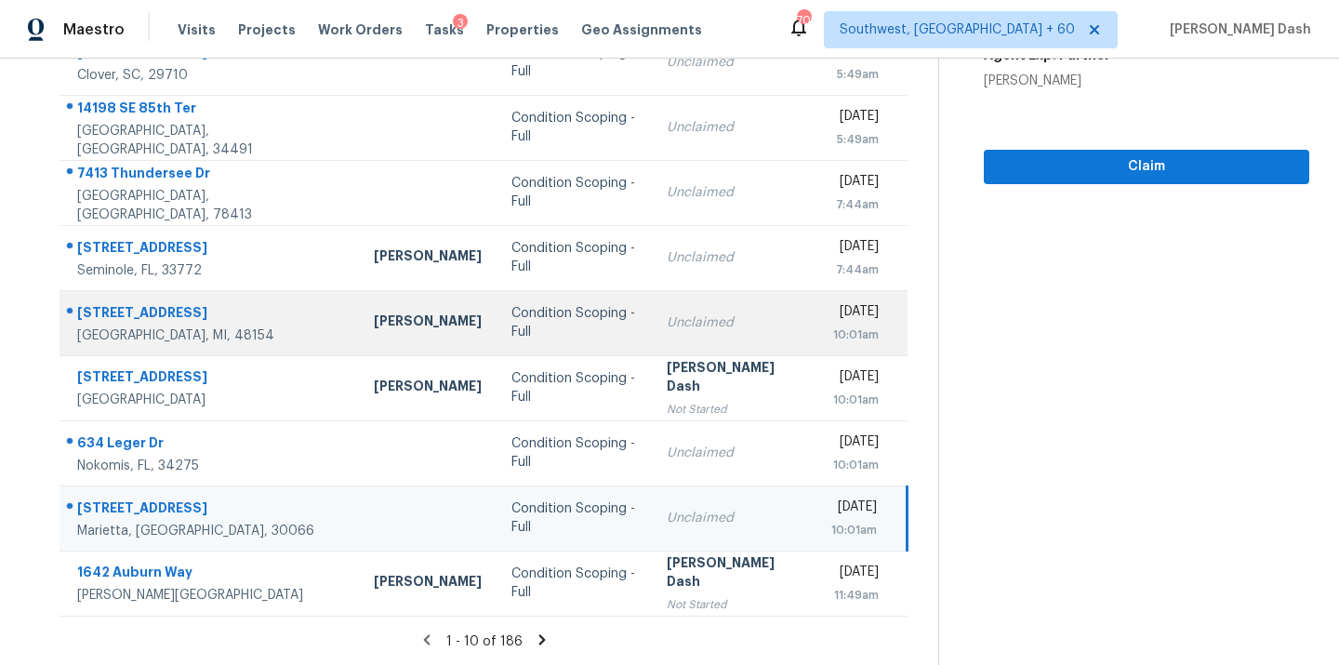
click at [243, 316] on td "28704 Bayberry Park Dr Livonia, MI, 48154" at bounding box center [210, 322] width 300 height 65
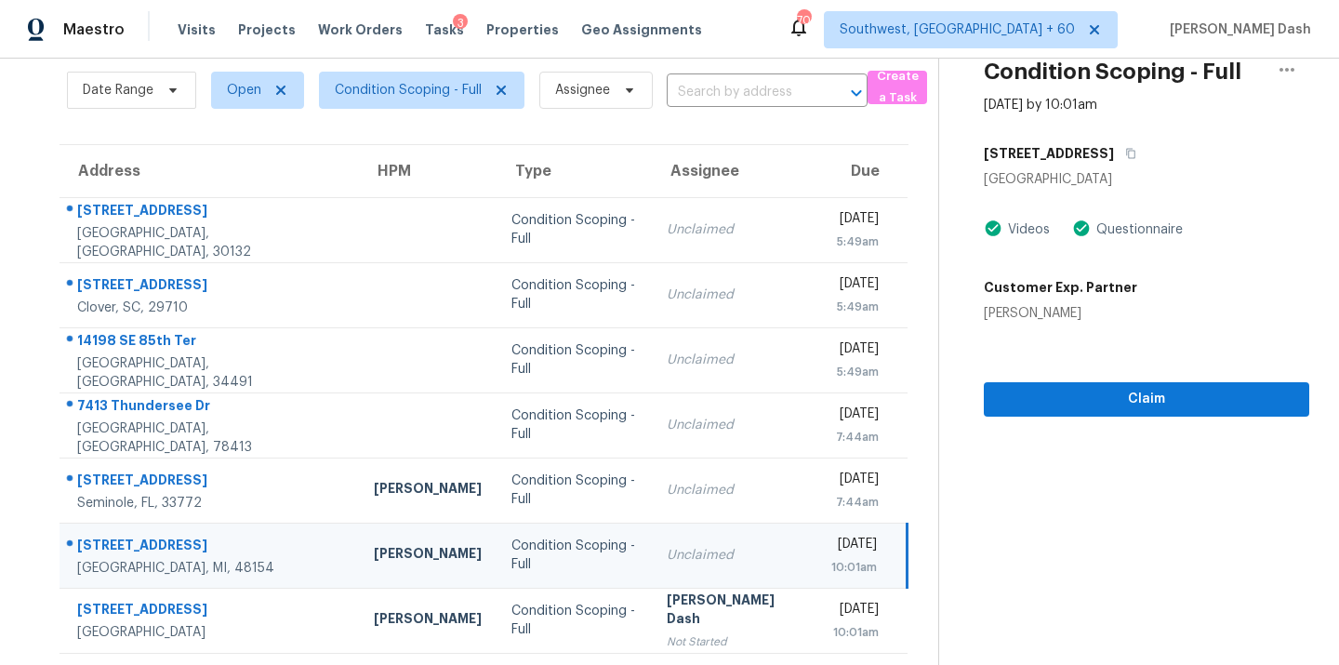
scroll to position [0, 0]
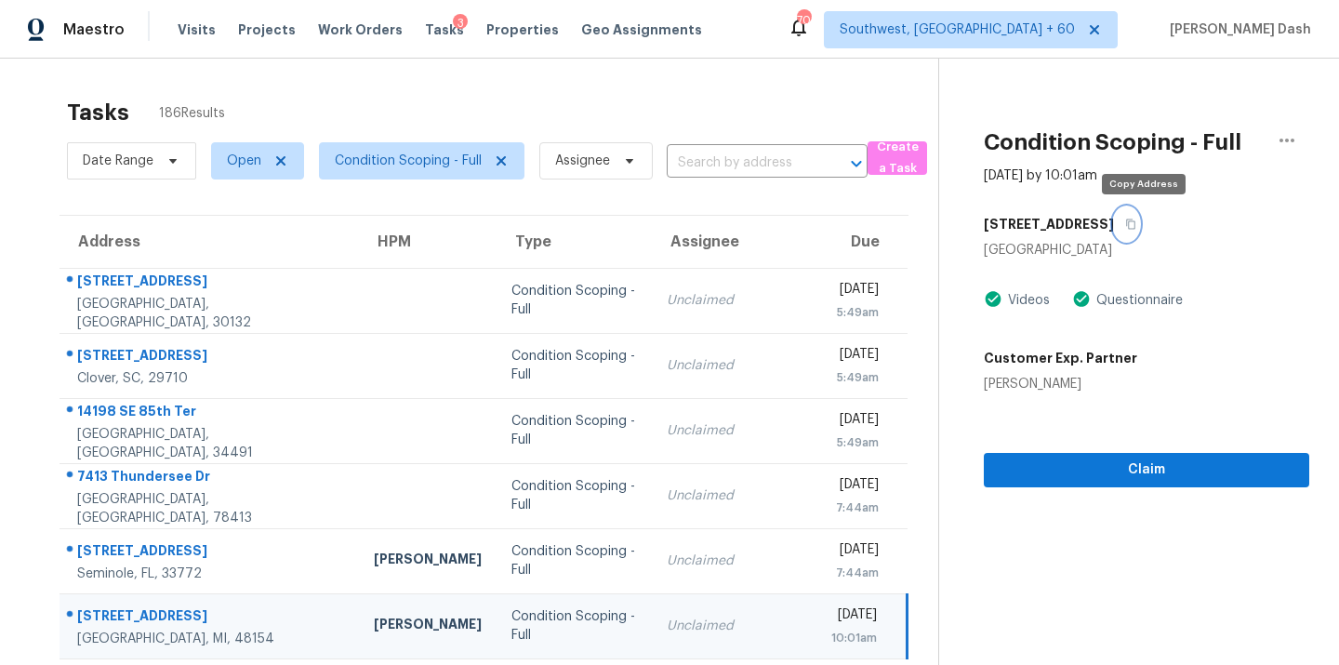
click at [1137, 221] on icon "button" at bounding box center [1131, 224] width 11 height 11
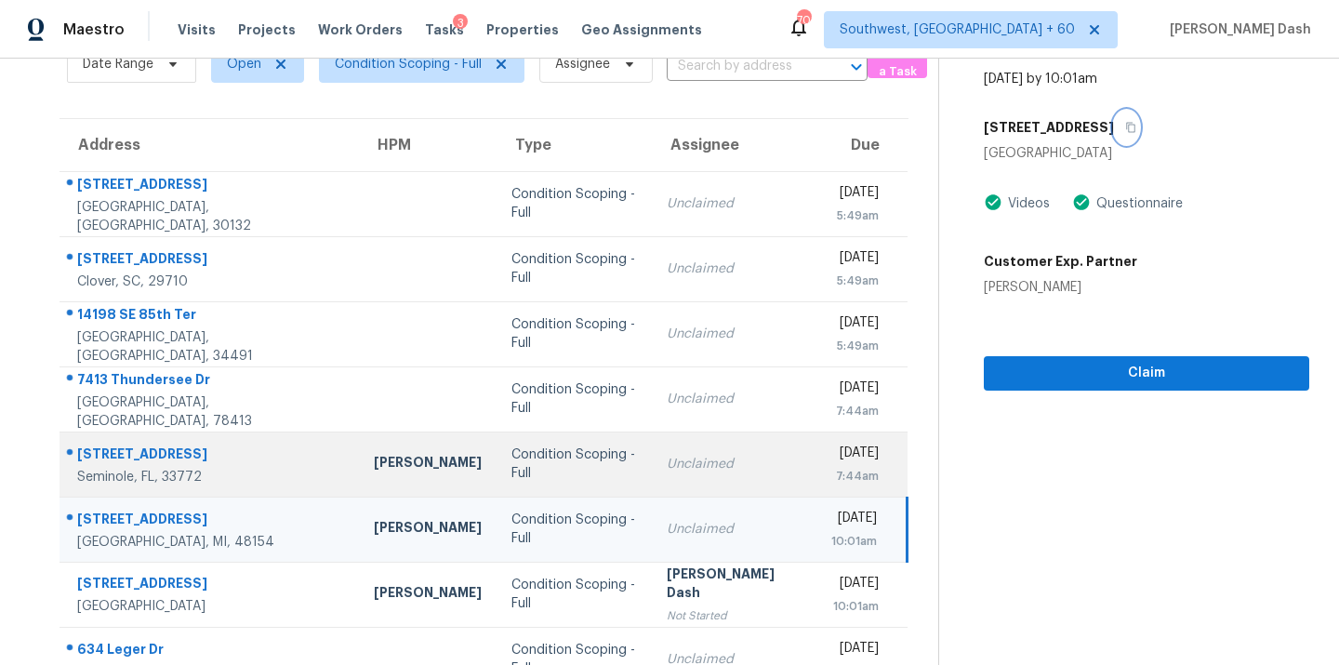
scroll to position [106, 0]
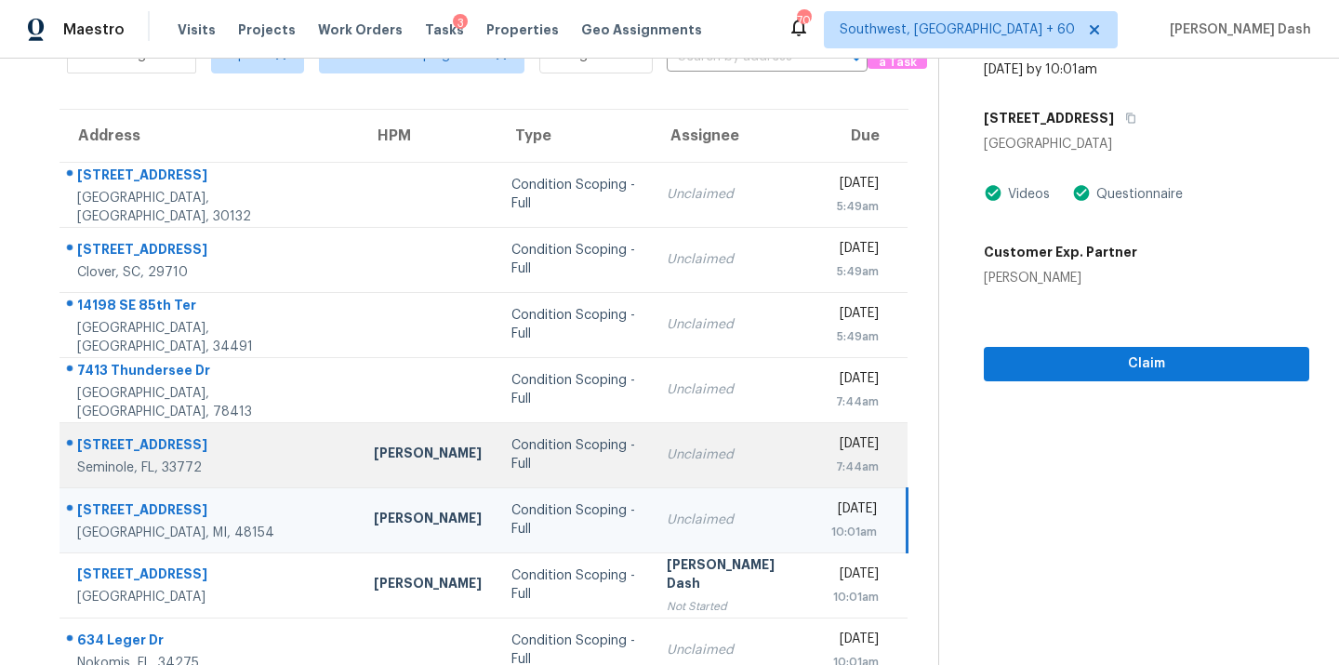
click at [553, 451] on div "Condition Scoping - Full" at bounding box center [575, 454] width 126 height 37
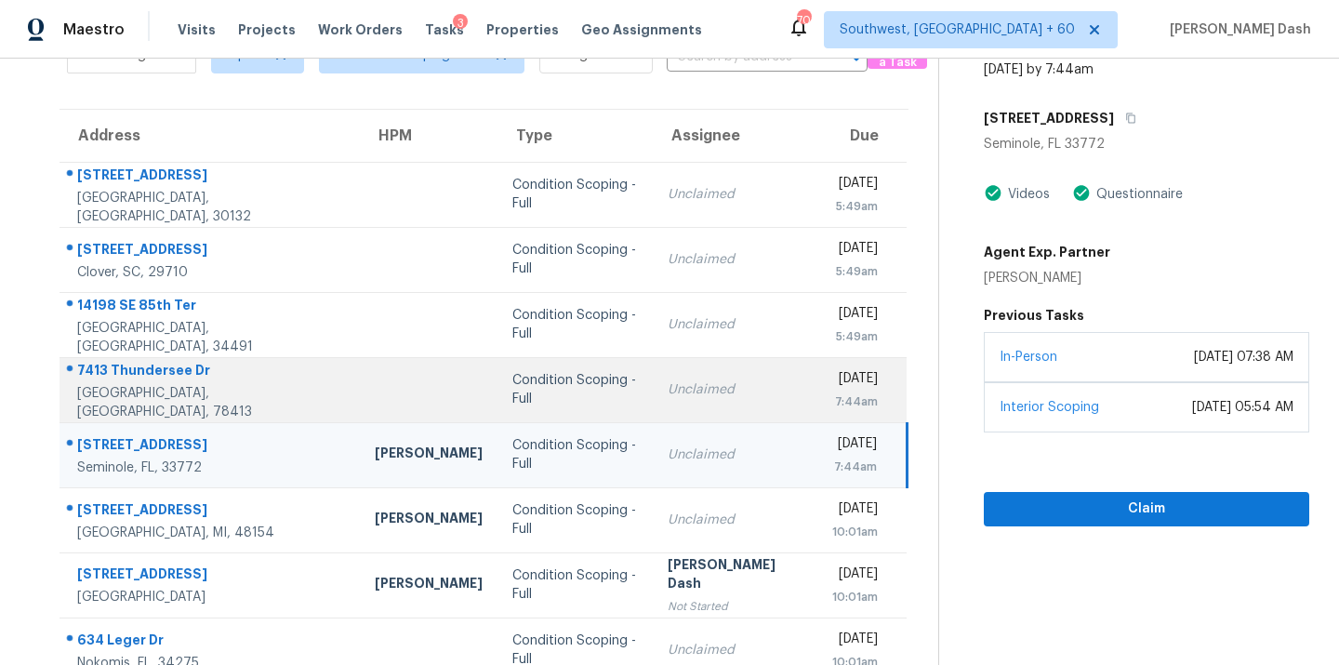
click at [424, 395] on td at bounding box center [429, 389] width 138 height 65
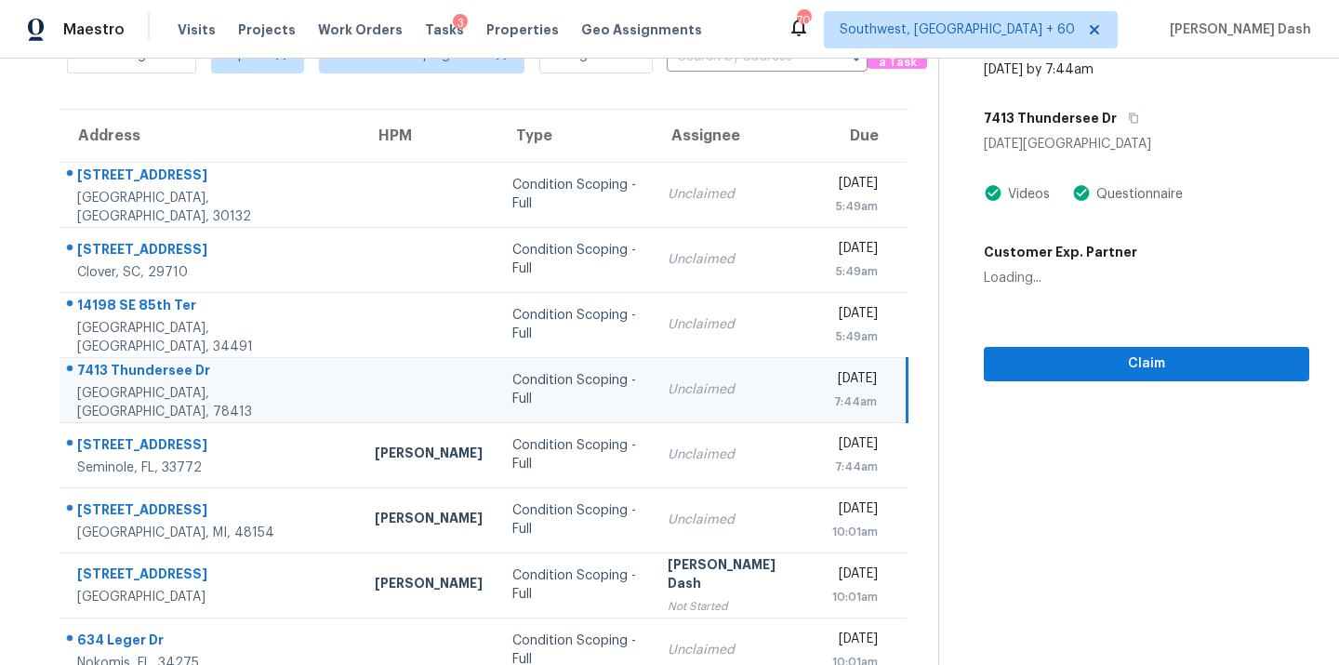
scroll to position [0, 0]
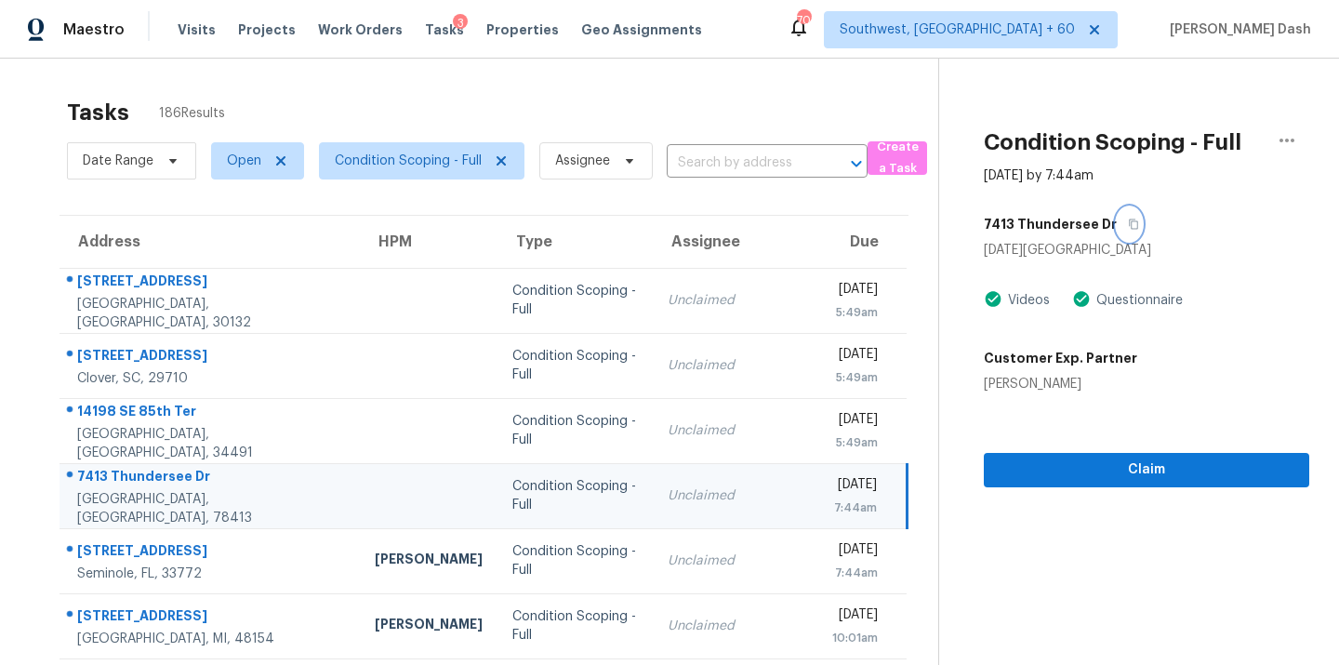
click at [1129, 229] on icon "button" at bounding box center [1133, 225] width 9 height 10
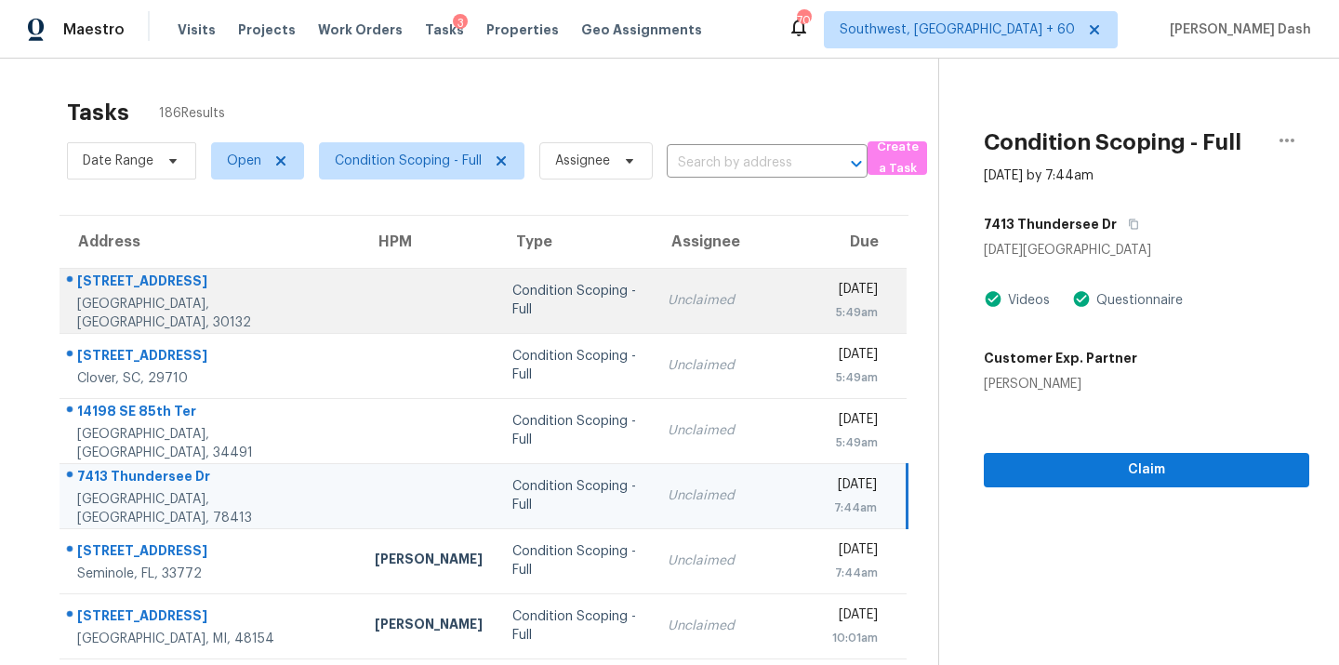
click at [360, 326] on td at bounding box center [429, 300] width 138 height 65
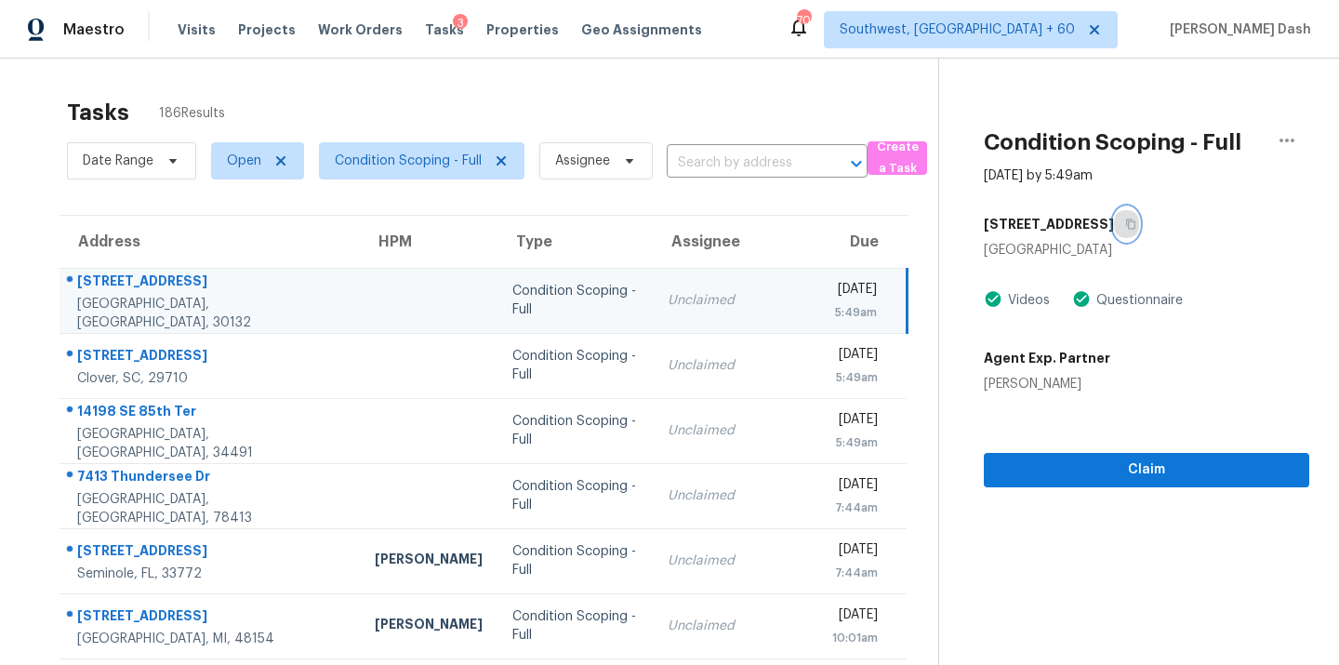
click at [1114, 224] on button "button" at bounding box center [1126, 223] width 25 height 33
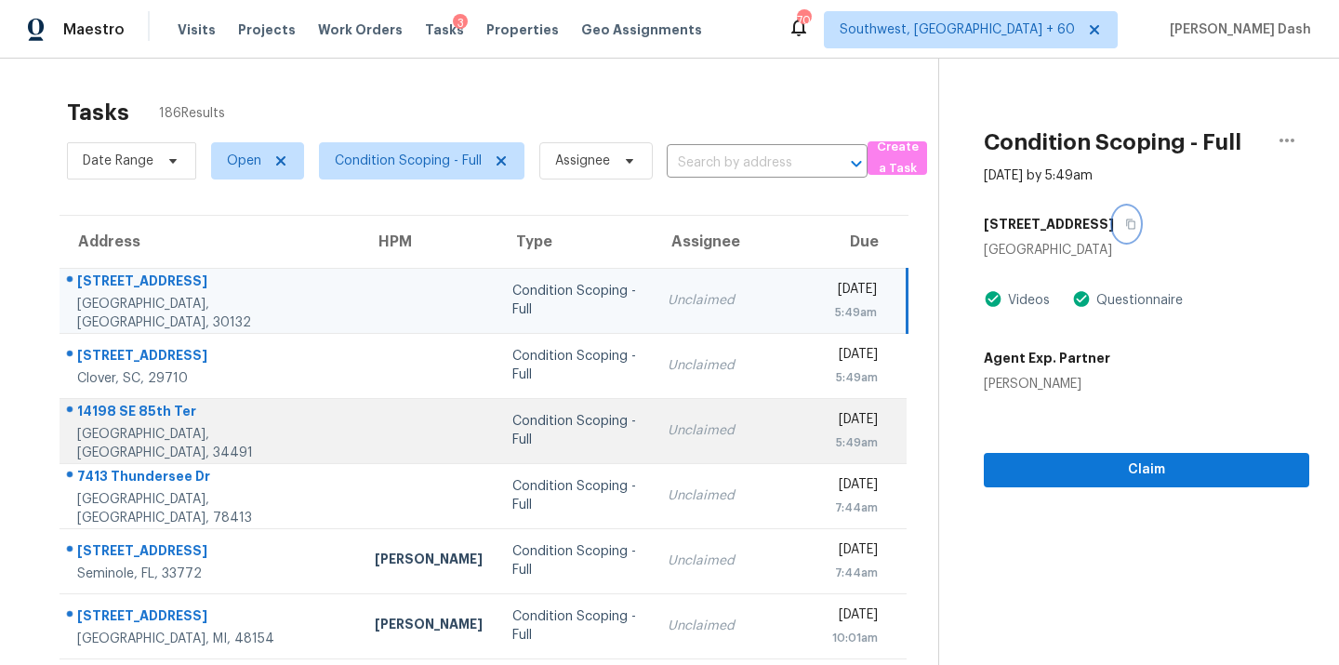
scroll to position [303, 0]
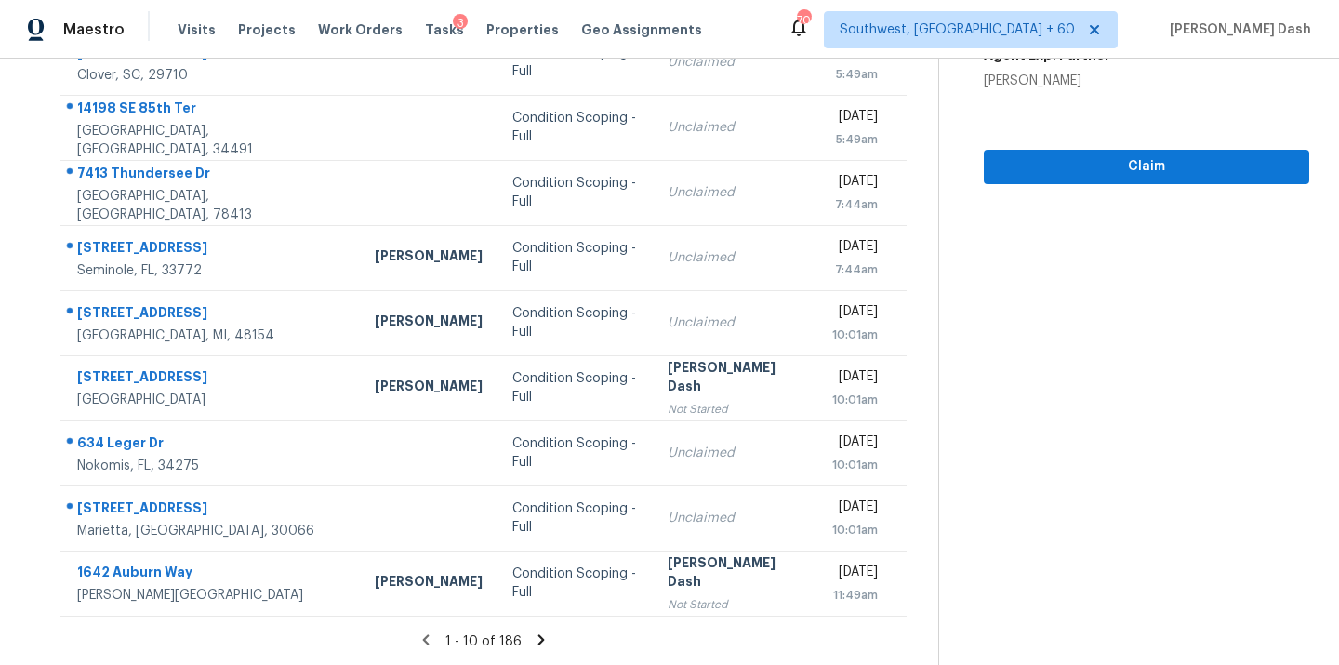
click at [433, 639] on icon at bounding box center [426, 640] width 17 height 17
click at [428, 637] on icon at bounding box center [426, 639] width 7 height 10
click at [424, 637] on icon at bounding box center [426, 640] width 17 height 17
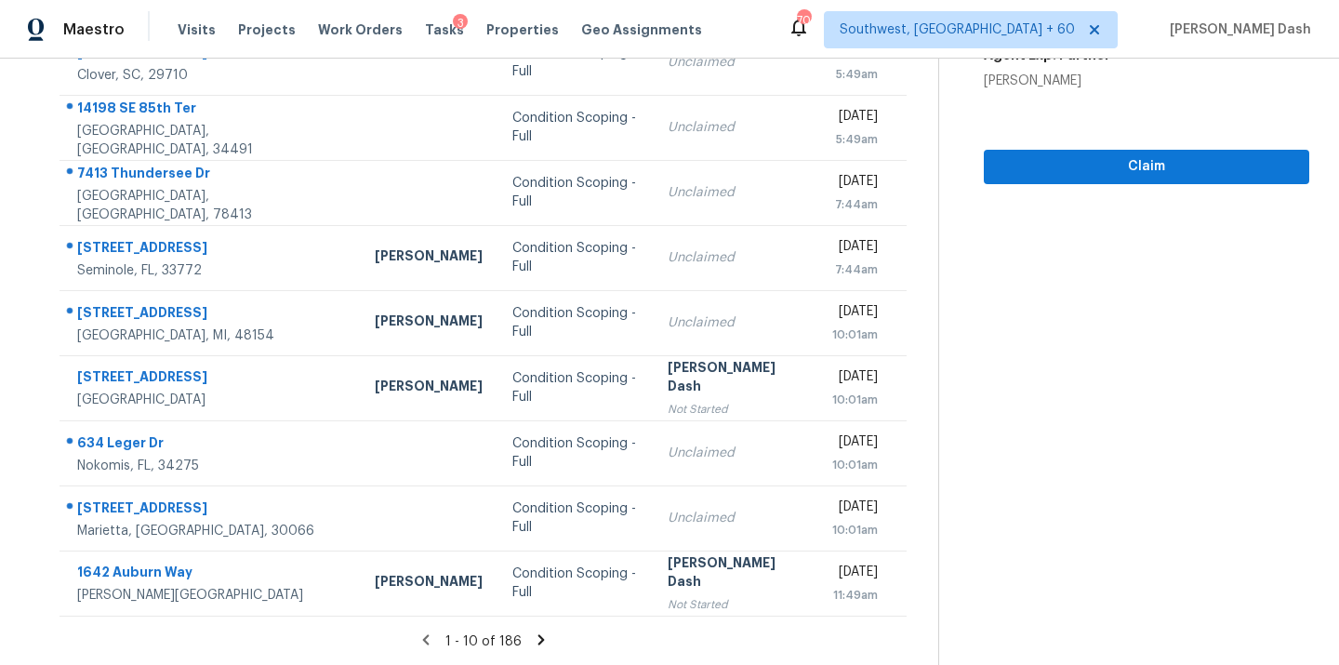
click at [542, 640] on icon at bounding box center [541, 640] width 17 height 17
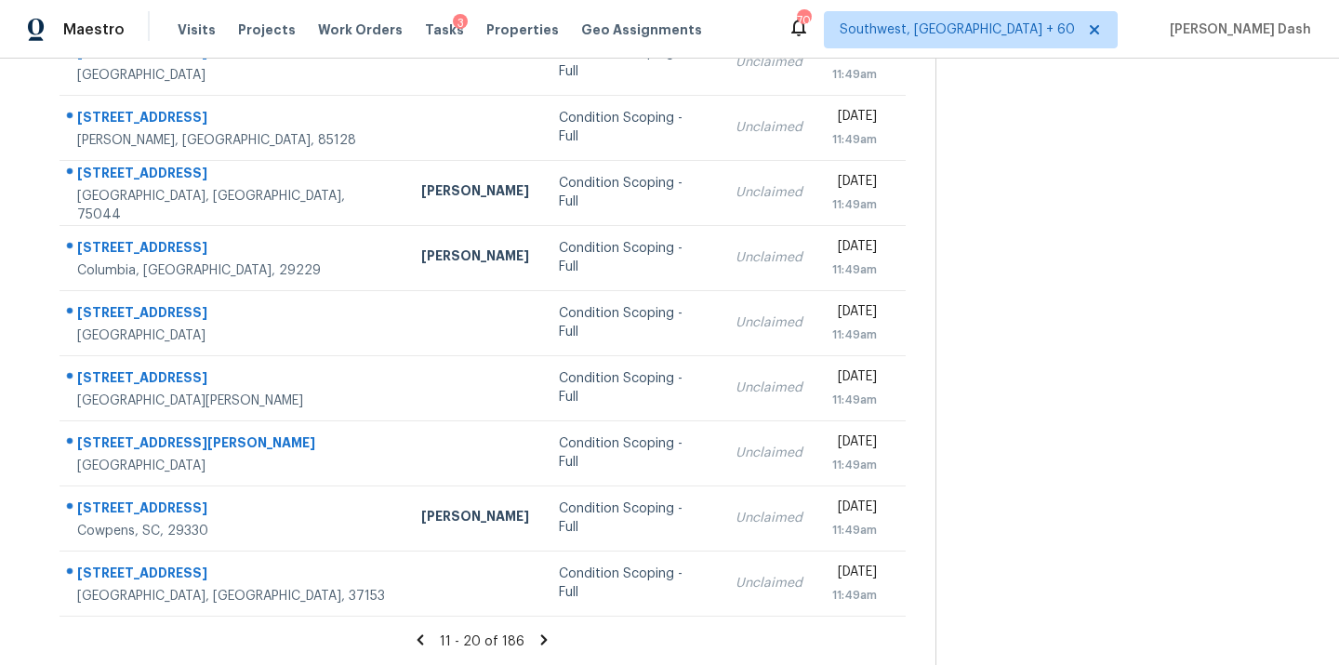
click at [541, 635] on icon at bounding box center [544, 639] width 7 height 10
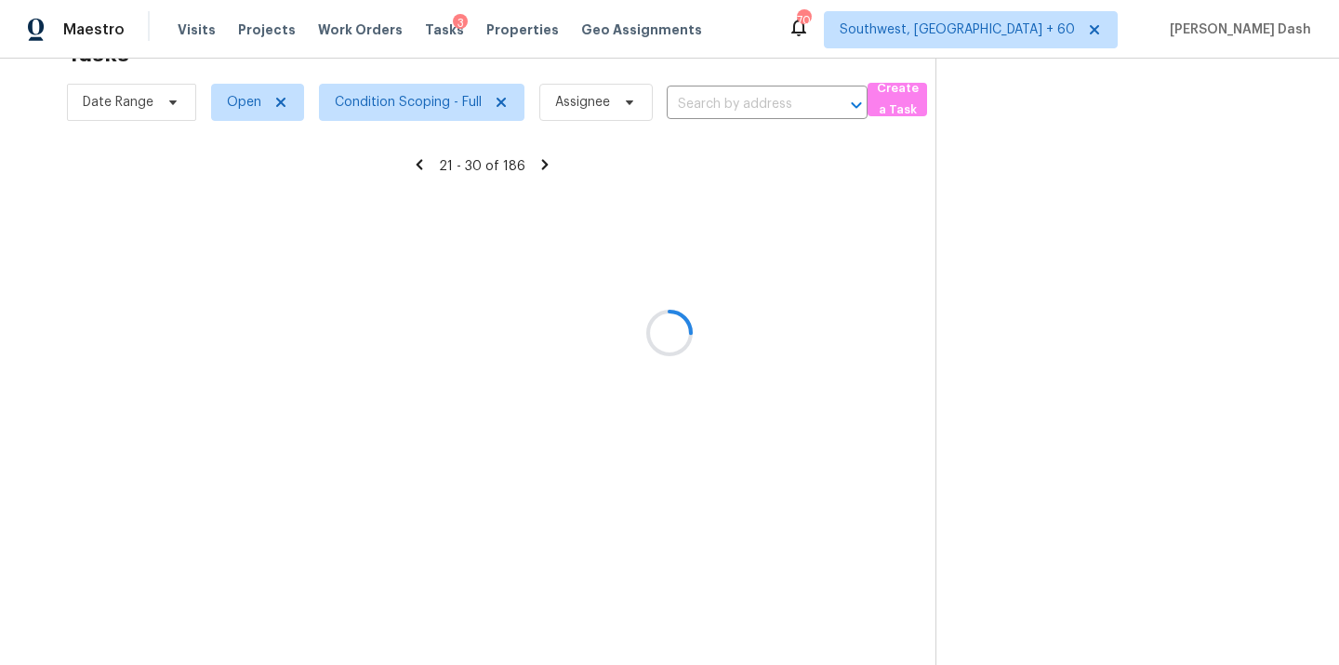
scroll to position [59, 0]
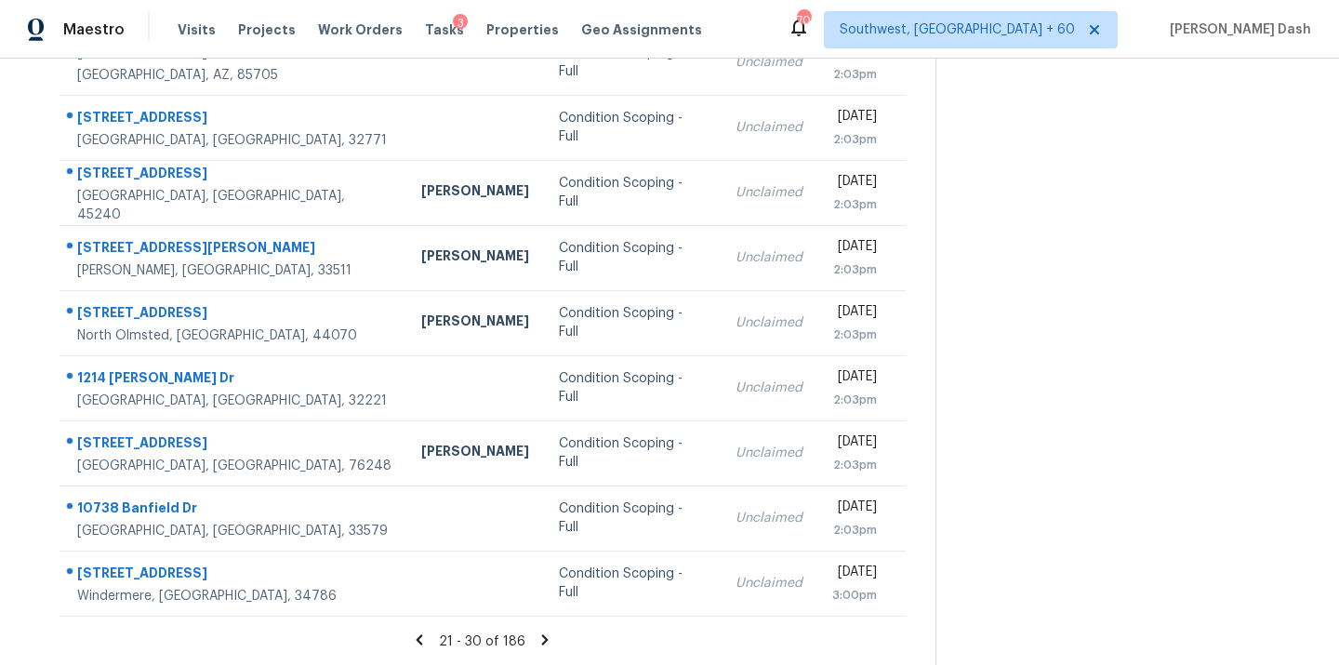
click at [542, 634] on icon at bounding box center [545, 639] width 7 height 10
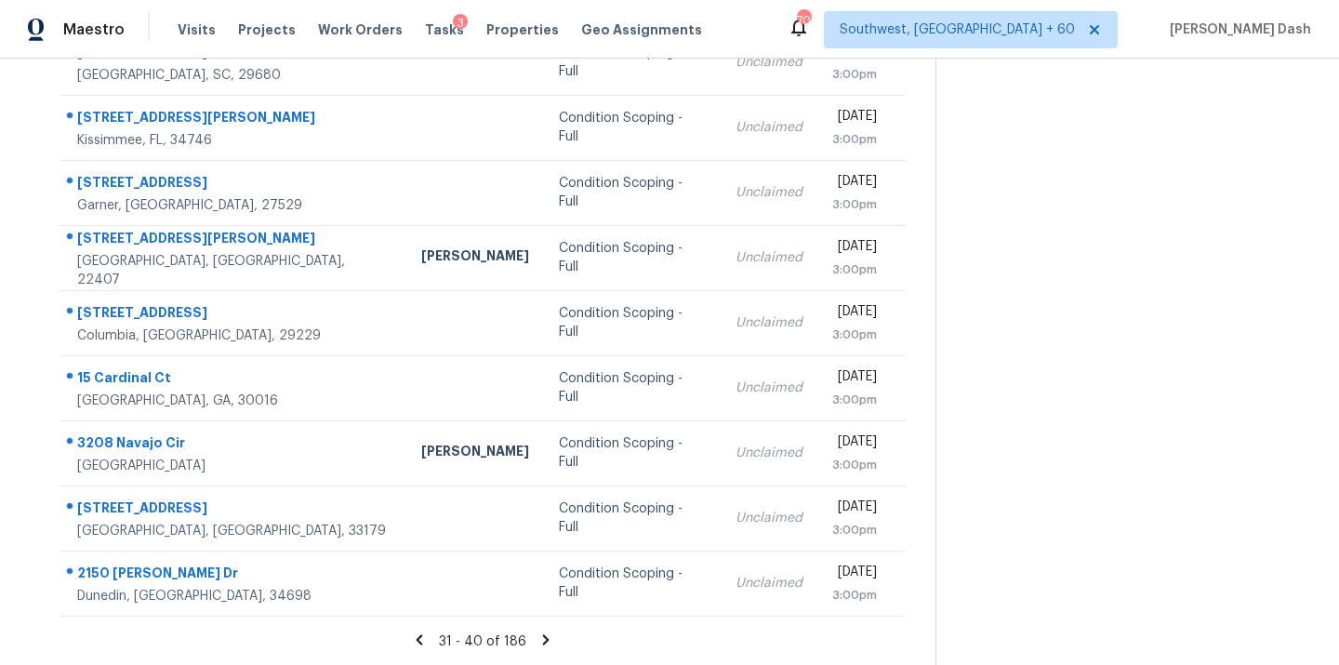
click at [543, 634] on icon at bounding box center [546, 639] width 7 height 10
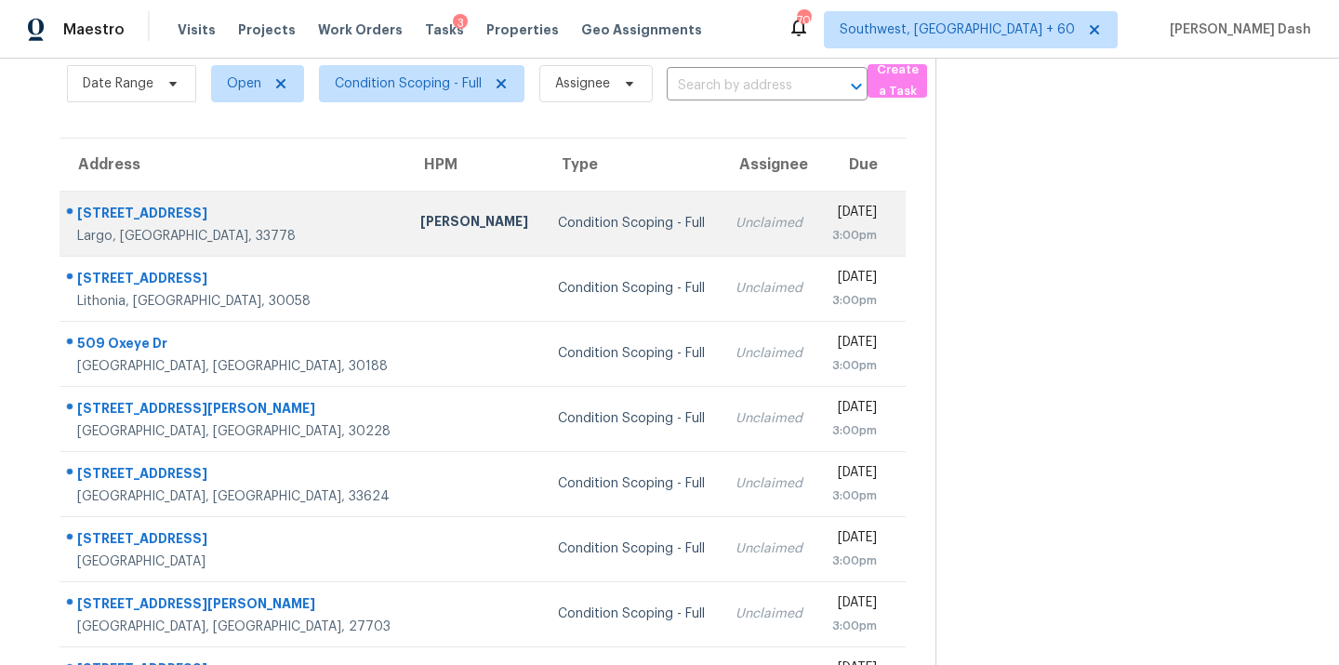
scroll to position [71, 0]
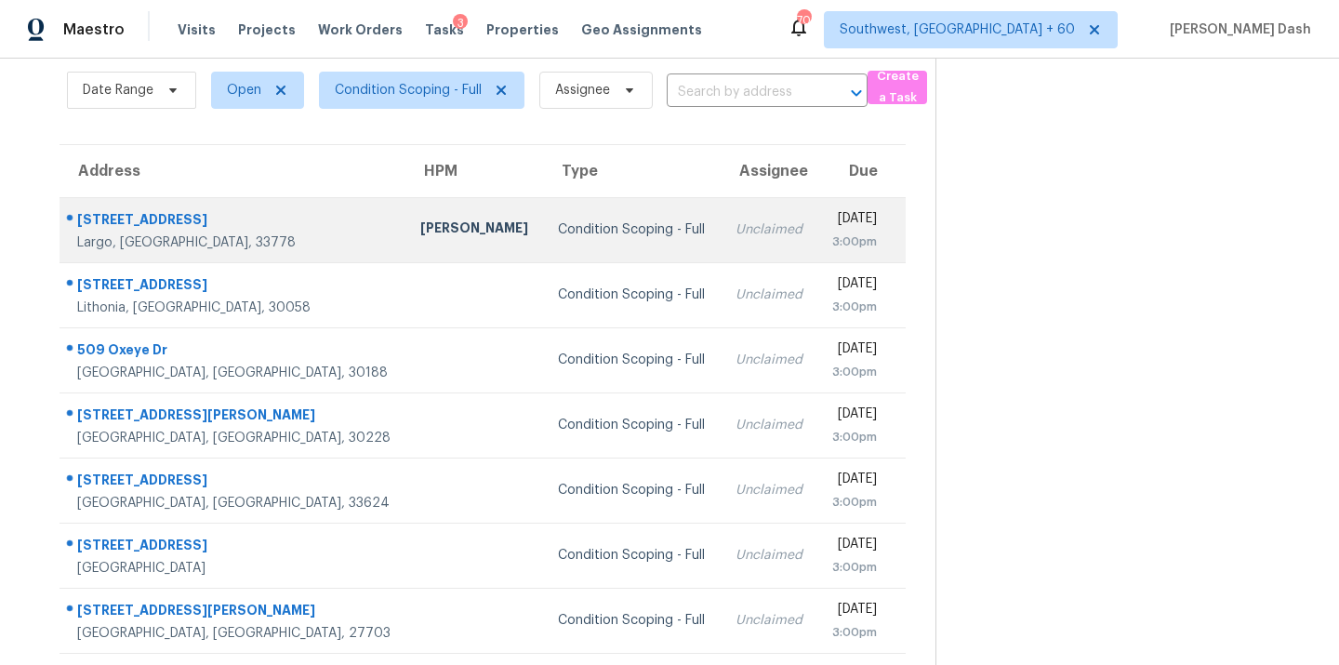
click at [558, 231] on div "Condition Scoping - Full" at bounding box center [631, 229] width 147 height 19
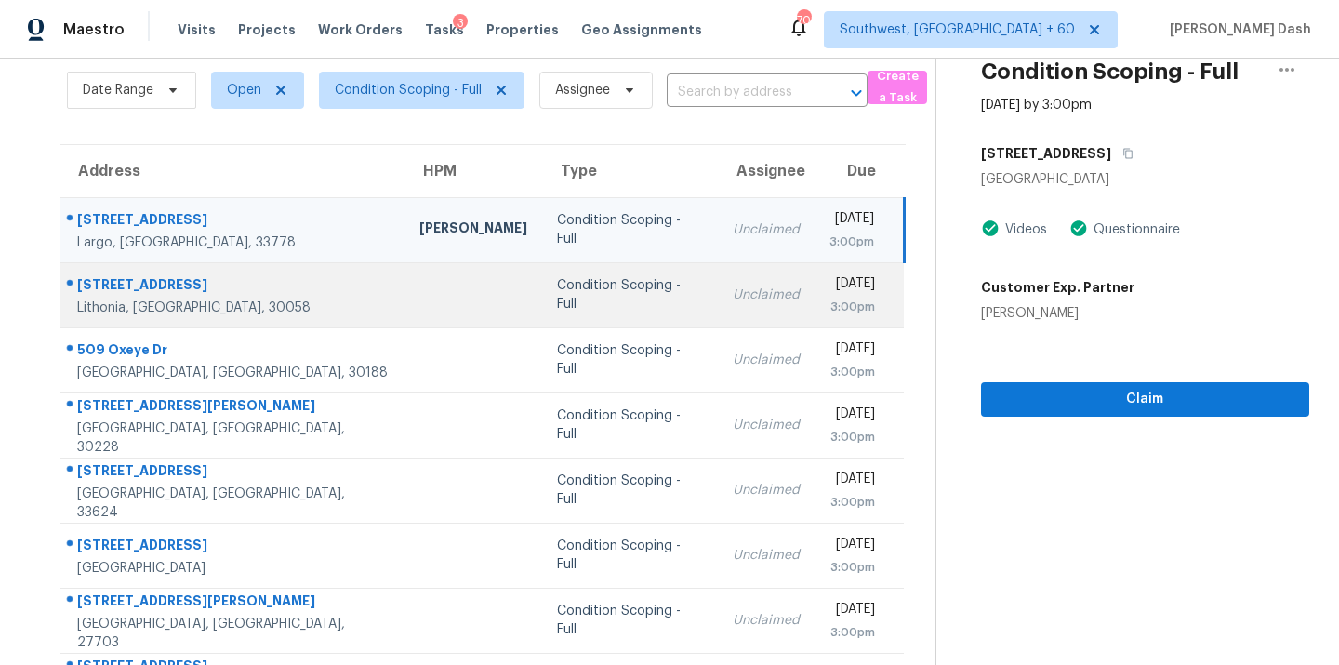
click at [566, 299] on div "Condition Scoping - Full" at bounding box center [630, 294] width 146 height 37
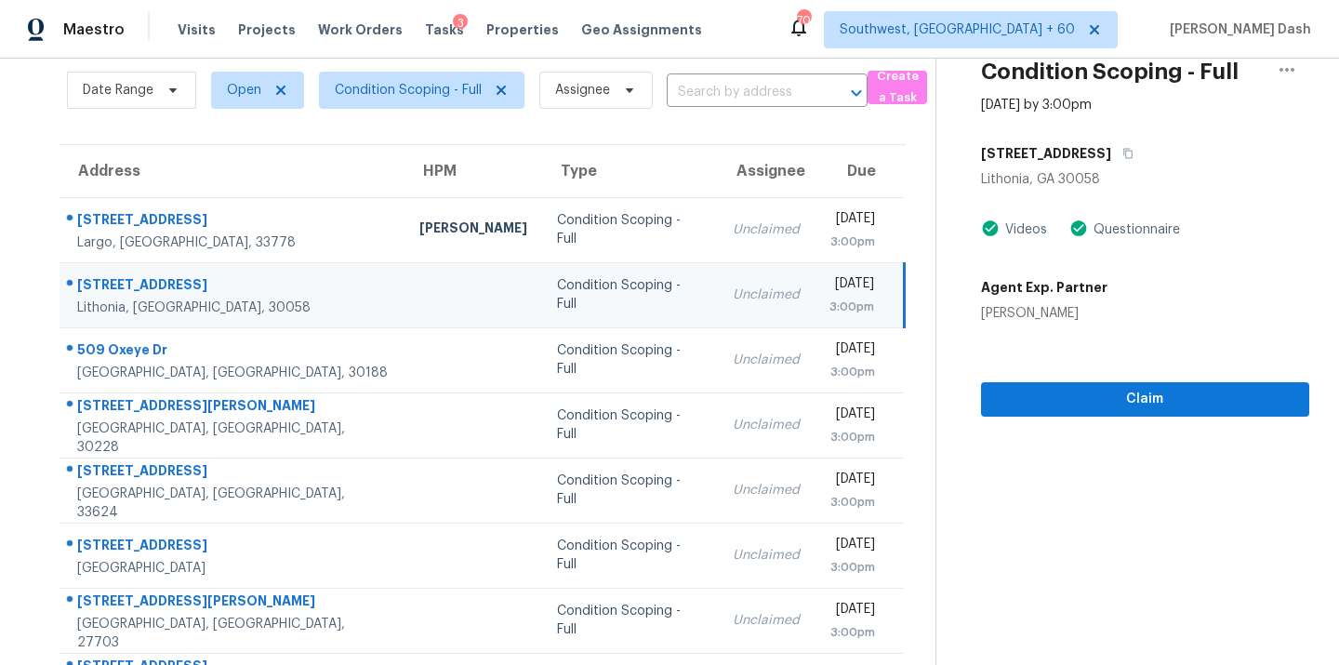
click at [1136, 145] on div "7667 Gray Pointe Dr" at bounding box center [1145, 153] width 328 height 33
click at [1124, 149] on icon "button" at bounding box center [1128, 154] width 9 height 10
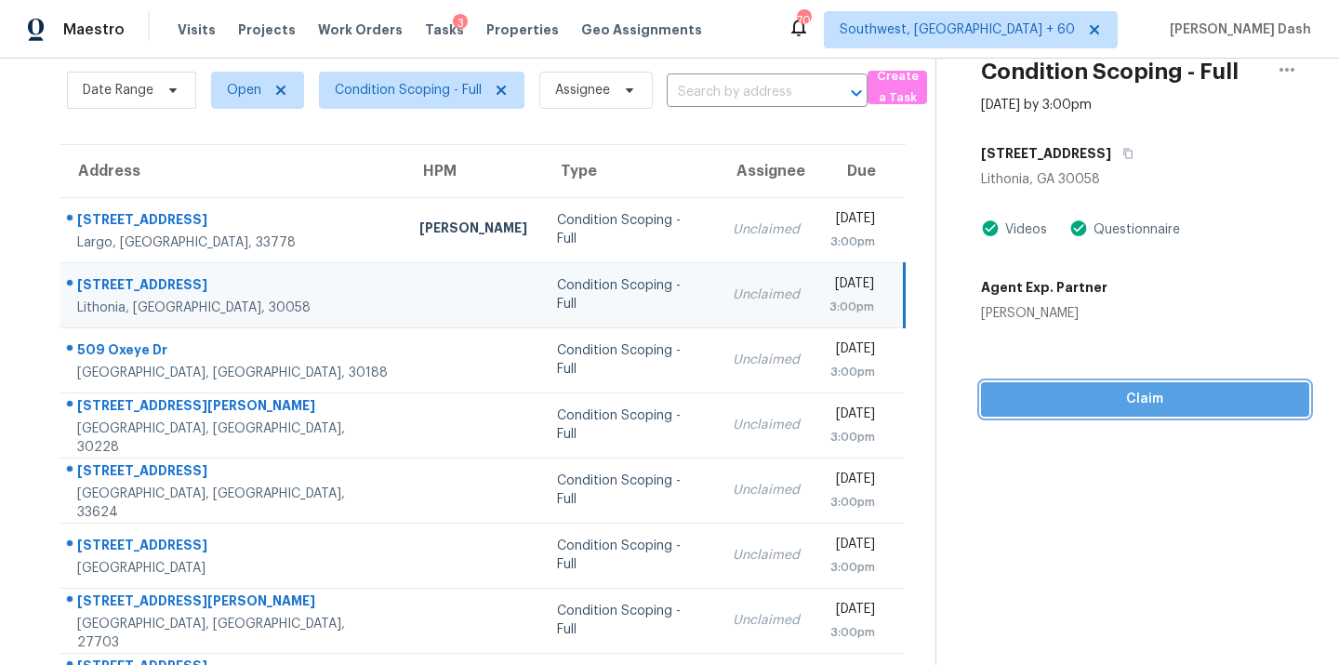
click at [1101, 389] on span "Claim" at bounding box center [1145, 399] width 299 height 23
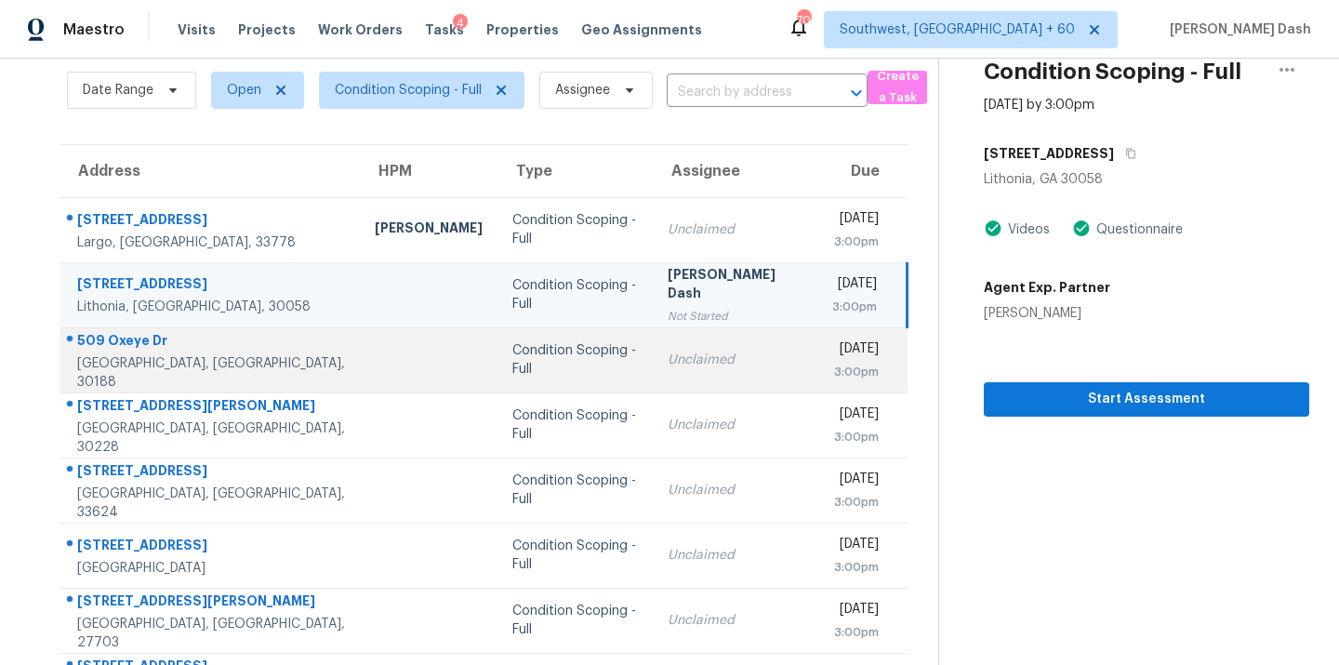
click at [513, 356] on div "Condition Scoping - Full" at bounding box center [576, 359] width 126 height 37
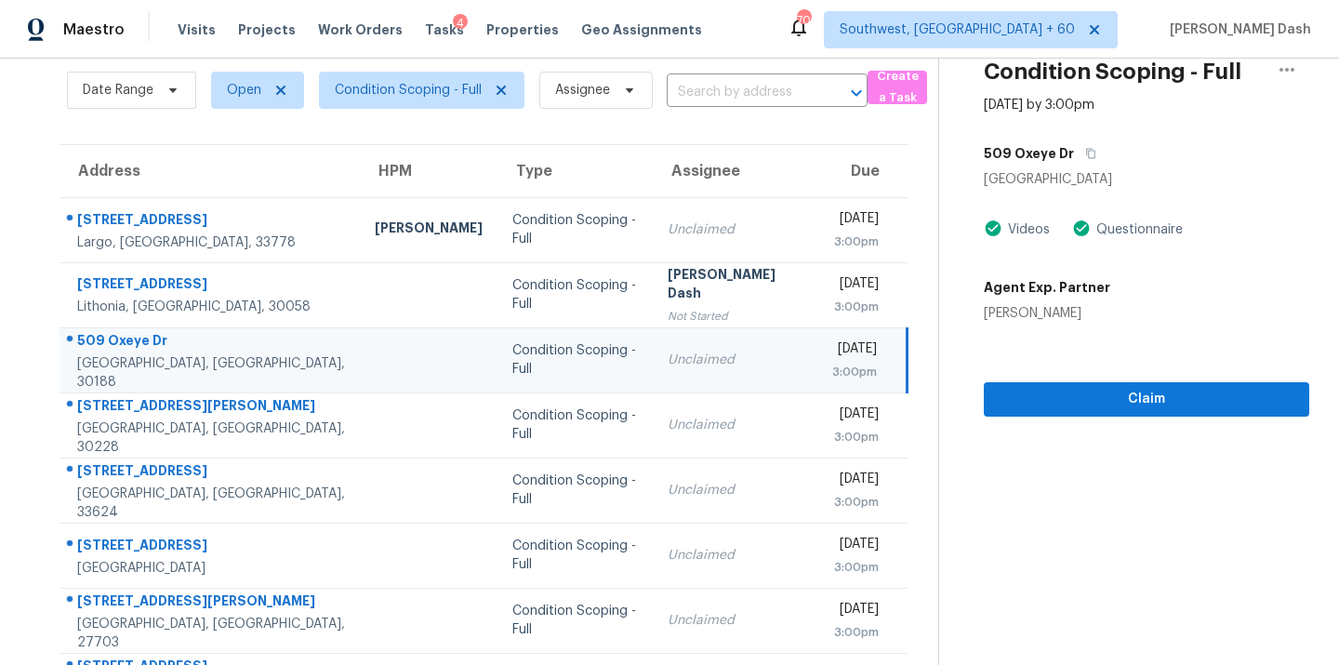
click at [1092, 150] on div "509 Oxeye Dr" at bounding box center [1147, 153] width 326 height 33
click at [1089, 150] on button "button" at bounding box center [1086, 153] width 25 height 33
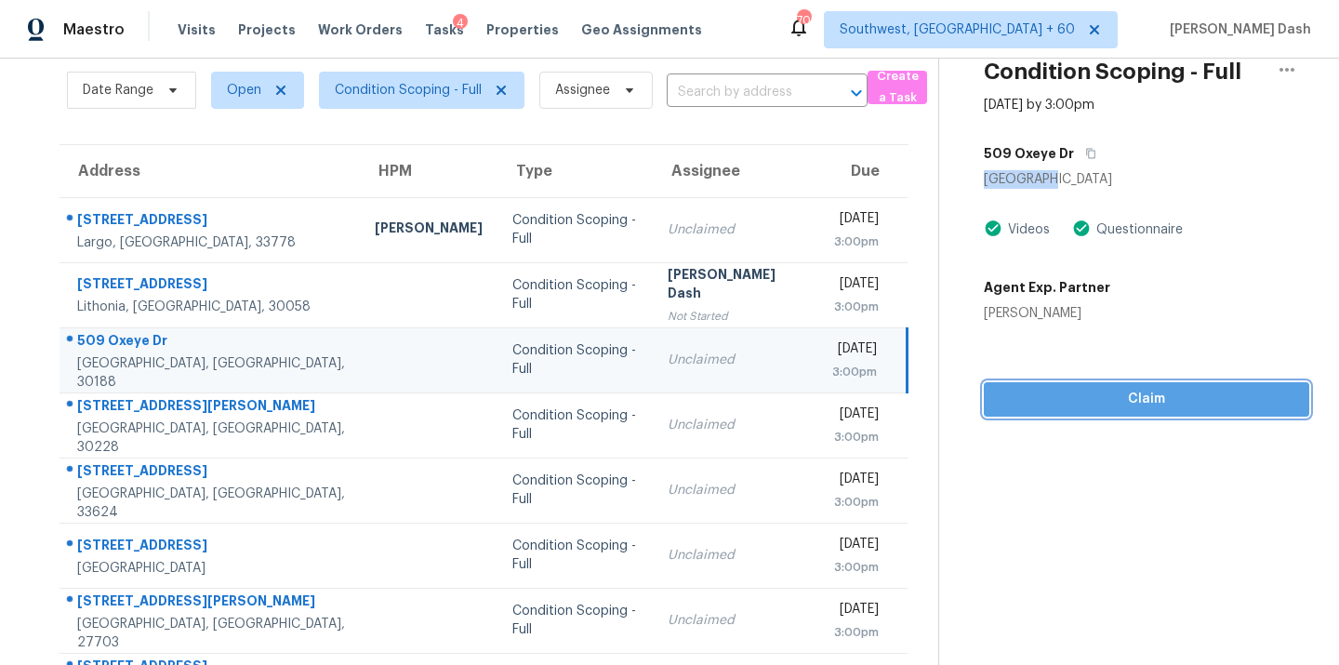
click at [1059, 403] on span "Claim" at bounding box center [1147, 399] width 296 height 23
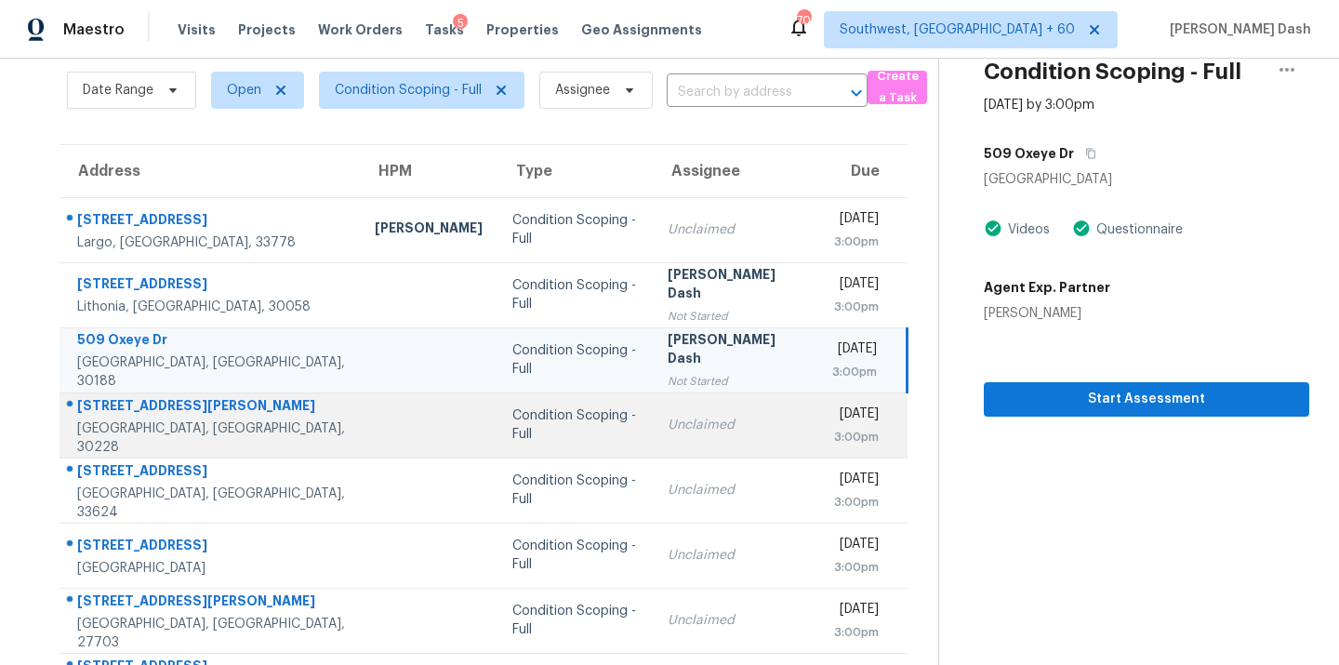
click at [498, 434] on td "Condition Scoping - Full" at bounding box center [575, 425] width 155 height 65
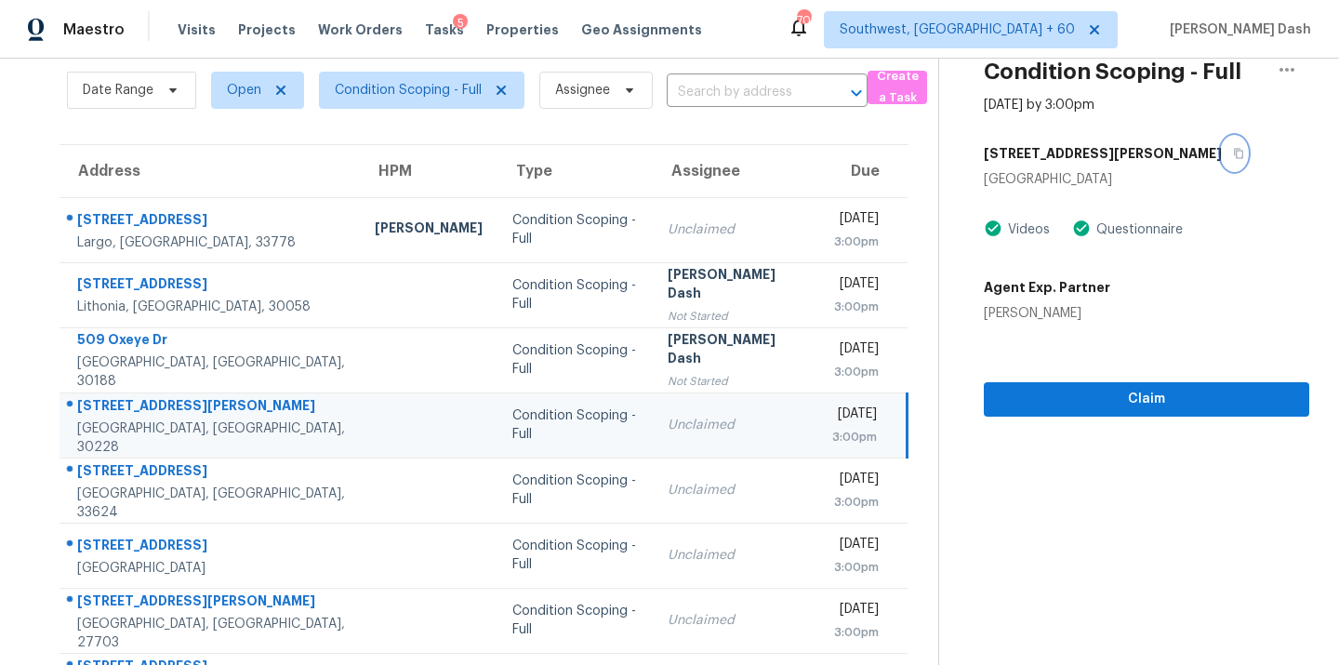
click at [1235, 153] on icon "button" at bounding box center [1239, 154] width 9 height 10
click at [1033, 399] on span "Claim" at bounding box center [1147, 399] width 296 height 23
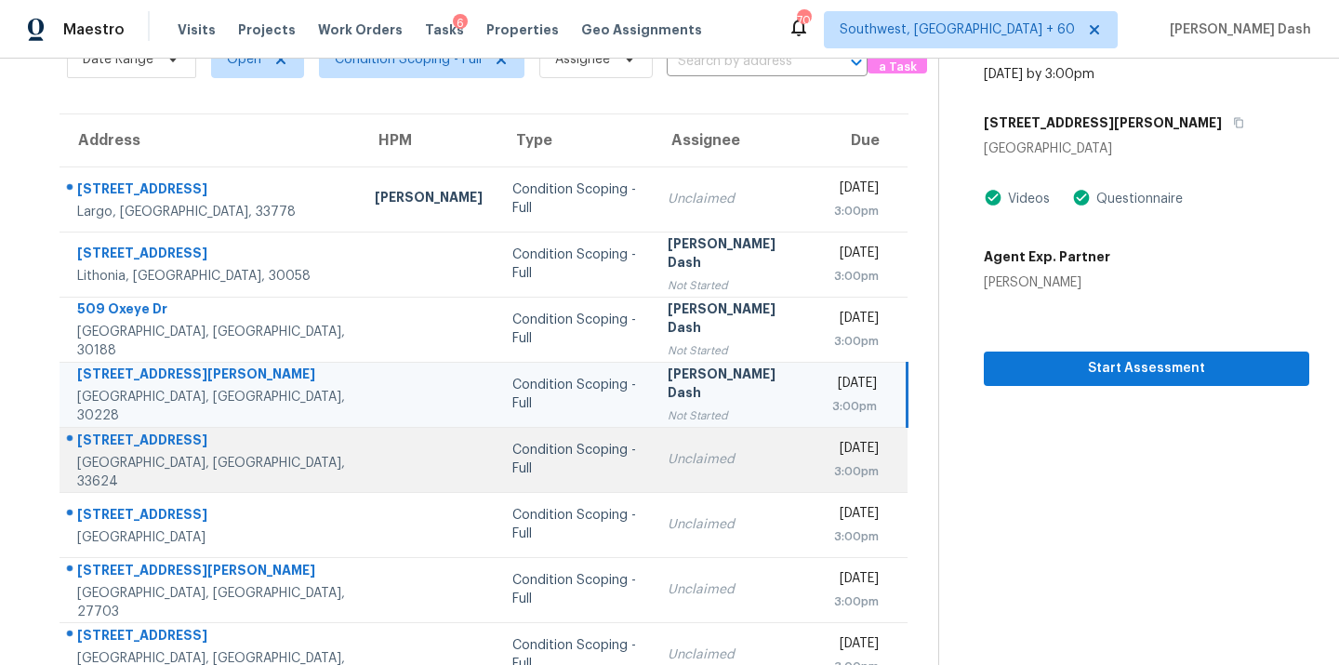
scroll to position [167, 0]
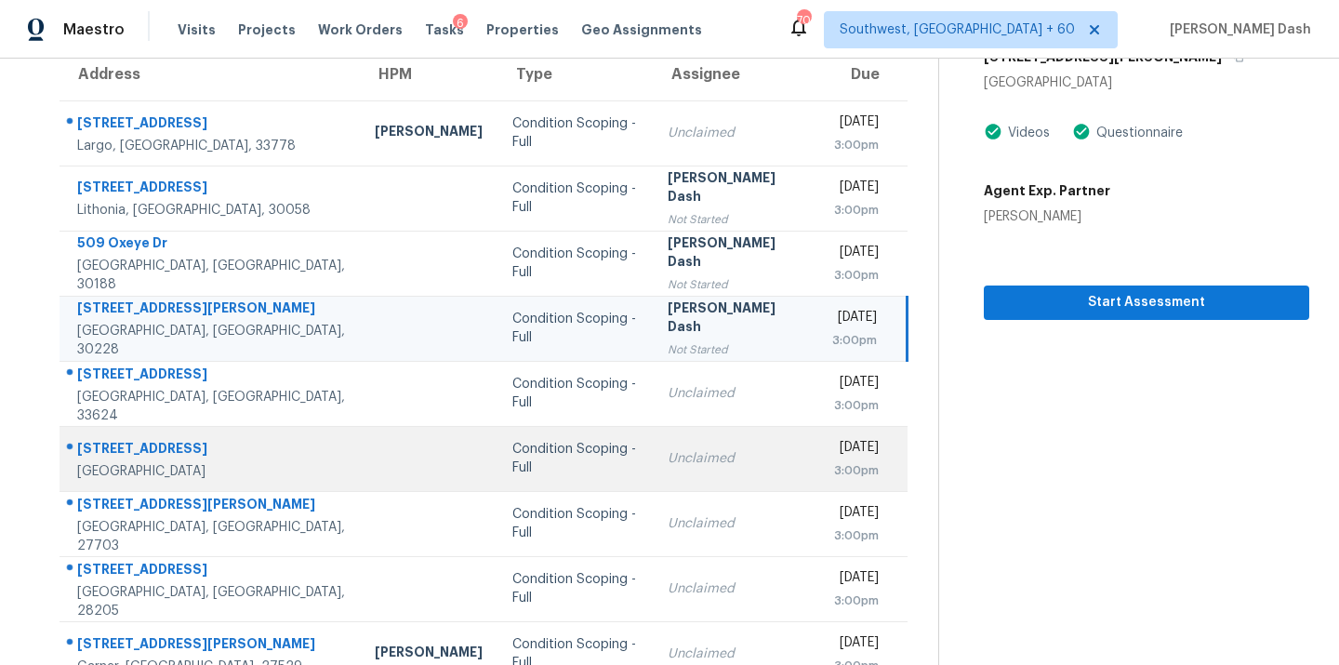
click at [498, 447] on td "Condition Scoping - Full" at bounding box center [575, 458] width 155 height 65
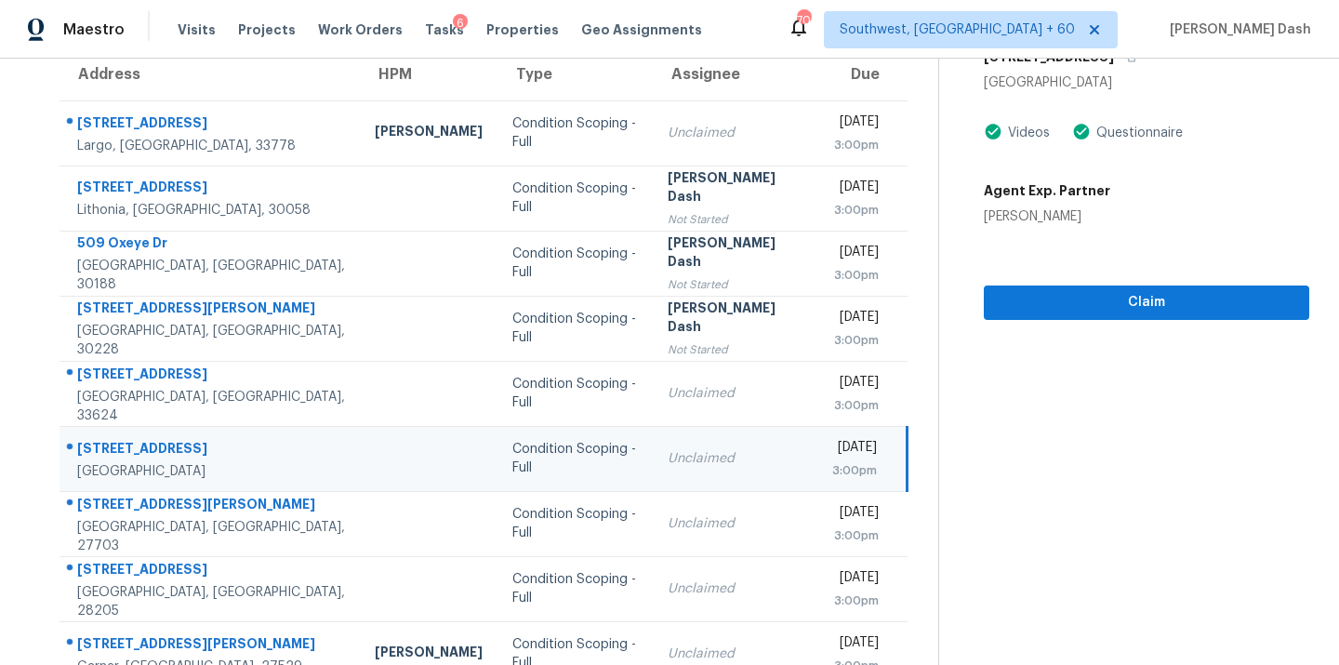
scroll to position [64, 0]
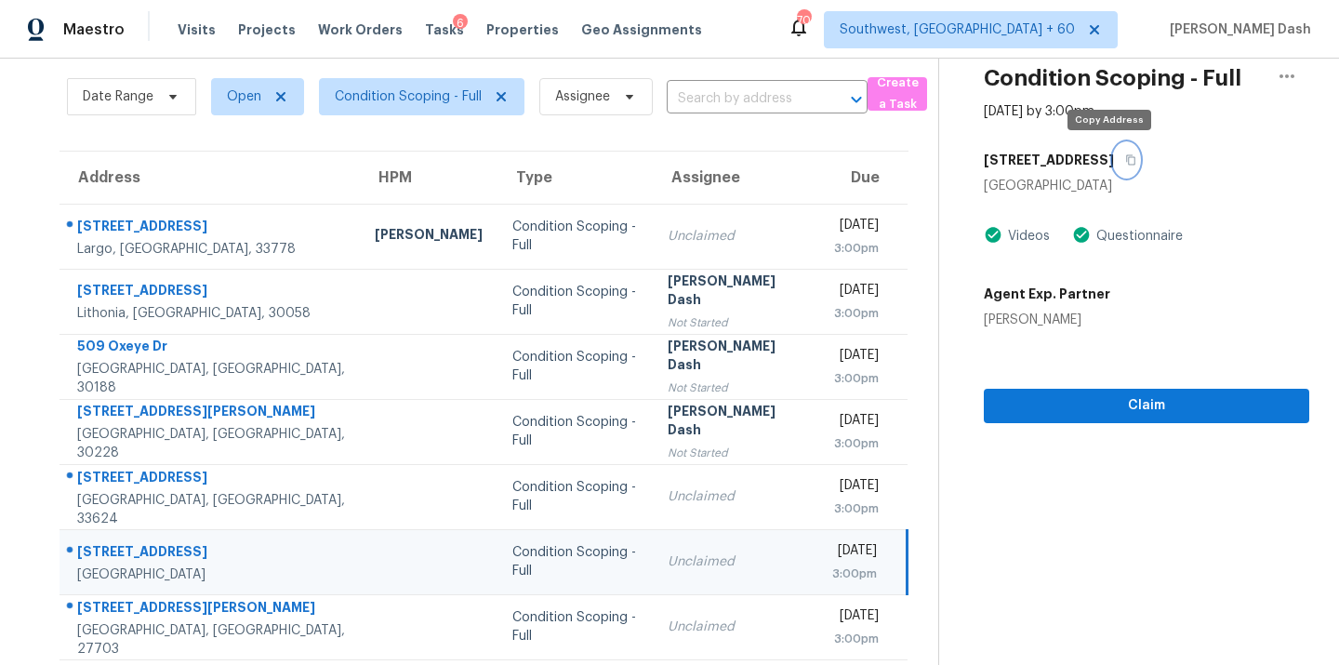
click at [1114, 169] on button "button" at bounding box center [1126, 159] width 25 height 33
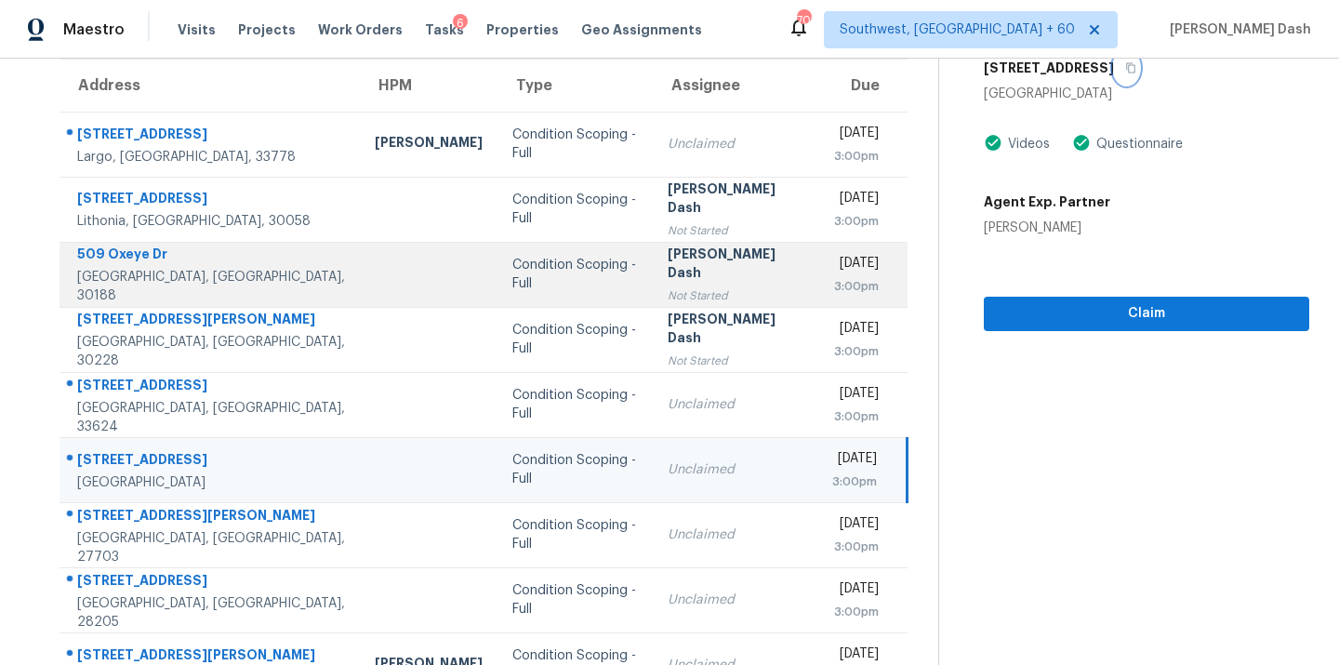
scroll to position [286, 0]
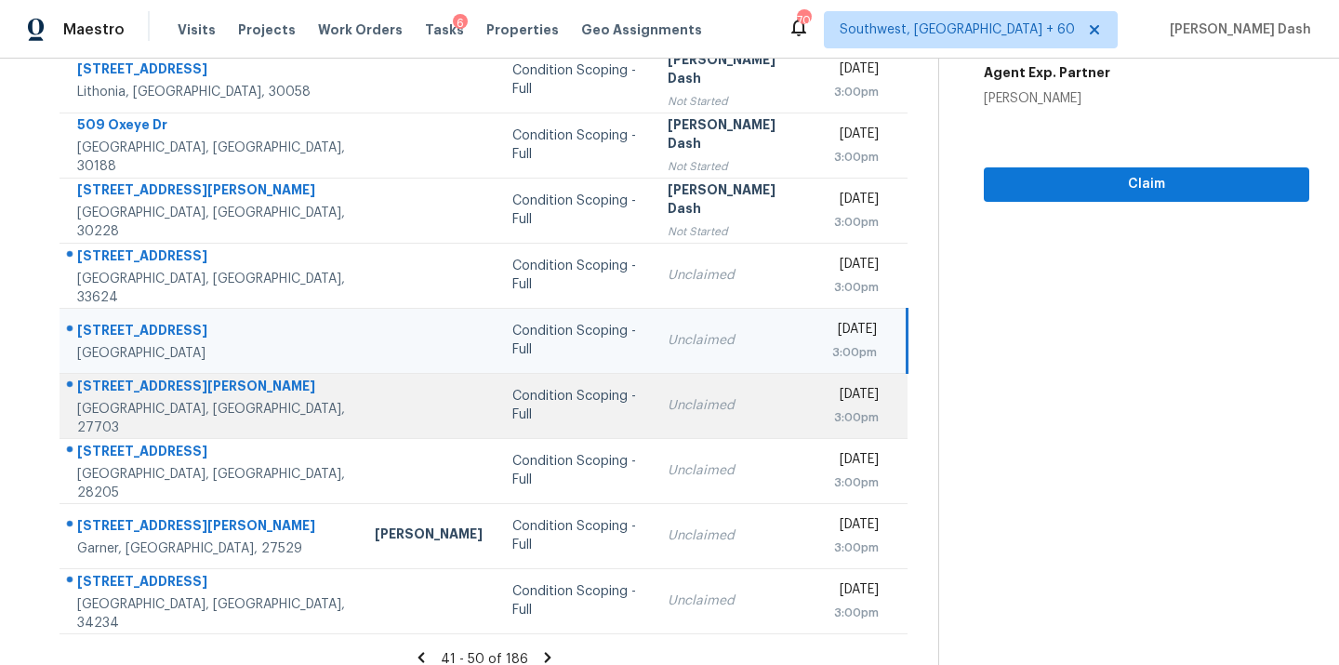
click at [360, 394] on td at bounding box center [429, 405] width 138 height 65
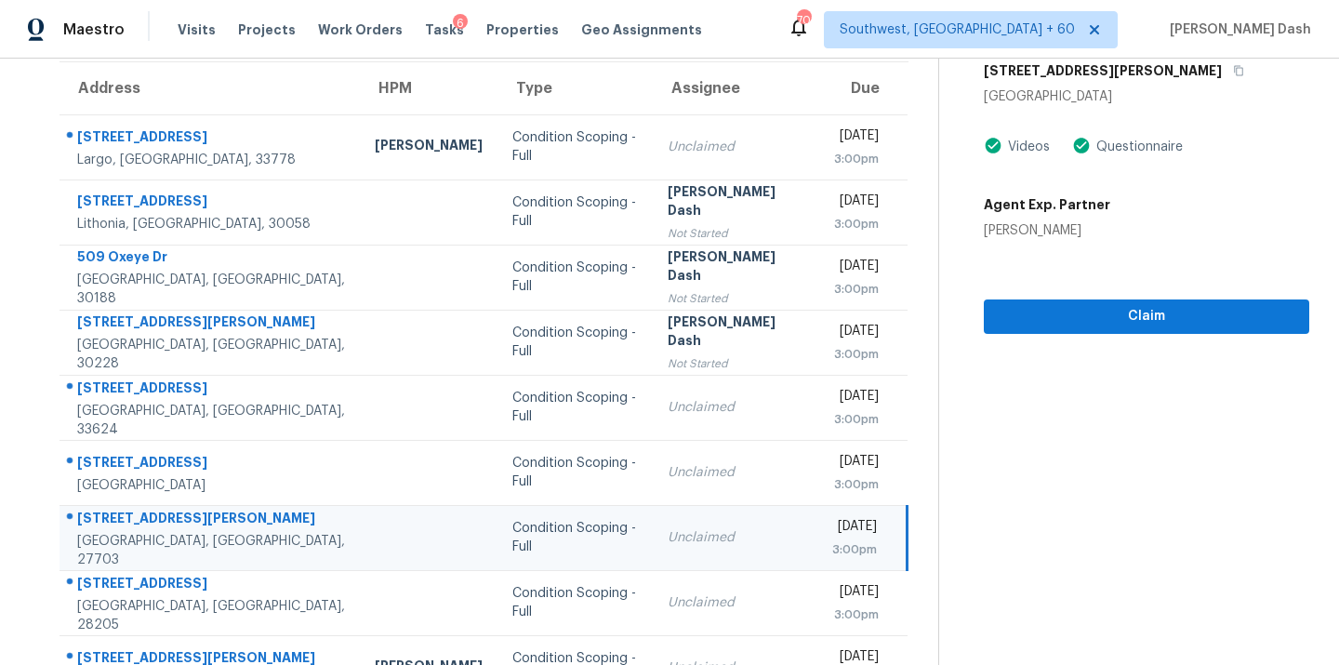
scroll to position [119, 0]
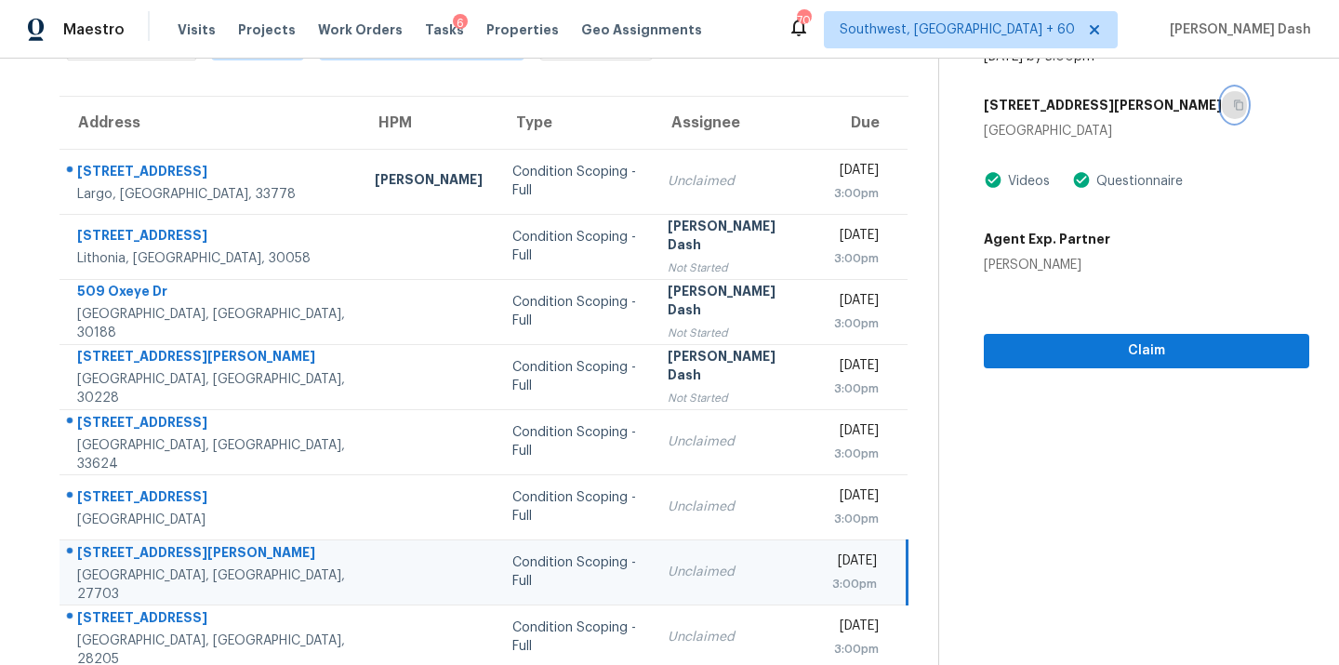
click at [1233, 102] on icon "button" at bounding box center [1238, 105] width 11 height 11
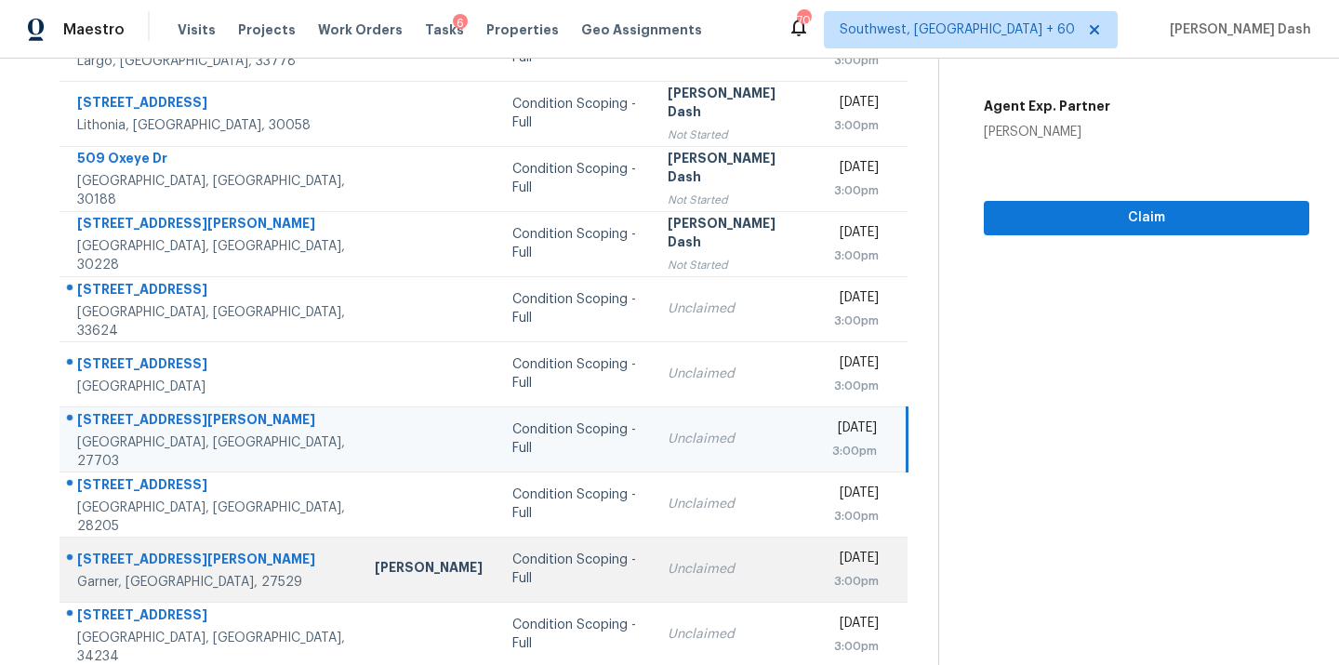
scroll to position [303, 0]
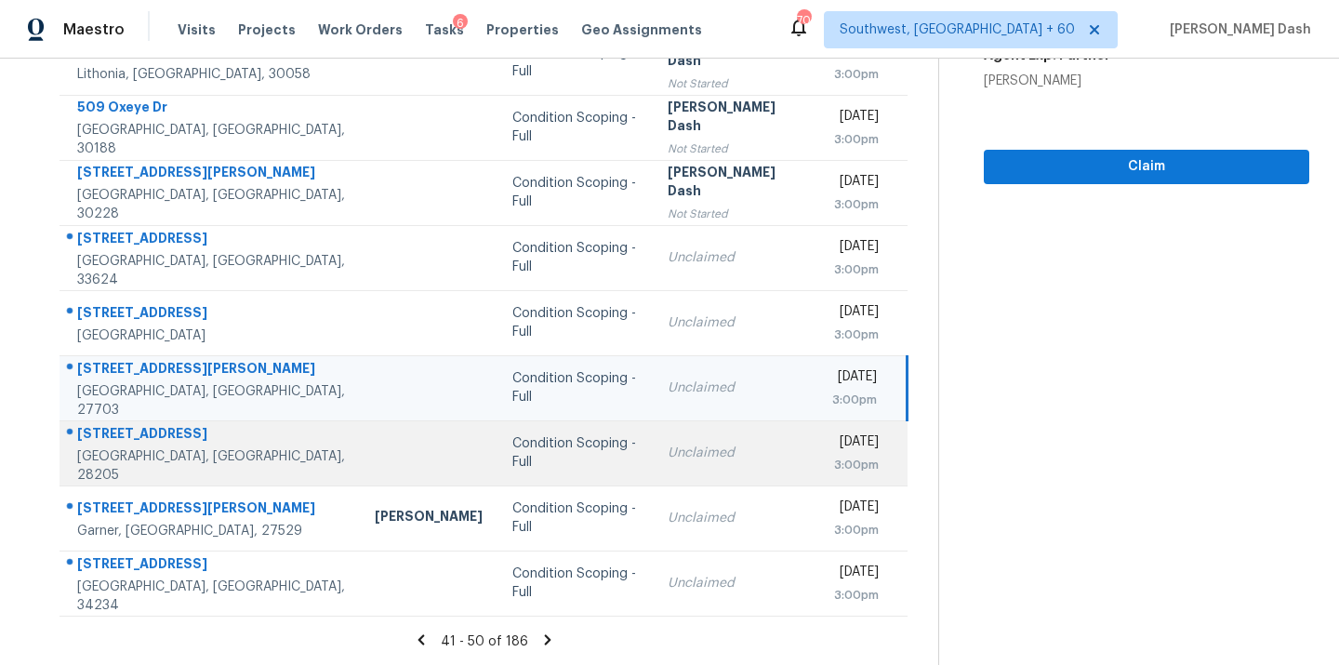
click at [368, 450] on td at bounding box center [429, 452] width 138 height 65
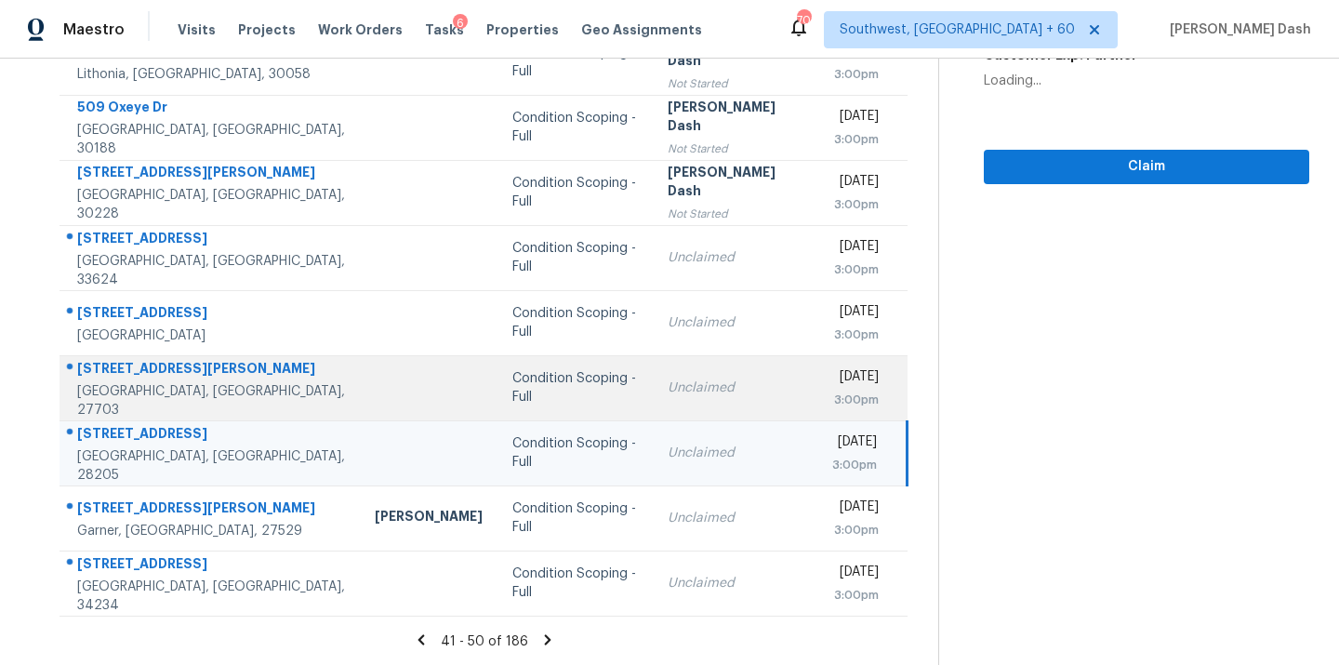
scroll to position [55, 0]
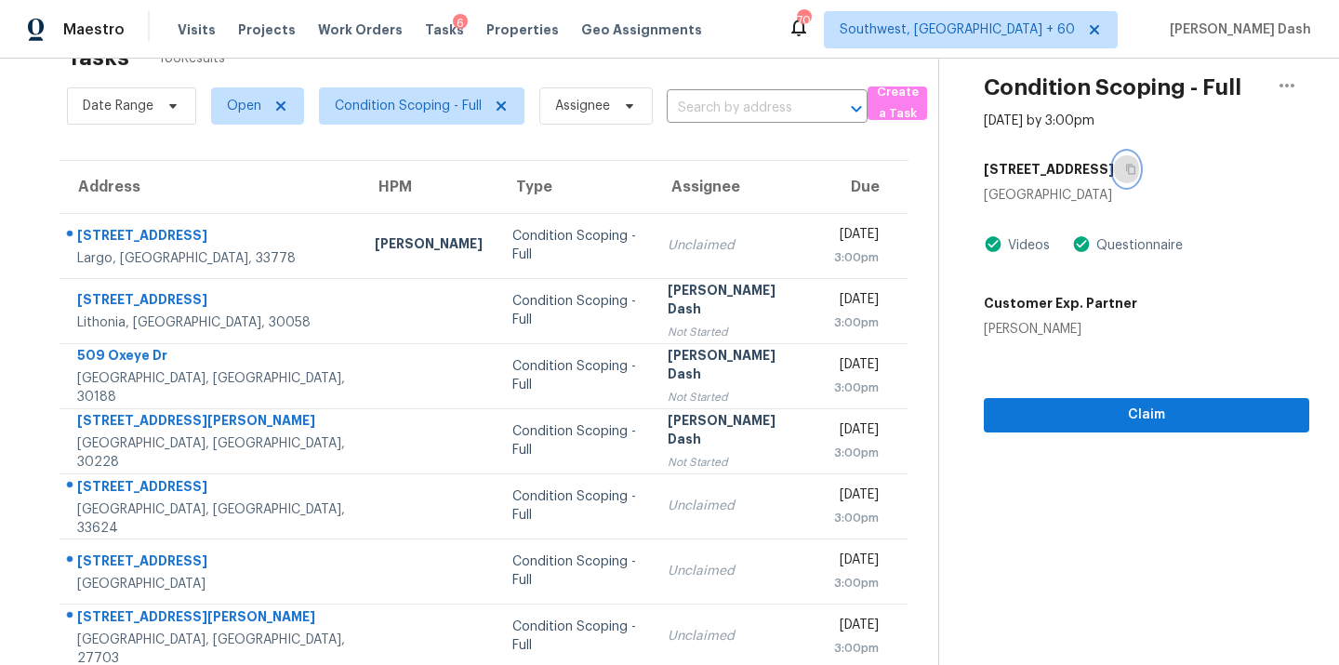
click at [1126, 173] on icon "button" at bounding box center [1131, 169] width 11 height 11
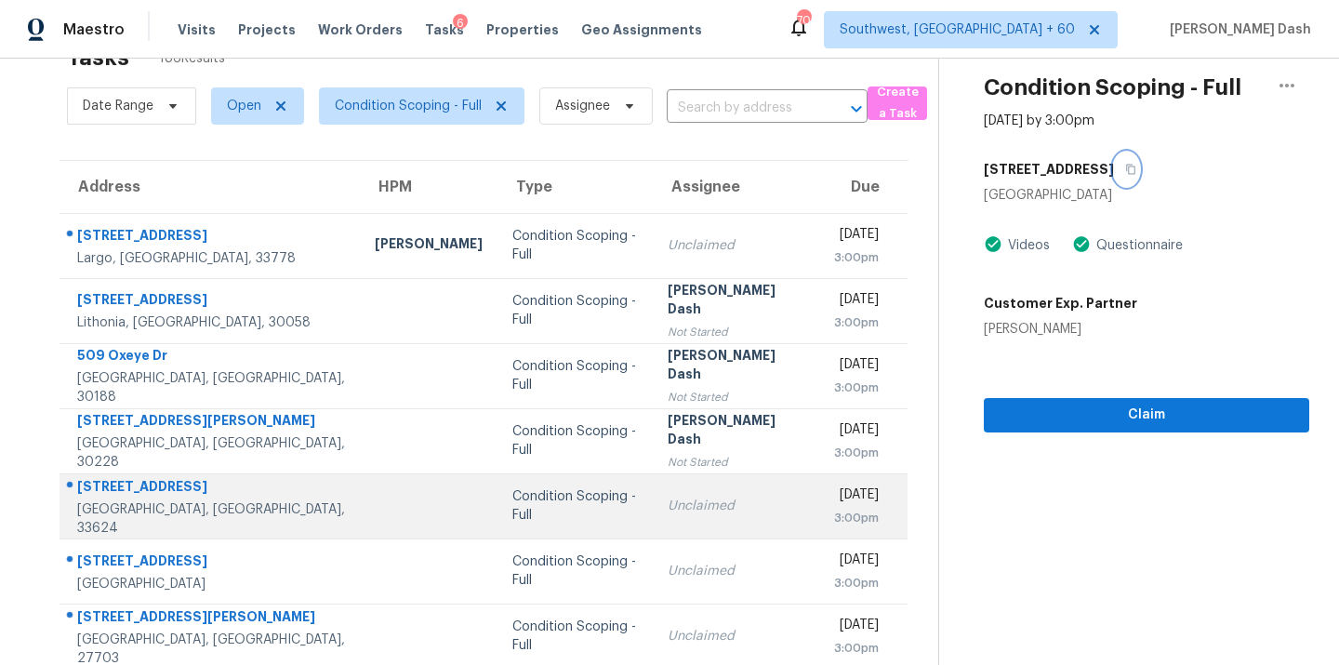
scroll to position [303, 0]
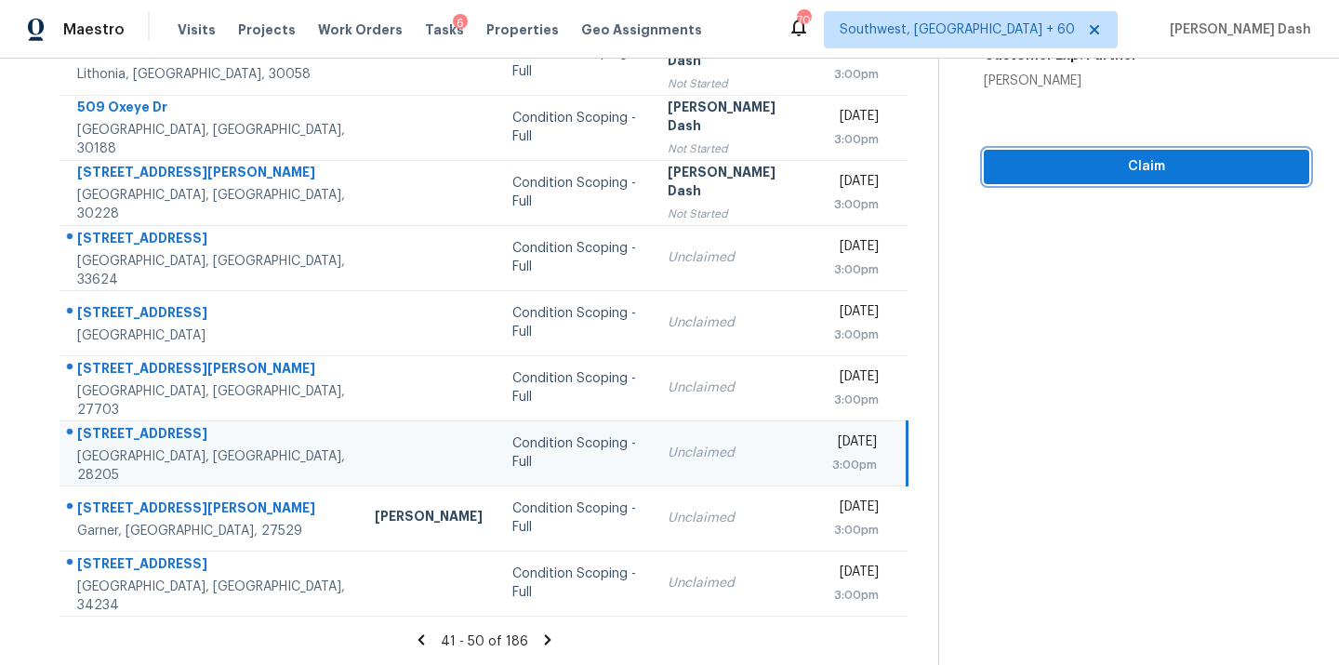
click at [1067, 174] on span "Claim" at bounding box center [1147, 166] width 296 height 23
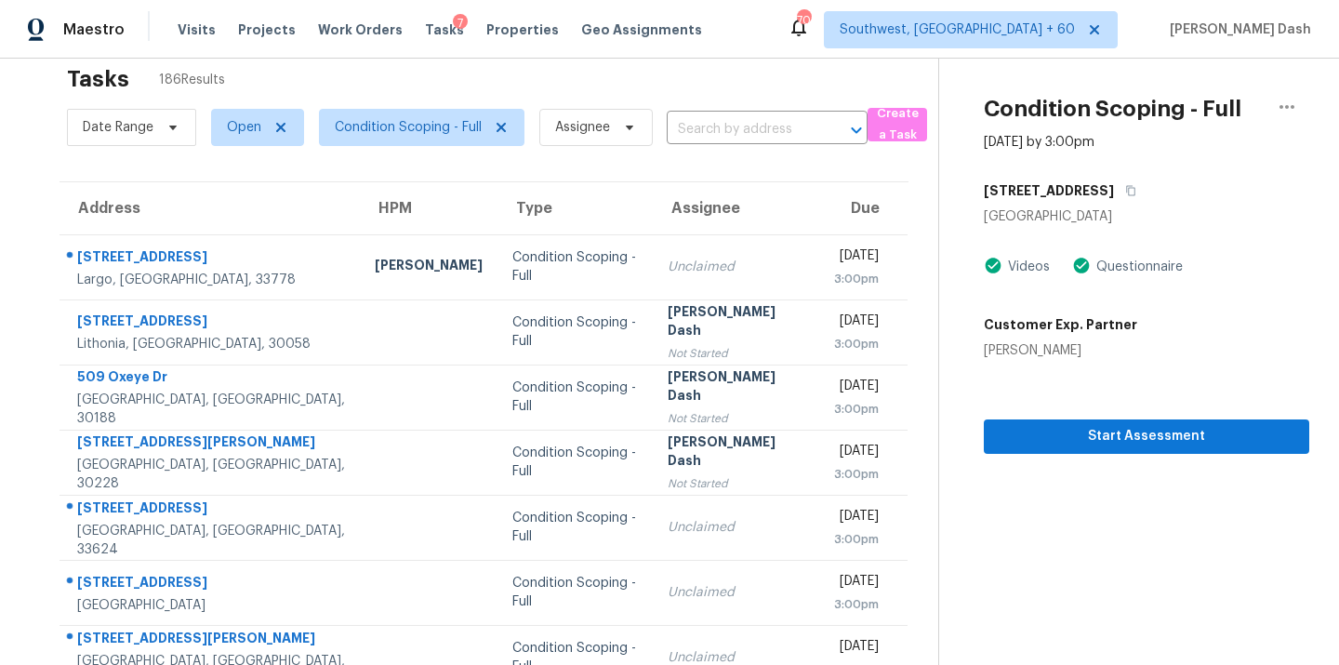
scroll to position [12, 0]
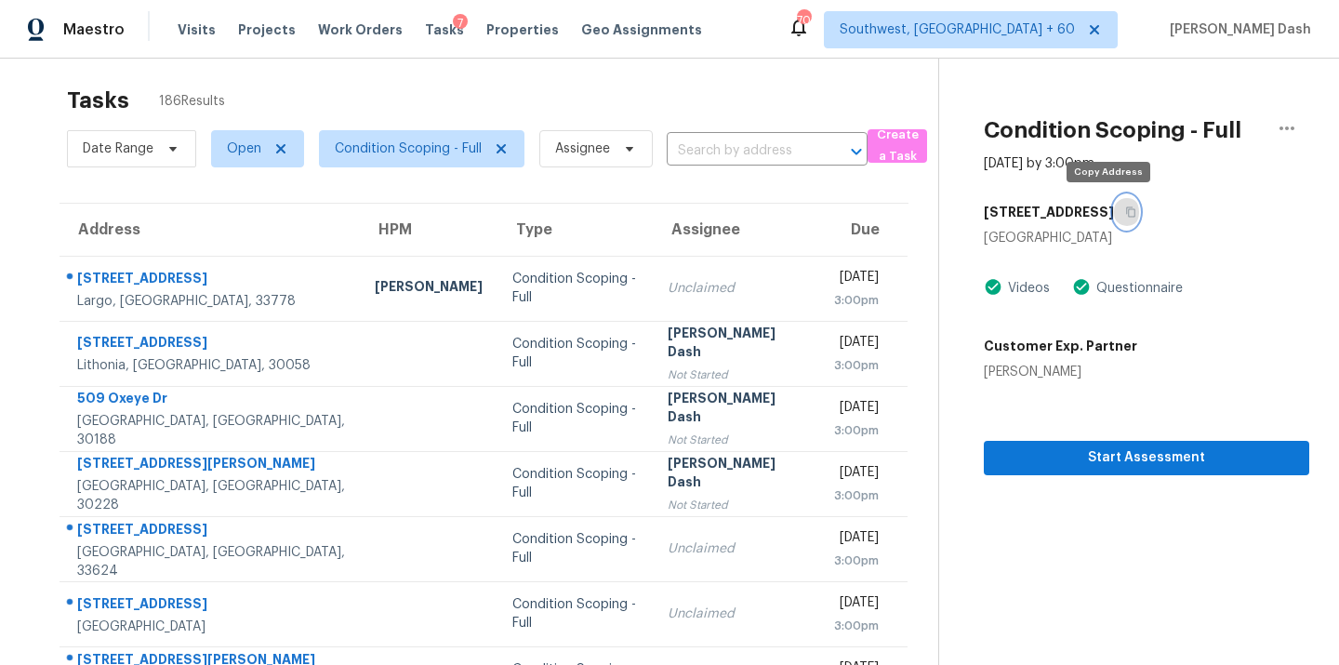
click at [1126, 207] on icon "button" at bounding box center [1131, 212] width 11 height 11
click at [1114, 218] on button "button" at bounding box center [1126, 211] width 25 height 33
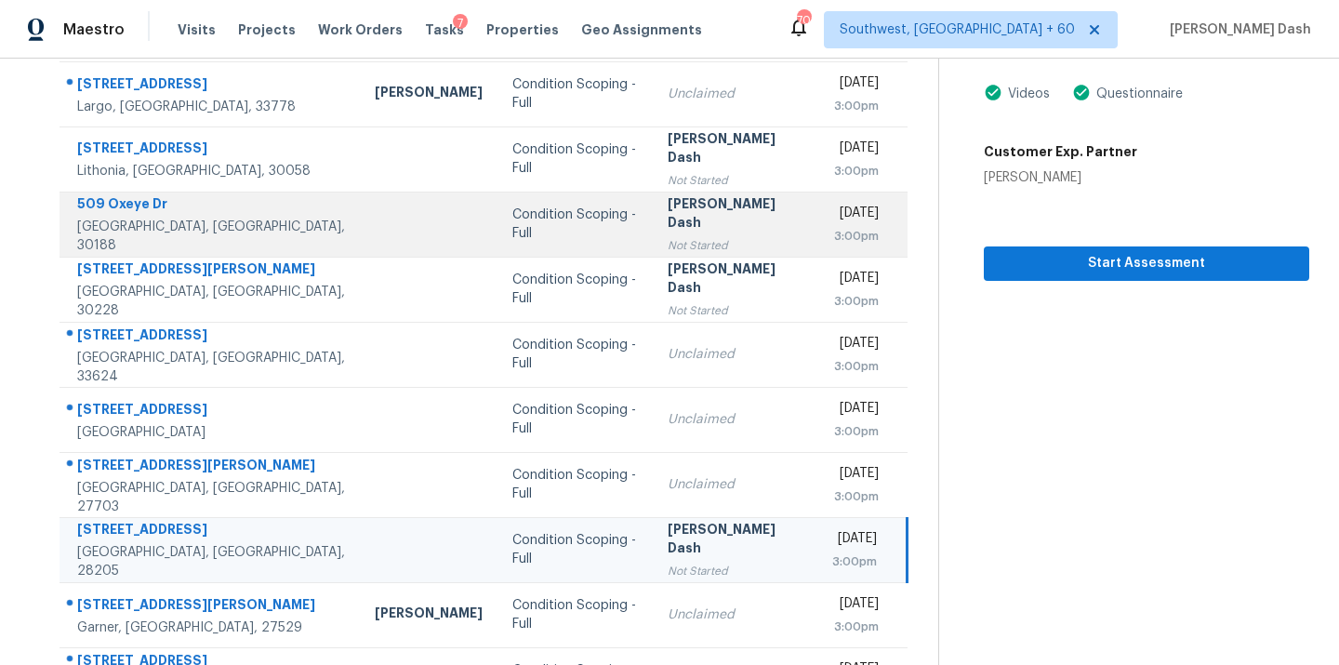
scroll to position [303, 0]
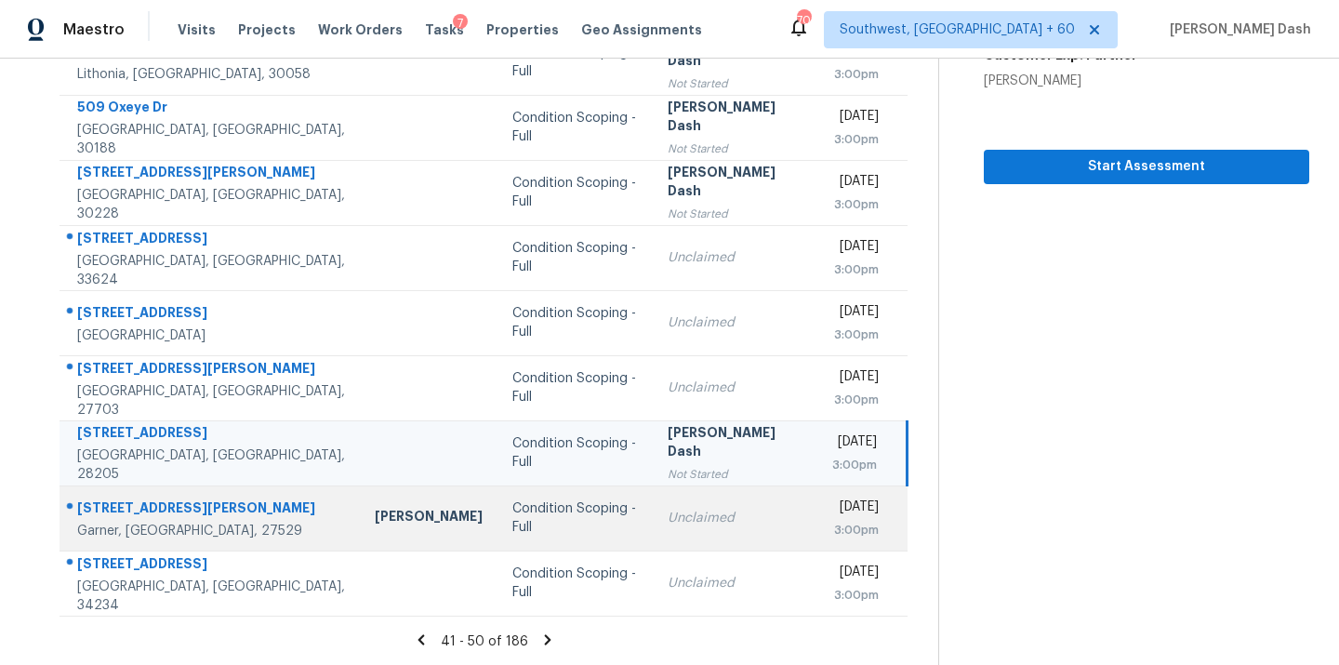
click at [513, 521] on div "Condition Scoping - Full" at bounding box center [576, 518] width 126 height 37
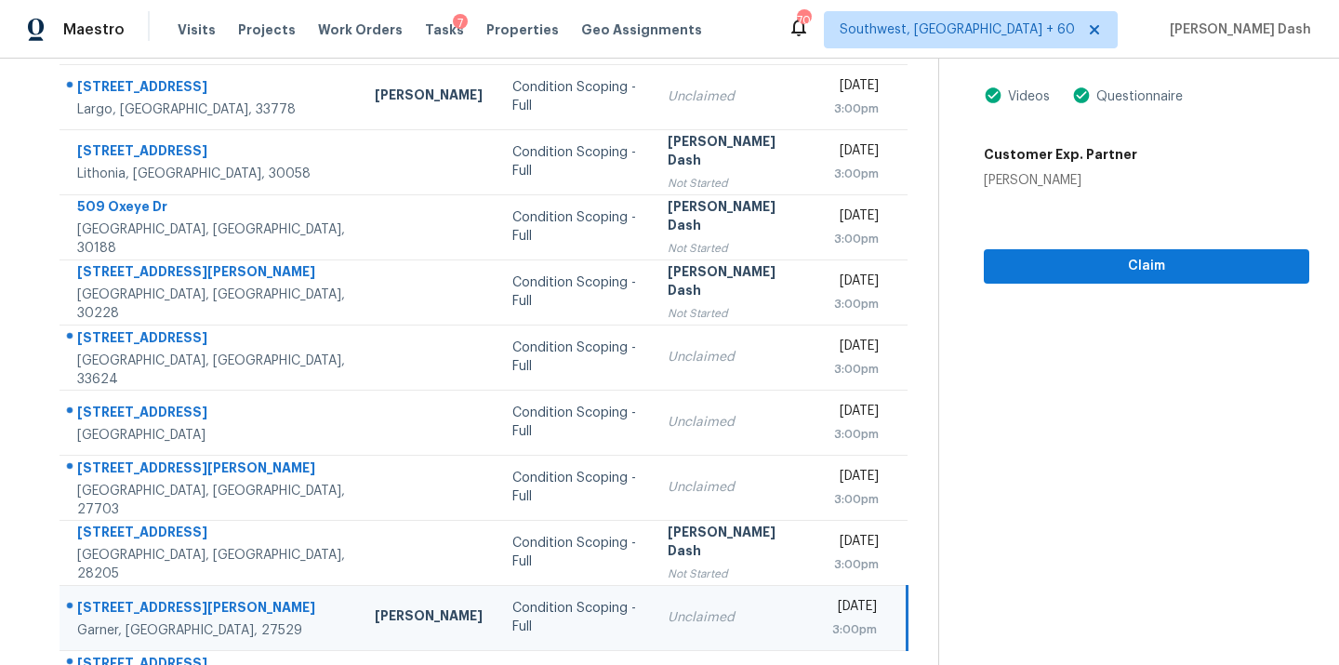
scroll to position [0, 0]
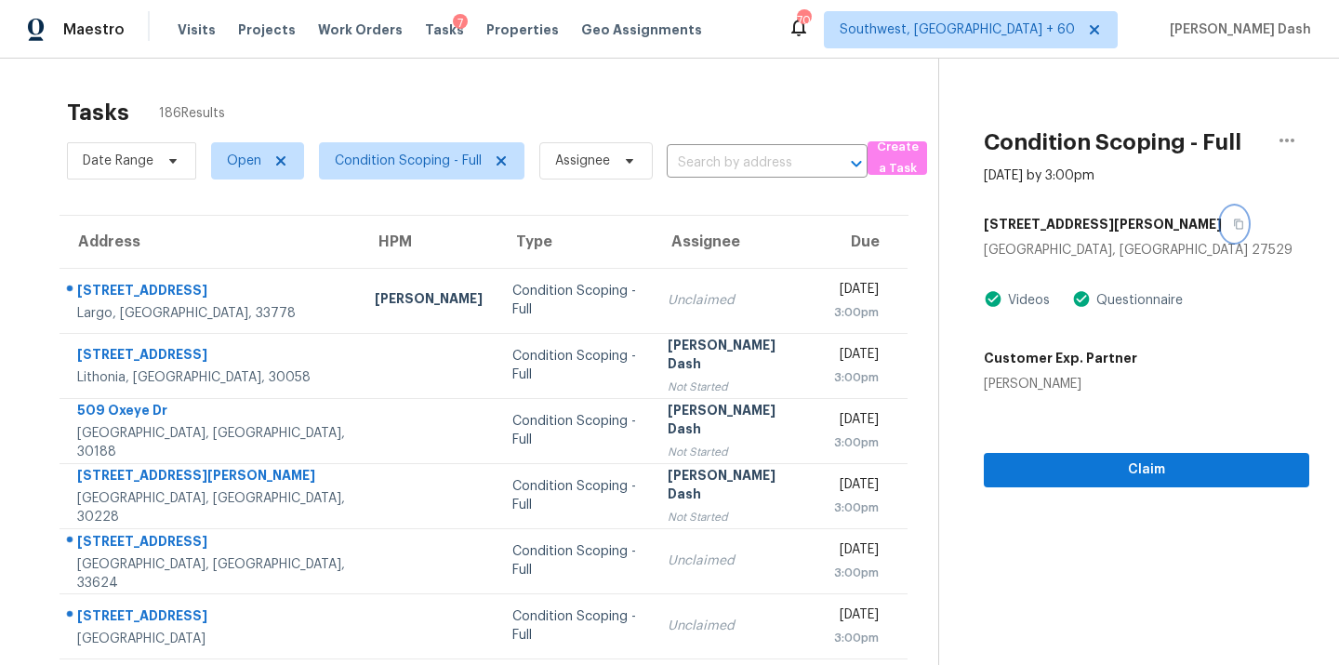
click at [1233, 221] on icon "button" at bounding box center [1238, 224] width 11 height 11
click at [1097, 471] on span "Claim" at bounding box center [1147, 470] width 296 height 23
